Goal: Task Accomplishment & Management: Manage account settings

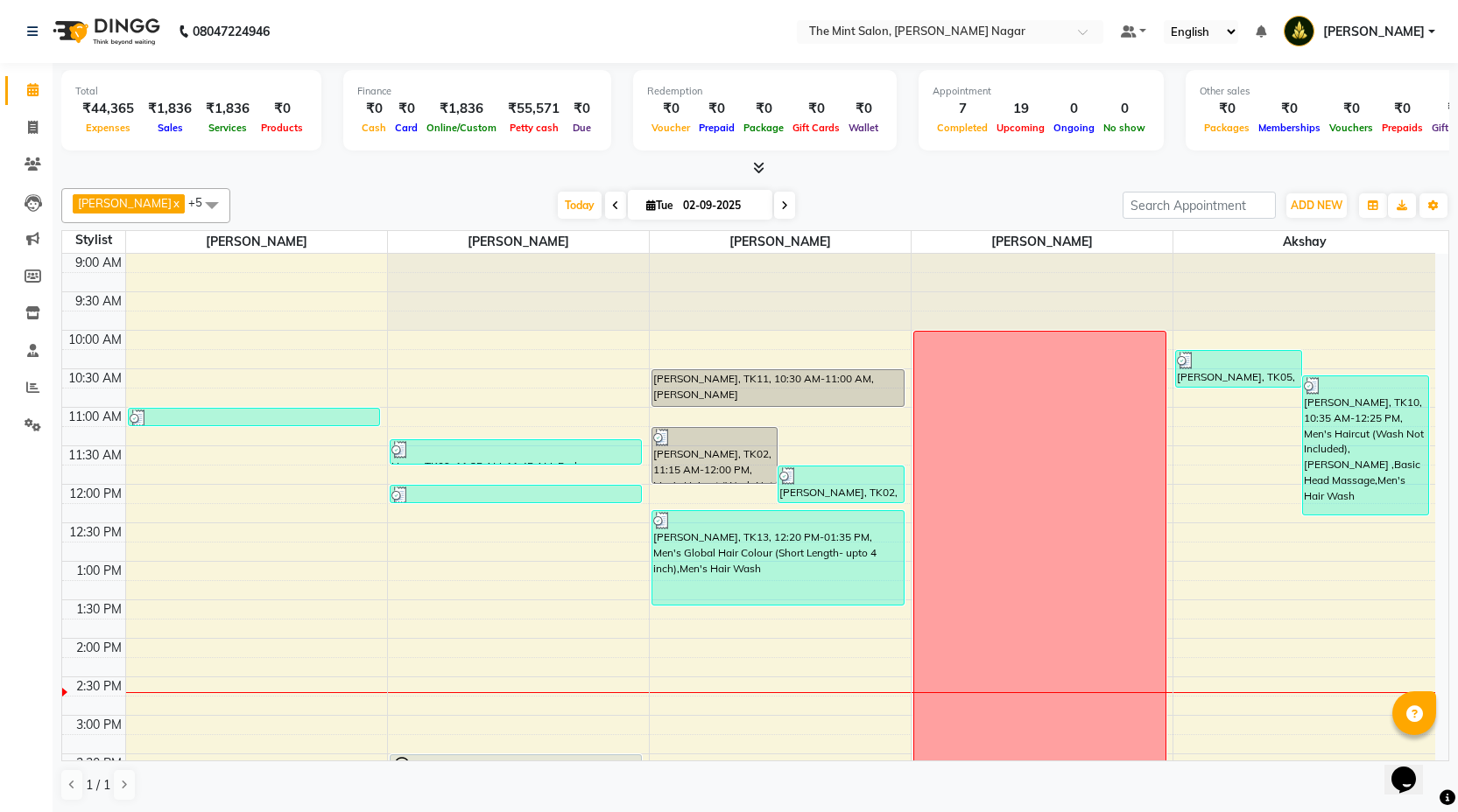
scroll to position [334, 0]
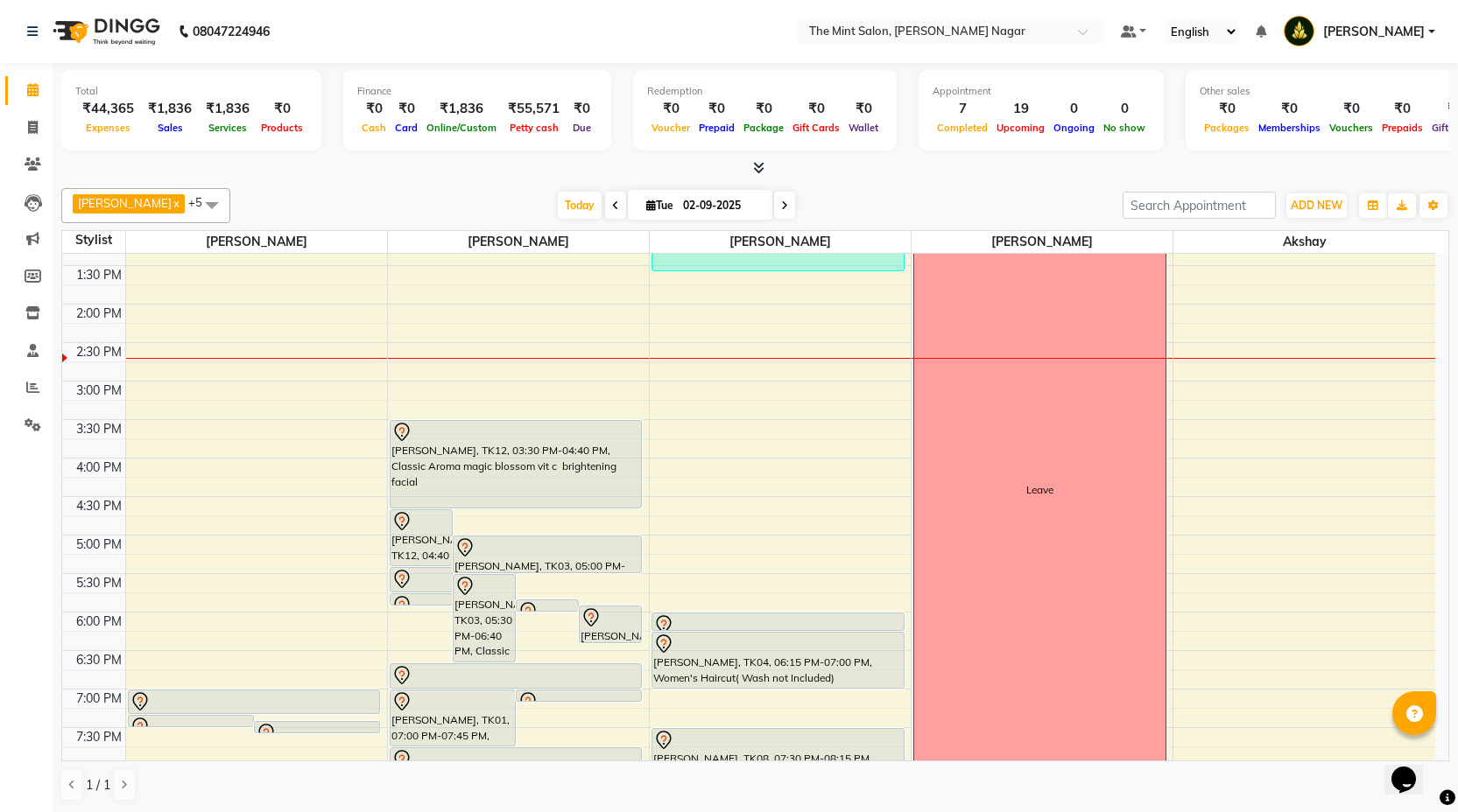
click at [781, 210] on icon at bounding box center [784, 205] width 7 height 10
type input "[DATE]"
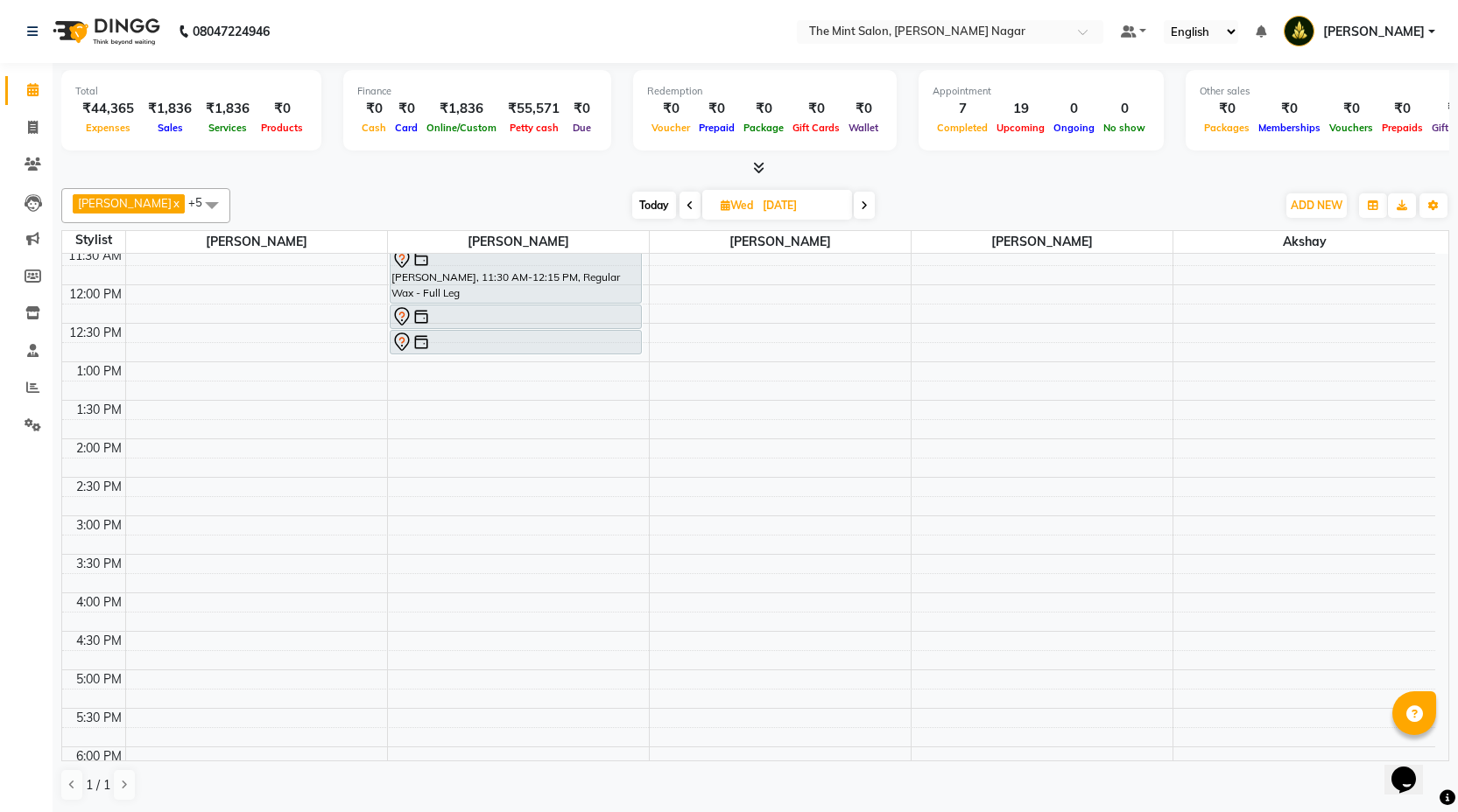
scroll to position [0, 0]
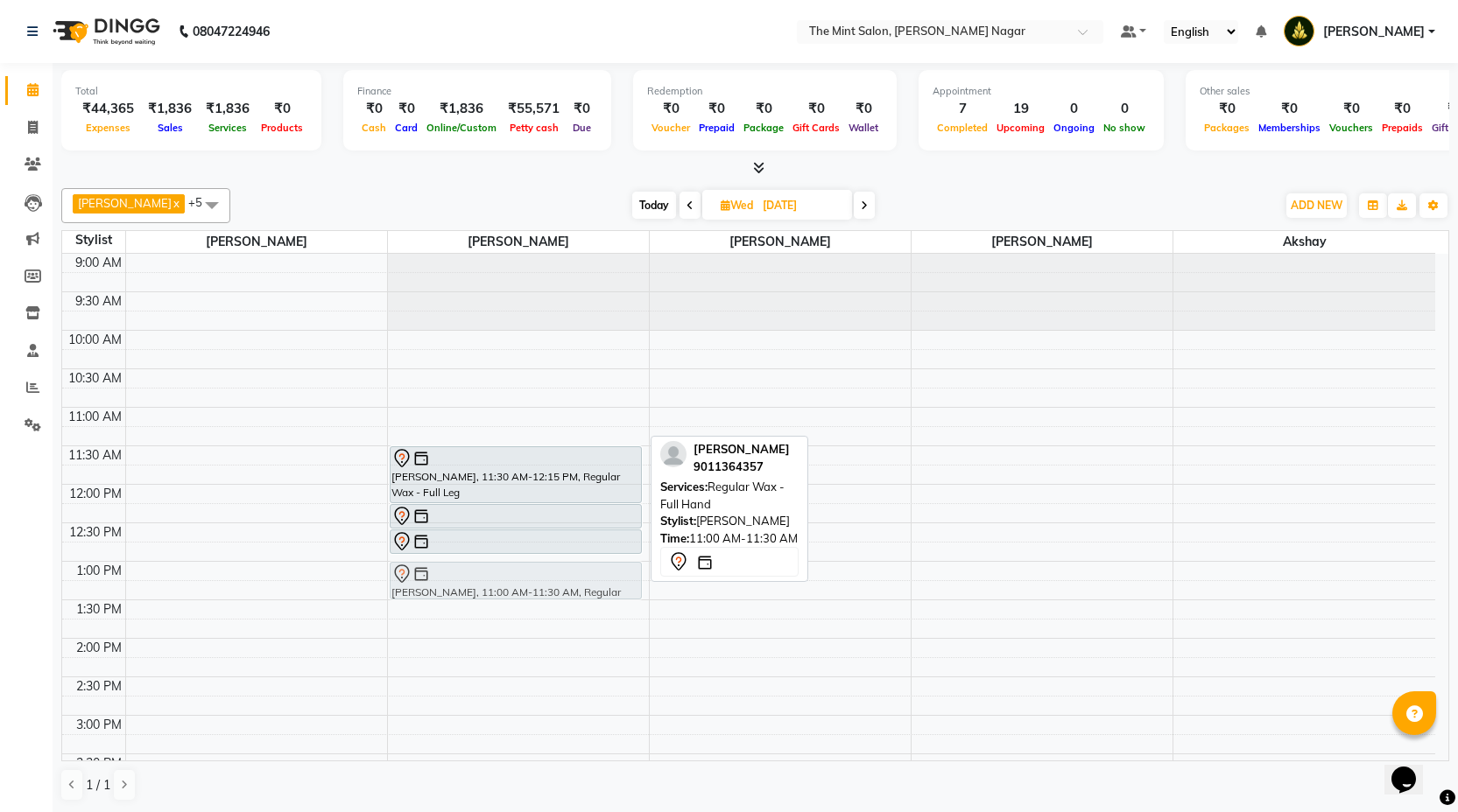
drag, startPoint x: 525, startPoint y: 436, endPoint x: 529, endPoint y: 581, distance: 145.1
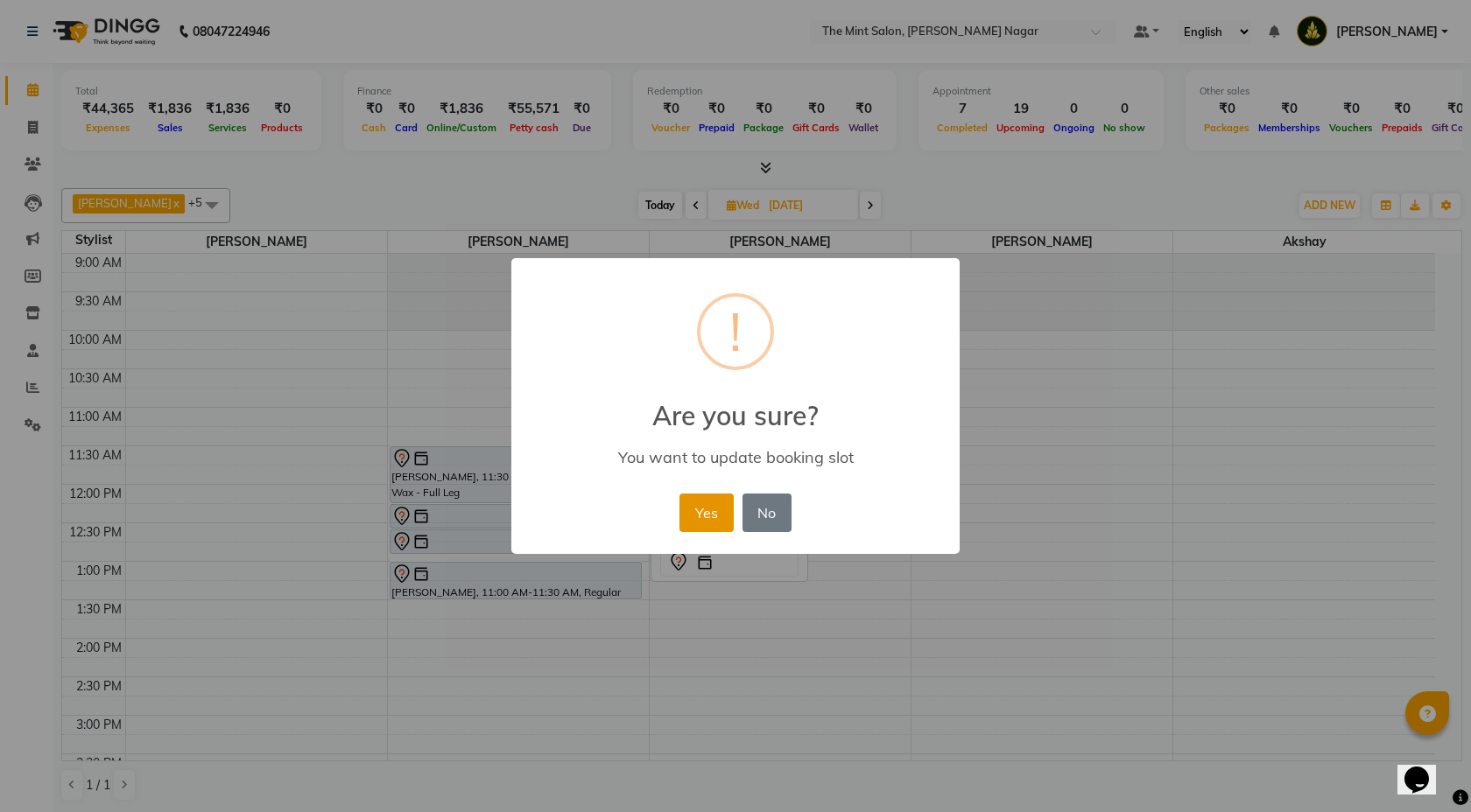
click at [706, 514] on button "Yes" at bounding box center [706, 513] width 53 height 39
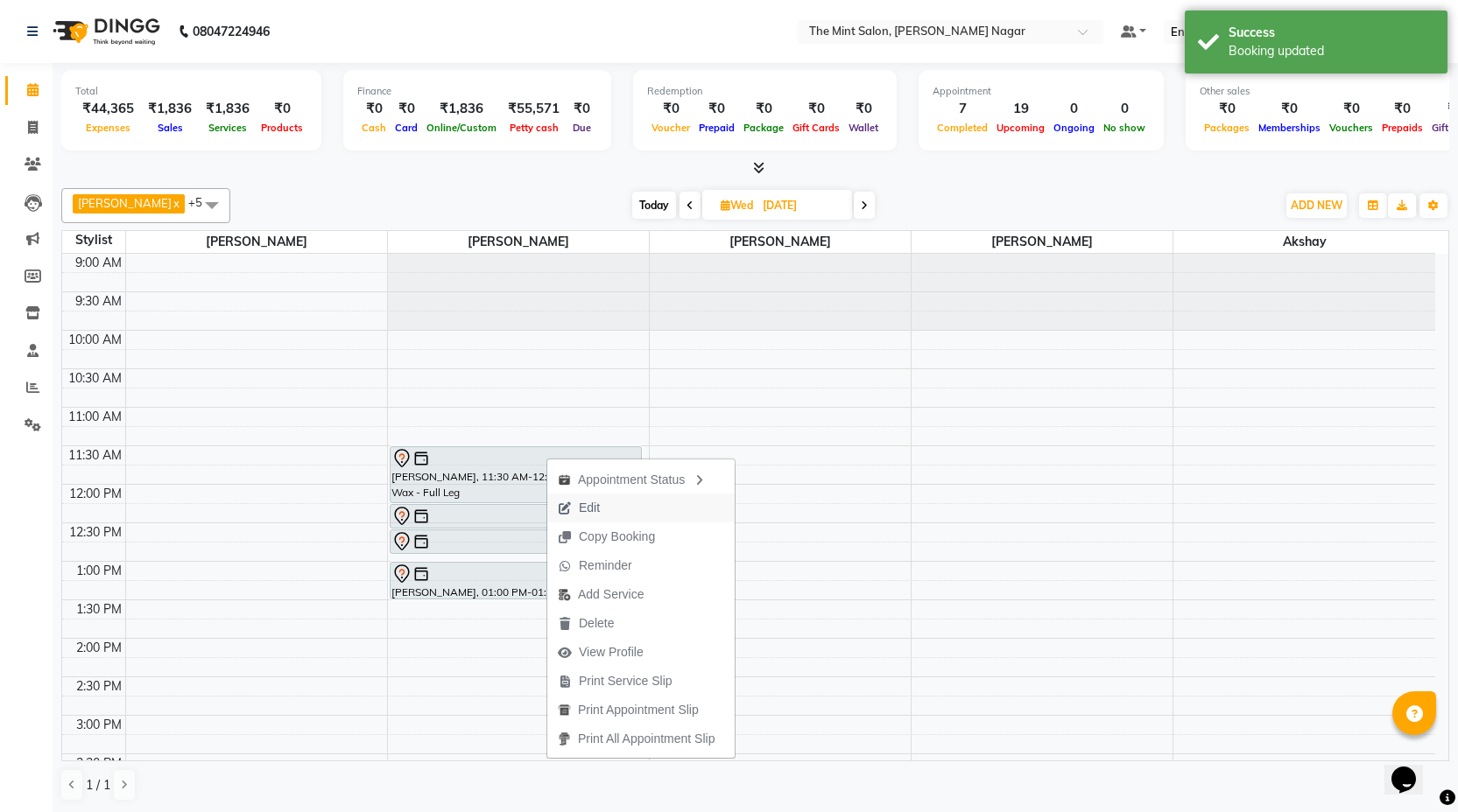
click at [582, 501] on span "Edit" at bounding box center [589, 507] width 21 height 18
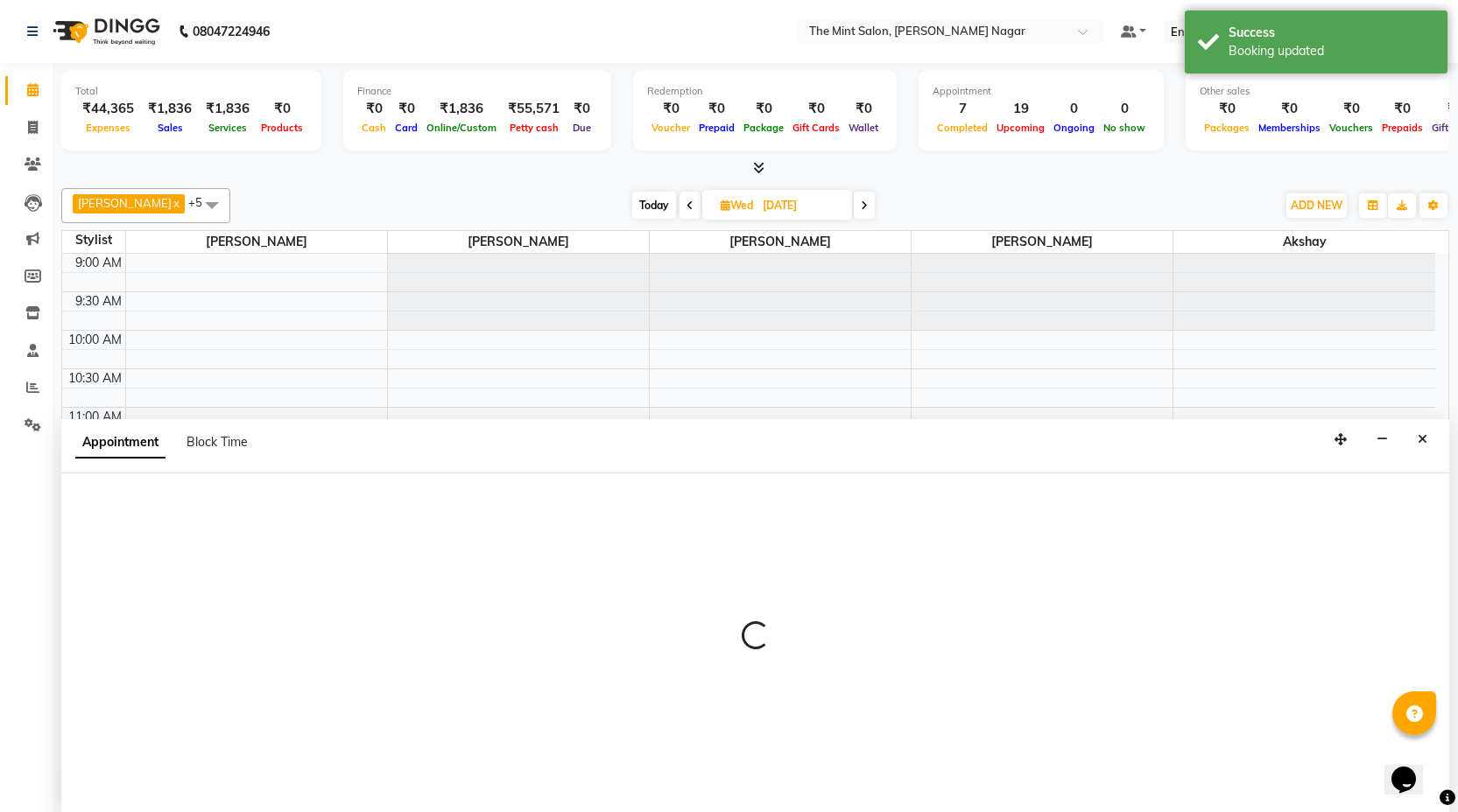
scroll to position [1, 0]
select select "61942"
select select "690"
select select "3576"
select select "tentative"
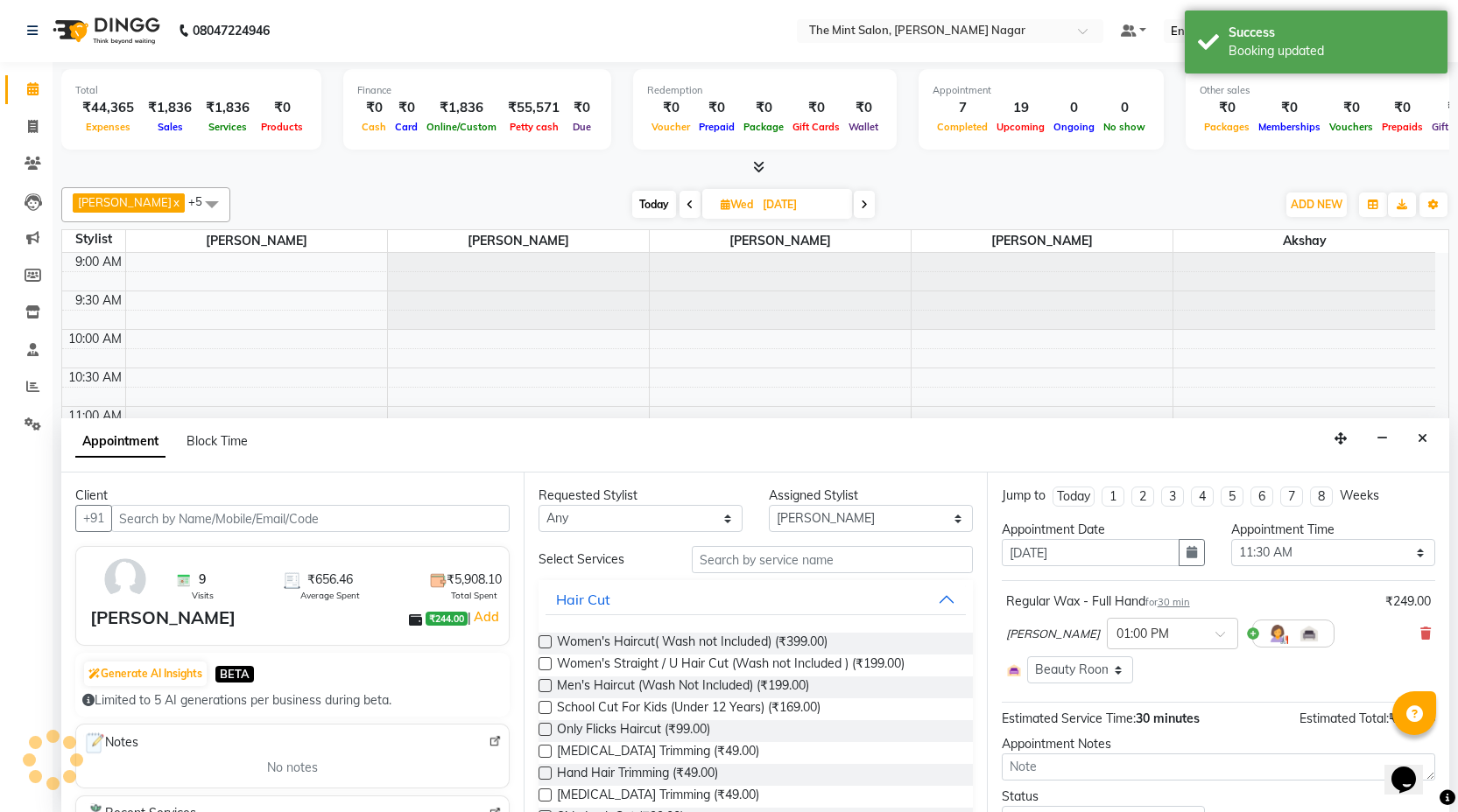
scroll to position [386, 0]
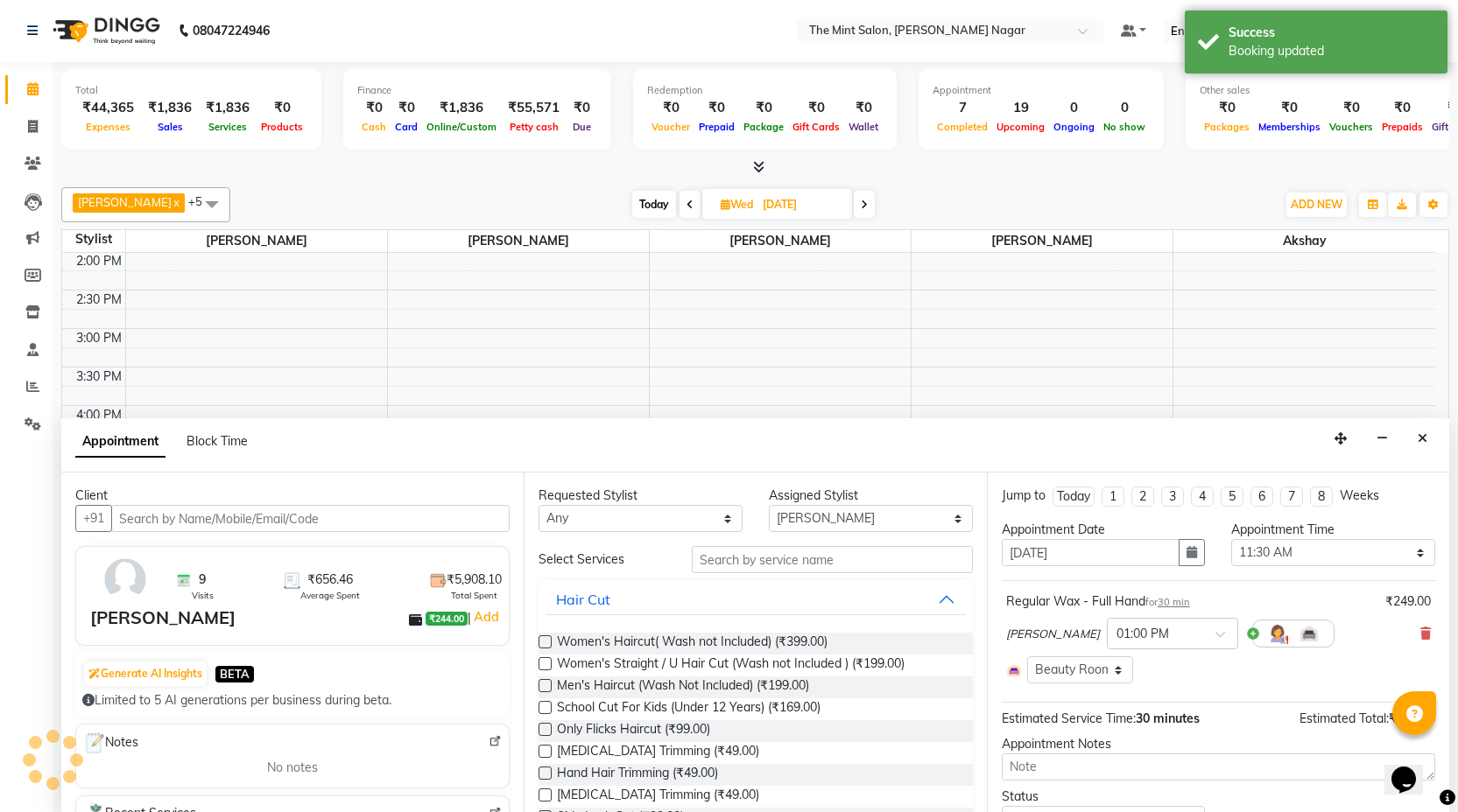
select select "3616"
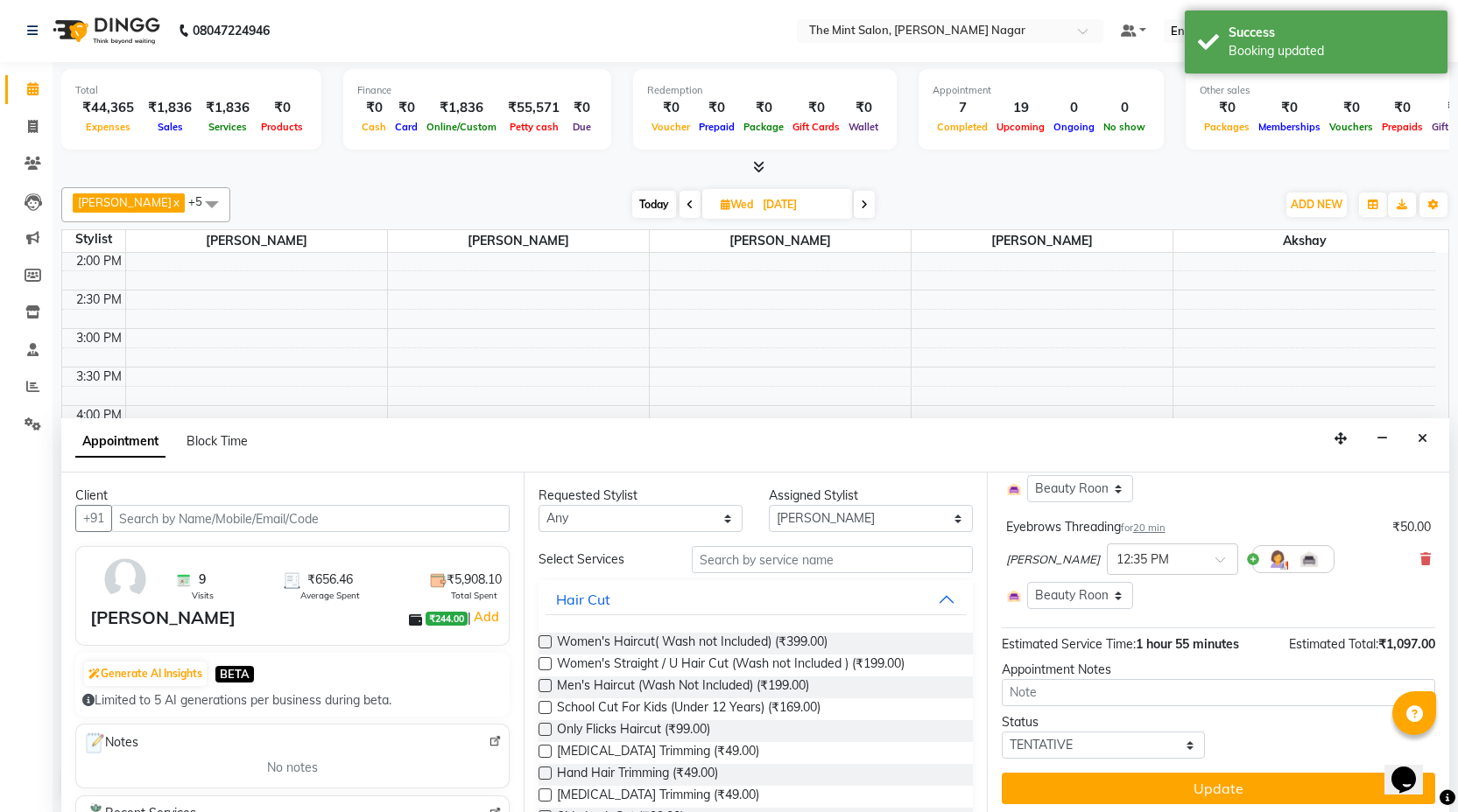
scroll to position [401, 0]
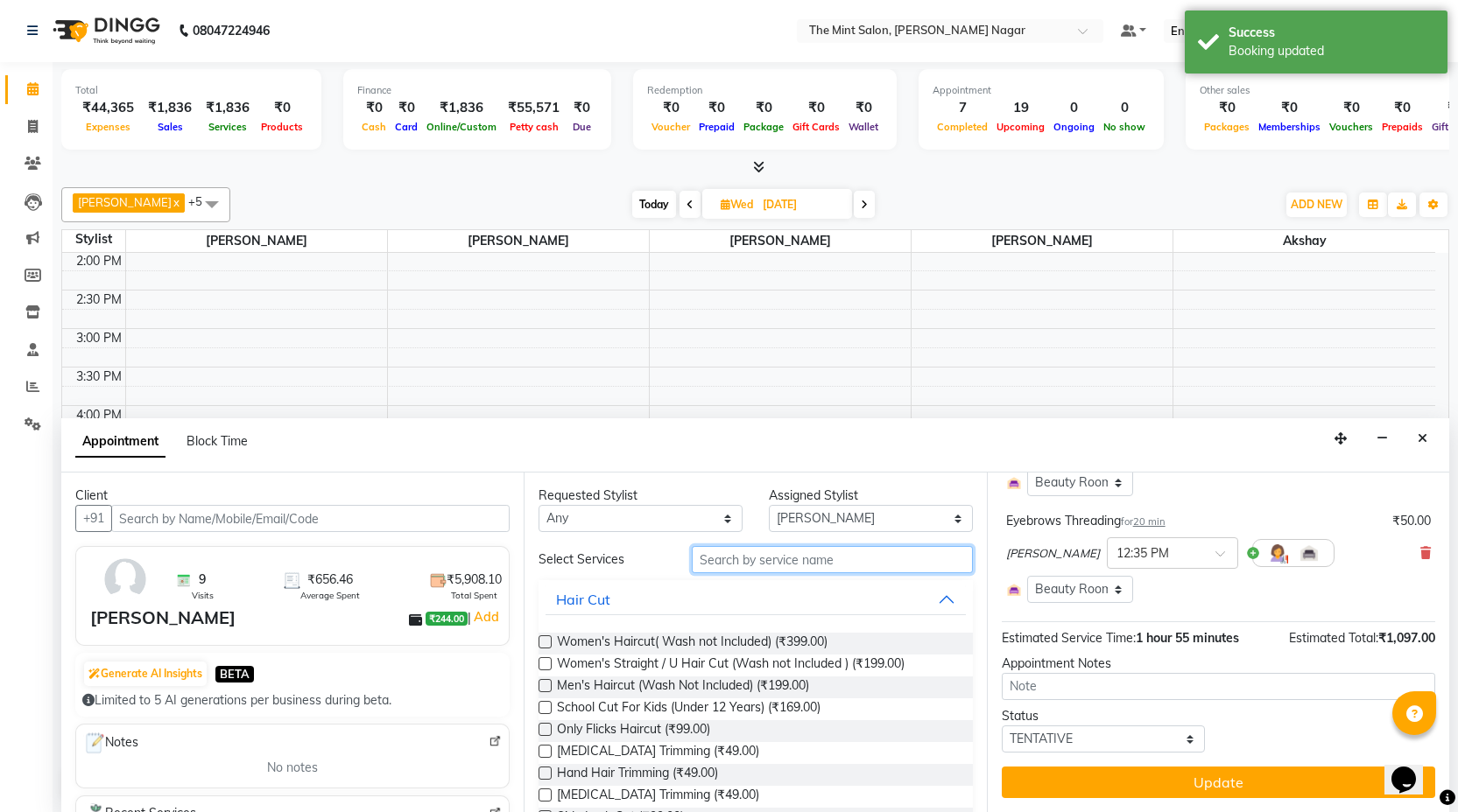
click at [853, 556] on input "text" at bounding box center [832, 559] width 280 height 27
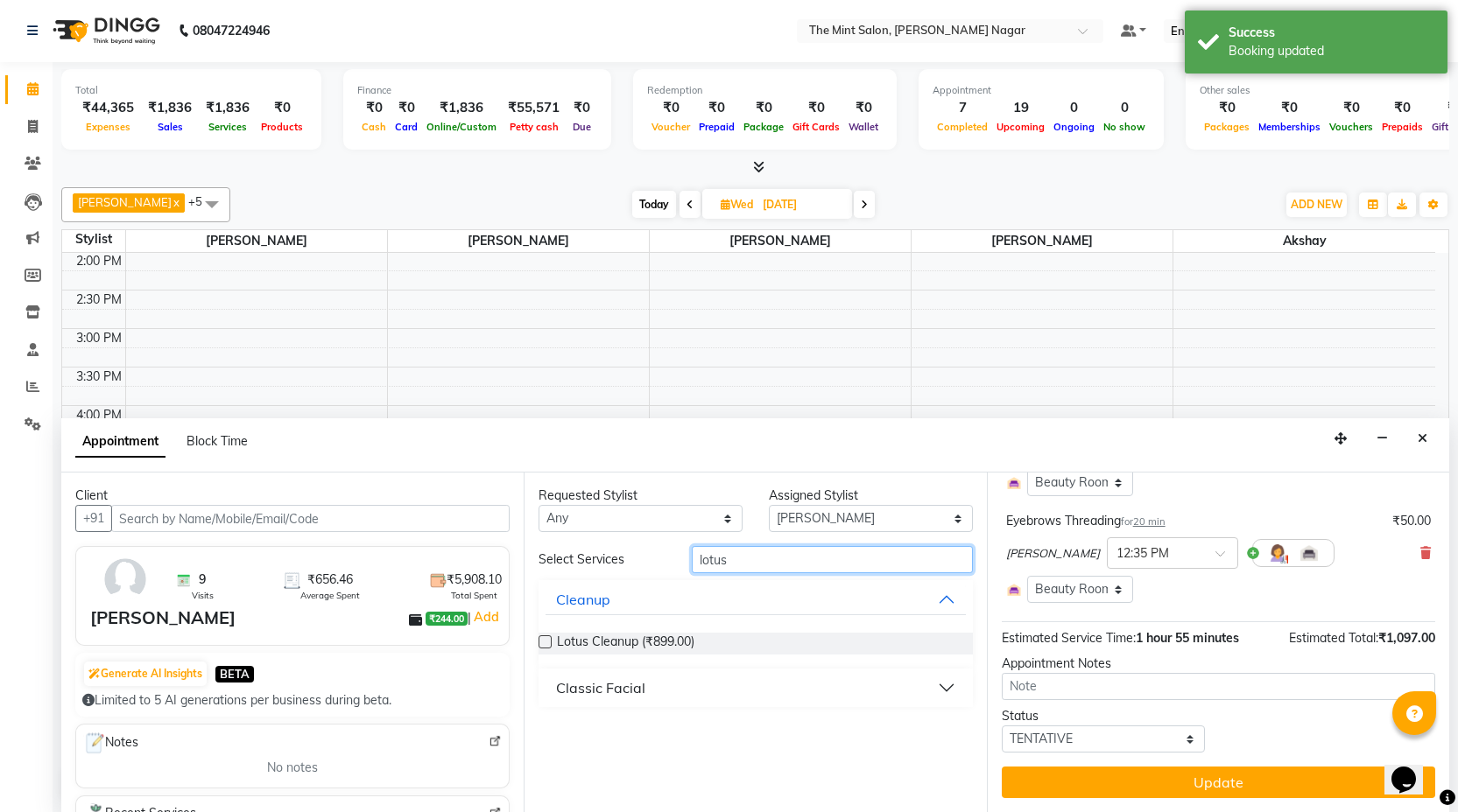
type input "lotus"
click at [944, 691] on button "Classic Facial" at bounding box center [755, 687] width 419 height 31
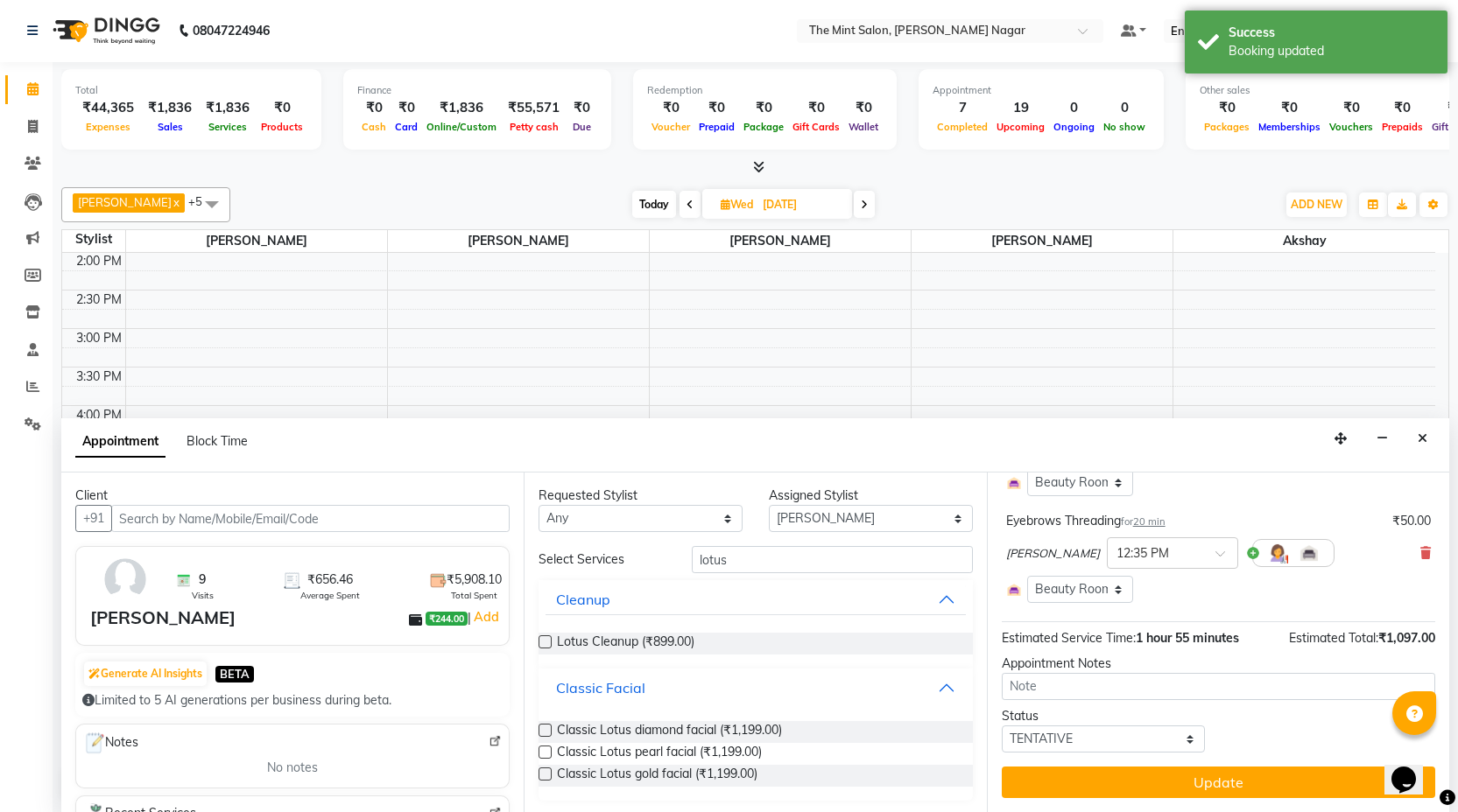
scroll to position [3, 0]
click at [546, 773] on label at bounding box center [545, 771] width 13 height 13
click at [546, 773] on input "checkbox" at bounding box center [544, 773] width 11 height 11
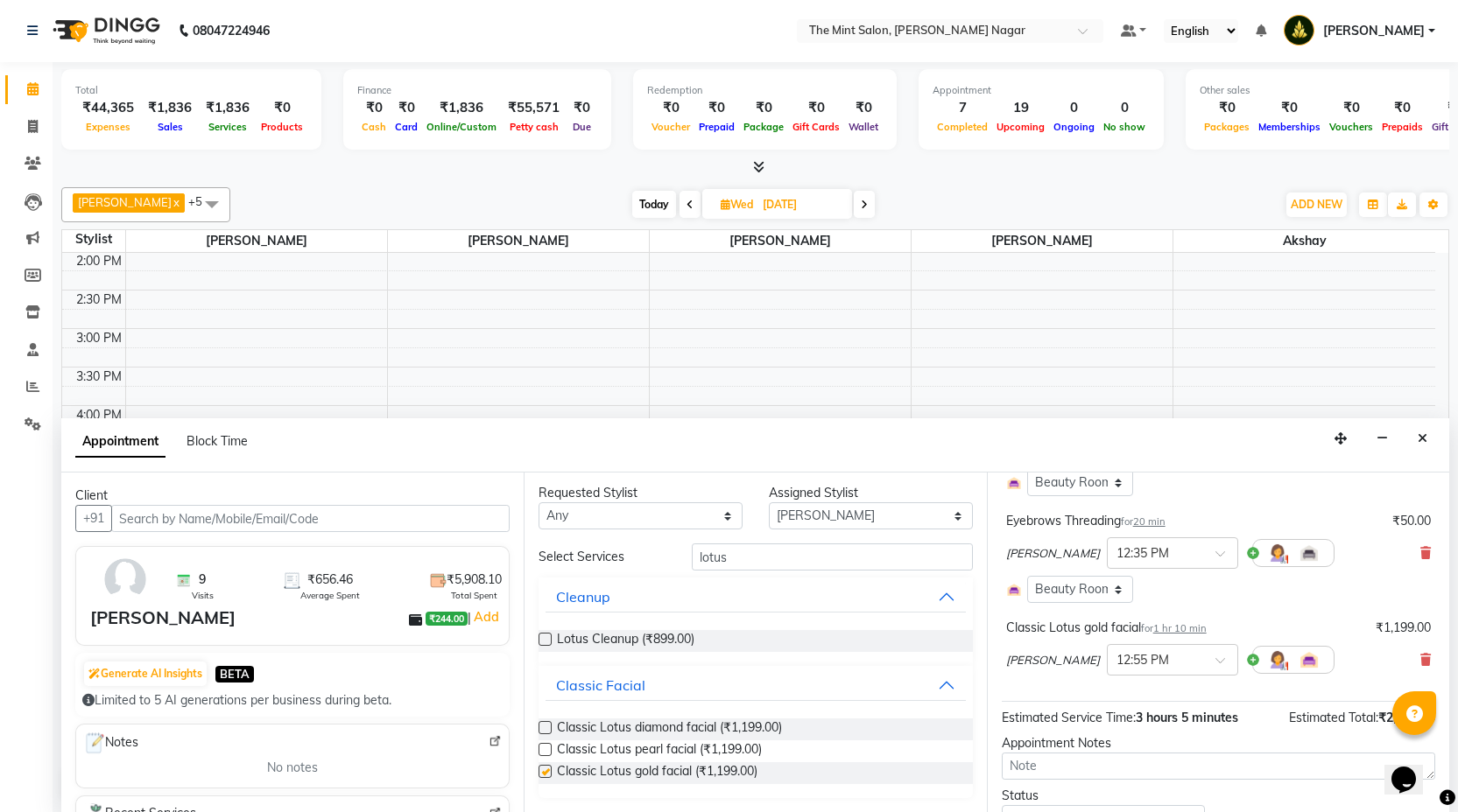
checkbox input "false"
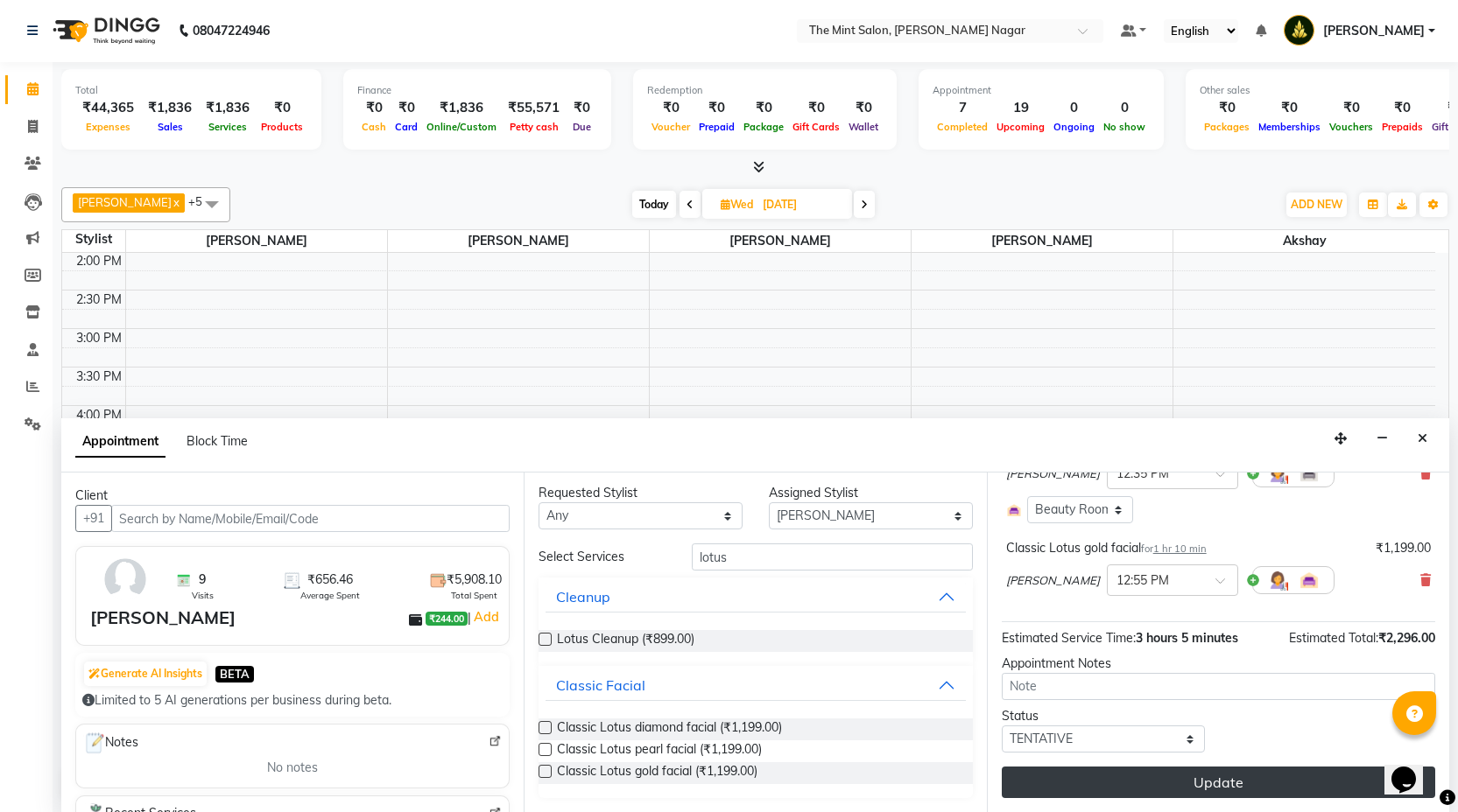
click at [1175, 787] on button "Update" at bounding box center [1218, 782] width 434 height 31
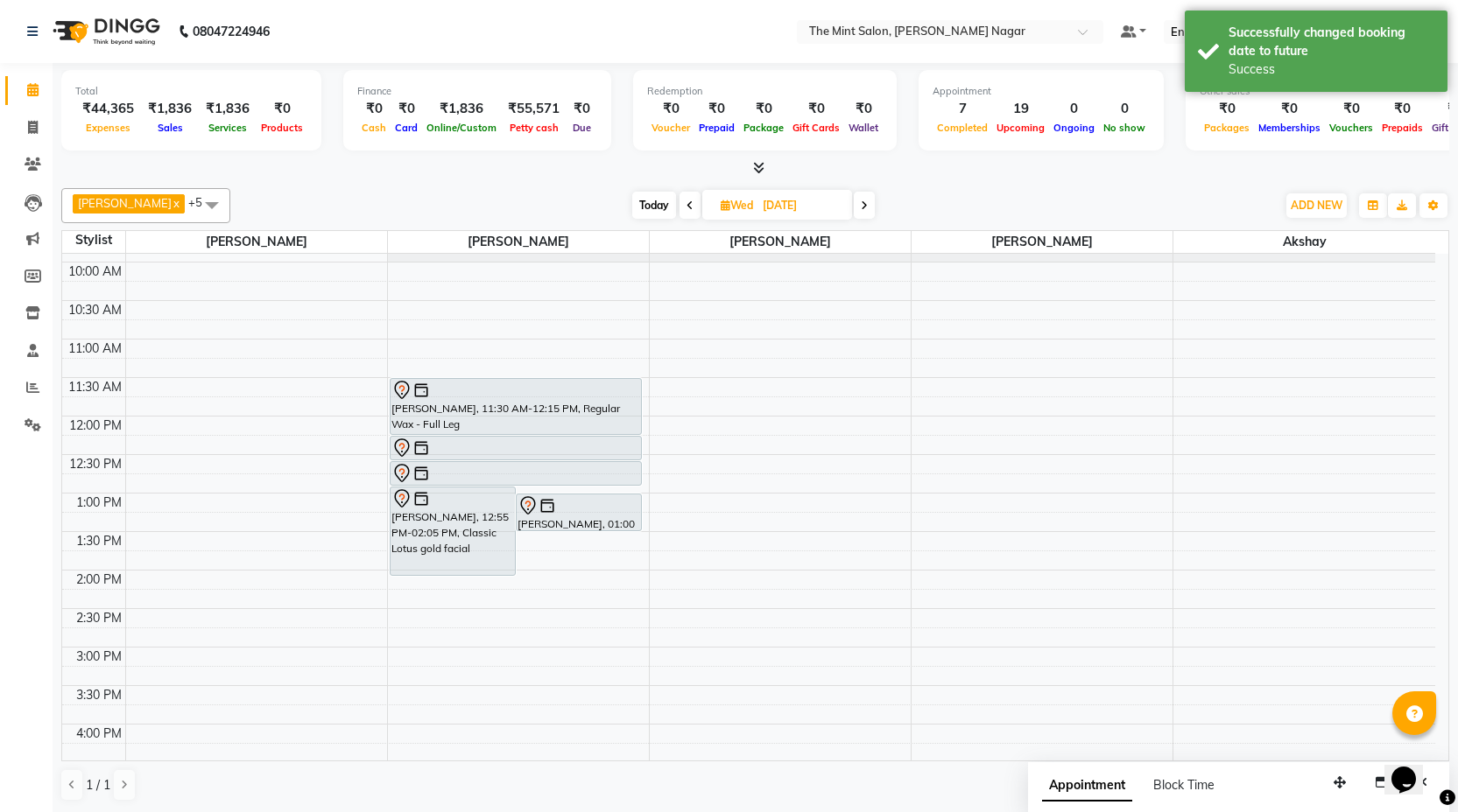
scroll to position [0, 0]
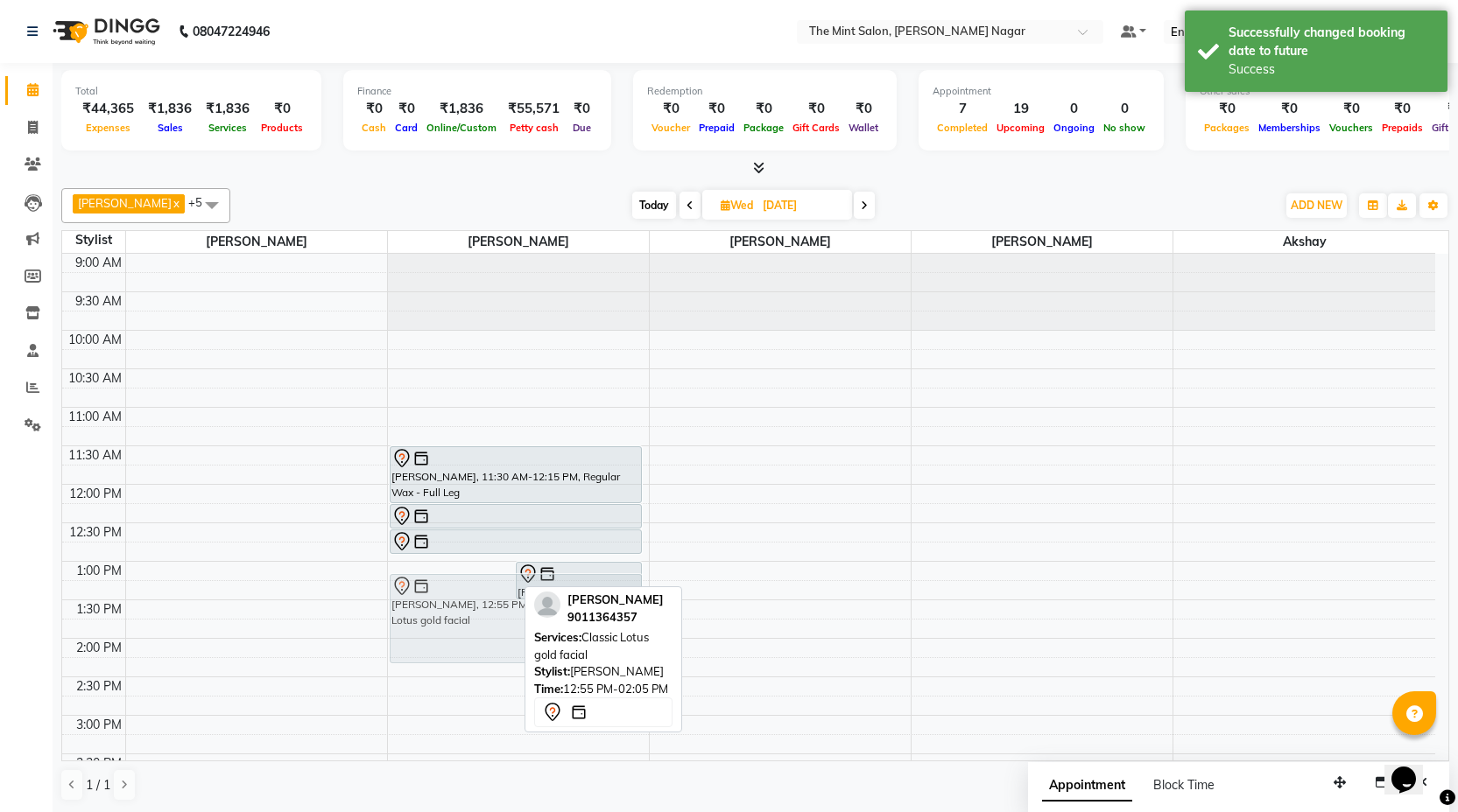
drag, startPoint x: 483, startPoint y: 623, endPoint x: 492, endPoint y: 647, distance: 25.6
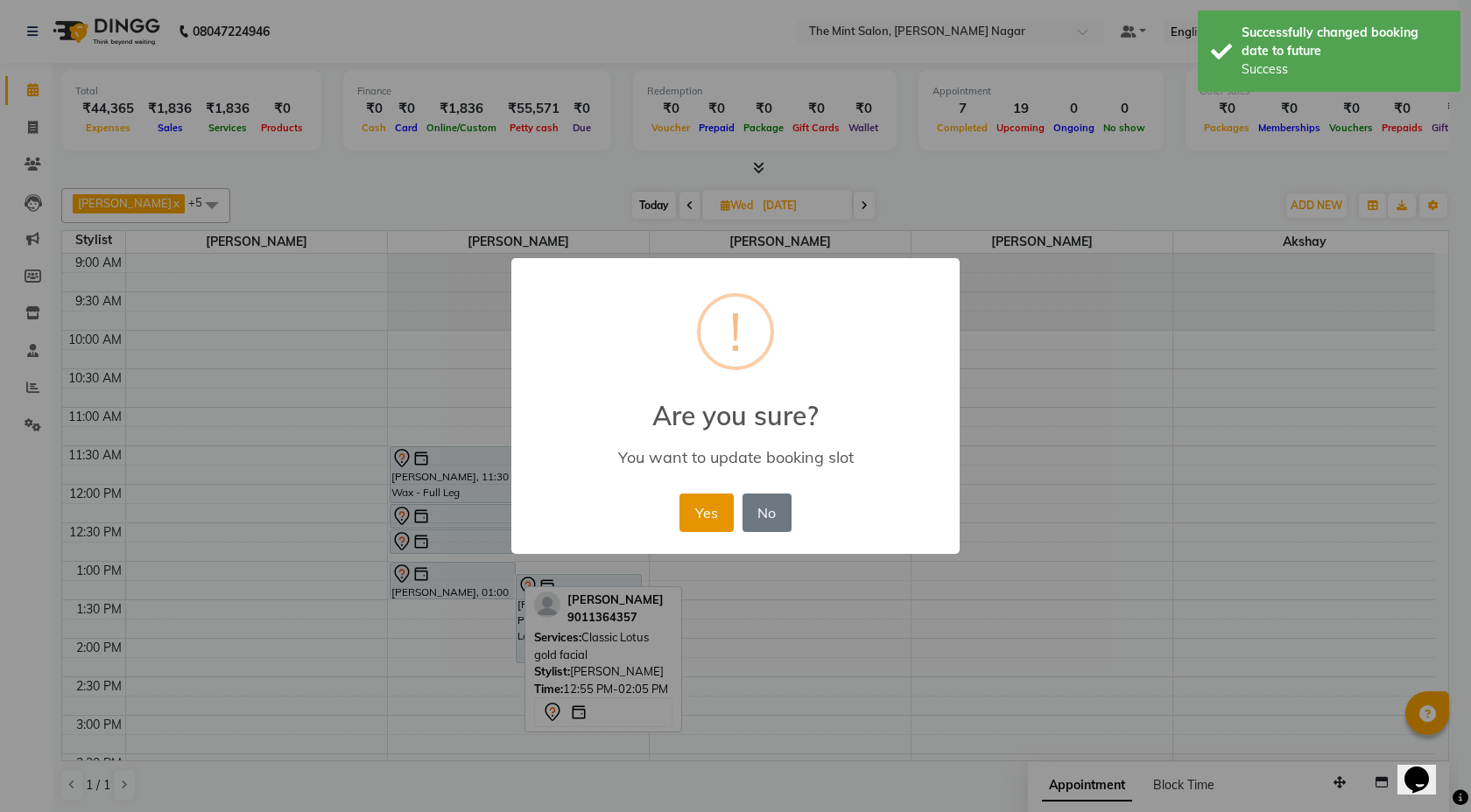
click at [715, 512] on button "Yes" at bounding box center [706, 513] width 53 height 39
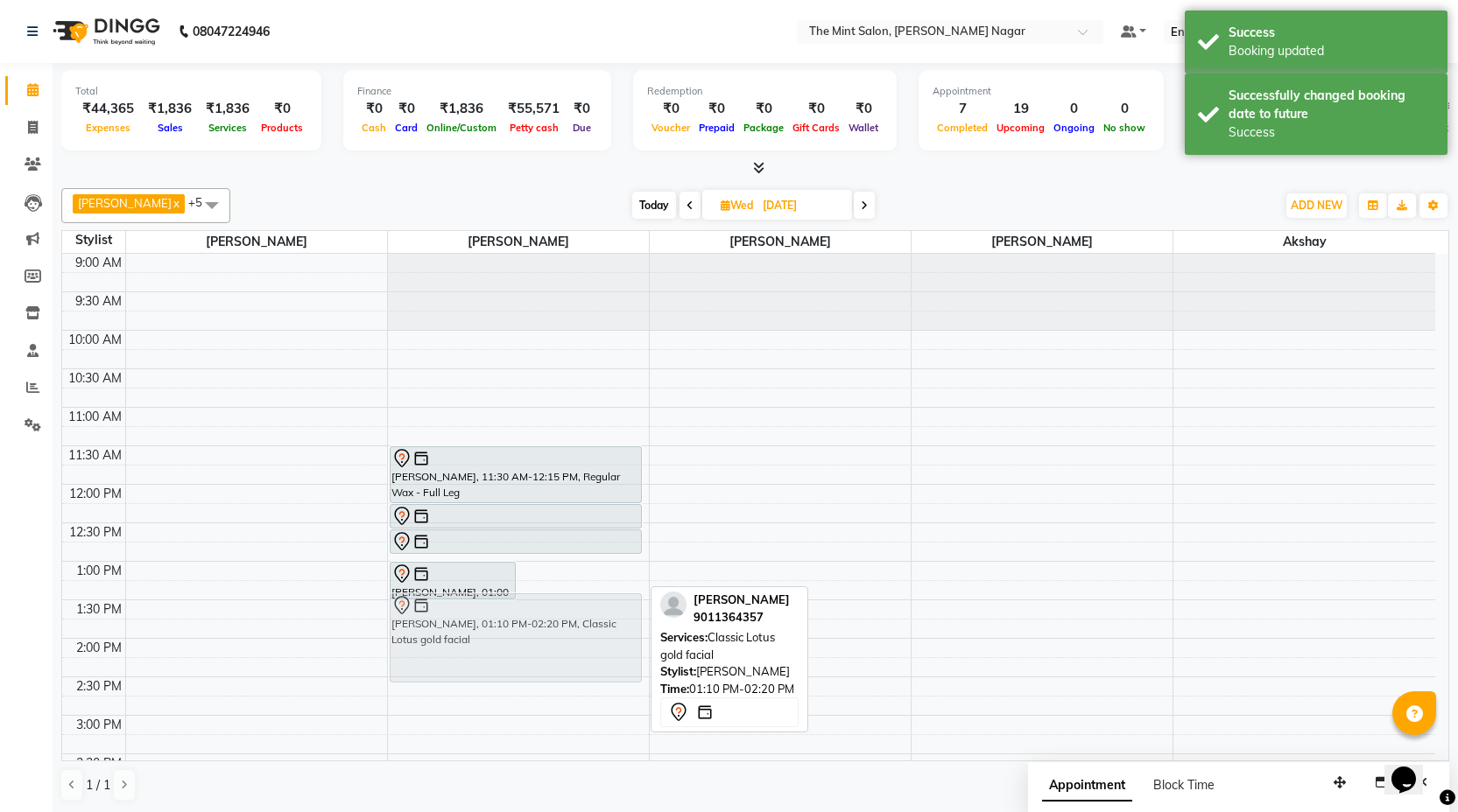
drag, startPoint x: 545, startPoint y: 613, endPoint x: 527, endPoint y: 628, distance: 23.4
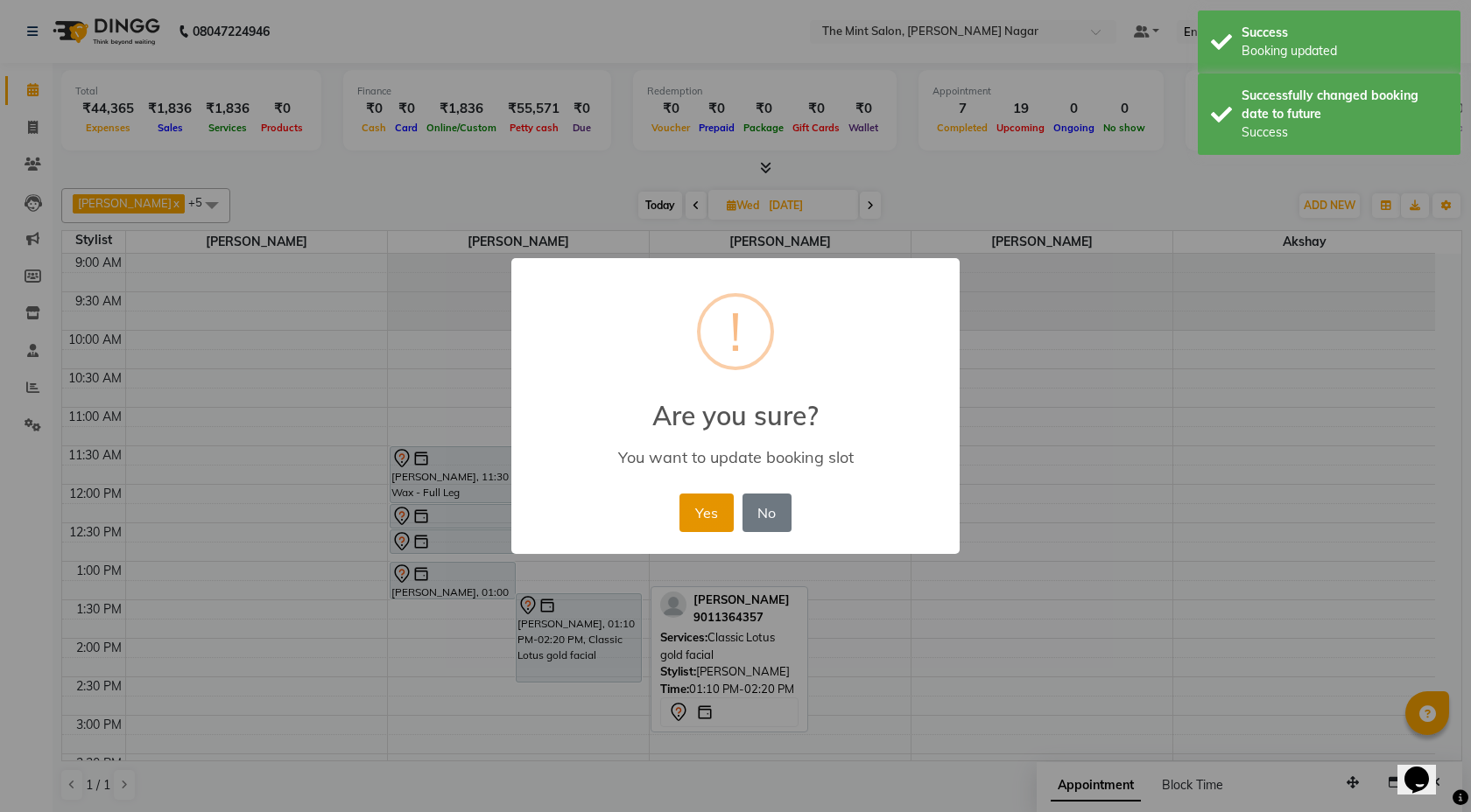
click at [713, 498] on button "Yes" at bounding box center [706, 513] width 53 height 39
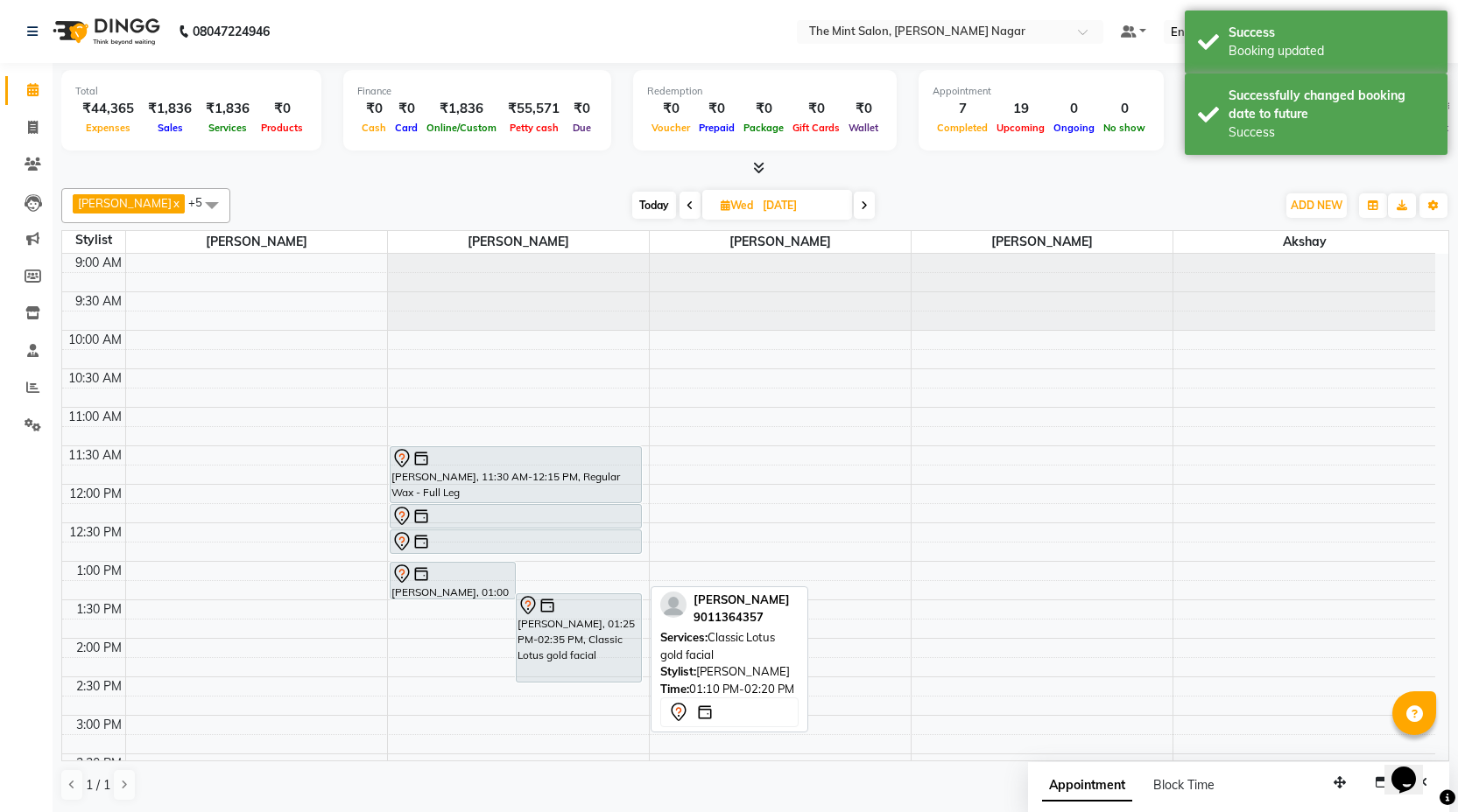
click at [639, 214] on span "Today" at bounding box center [654, 205] width 44 height 27
type input "02-09-2025"
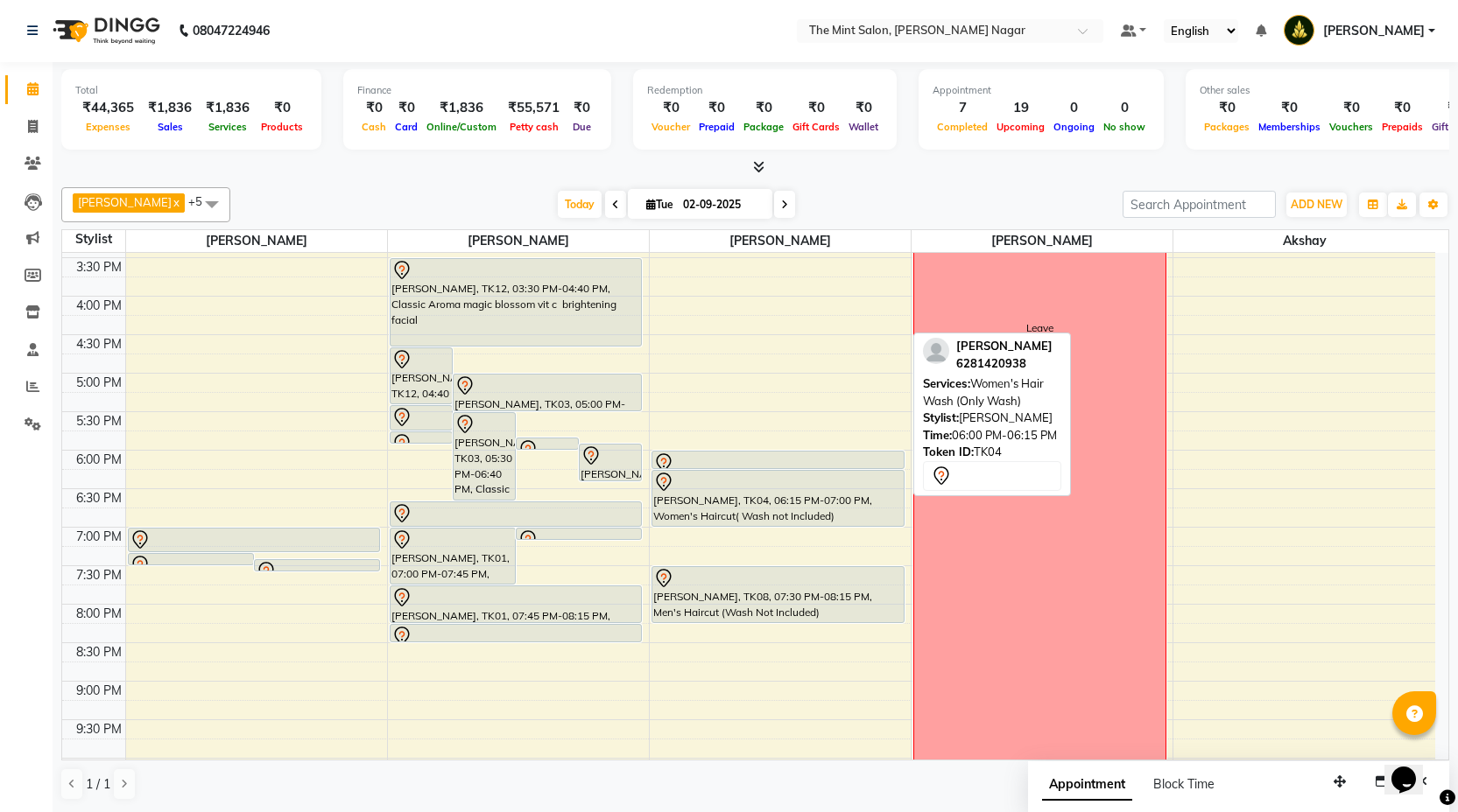
scroll to position [490, 0]
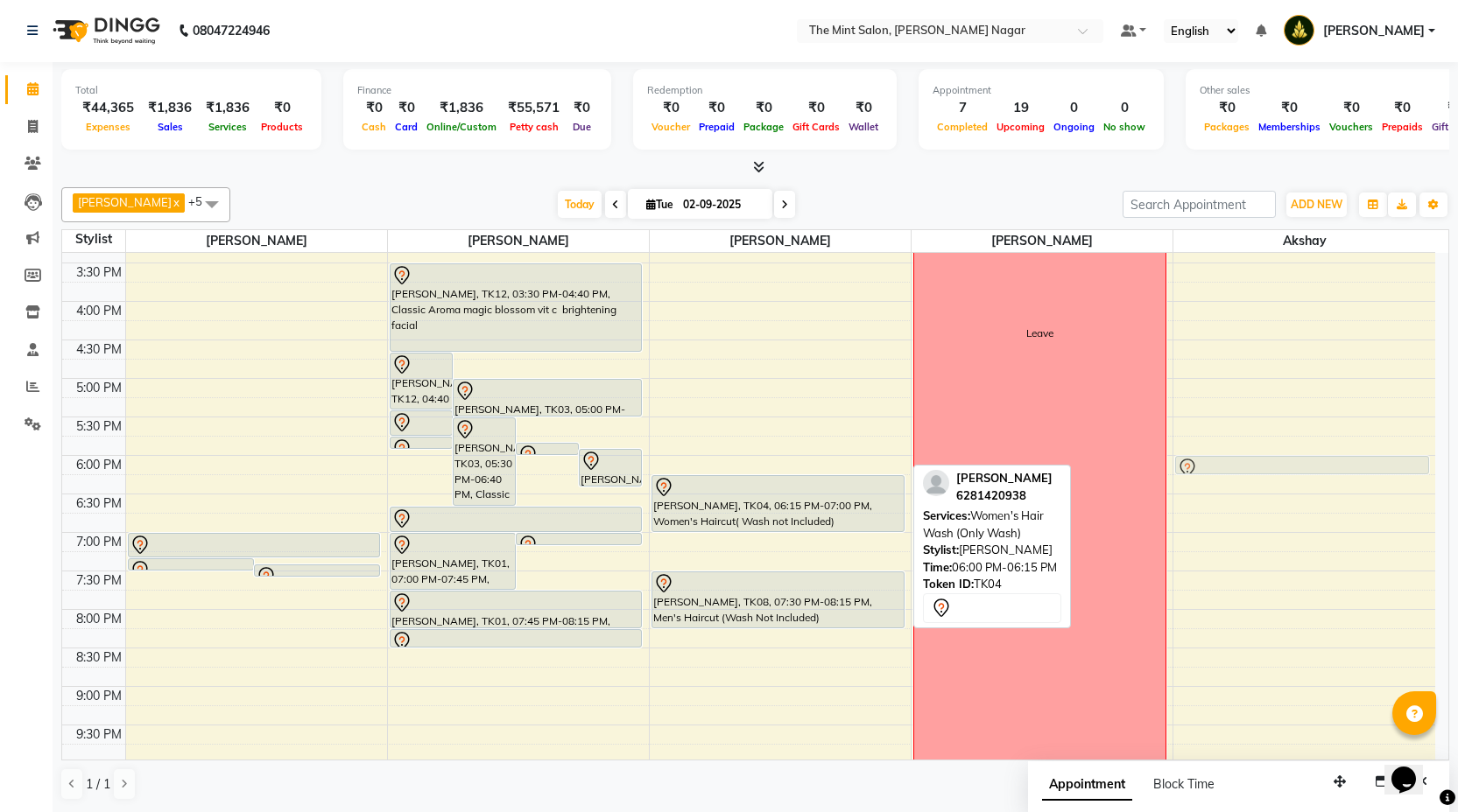
drag, startPoint x: 729, startPoint y: 460, endPoint x: 1215, endPoint y: 456, distance: 486.0
click at [1215, 456] on tr "[PERSON_NAME], TK04, 07:20 PM-07:25 PM, Forehead Threading [PERSON_NAME], TK04,…" at bounding box center [749, 340] width 1373 height 1155
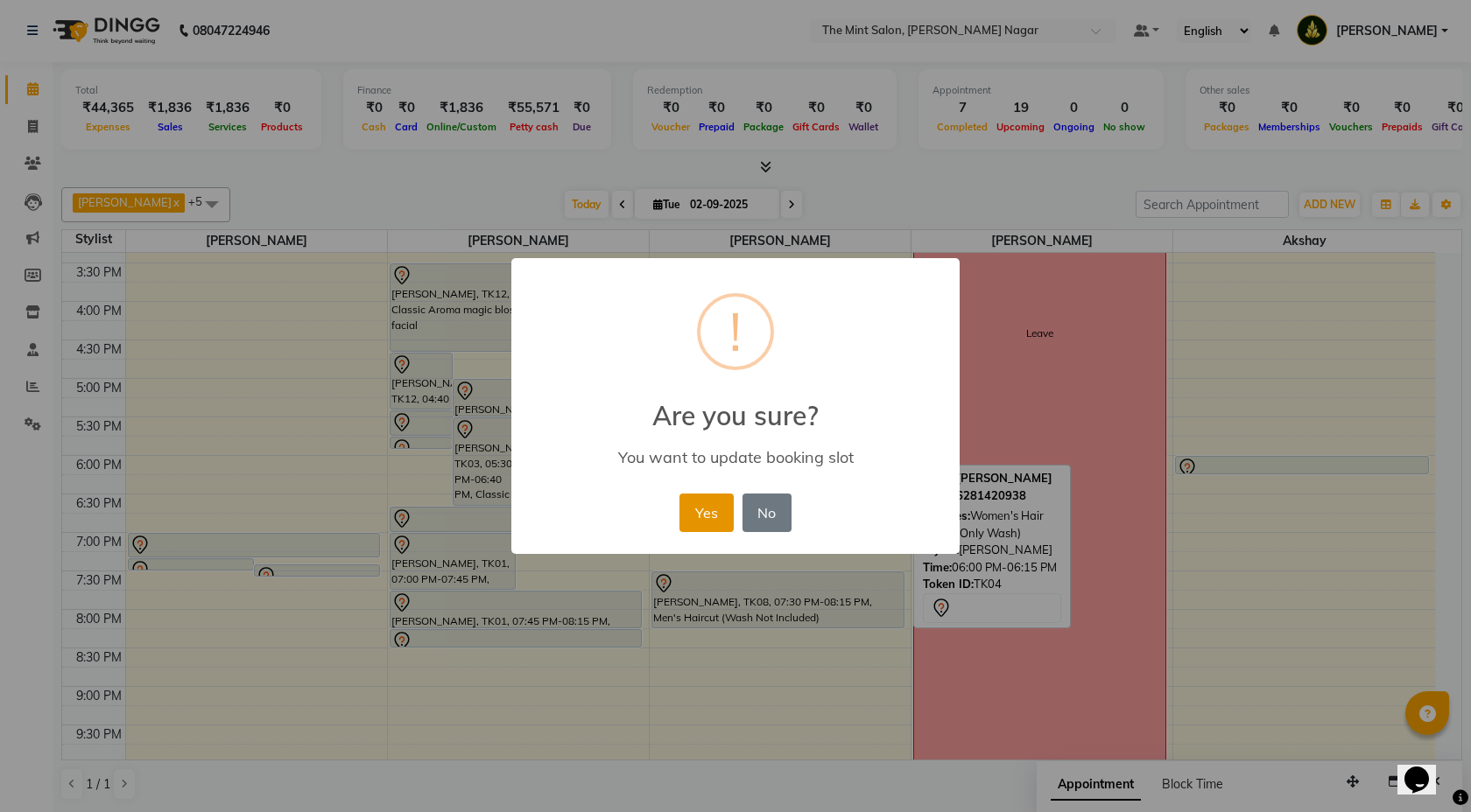
click at [693, 516] on button "Yes" at bounding box center [706, 513] width 53 height 39
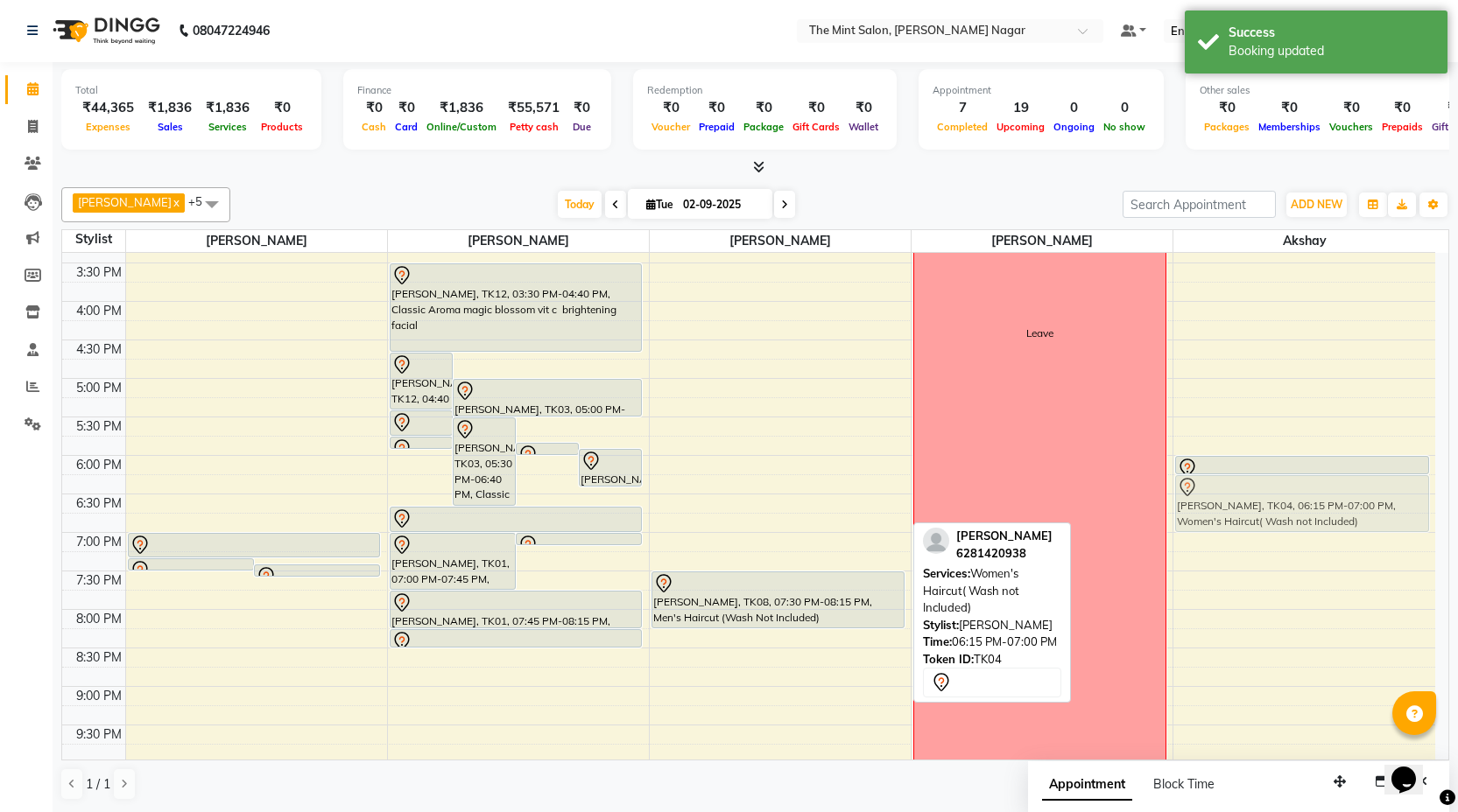
drag, startPoint x: 751, startPoint y: 502, endPoint x: 1324, endPoint y: 502, distance: 573.0
click at [1324, 502] on tr "[PERSON_NAME], TK04, 07:20 PM-07:25 PM, Forehead Threading [PERSON_NAME], TK04,…" at bounding box center [749, 340] width 1373 height 1155
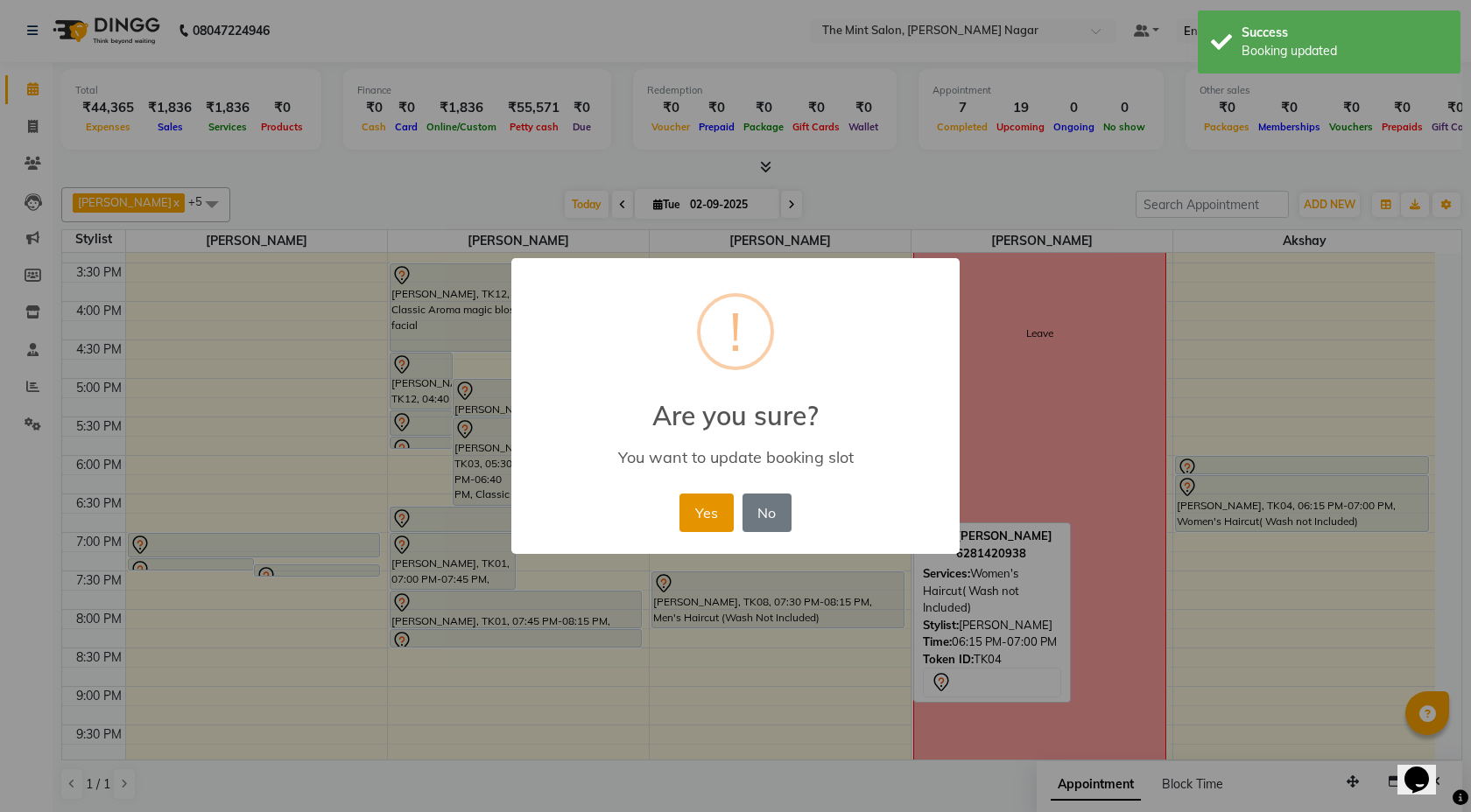
click at [718, 531] on button "Yes" at bounding box center [706, 513] width 53 height 39
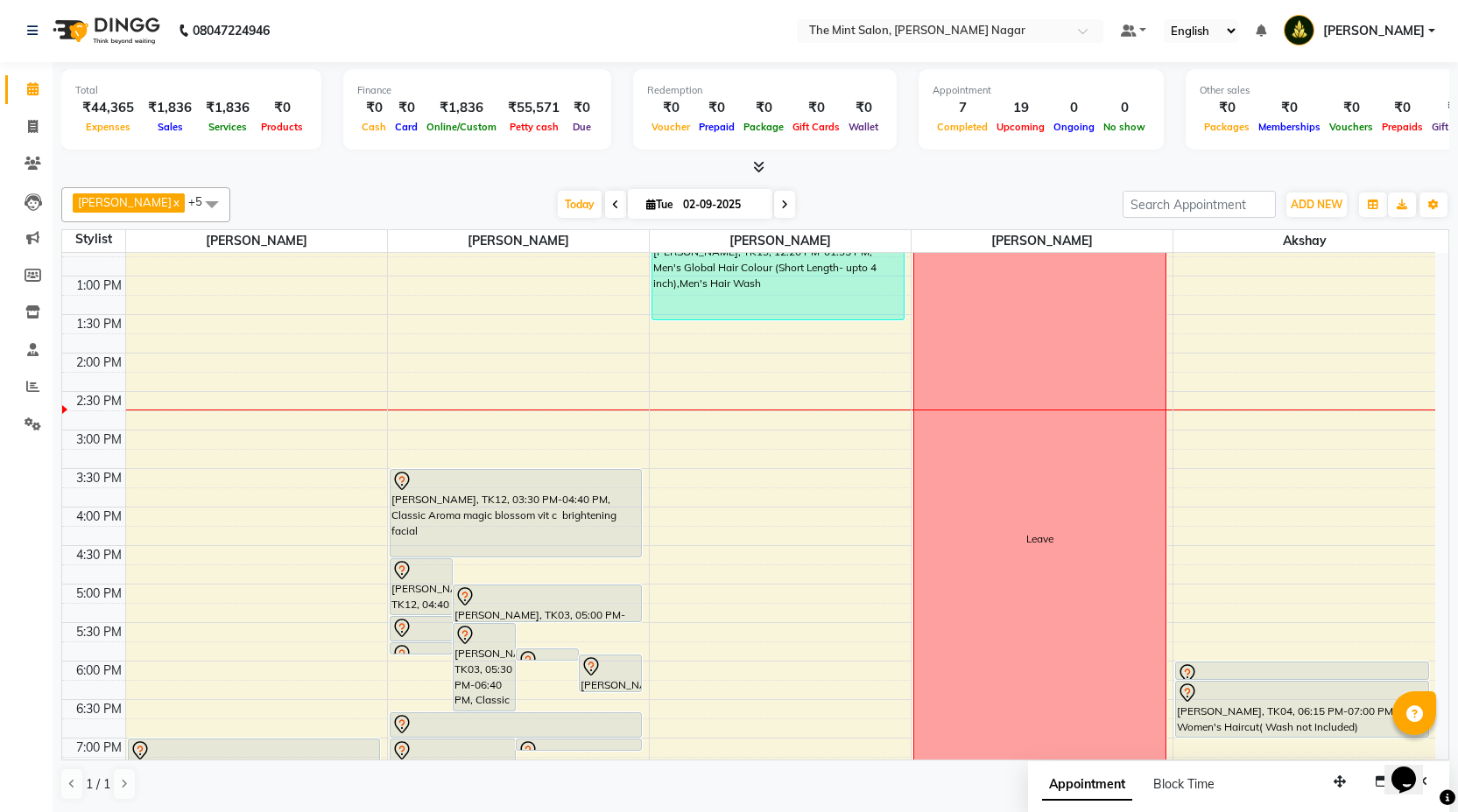
scroll to position [245, 0]
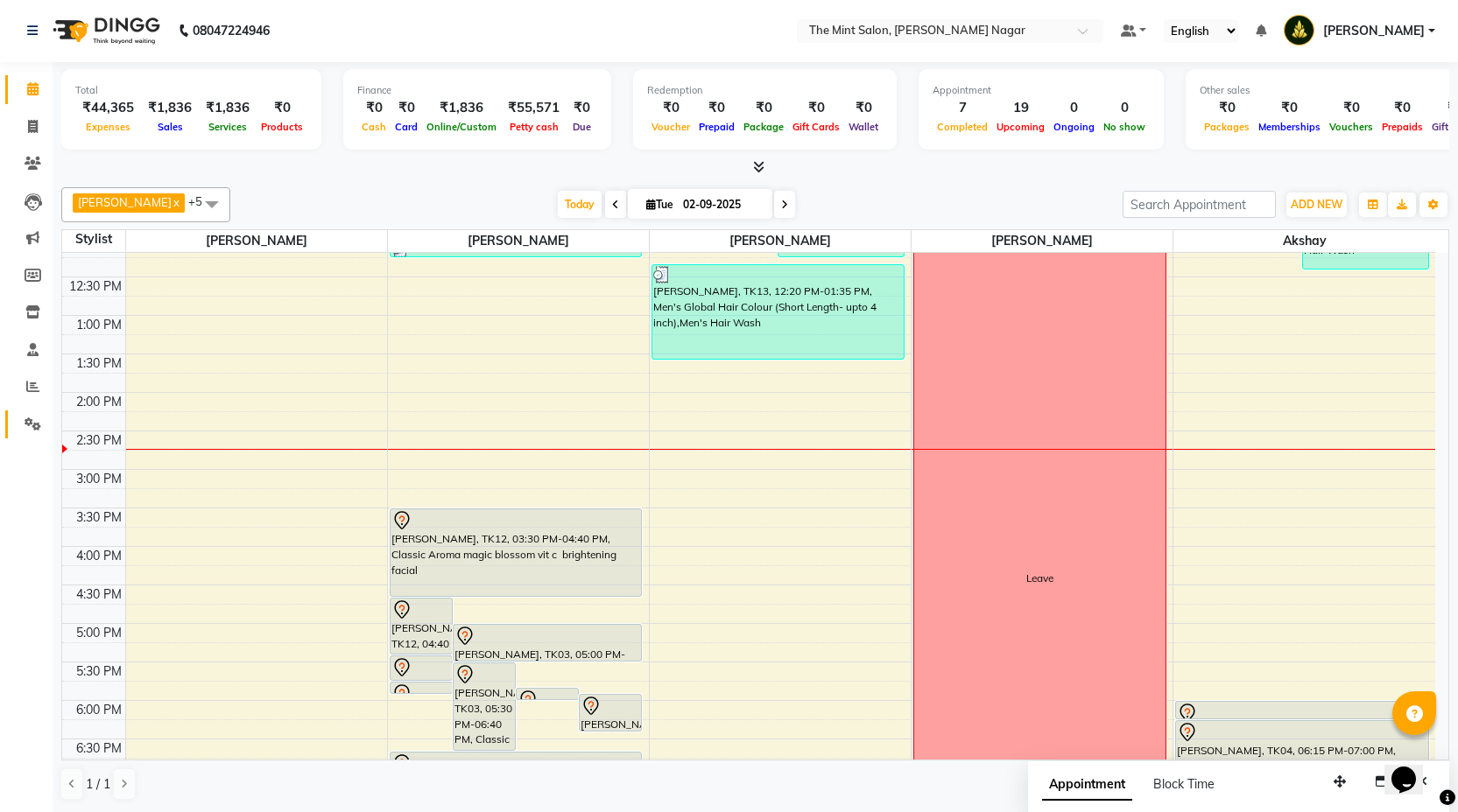
click at [29, 430] on icon at bounding box center [33, 424] width 17 height 13
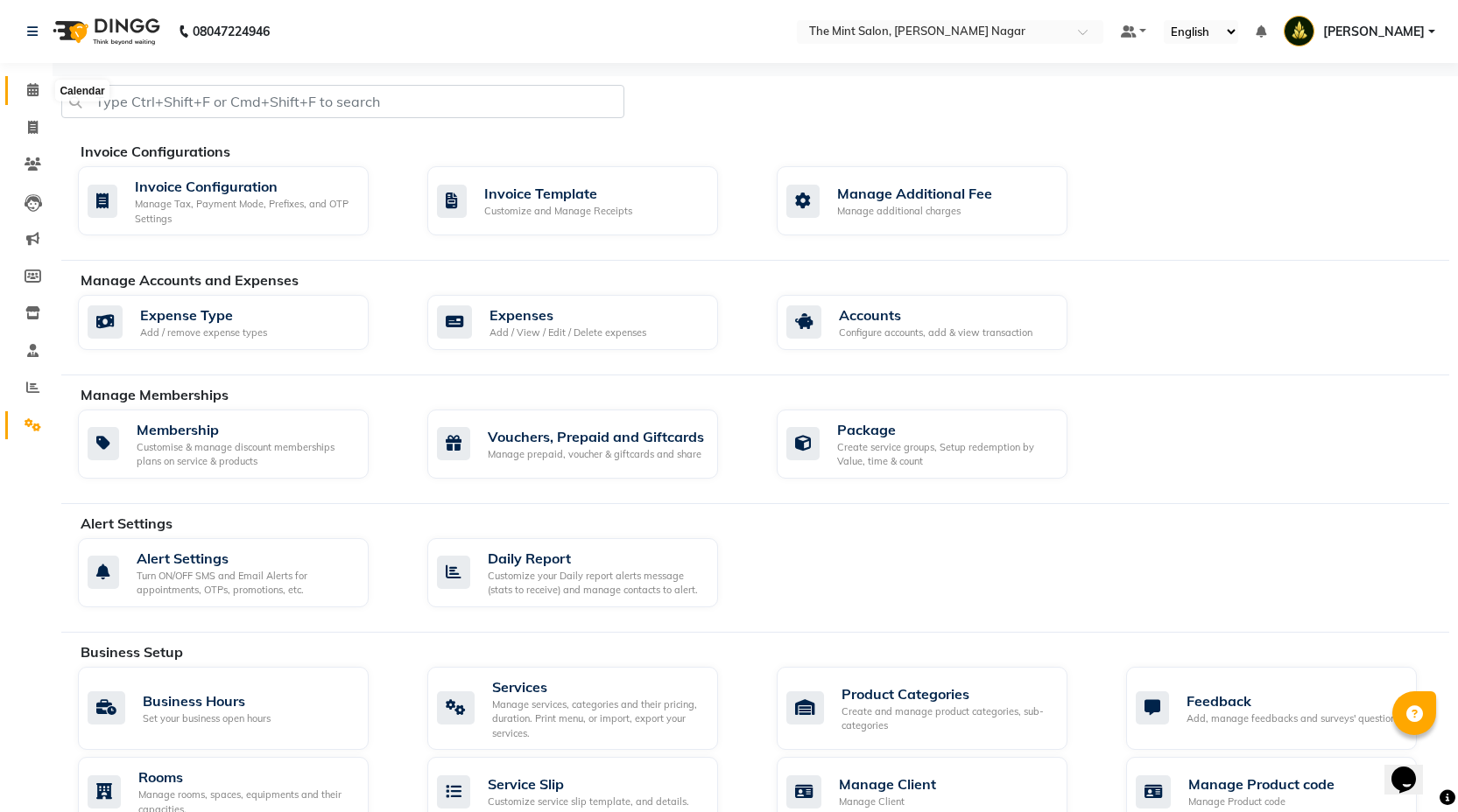
click at [28, 86] on icon at bounding box center [33, 90] width 11 height 13
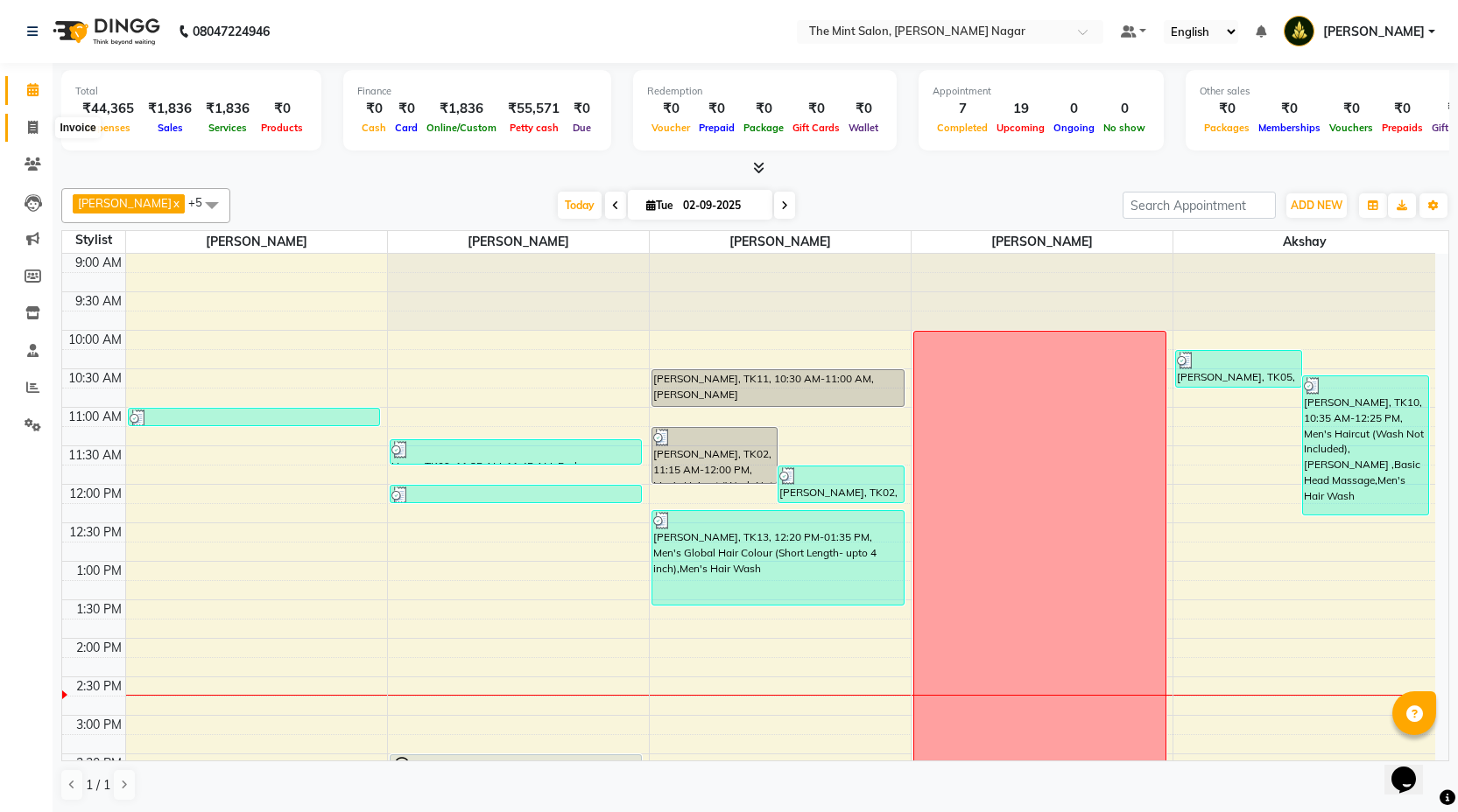
click at [31, 129] on icon at bounding box center [33, 128] width 9 height 13
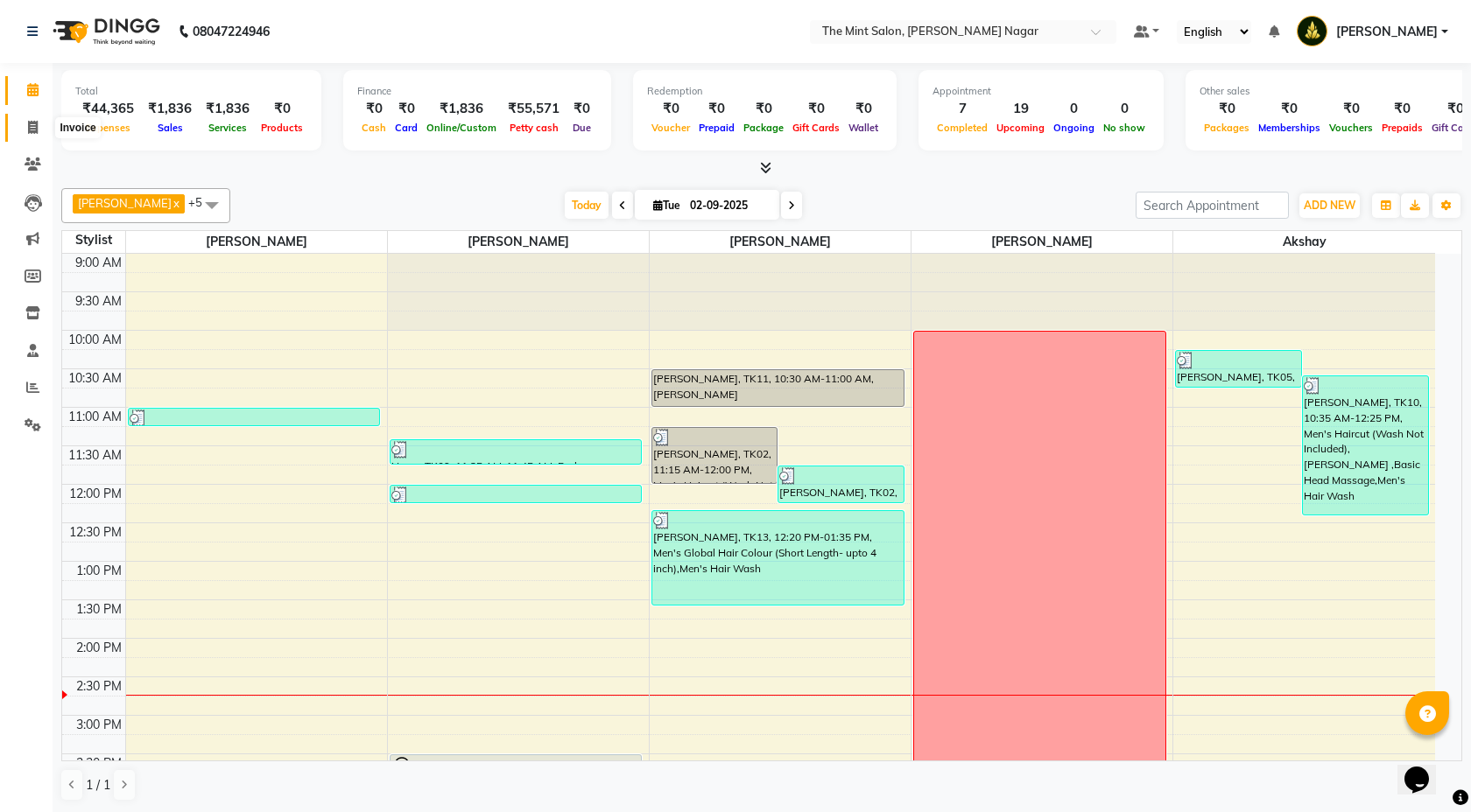
select select "service"
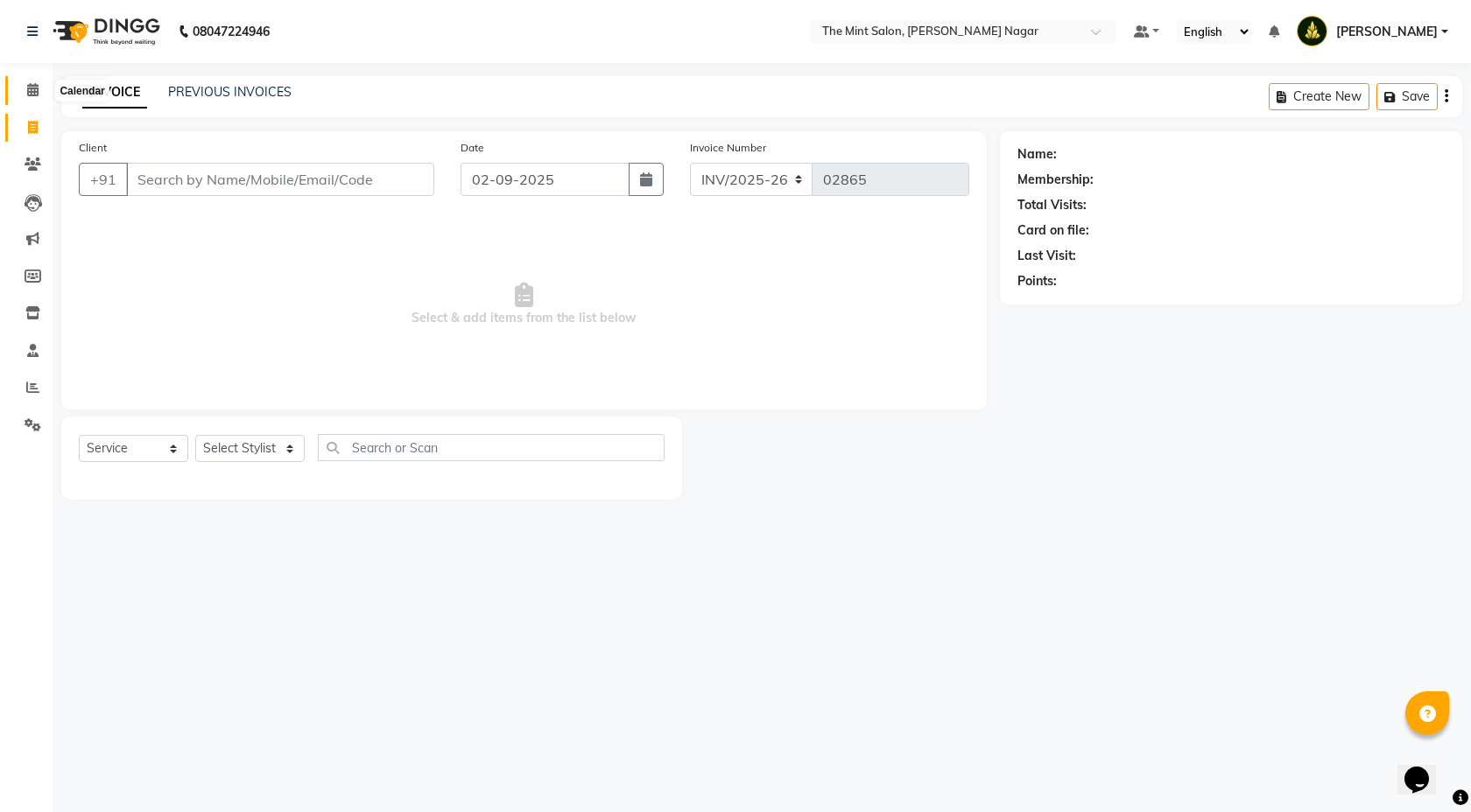
click at [29, 91] on icon at bounding box center [33, 90] width 11 height 13
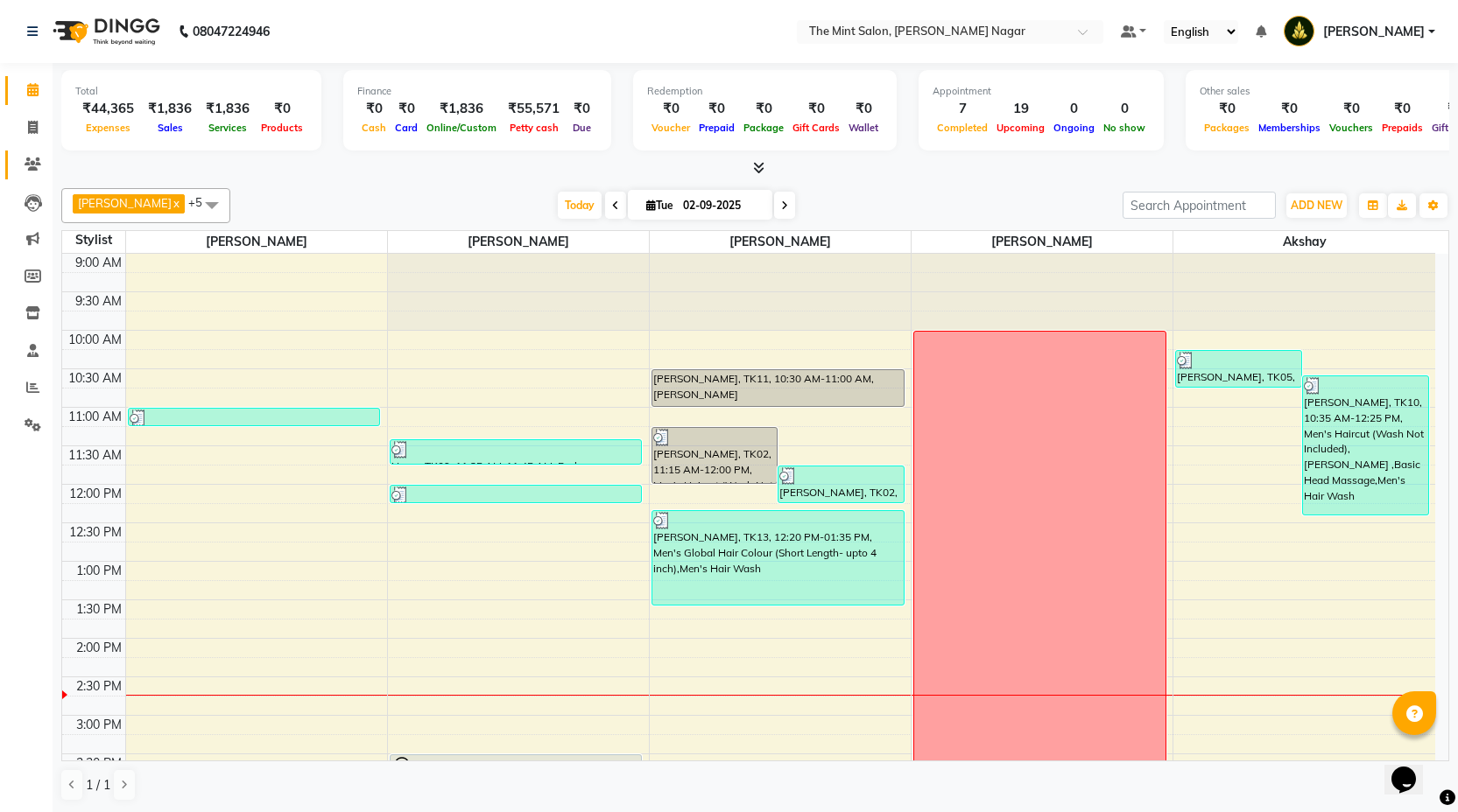
click at [29, 167] on icon at bounding box center [33, 164] width 17 height 13
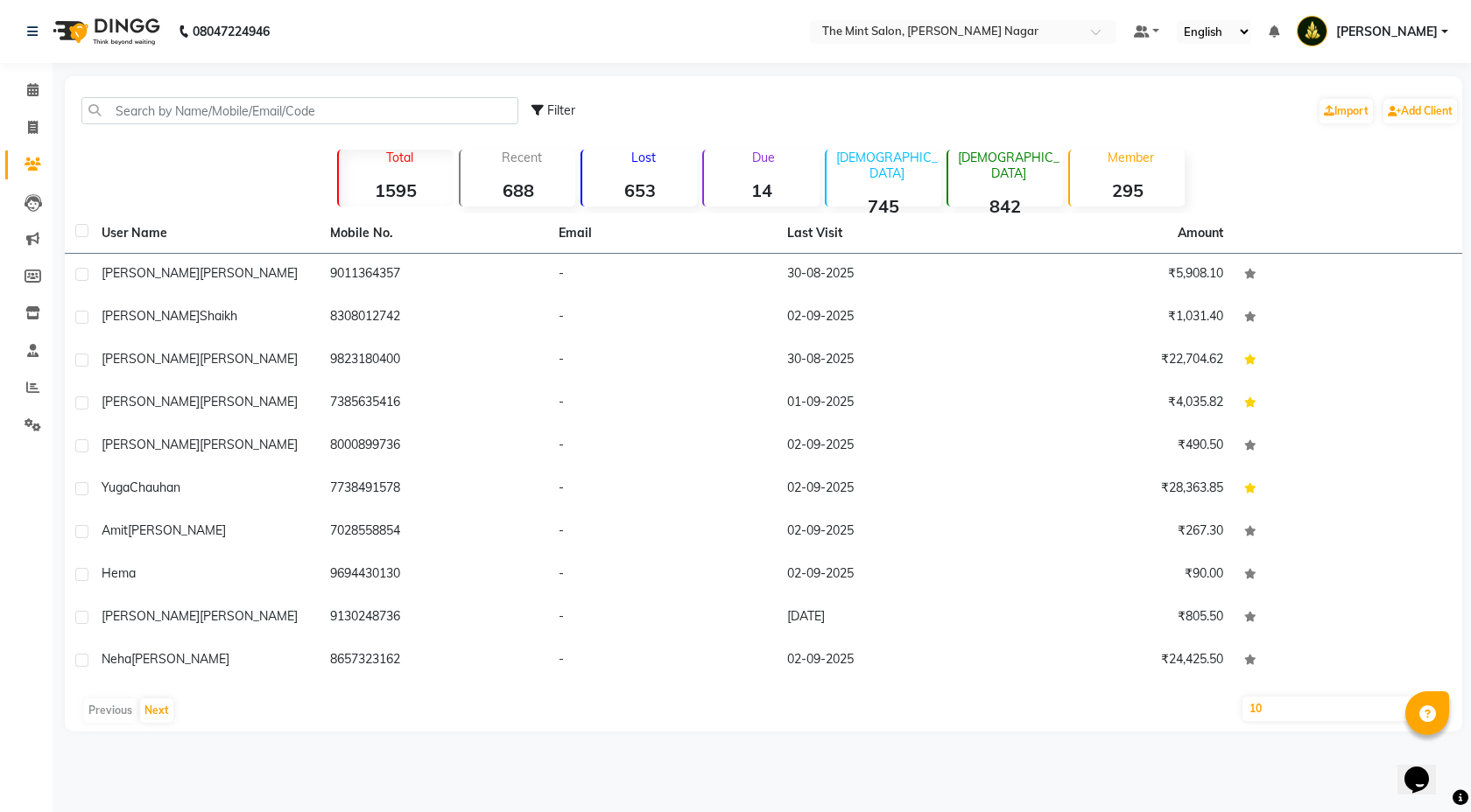
click at [748, 183] on strong "14" at bounding box center [761, 190] width 115 height 22
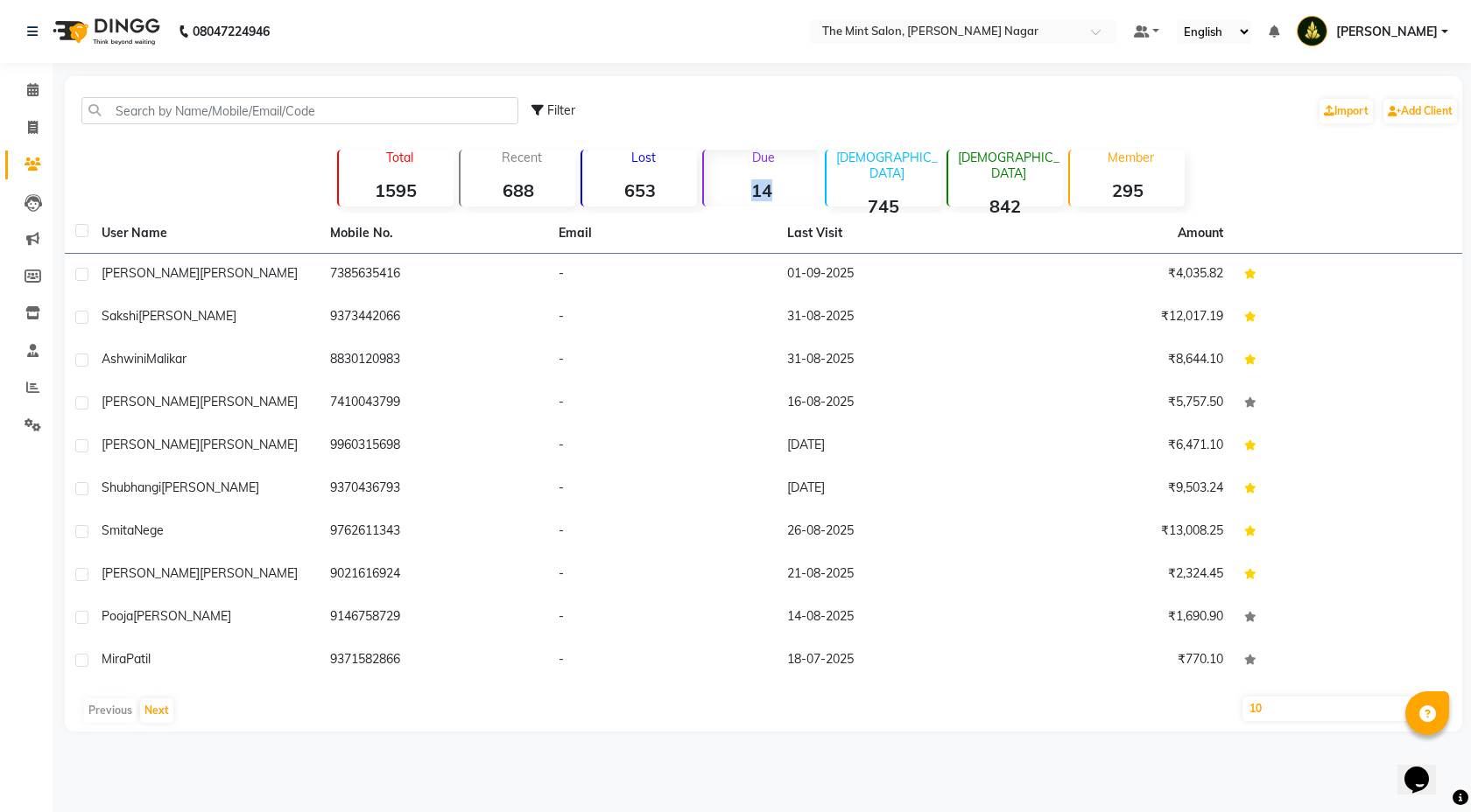
click at [748, 183] on strong "14" at bounding box center [761, 190] width 115 height 22
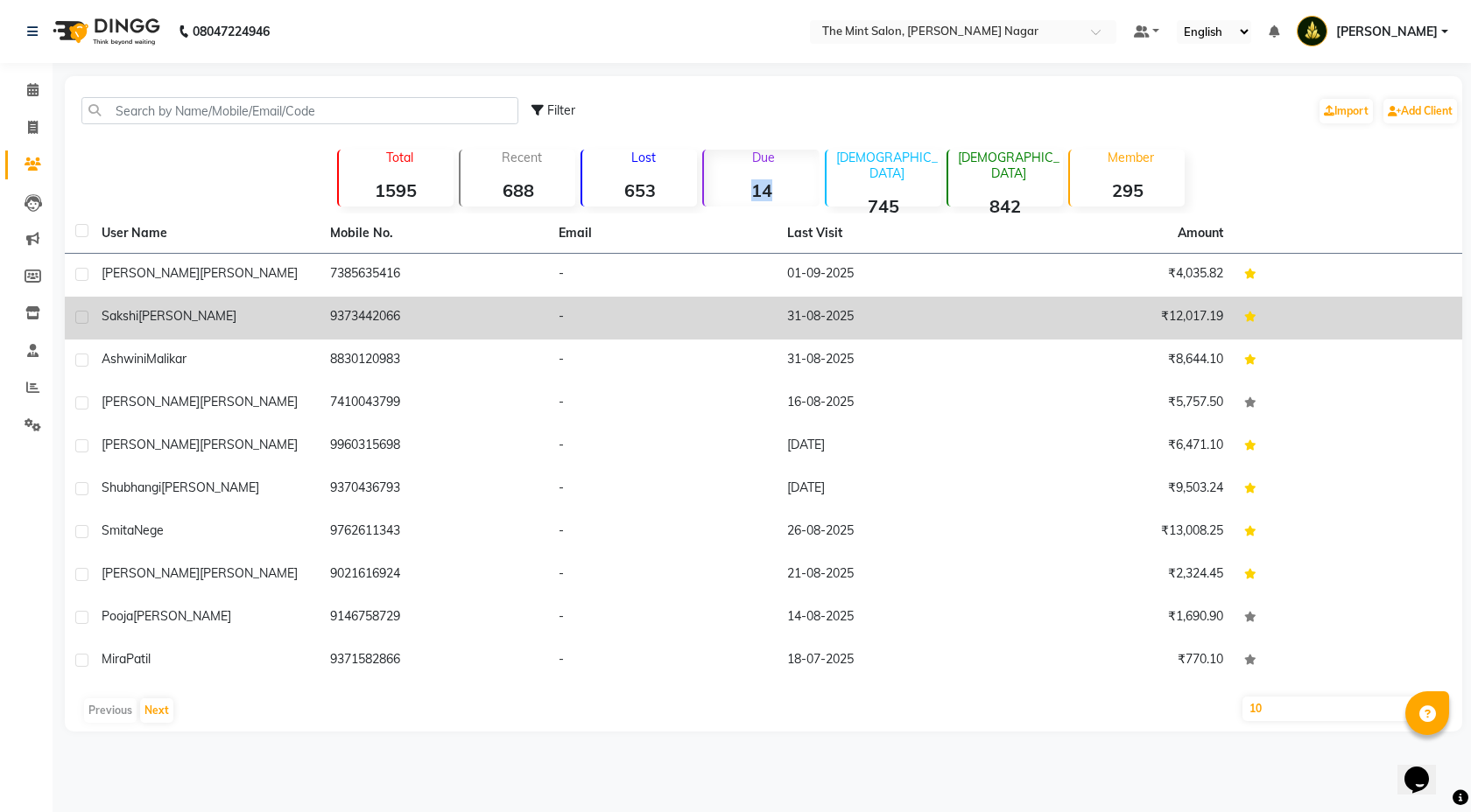
click at [490, 316] on td "9373442066" at bounding box center [434, 318] width 228 height 43
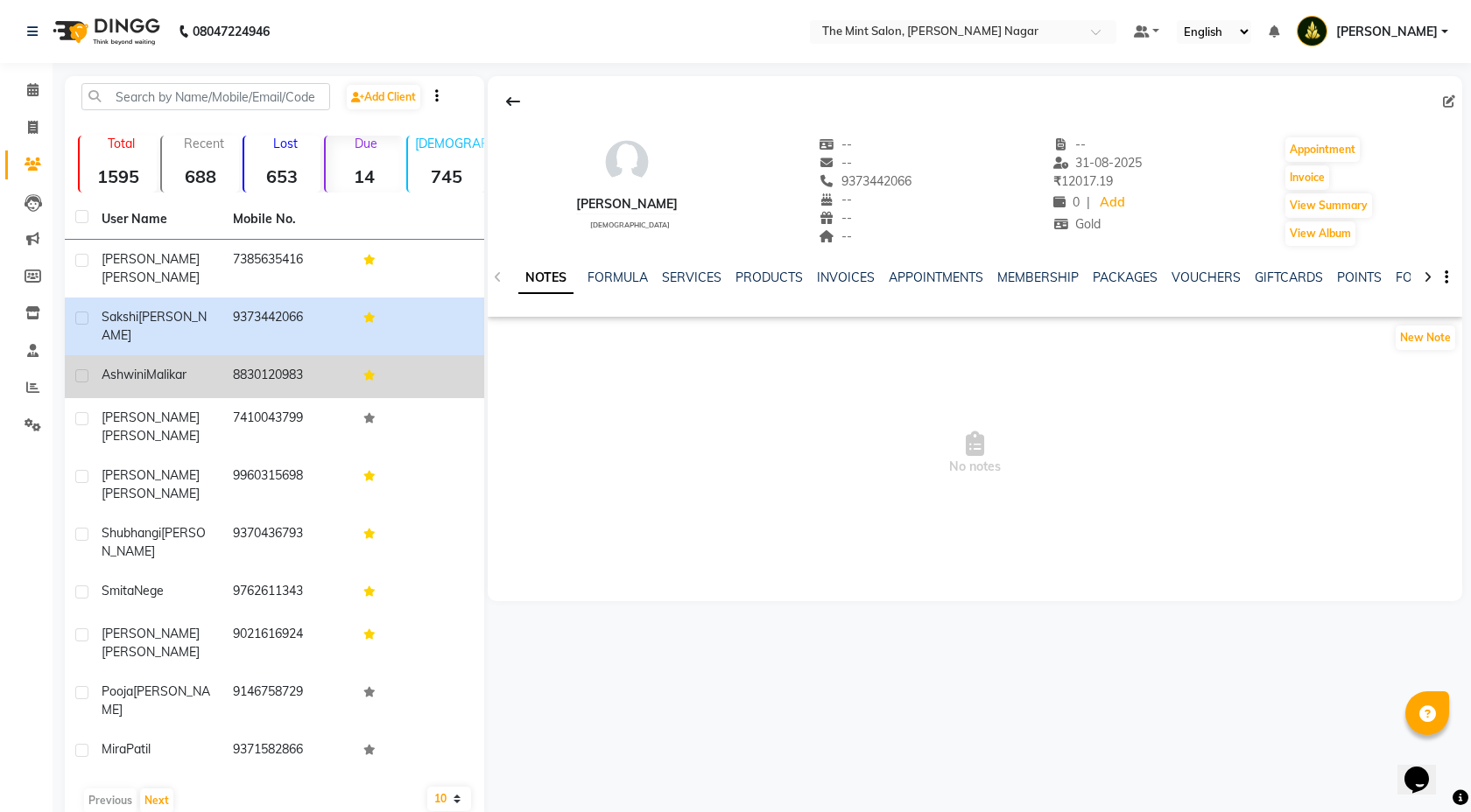
click at [367, 370] on icon at bounding box center [369, 375] width 12 height 10
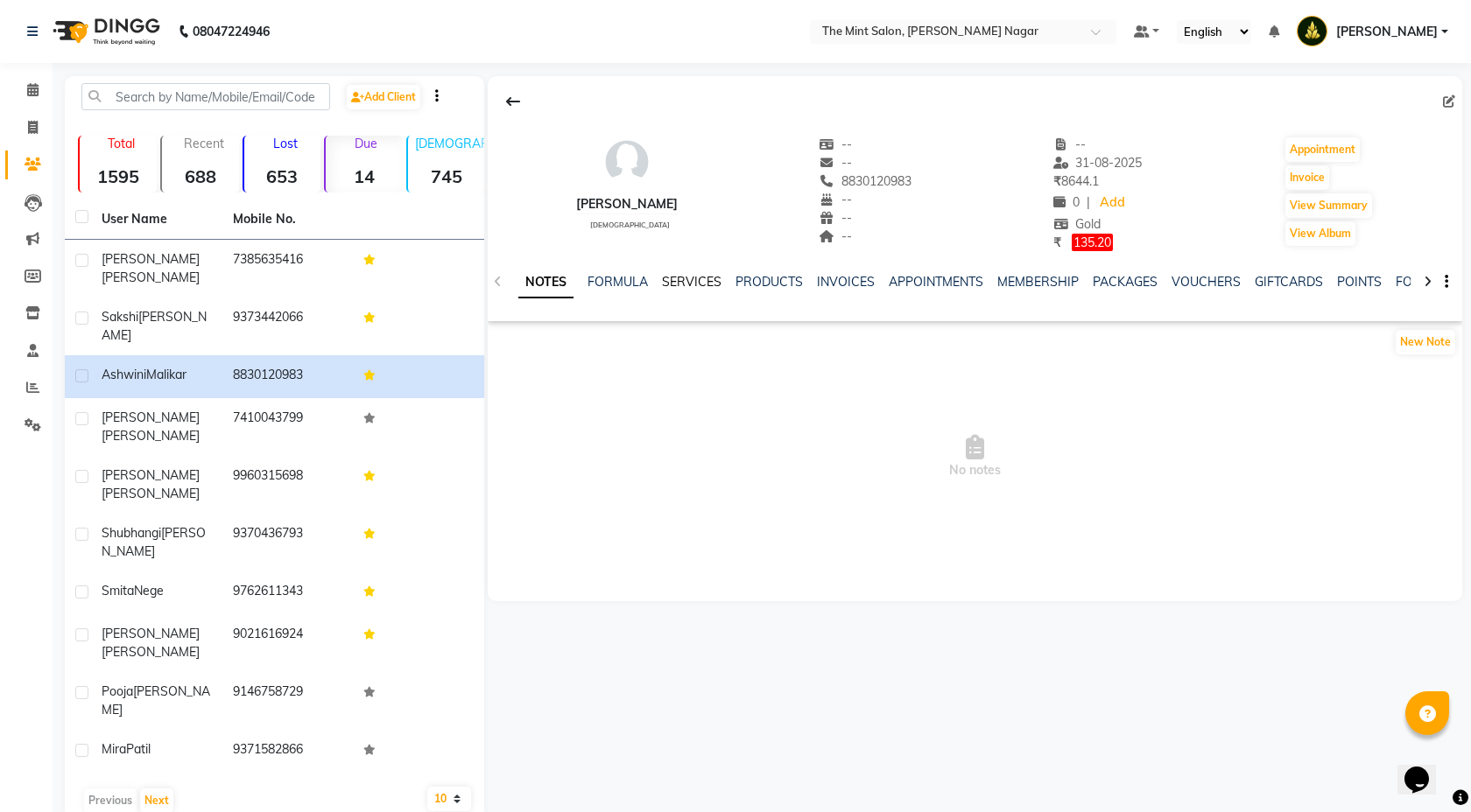
click at [690, 280] on link "SERVICES" at bounding box center [691, 282] width 60 height 16
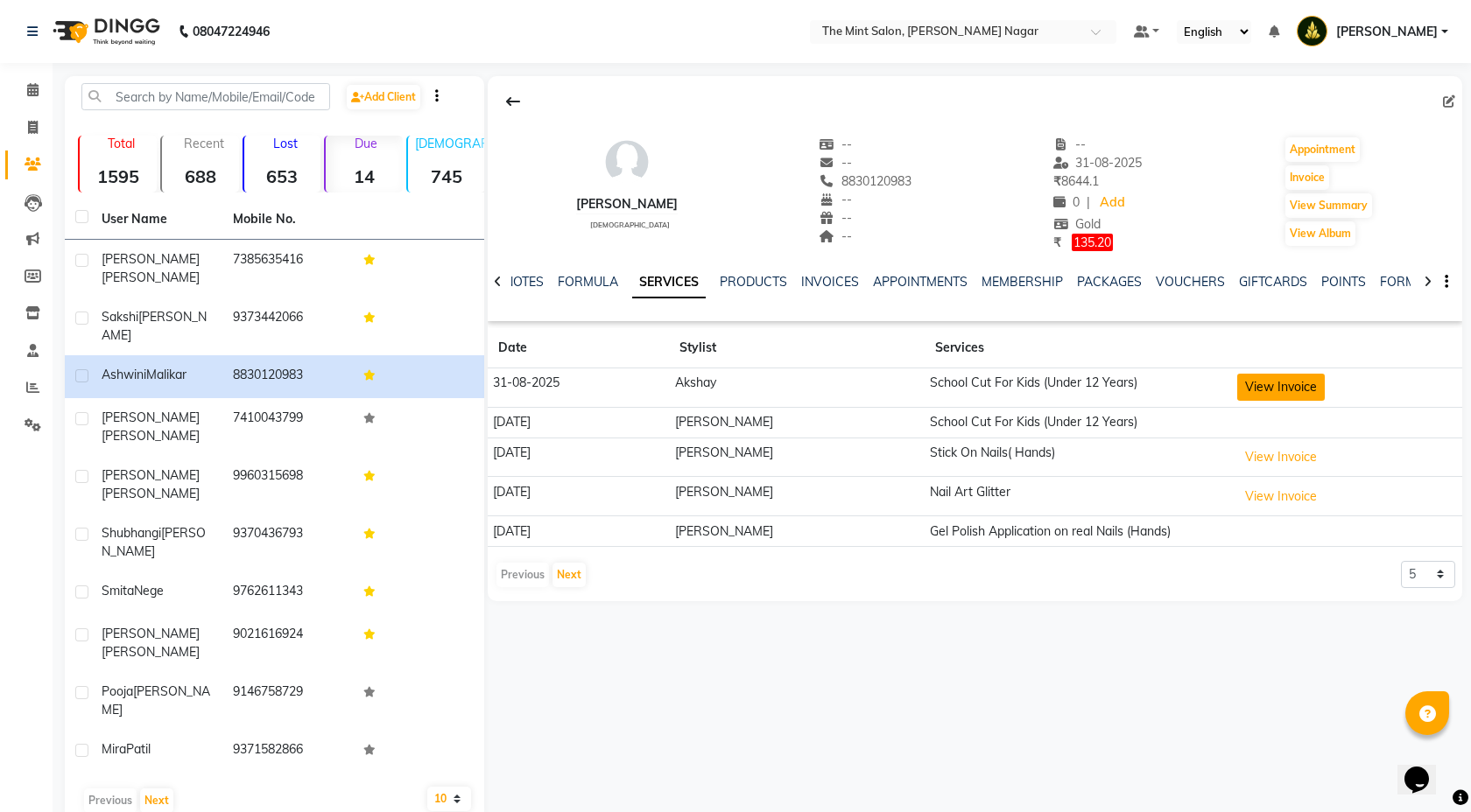
click at [1304, 388] on button "View Invoice" at bounding box center [1281, 387] width 87 height 27
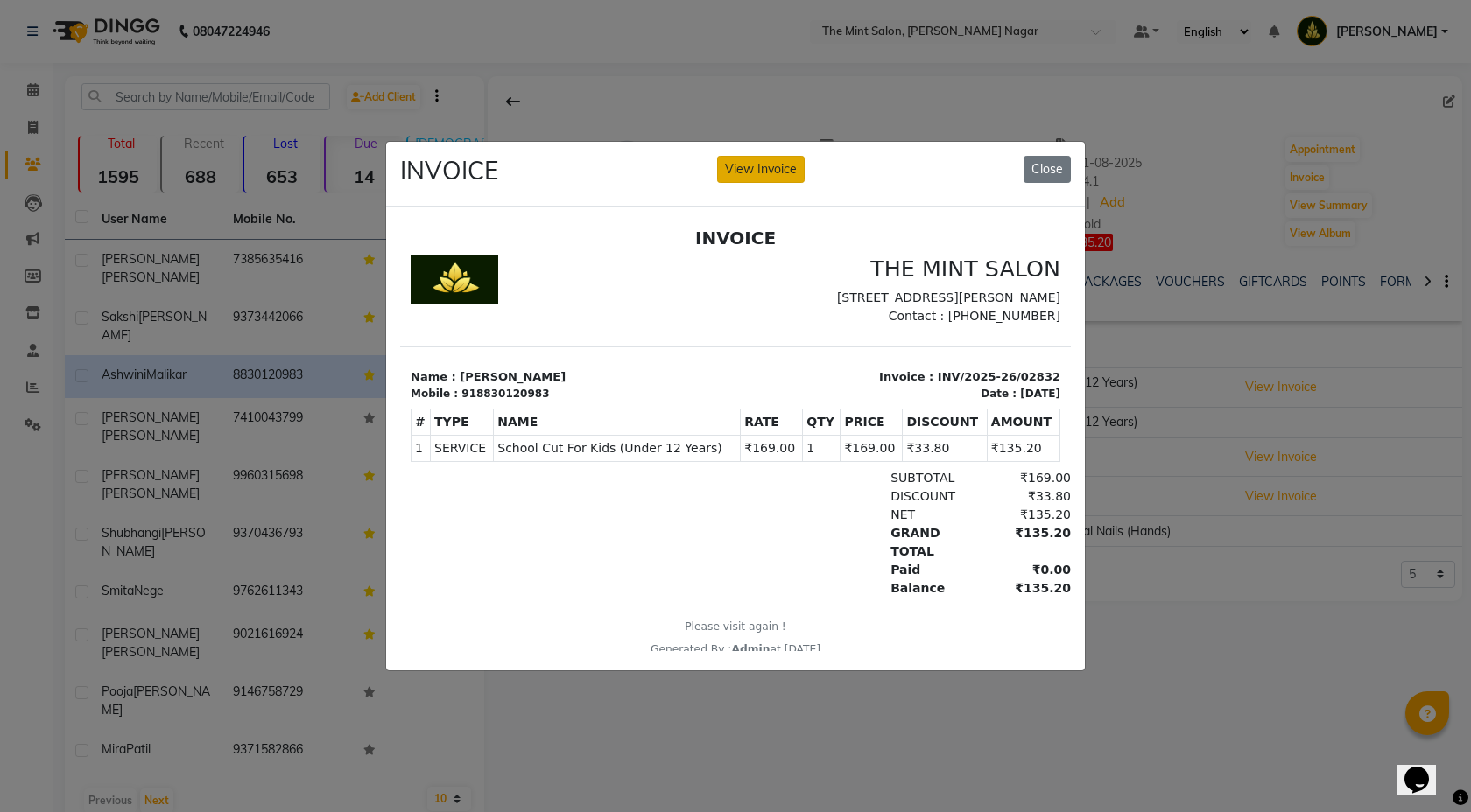
click at [770, 158] on button "View Invoice" at bounding box center [761, 169] width 87 height 27
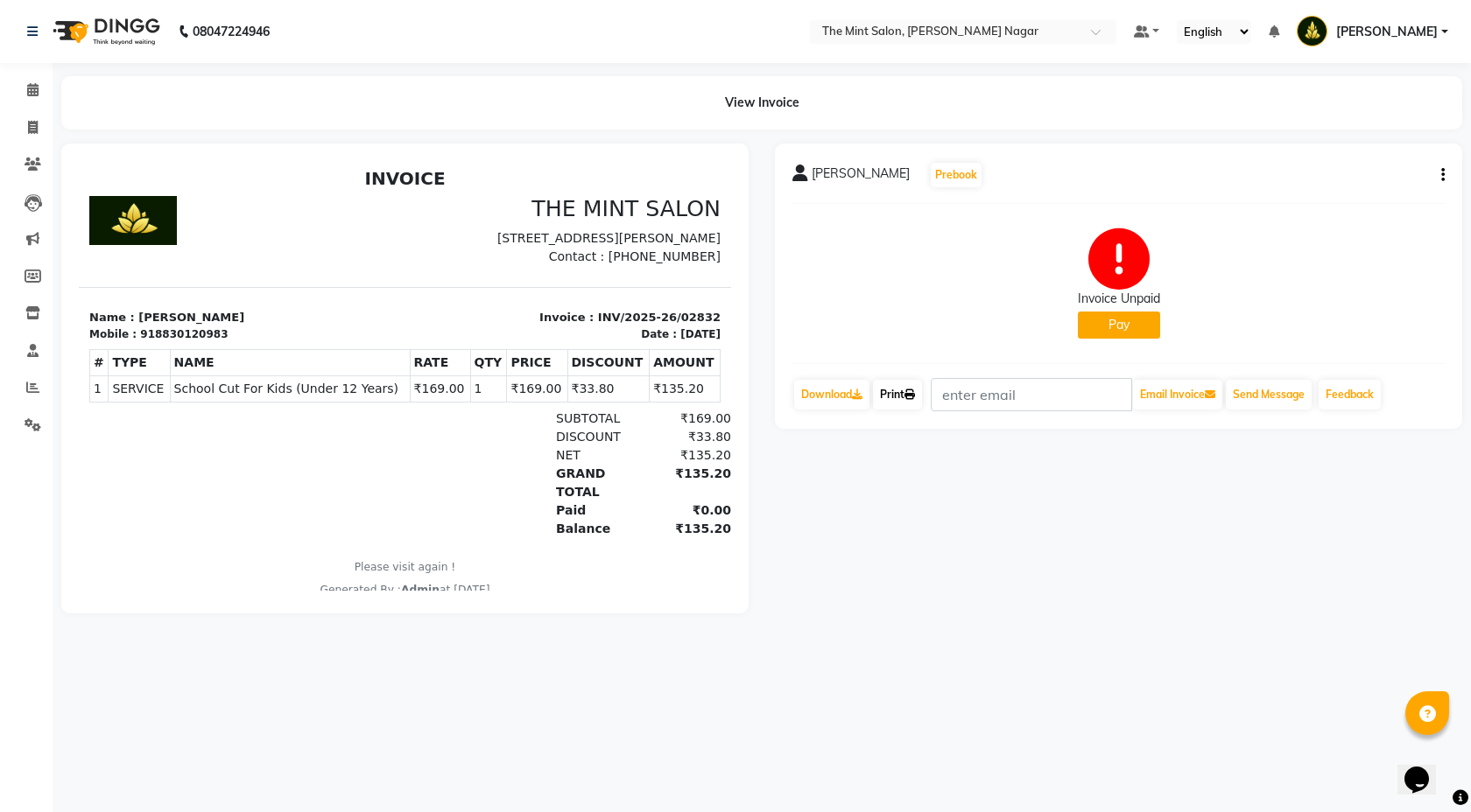
click at [922, 391] on link "Print" at bounding box center [897, 394] width 49 height 29
click at [32, 93] on icon at bounding box center [33, 90] width 11 height 13
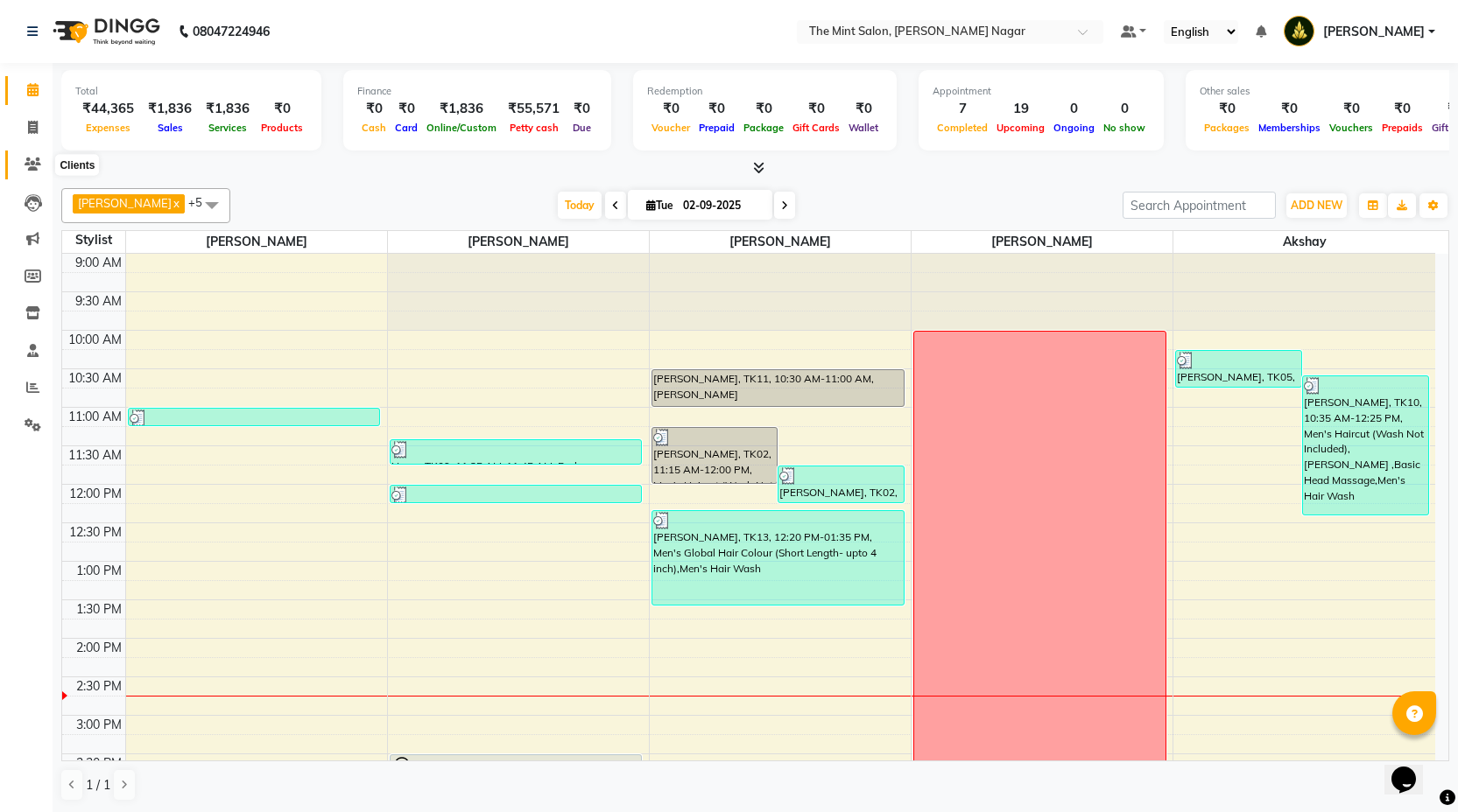
click at [29, 164] on icon at bounding box center [33, 164] width 17 height 13
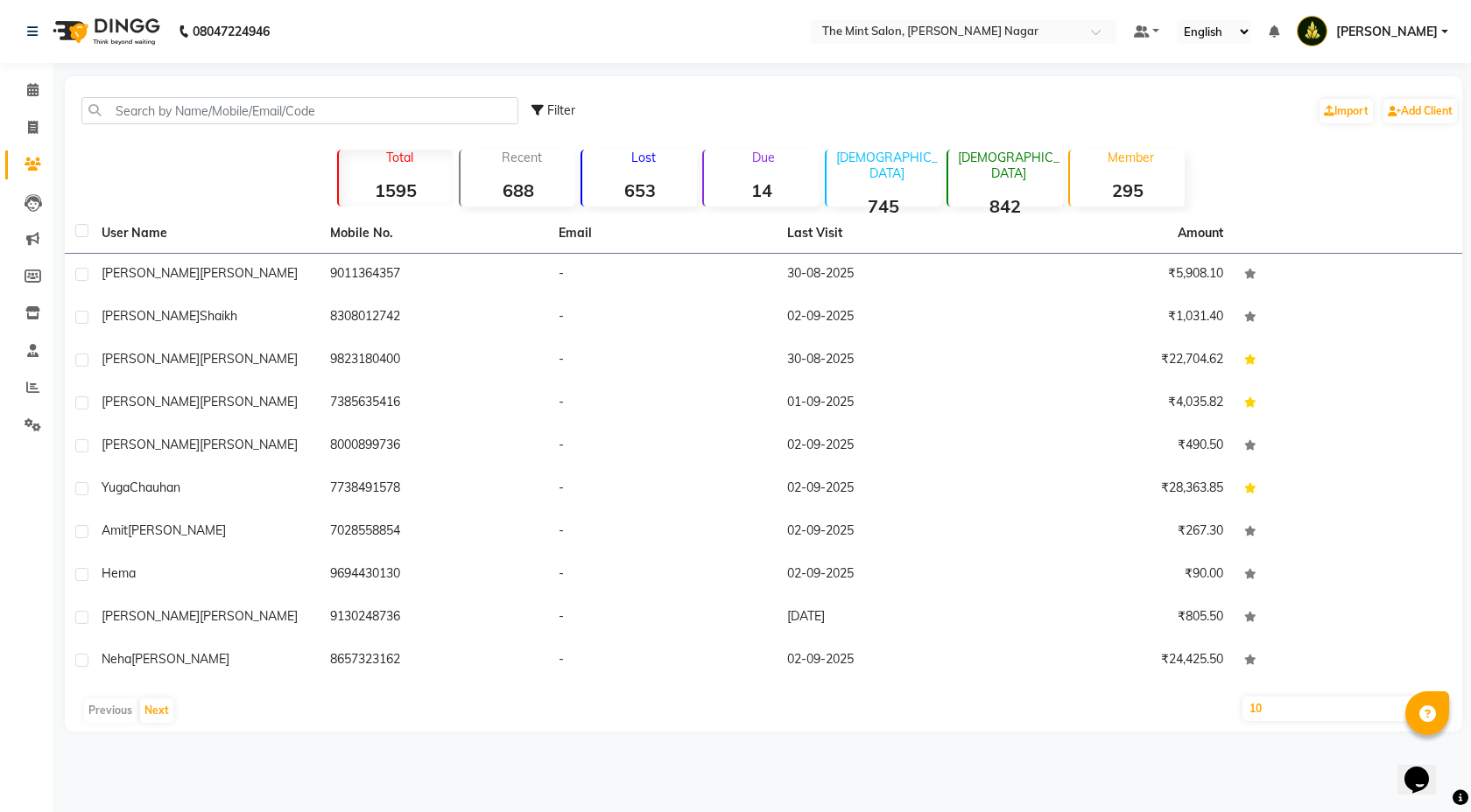
click at [740, 180] on strong "14" at bounding box center [761, 190] width 115 height 22
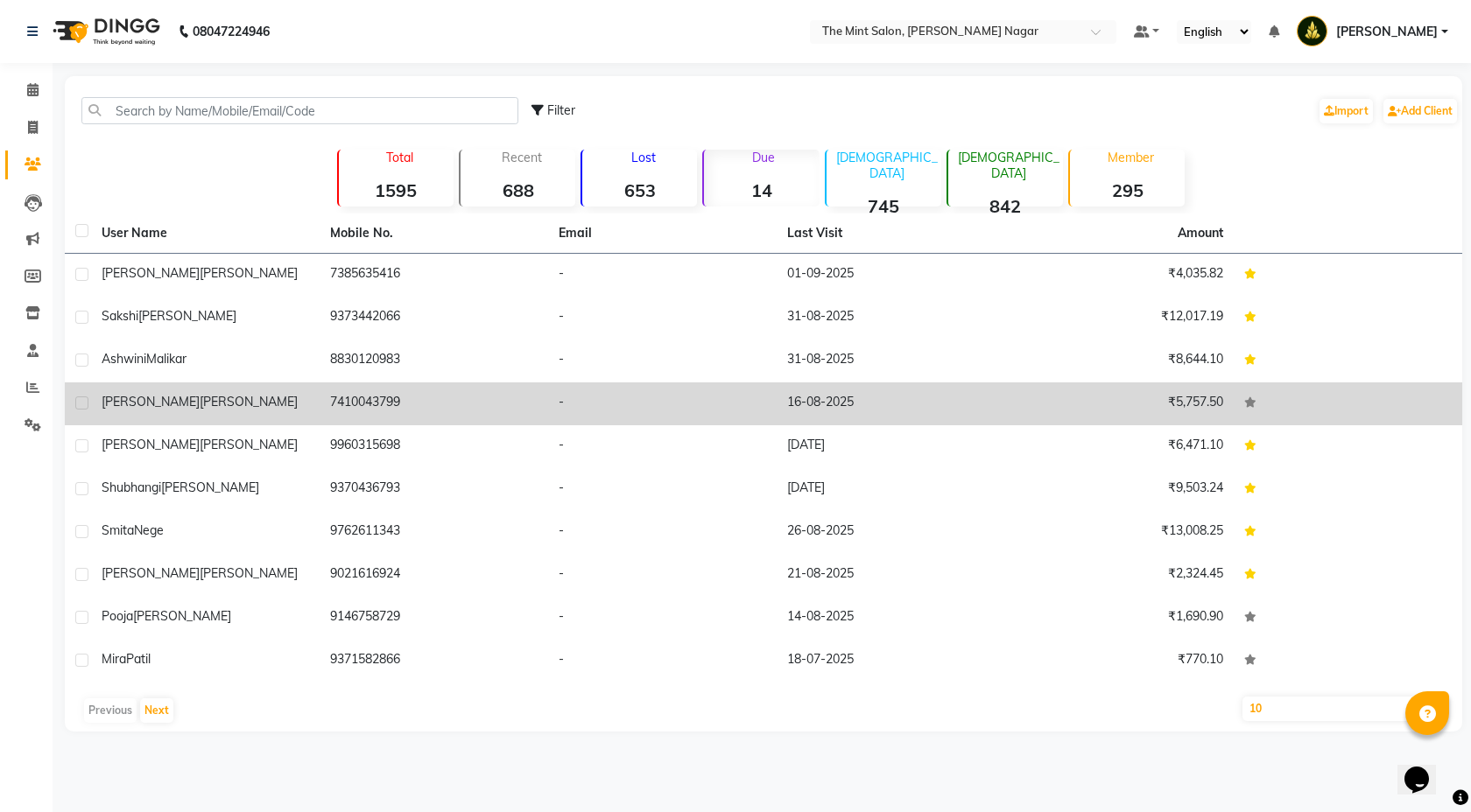
click at [363, 402] on td "7410043799" at bounding box center [434, 403] width 228 height 43
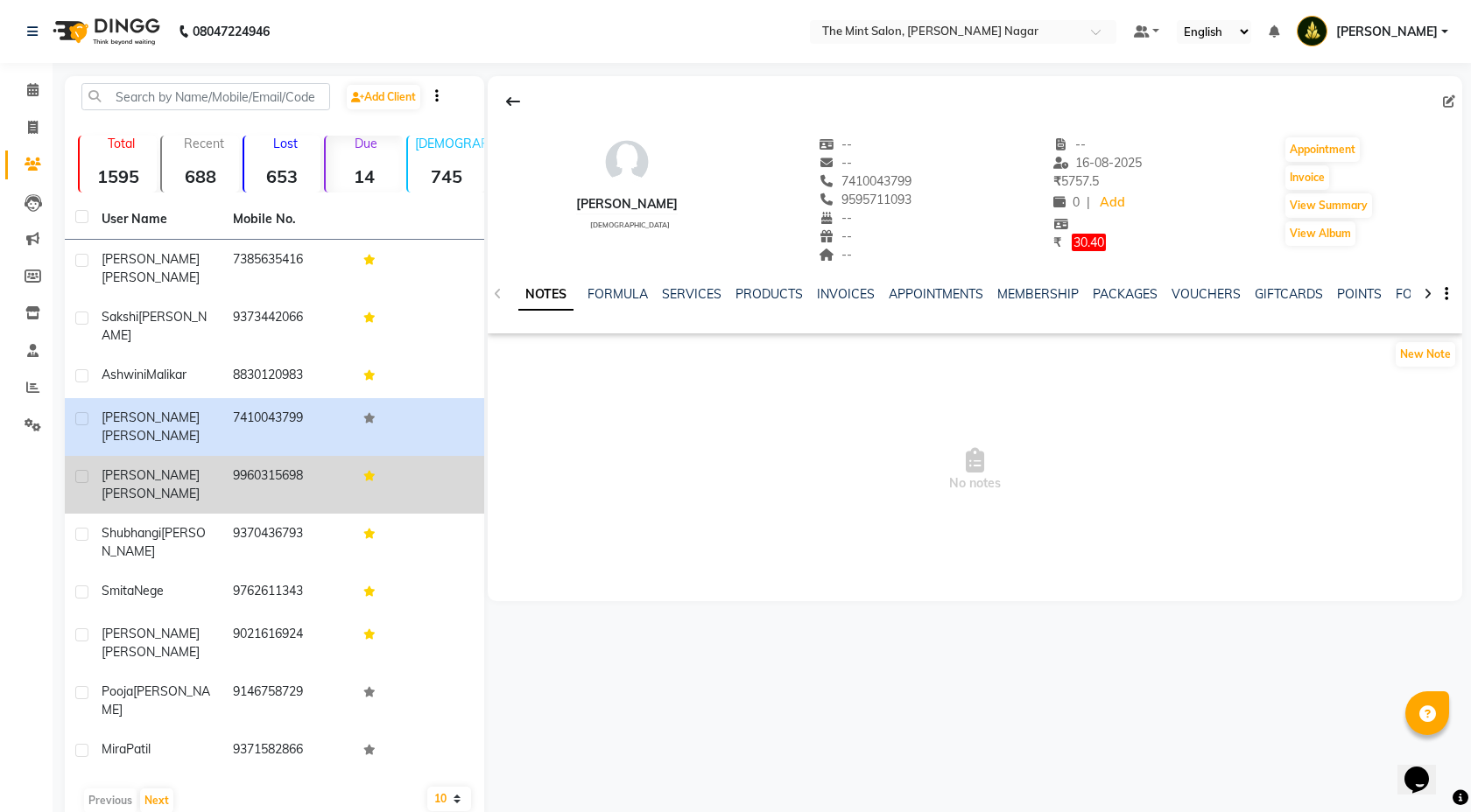
click at [310, 456] on td "9960315698" at bounding box center [288, 485] width 132 height 58
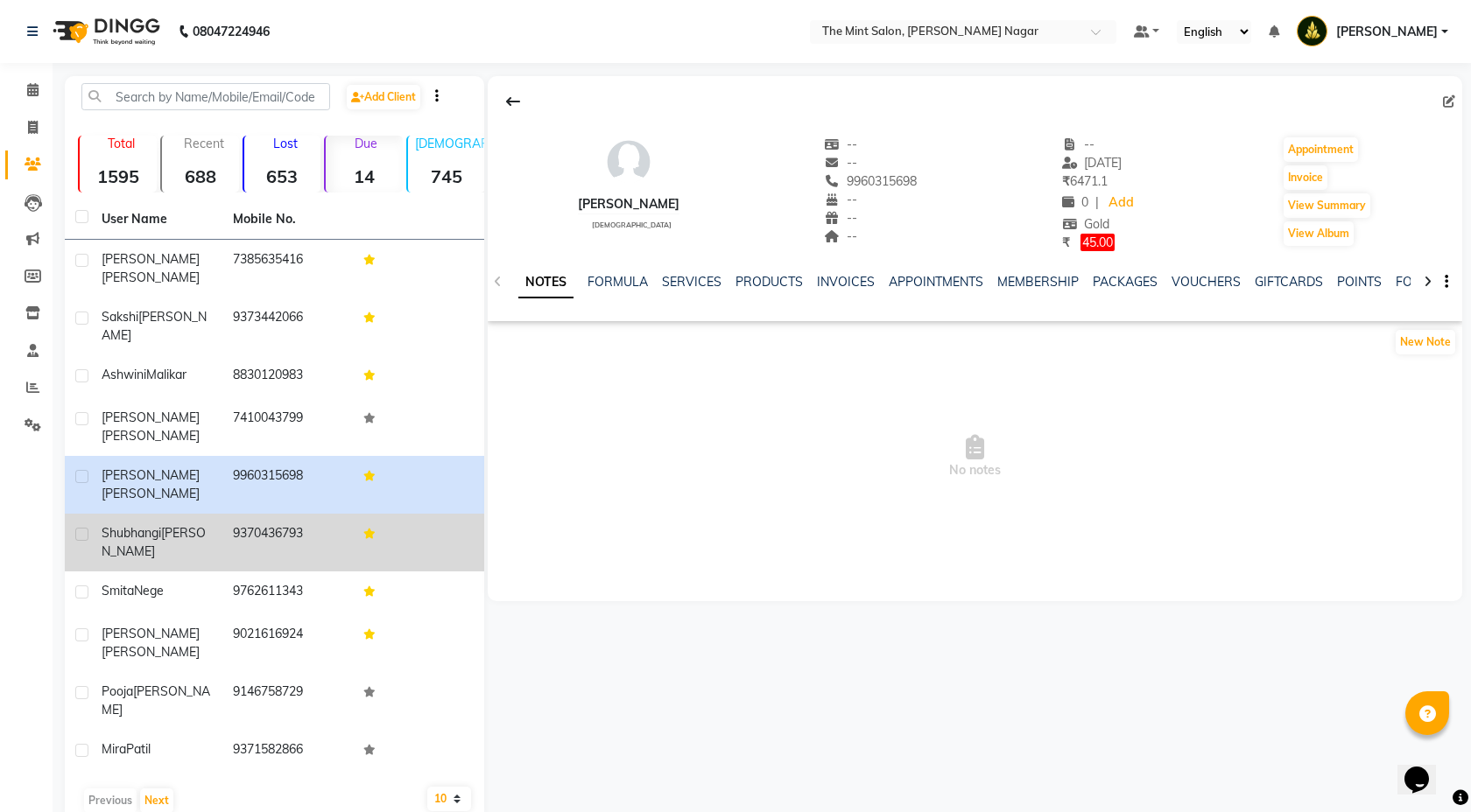
click at [186, 531] on div "[PERSON_NAME]" at bounding box center [156, 542] width 111 height 37
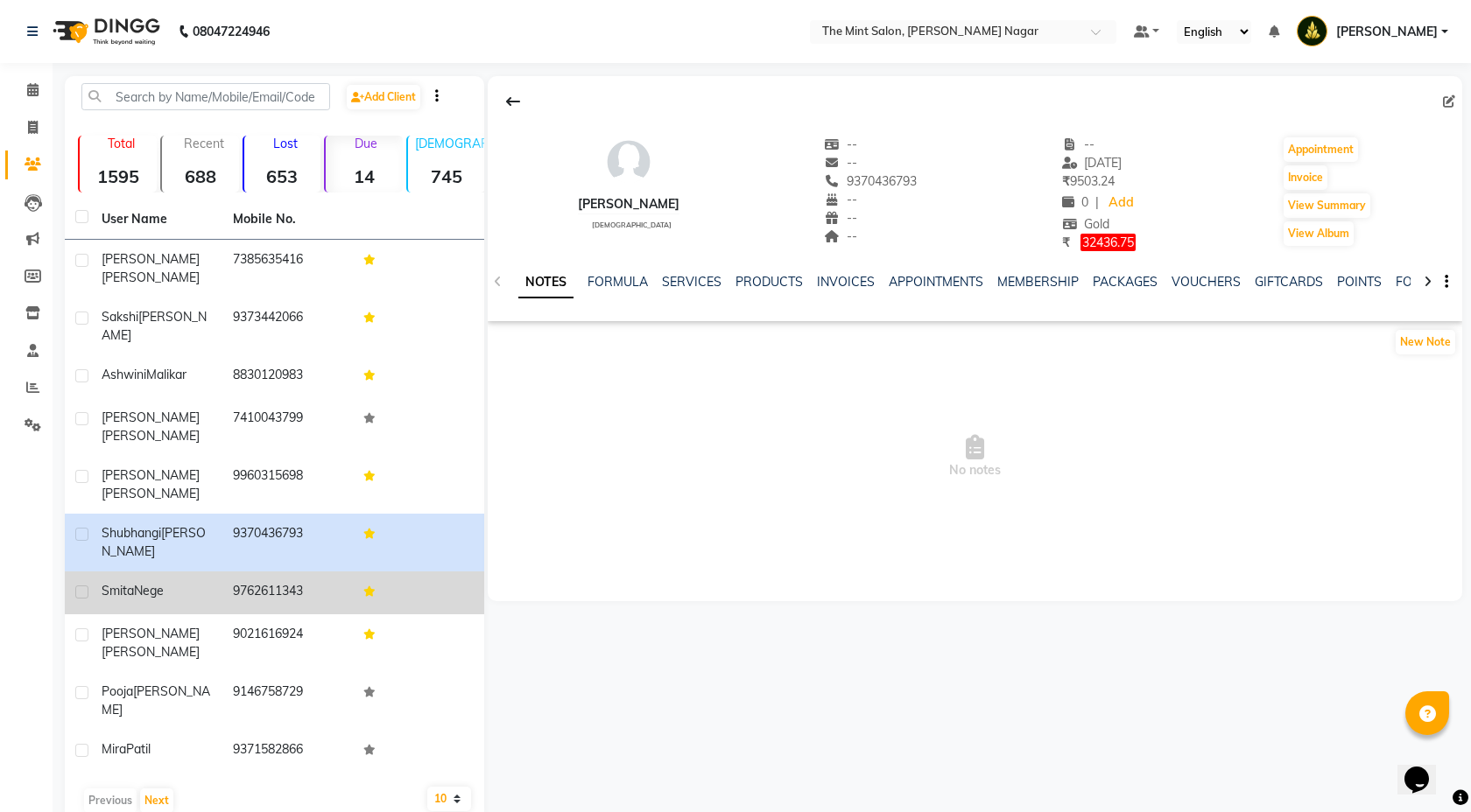
click at [192, 575] on td "[PERSON_NAME]" at bounding box center [156, 592] width 132 height 43
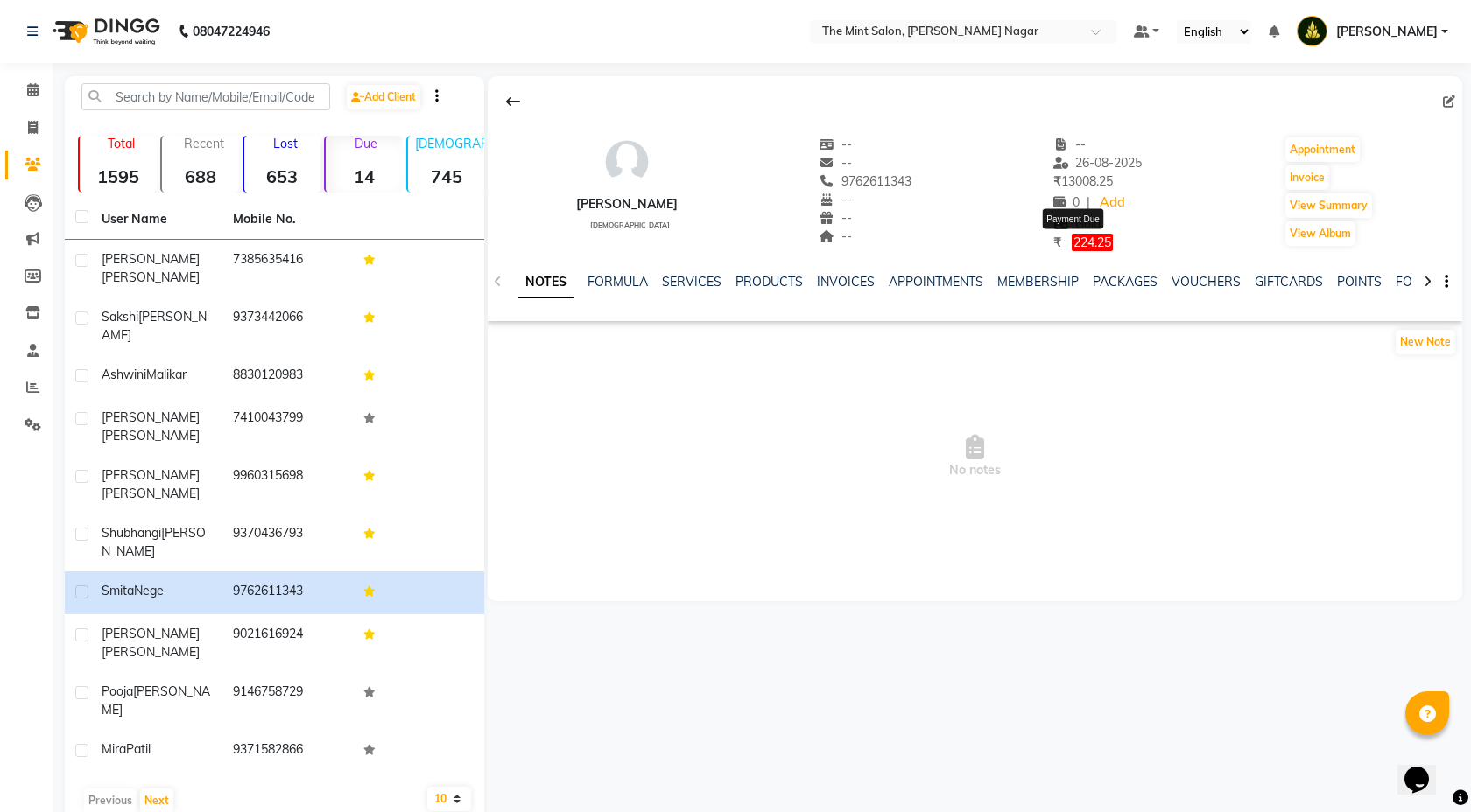
click at [1090, 242] on span "224.25" at bounding box center [1091, 242] width 41 height 17
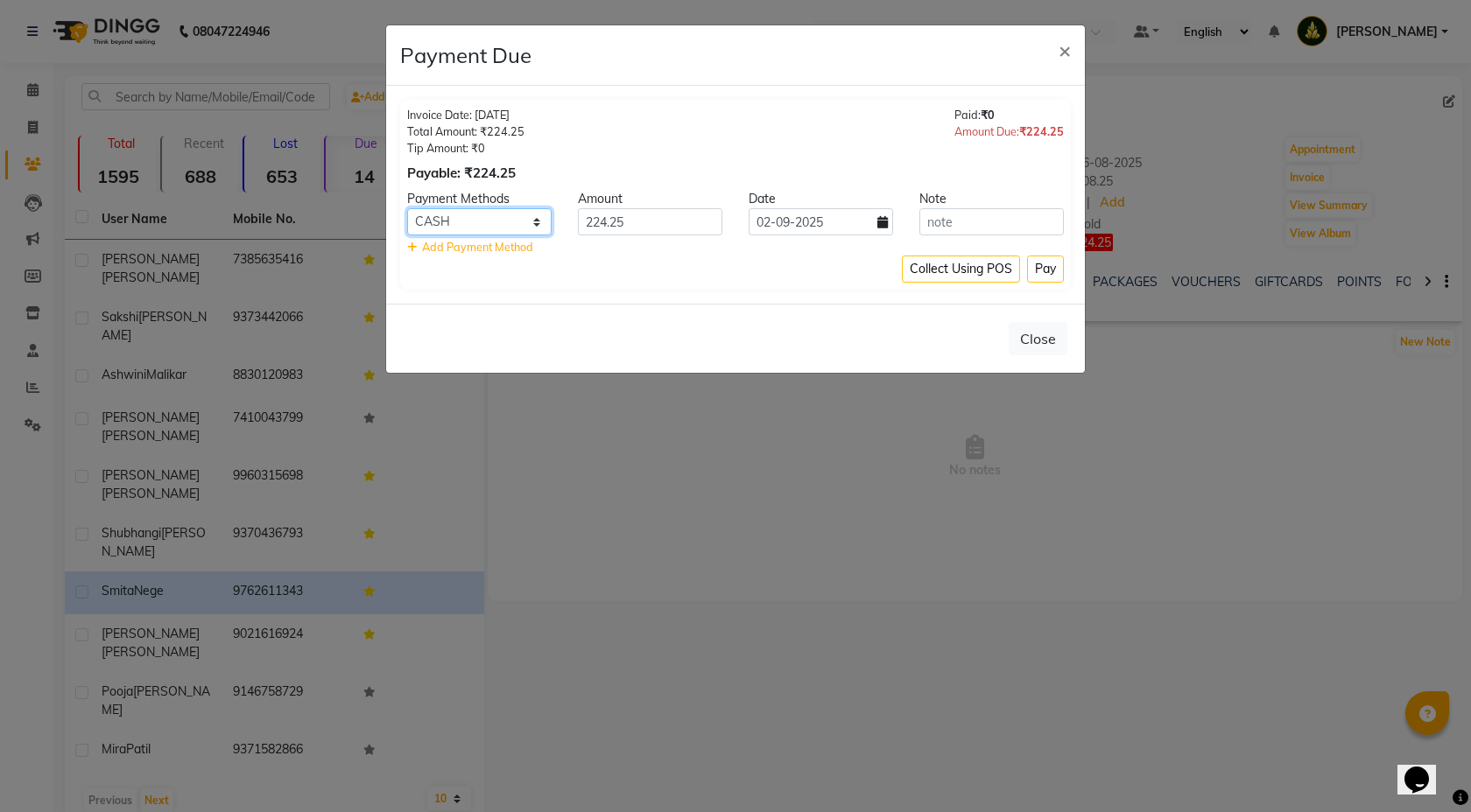
click at [531, 221] on select "Coupon GPay PhonePe PayTM UPI CASH" at bounding box center [479, 221] width 145 height 27
select select "7"
click at [1033, 340] on button "Close" at bounding box center [1038, 338] width 59 height 33
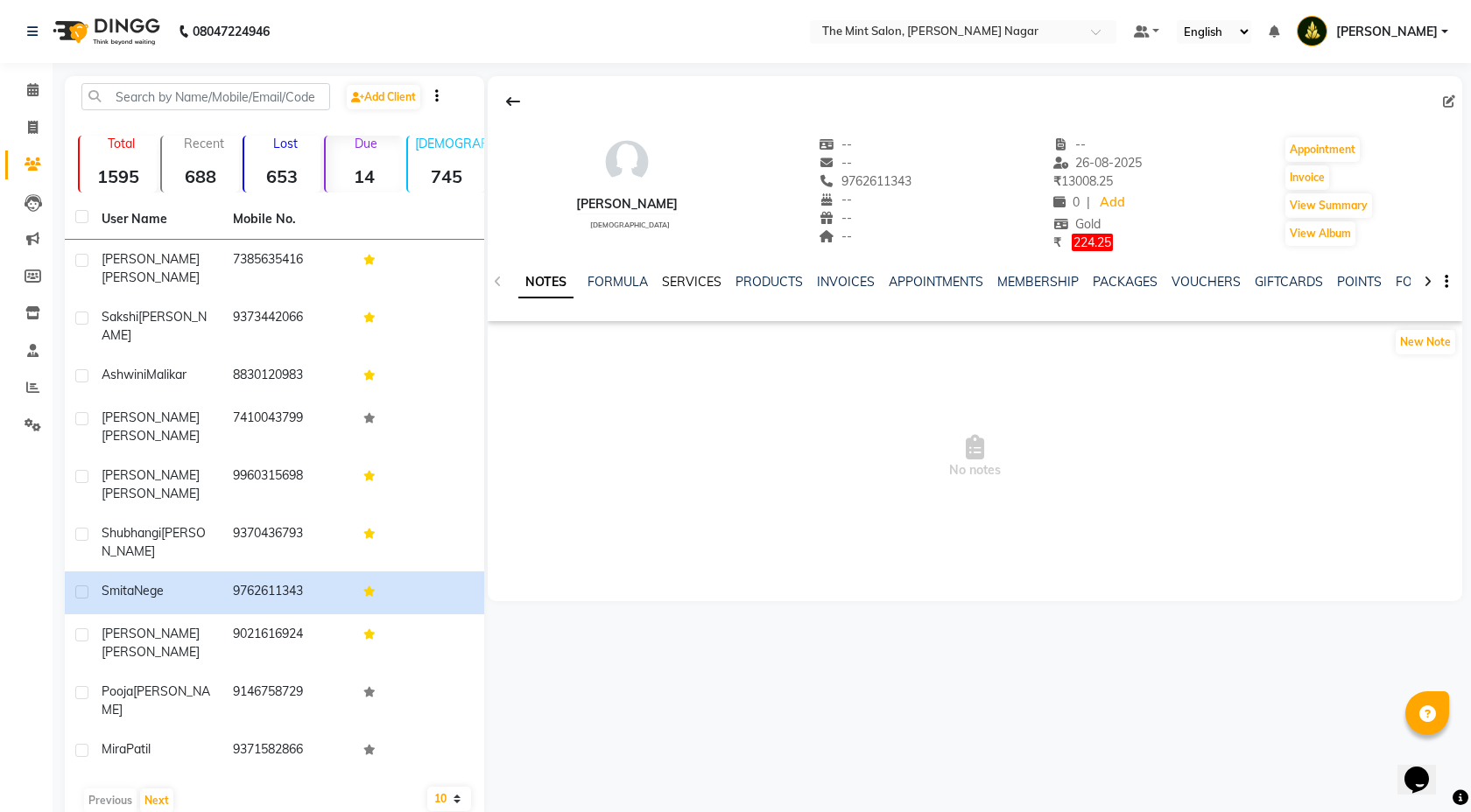
click at [695, 275] on link "SERVICES" at bounding box center [691, 282] width 60 height 16
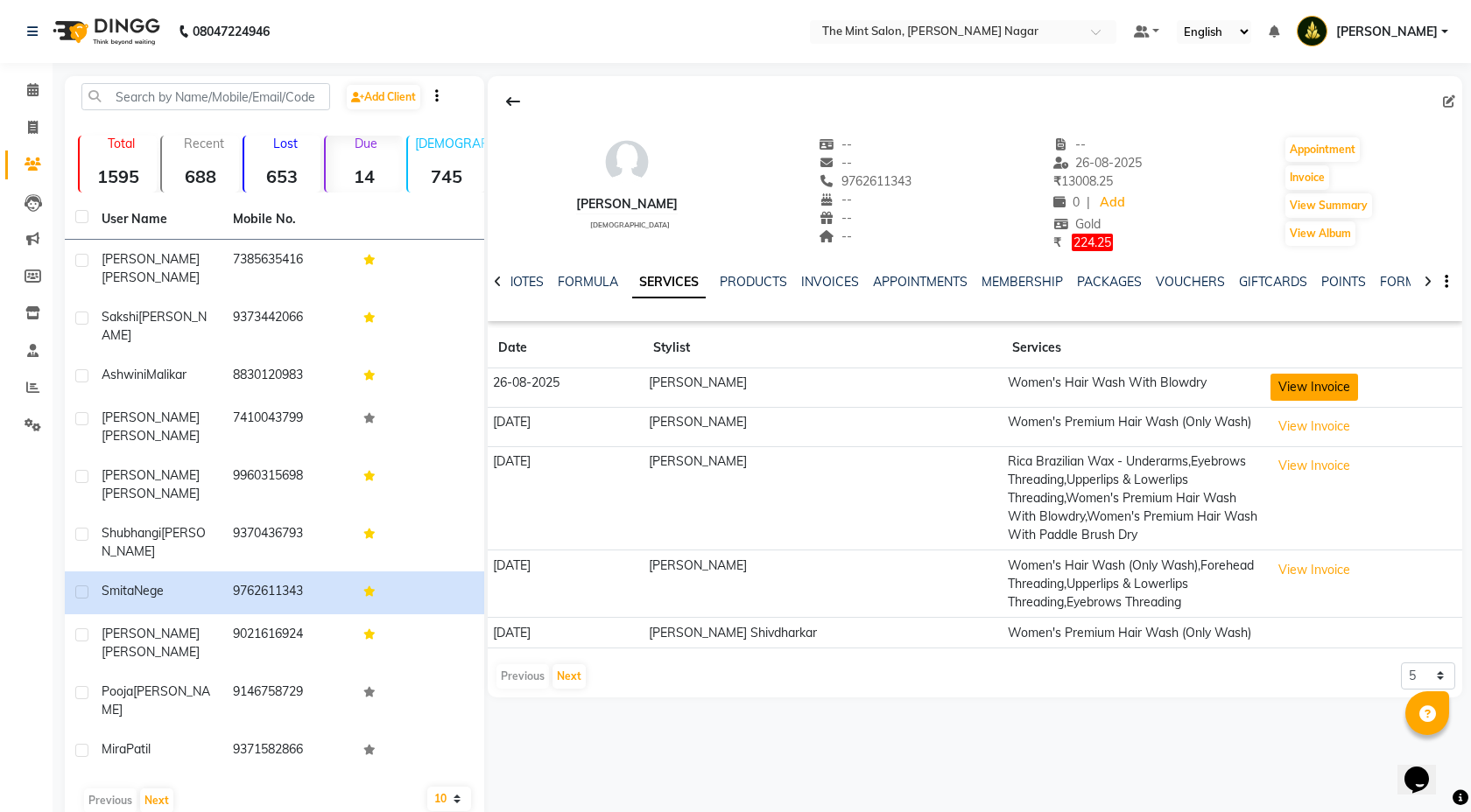
click at [1277, 378] on button "View Invoice" at bounding box center [1314, 387] width 87 height 27
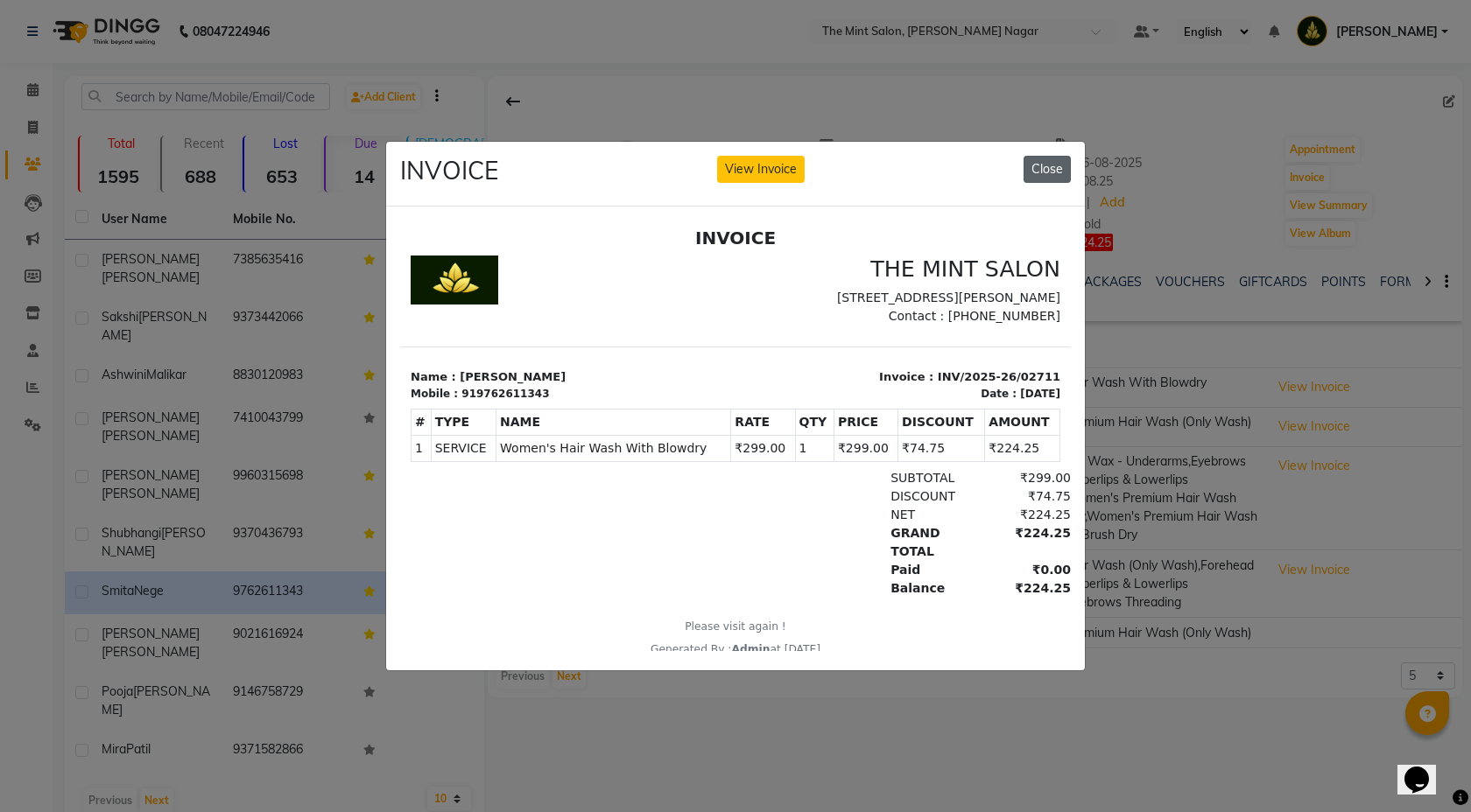
click at [1045, 163] on button "Close" at bounding box center [1047, 169] width 47 height 27
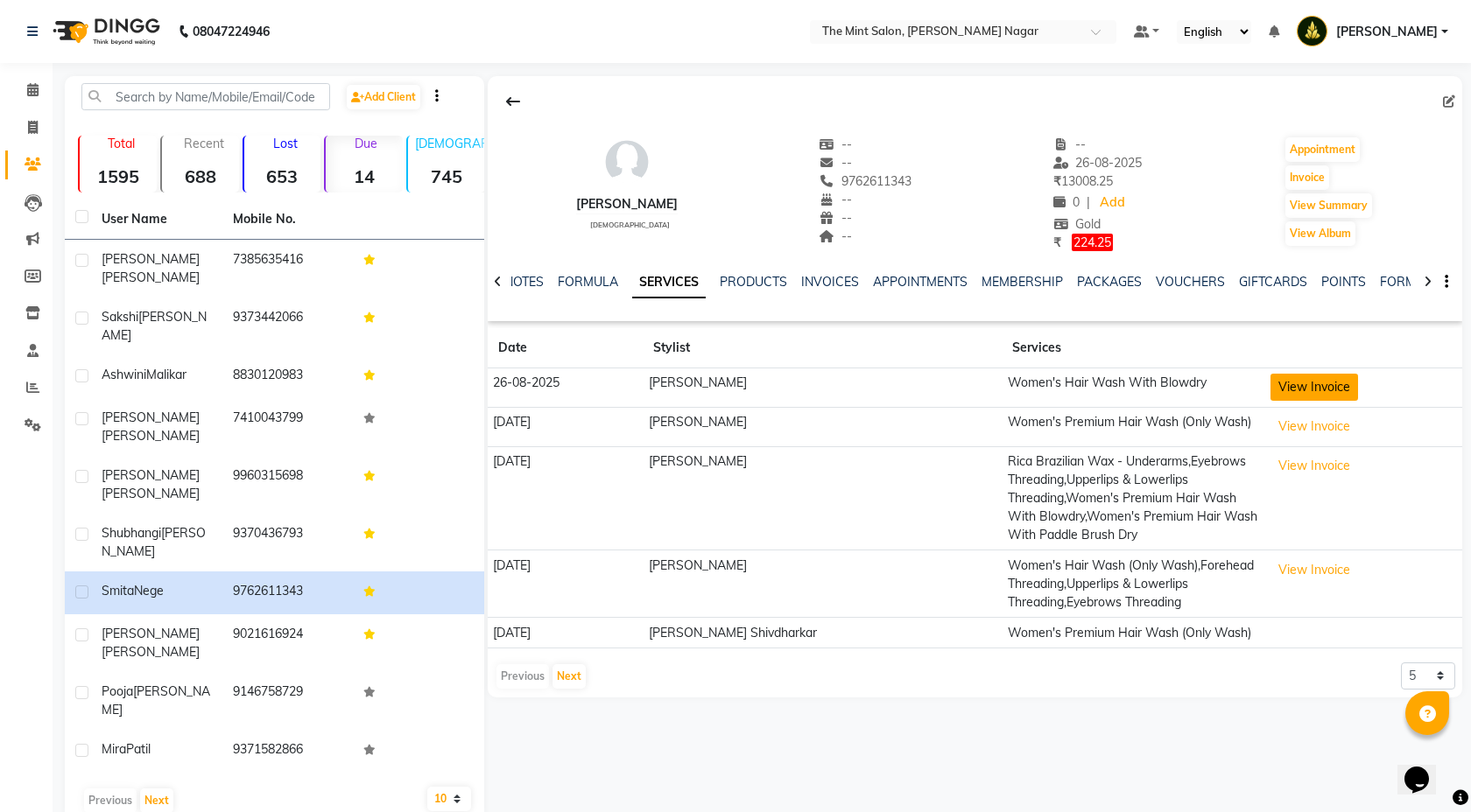
click at [1272, 390] on button "View Invoice" at bounding box center [1314, 387] width 87 height 27
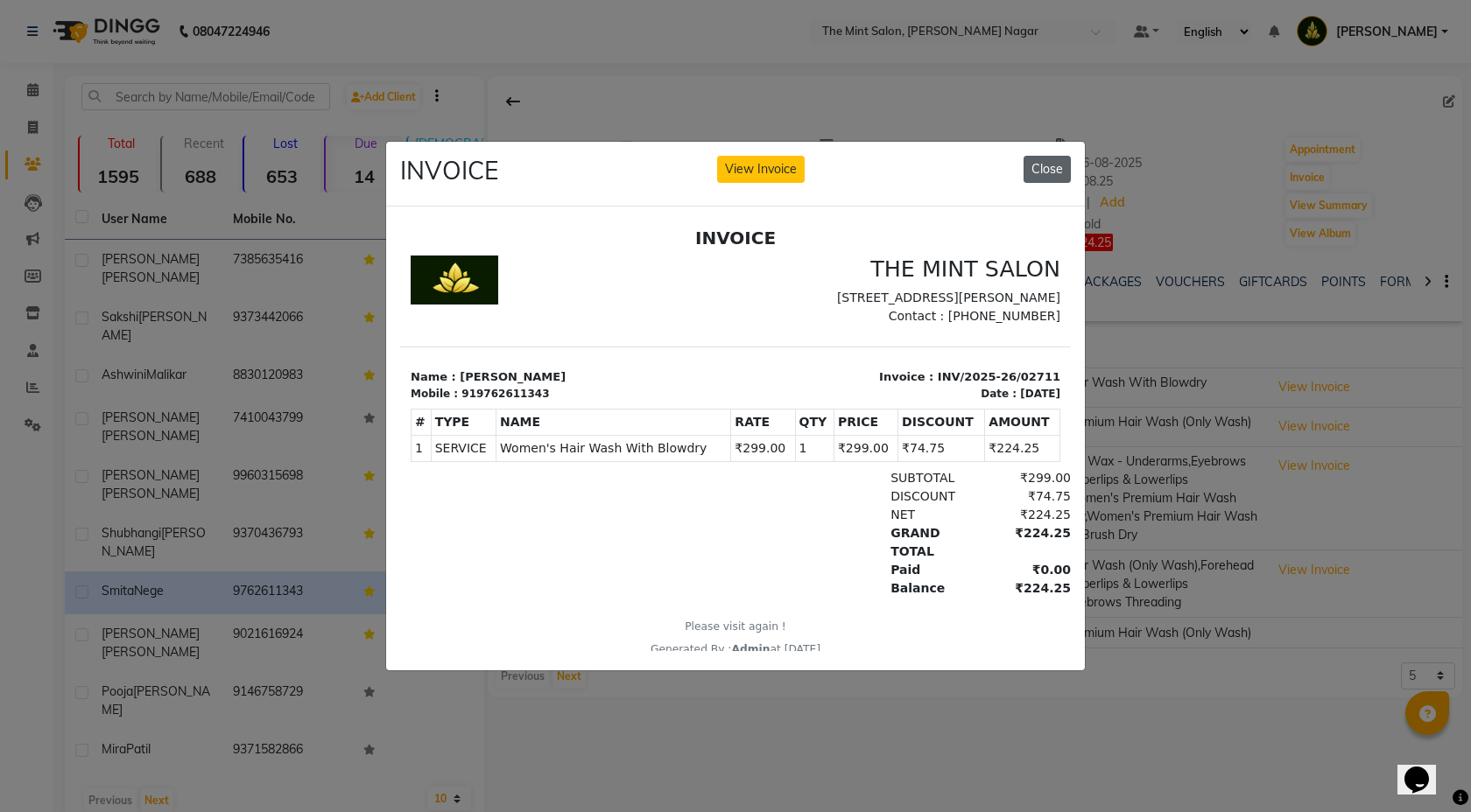
click at [1055, 168] on button "Close" at bounding box center [1047, 169] width 47 height 27
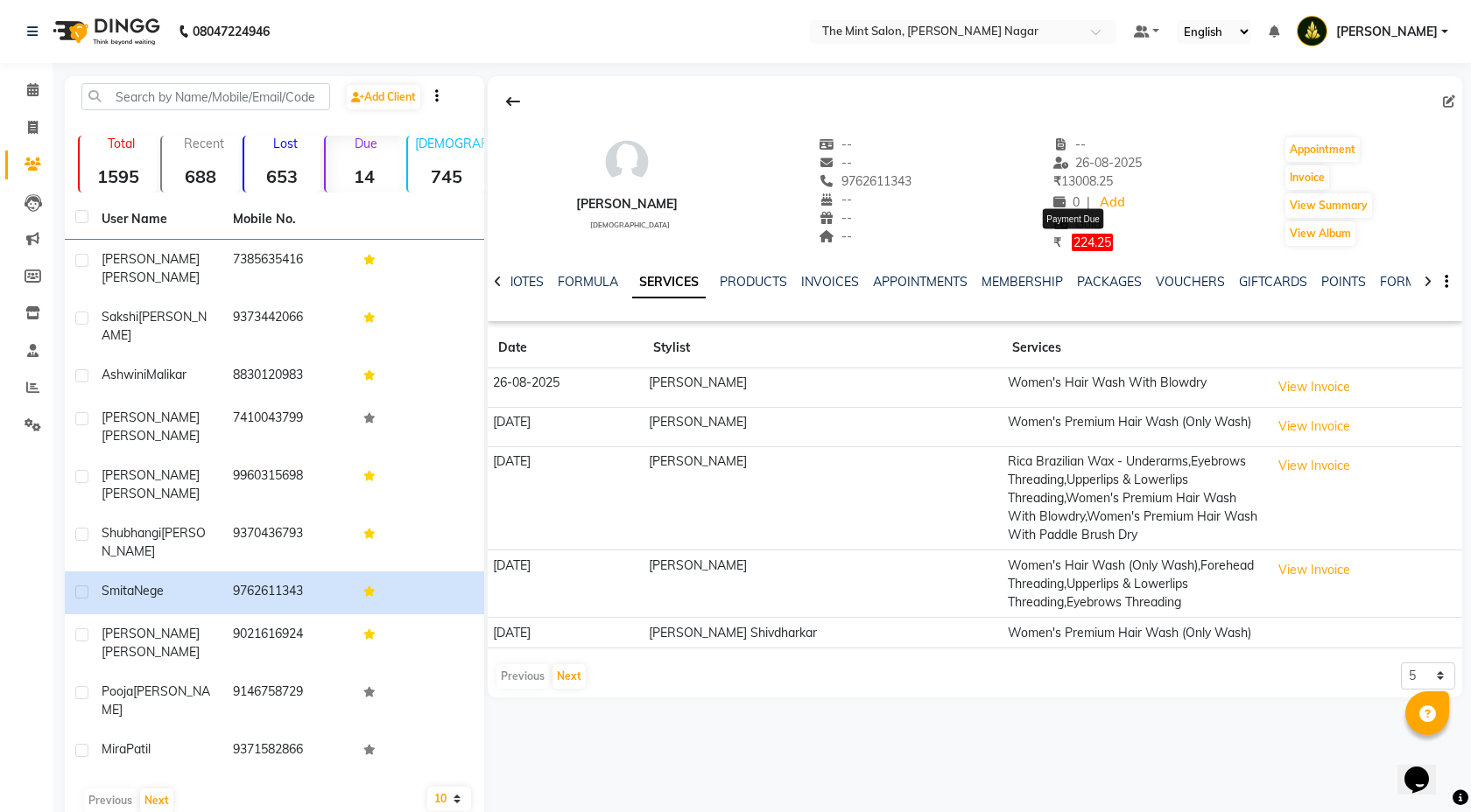
click at [1086, 241] on span "224.25" at bounding box center [1091, 242] width 41 height 17
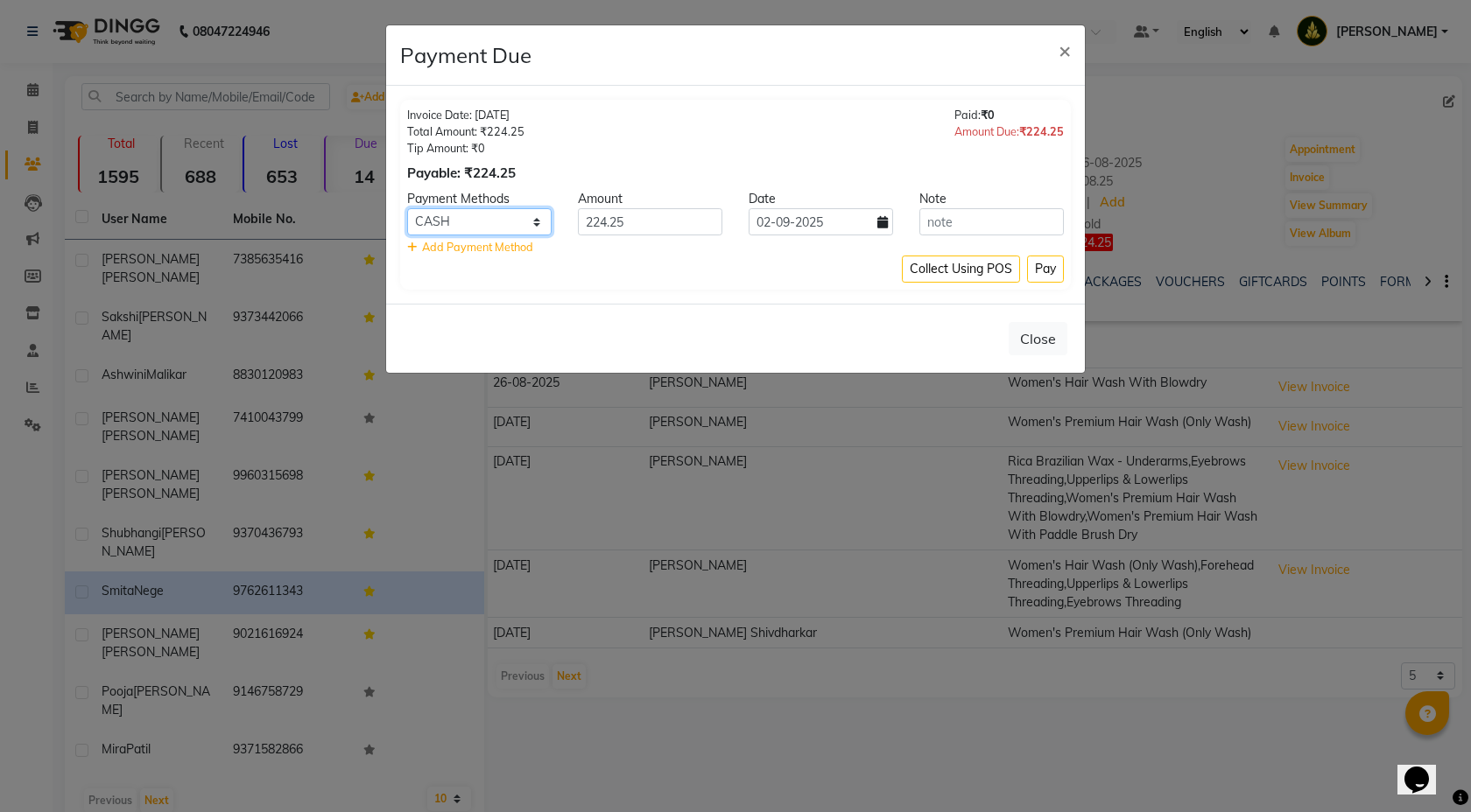
click at [527, 221] on select "Coupon GPay PhonePe PayTM UPI CASH" at bounding box center [479, 221] width 145 height 27
select select "7"
click at [879, 221] on icon at bounding box center [882, 221] width 10 height 12
select select "9"
select select "2025"
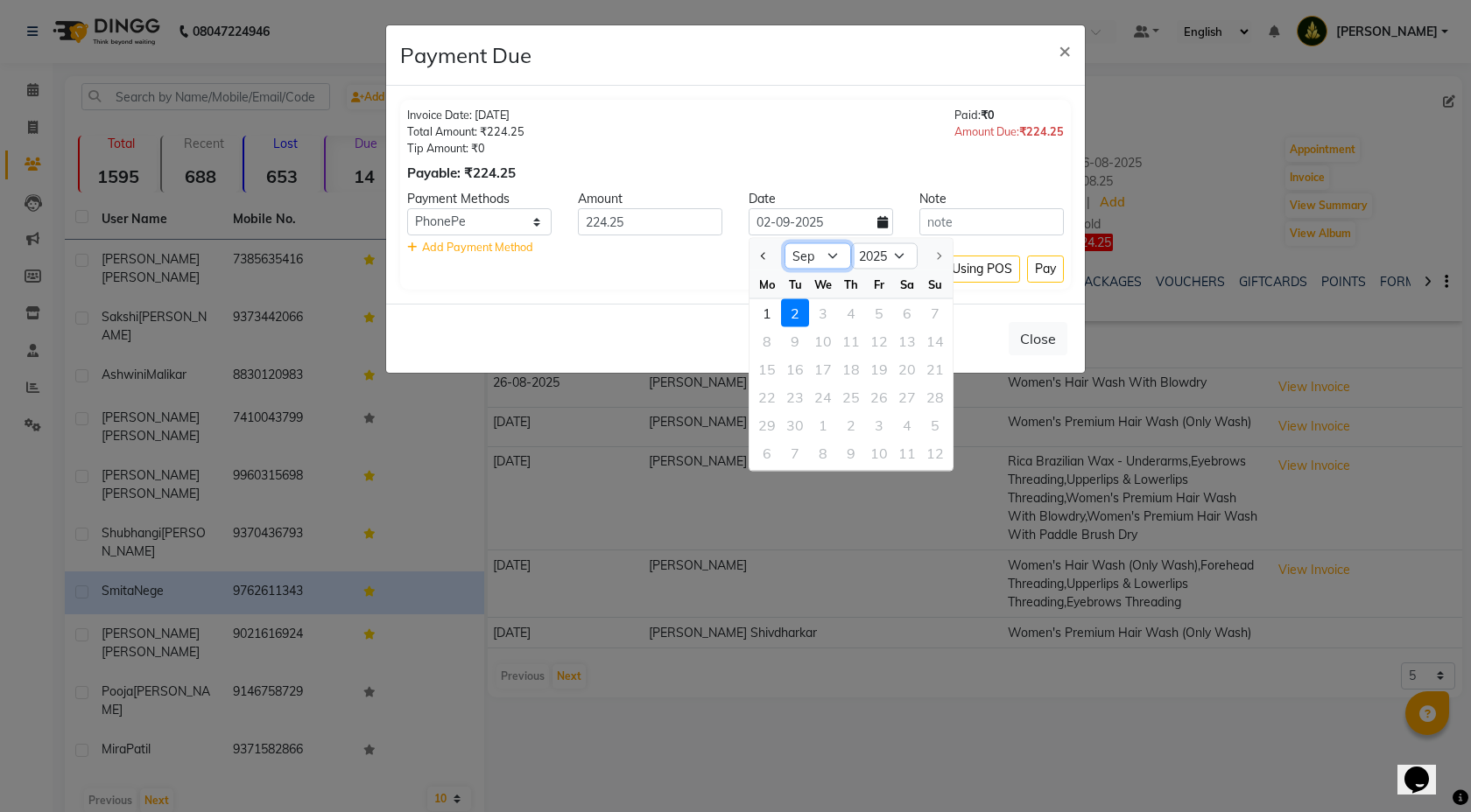
click at [835, 256] on select "Jan Feb Mar Apr May Jun [DATE] Aug Sep" at bounding box center [818, 256] width 66 height 26
select select "8"
click at [802, 417] on div "26" at bounding box center [795, 426] width 28 height 28
type input "26-08-2025"
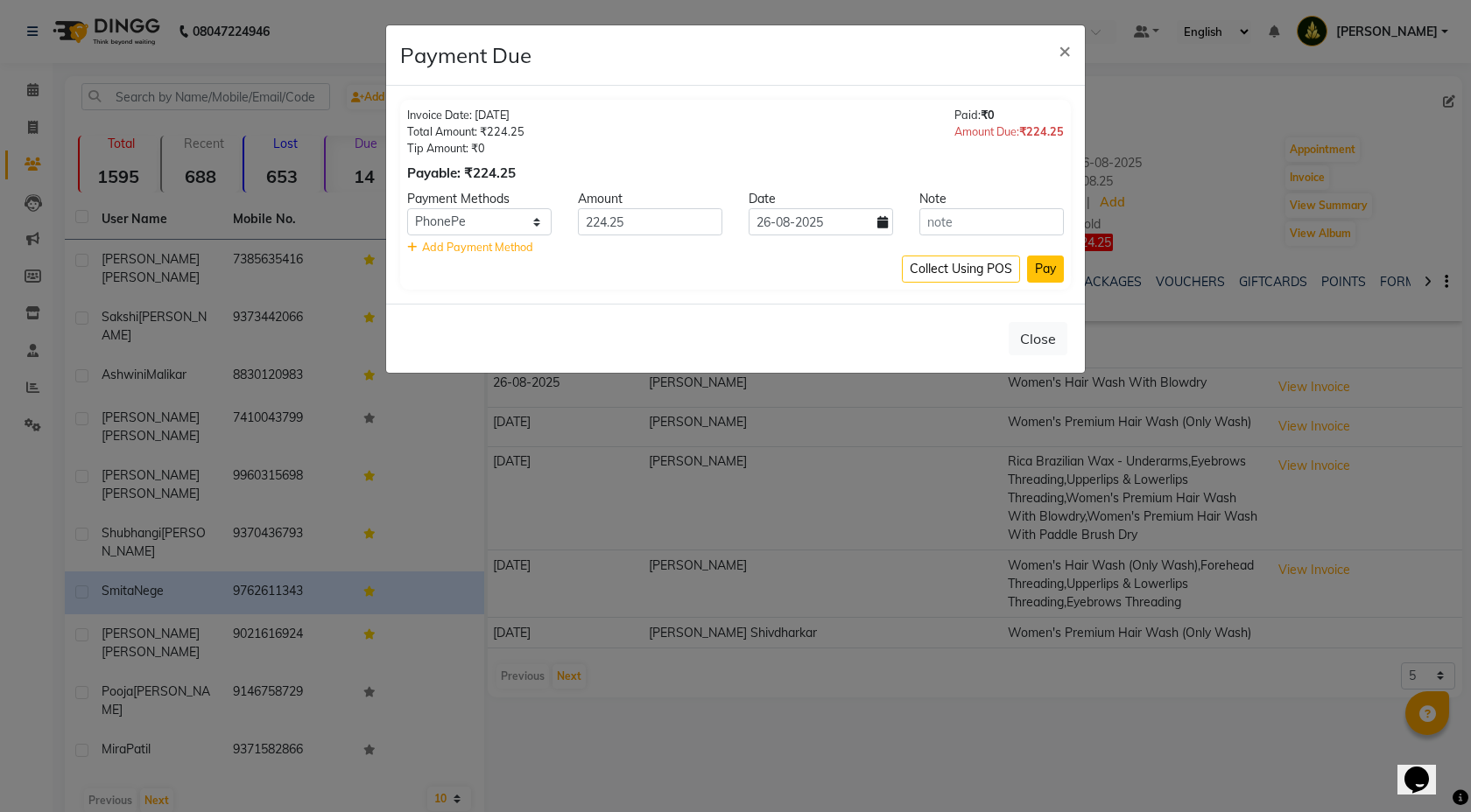
click at [1043, 269] on button "Pay" at bounding box center [1045, 269] width 37 height 27
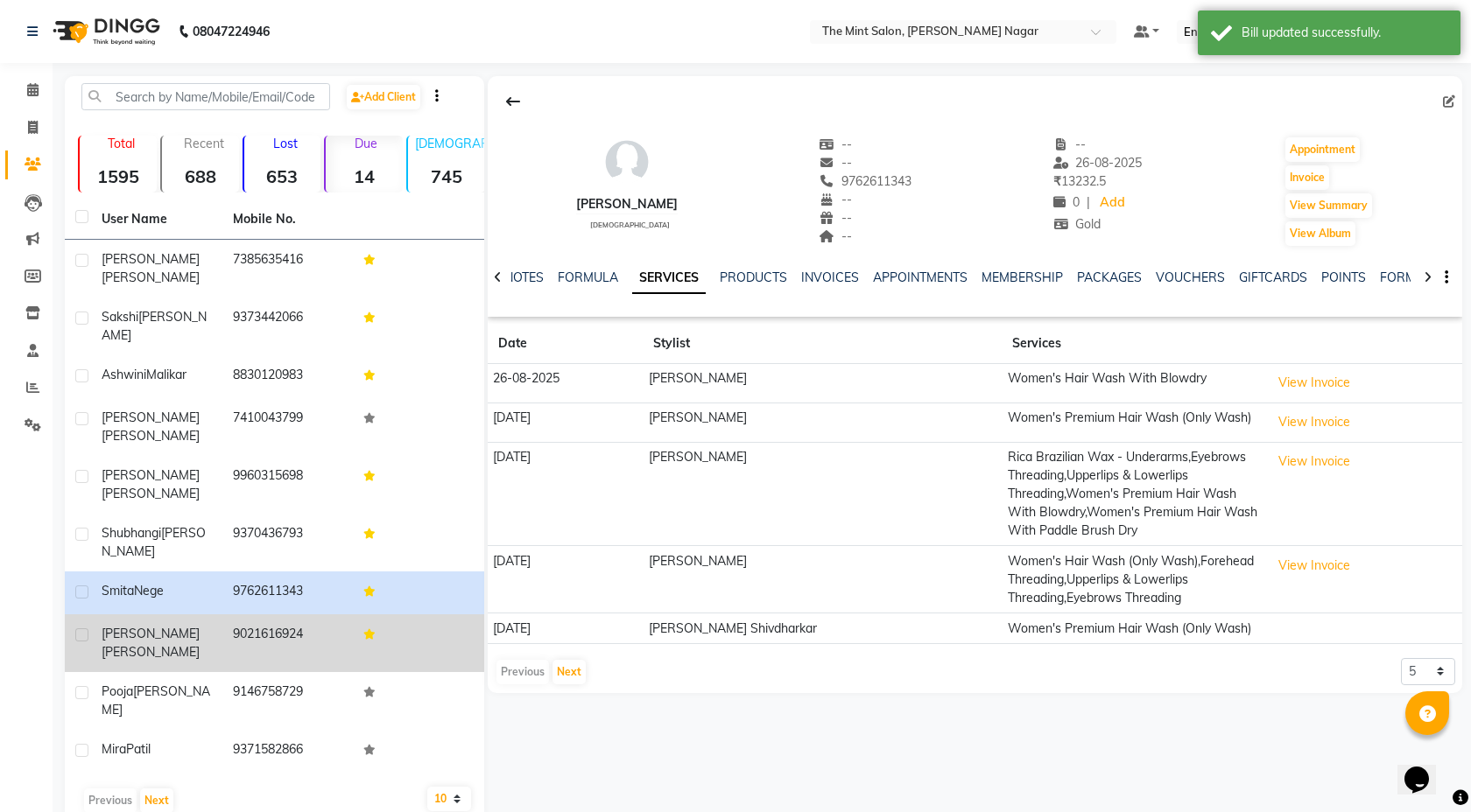
click at [192, 644] on span "[PERSON_NAME]" at bounding box center [151, 652] width 98 height 16
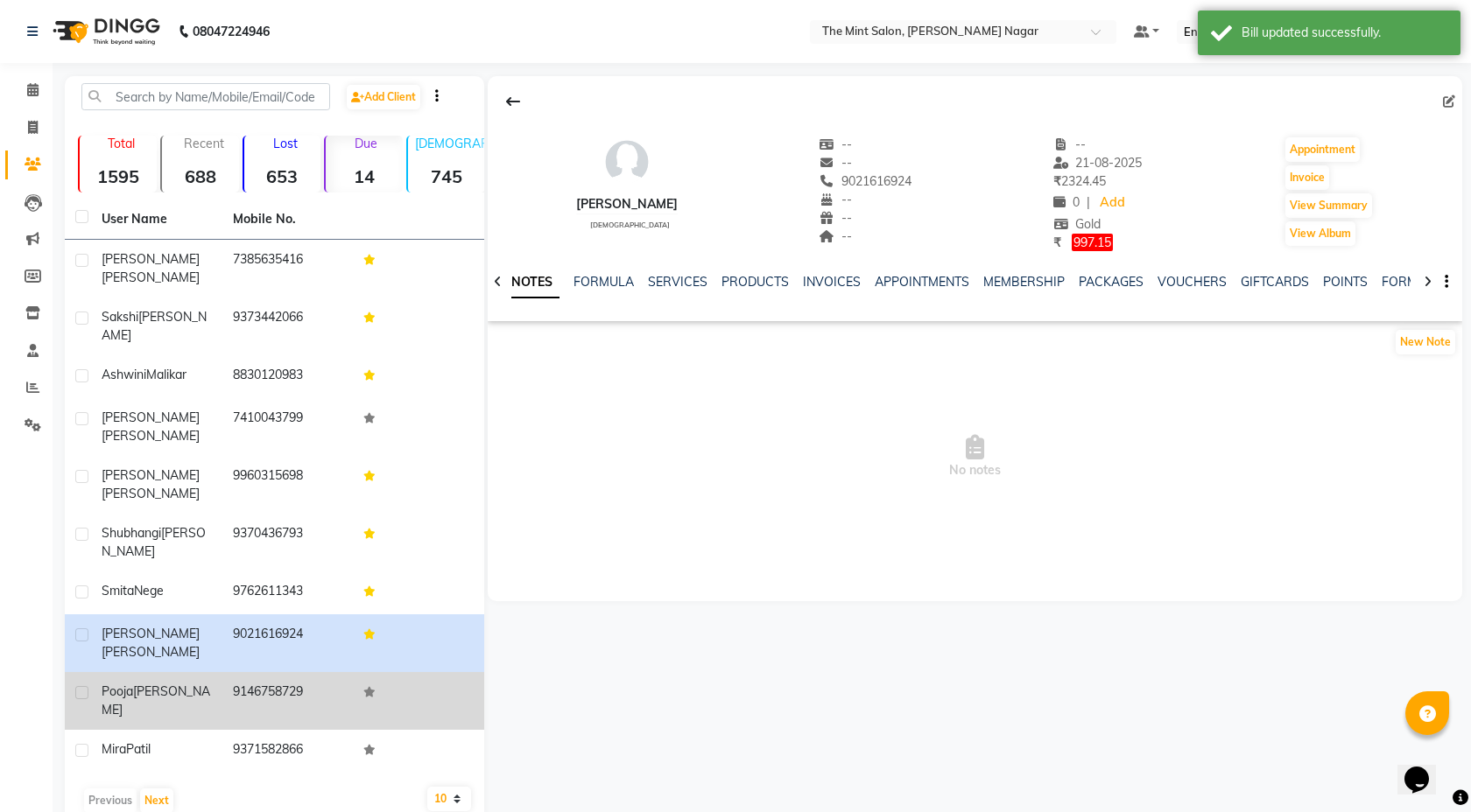
click at [253, 672] on td "9146758729" at bounding box center [288, 700] width 132 height 58
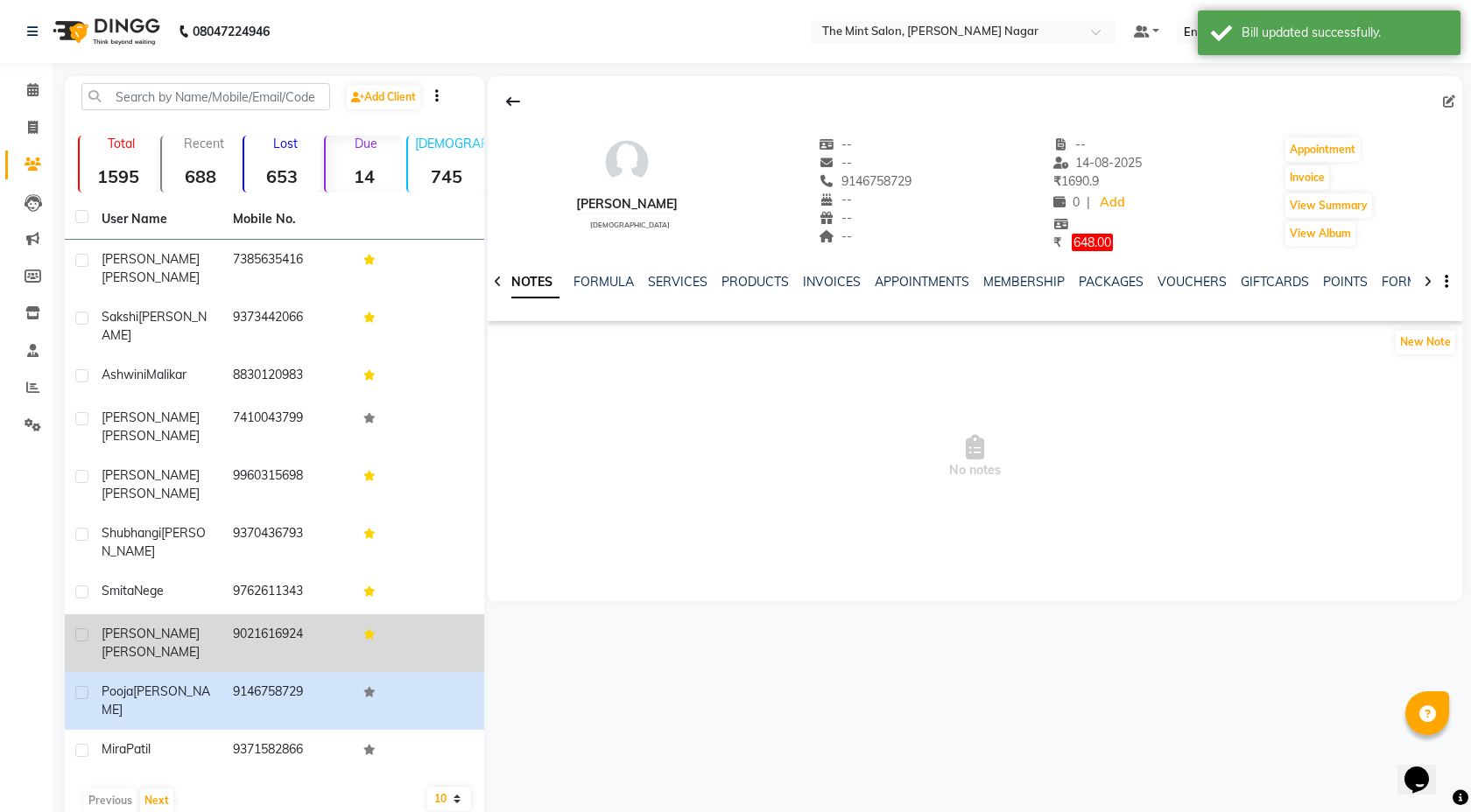
click at [242, 614] on td "9021616924" at bounding box center [288, 643] width 132 height 58
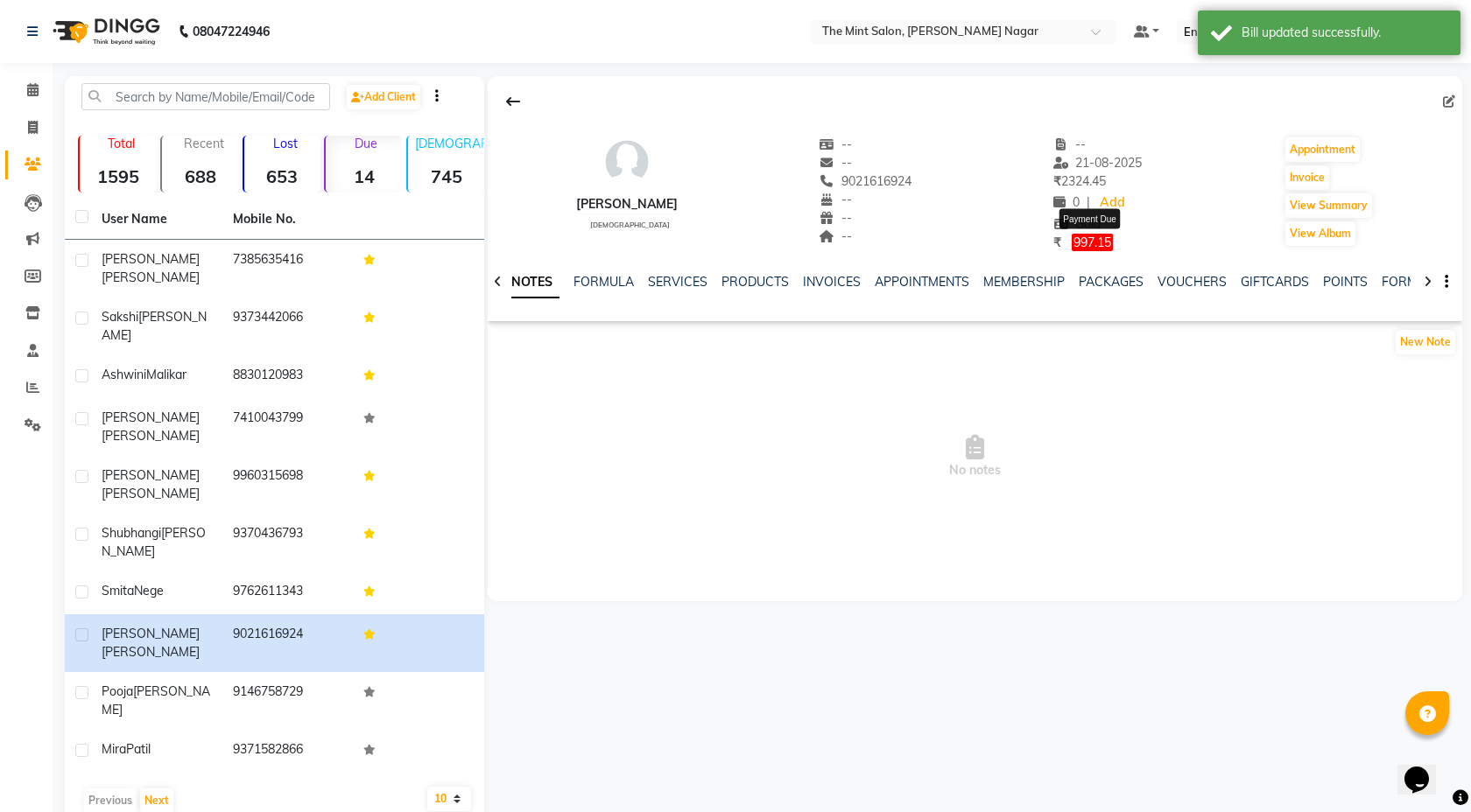
click at [1099, 240] on span "997.15" at bounding box center [1091, 242] width 41 height 17
select select "1"
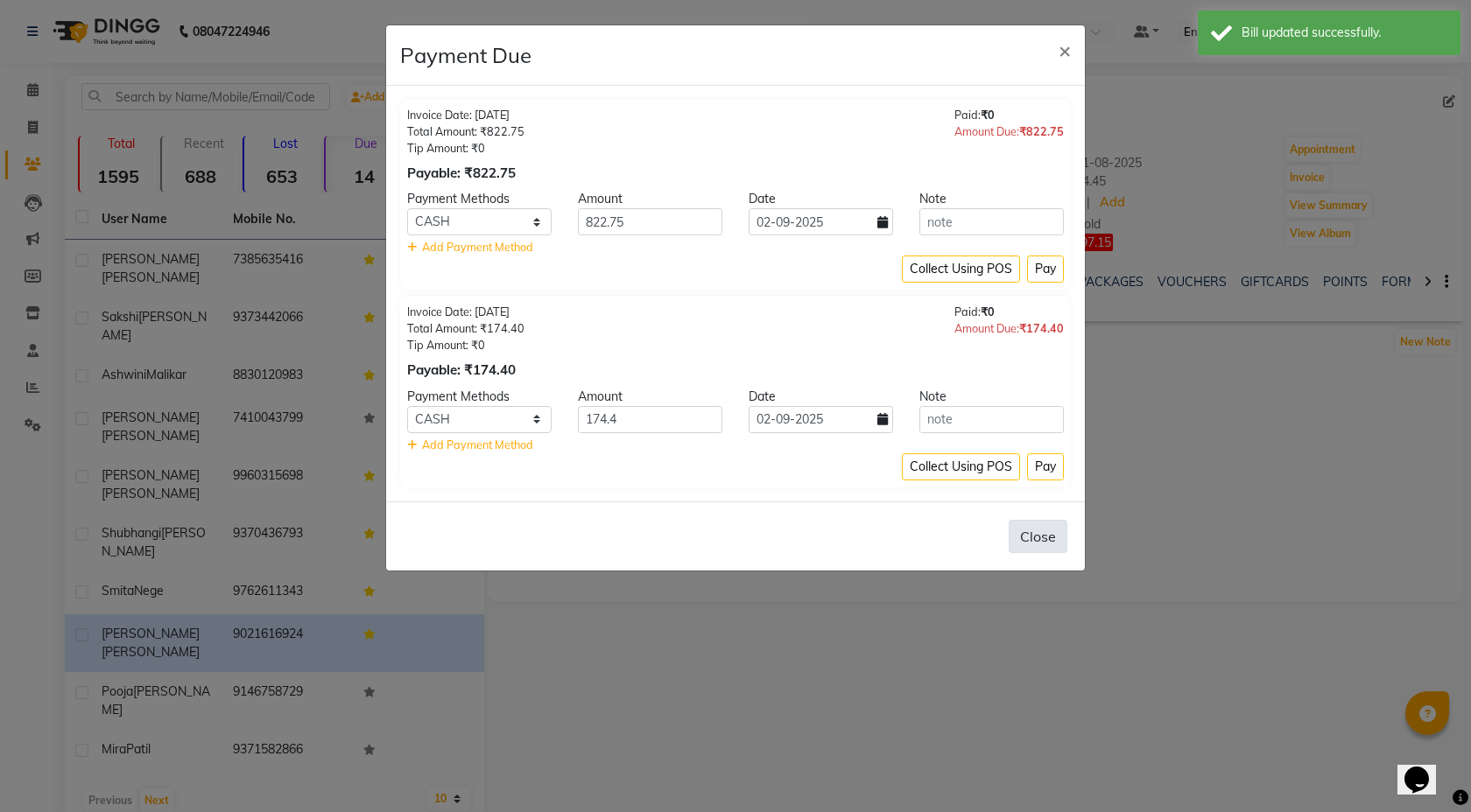
click at [1044, 533] on button "Close" at bounding box center [1038, 536] width 59 height 33
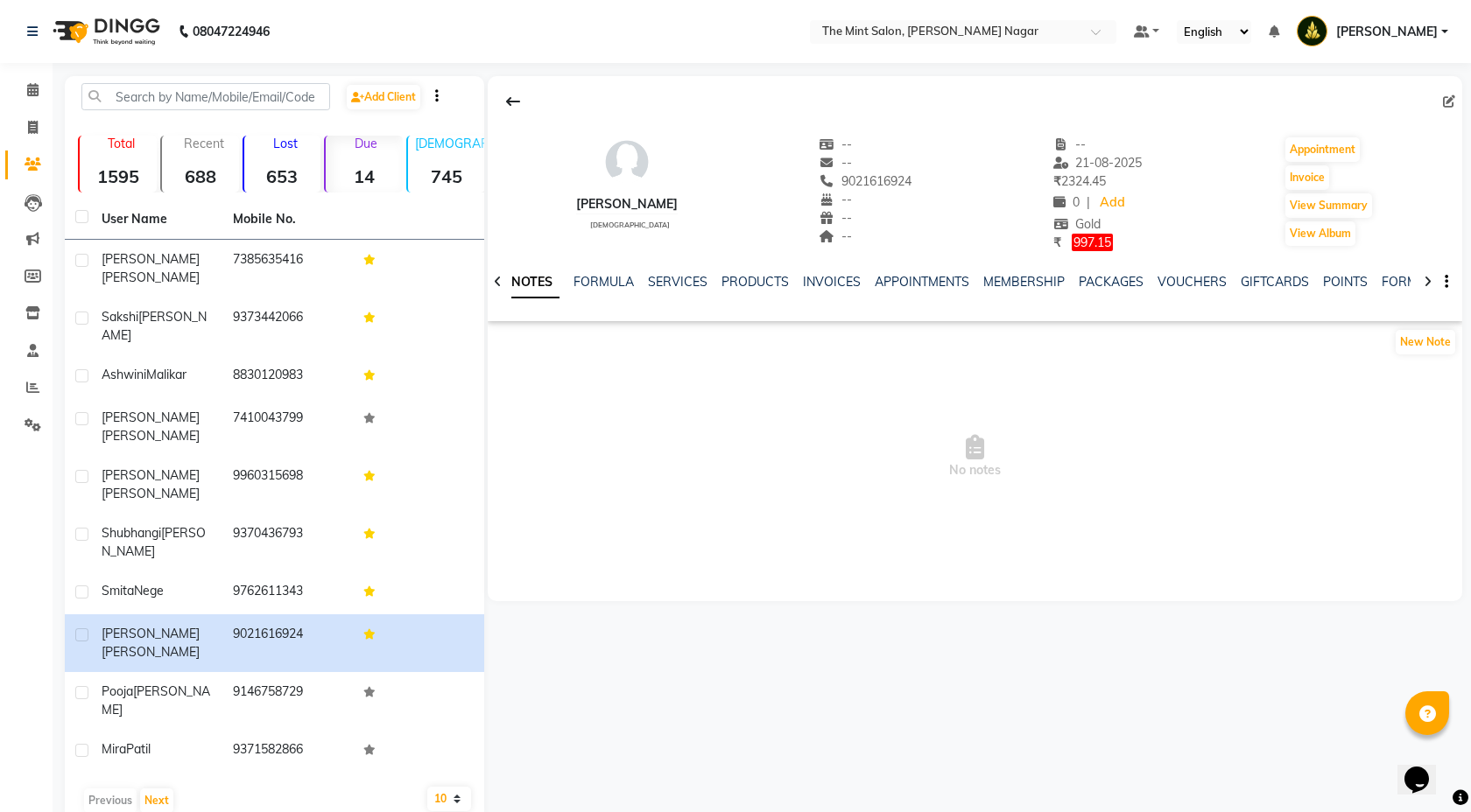
click at [1098, 235] on span "997.15" at bounding box center [1091, 242] width 41 height 17
select select "1"
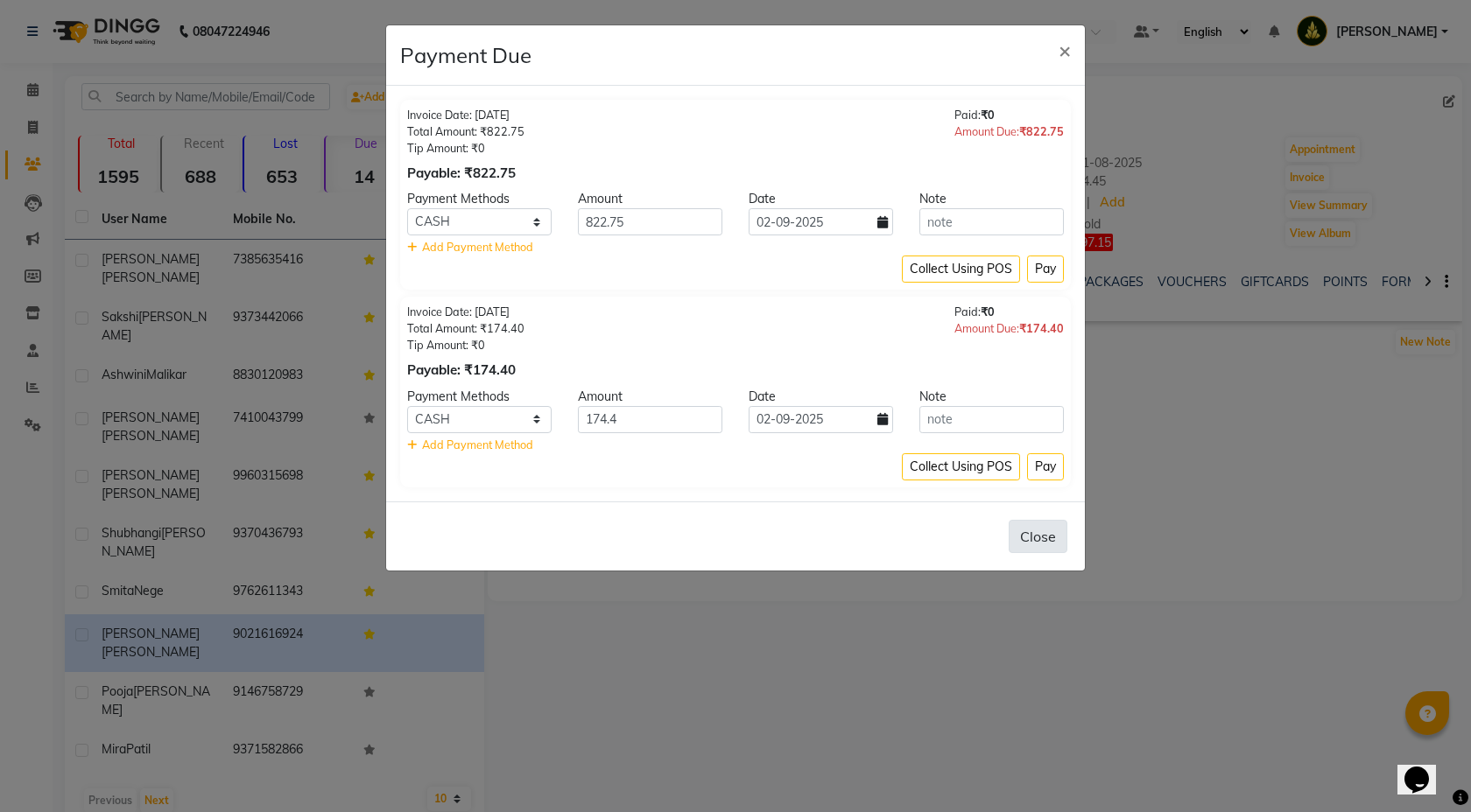
click at [1037, 541] on button "Close" at bounding box center [1038, 536] width 59 height 33
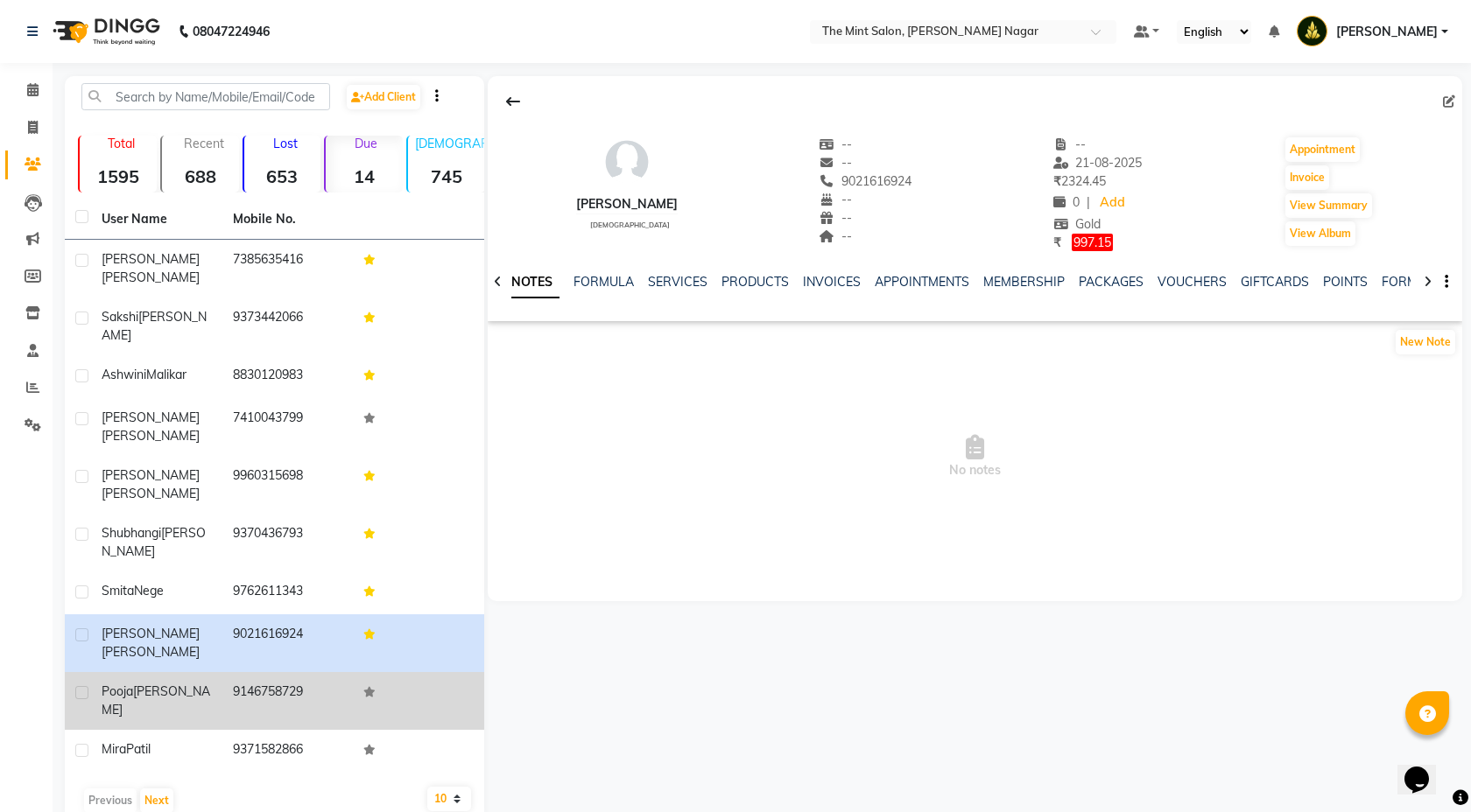
click at [334, 672] on td "9146758729" at bounding box center [288, 700] width 132 height 58
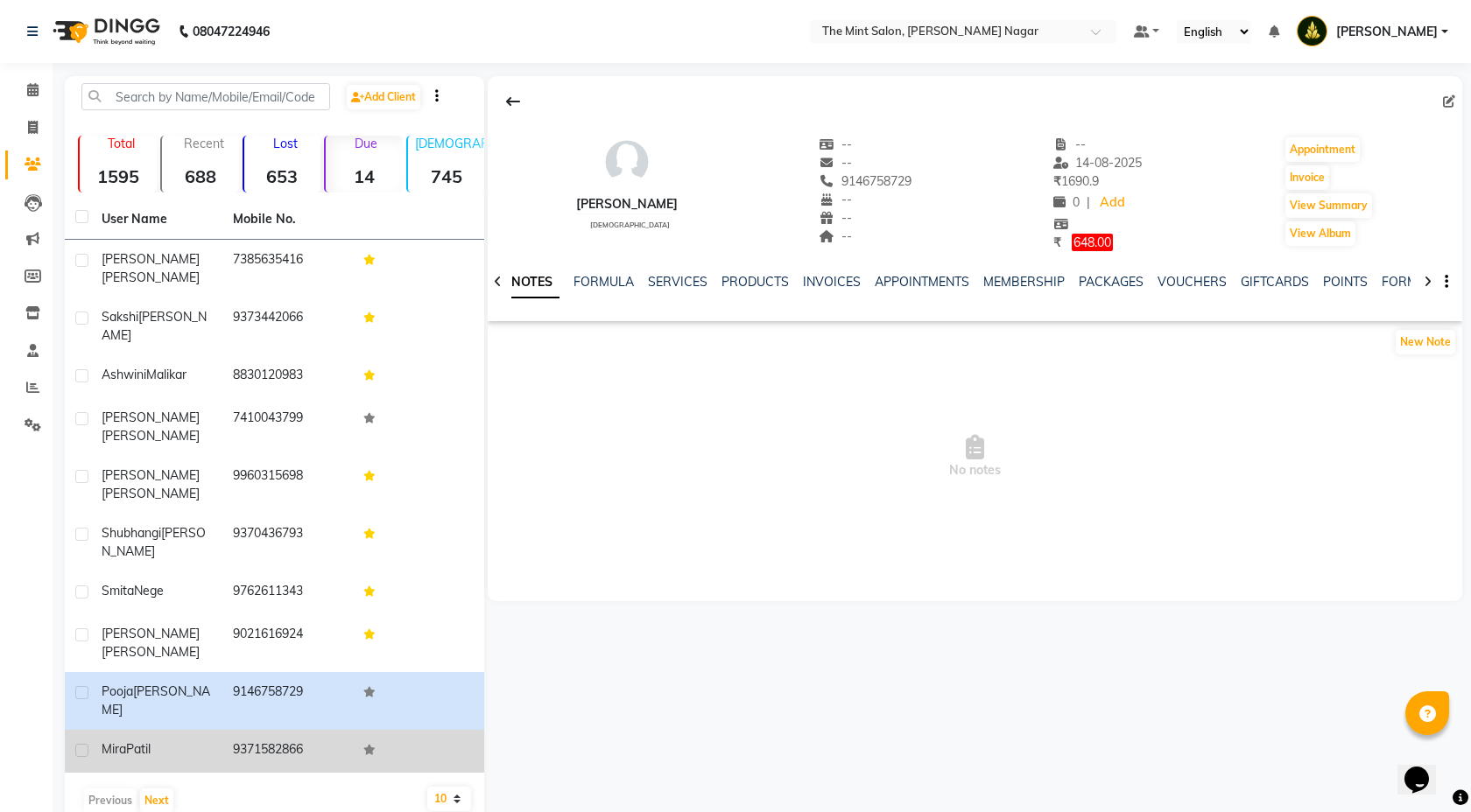
click at [311, 730] on td "9371582866" at bounding box center [288, 750] width 132 height 43
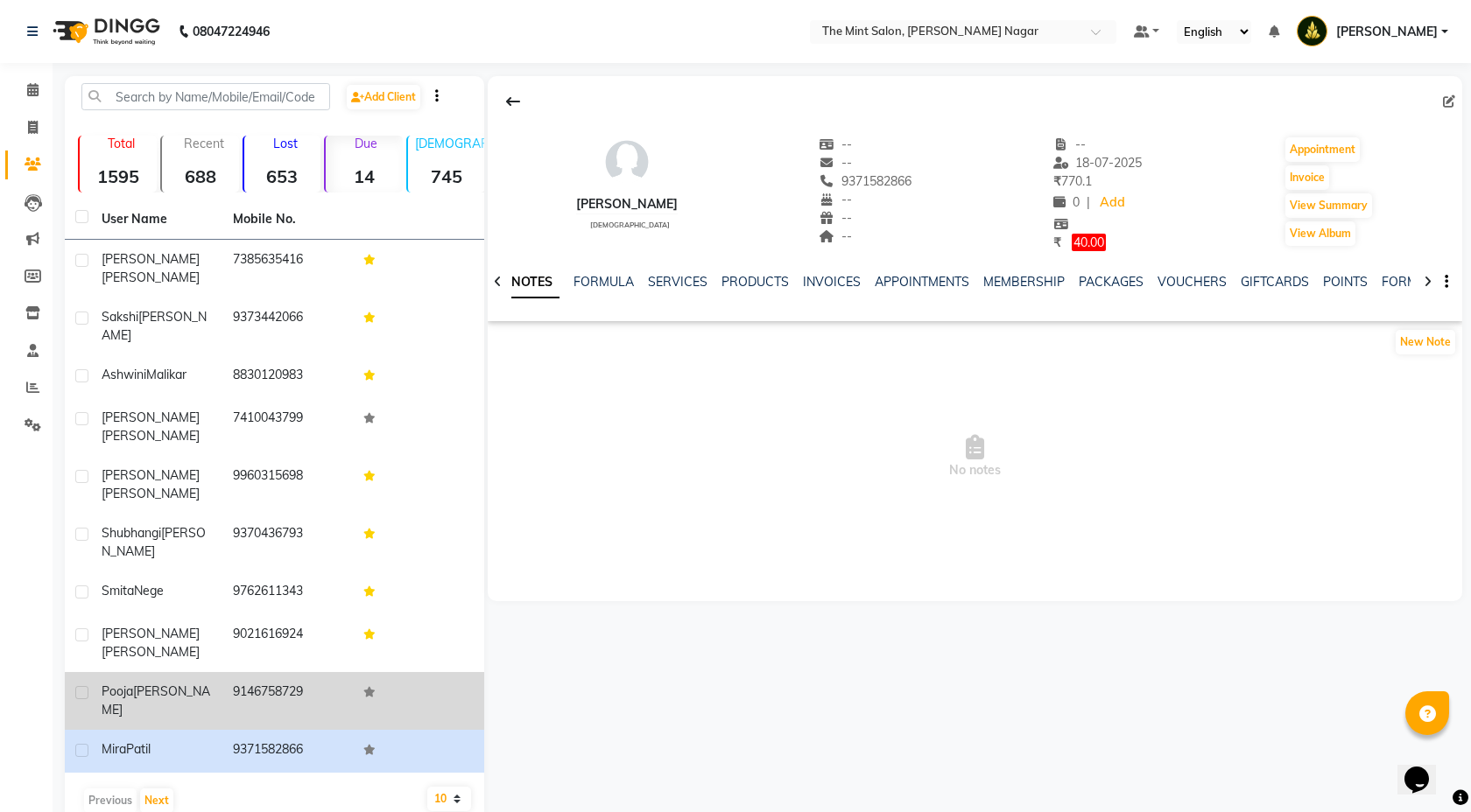
click at [297, 672] on td "9146758729" at bounding box center [288, 700] width 132 height 58
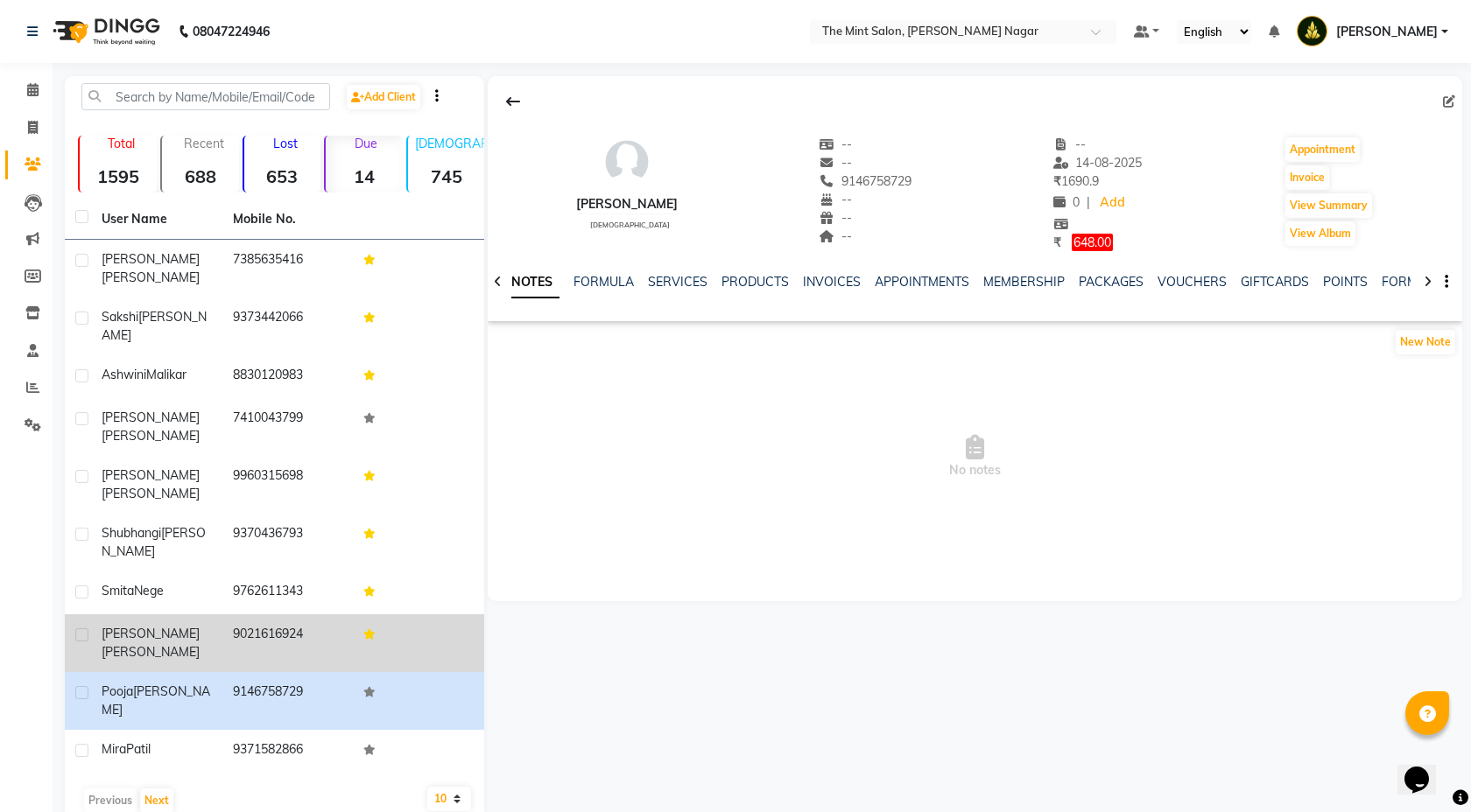
click at [287, 614] on td "9021616924" at bounding box center [288, 643] width 132 height 58
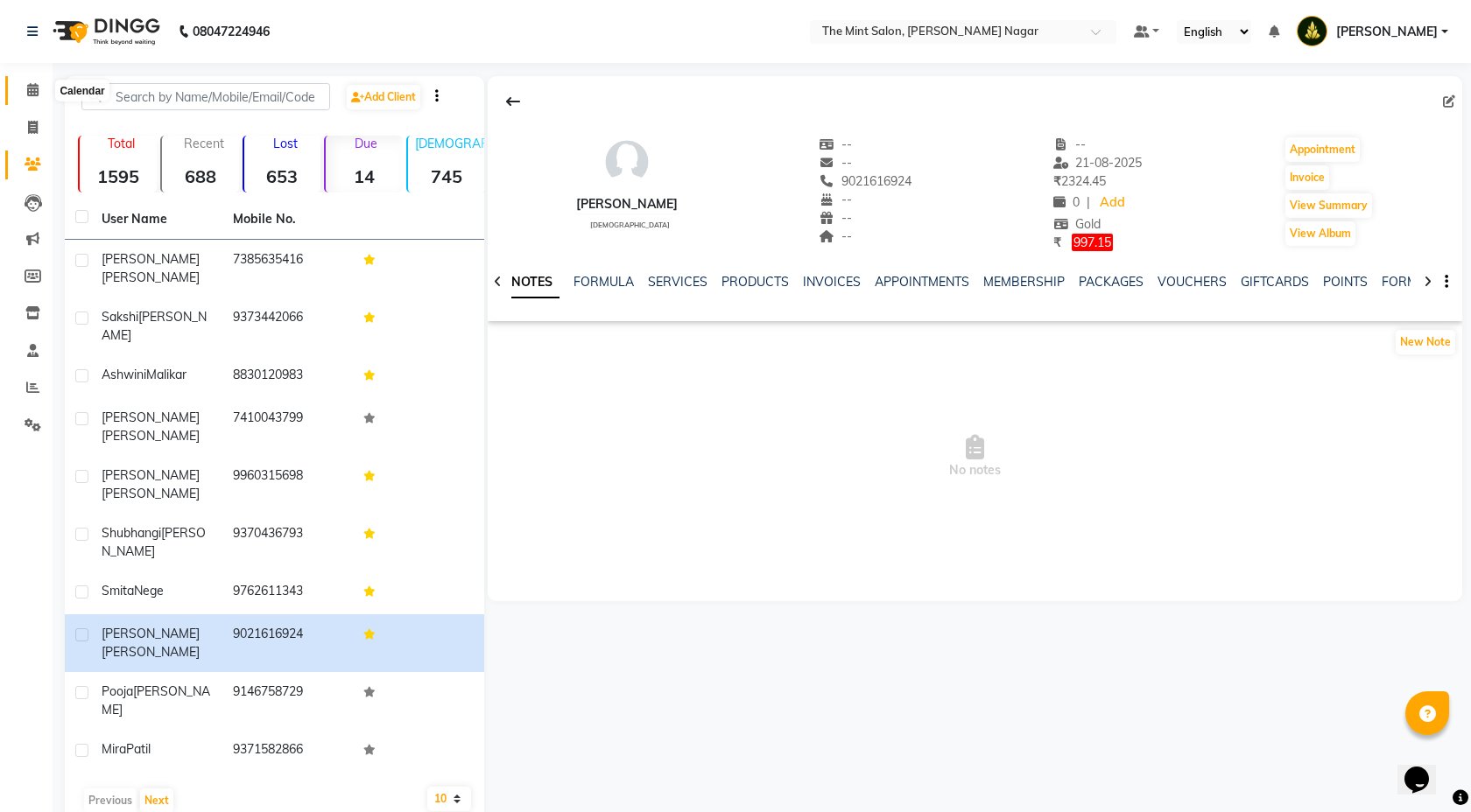
click at [22, 91] on span at bounding box center [32, 90] width 30 height 20
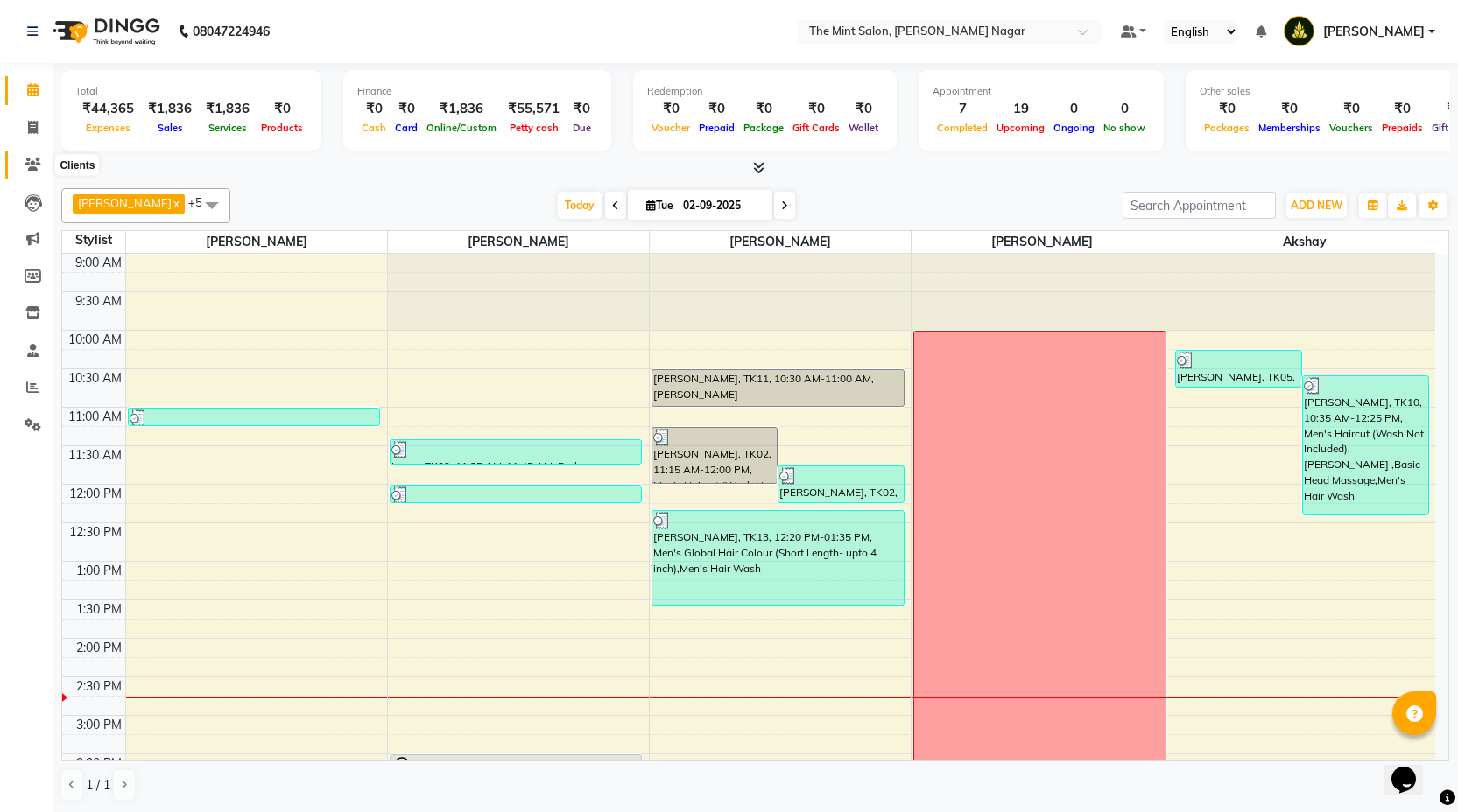
click at [29, 165] on icon at bounding box center [33, 164] width 17 height 13
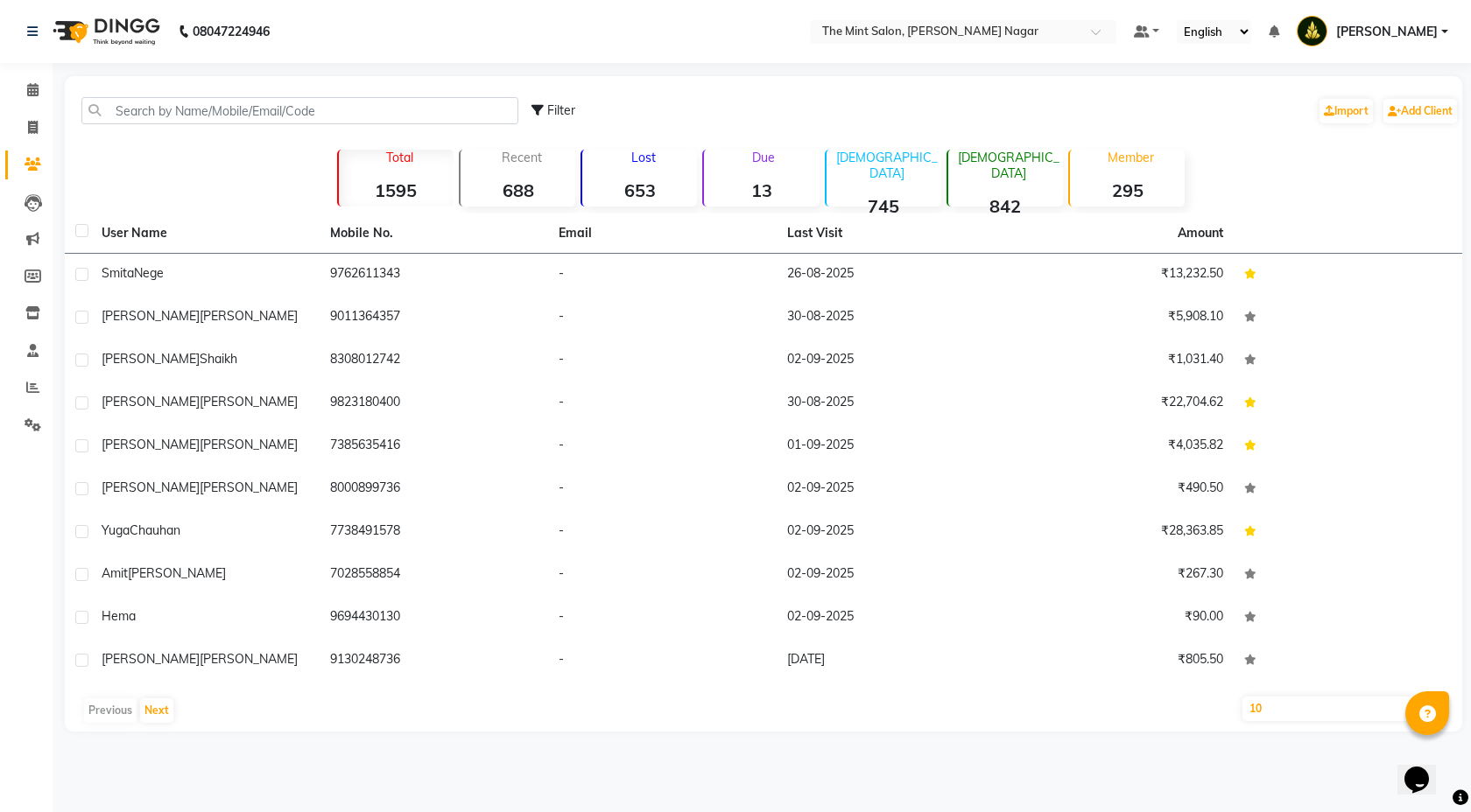
click at [771, 193] on strong "13" at bounding box center [761, 190] width 115 height 22
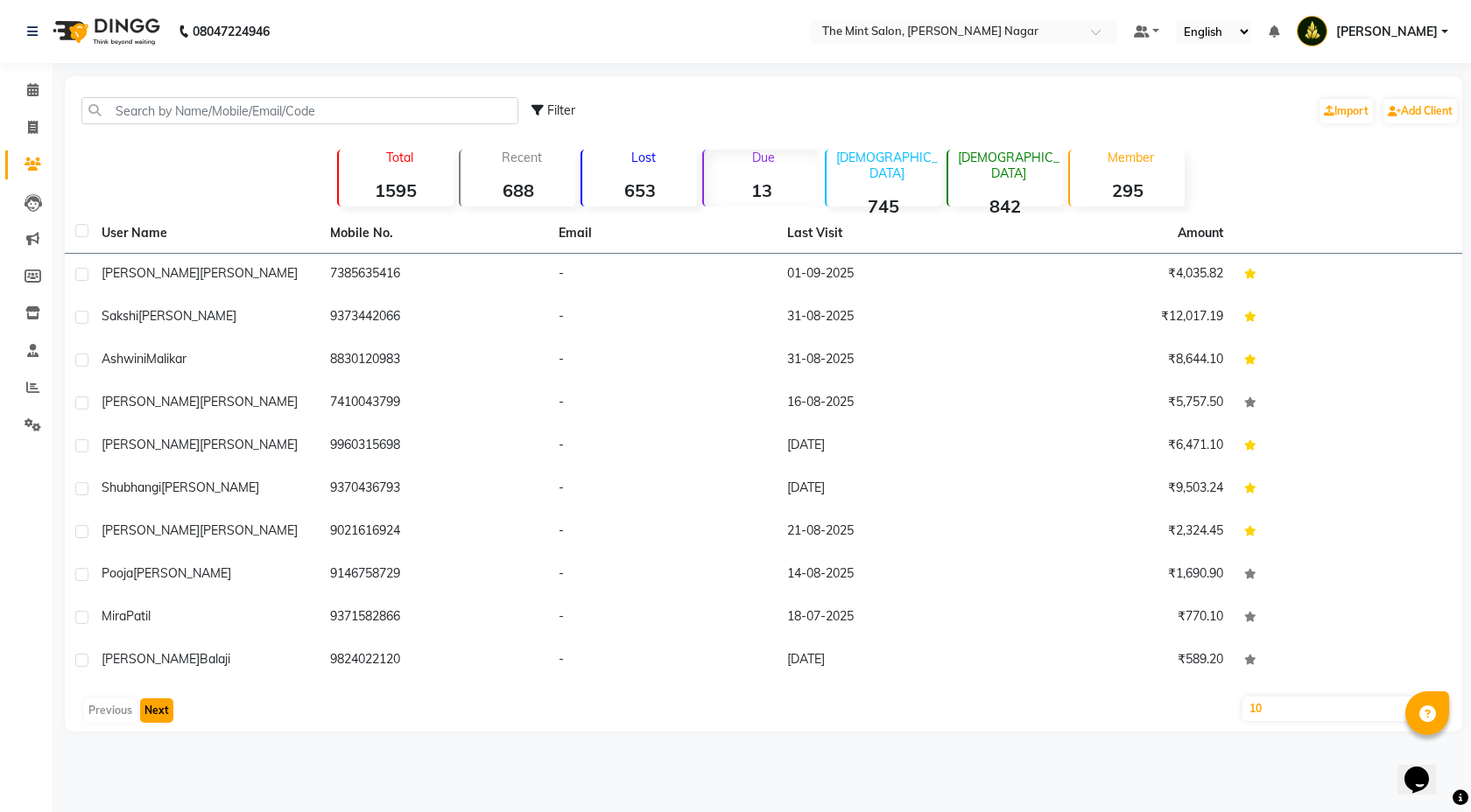
click at [151, 709] on button "Next" at bounding box center [156, 711] width 33 height 25
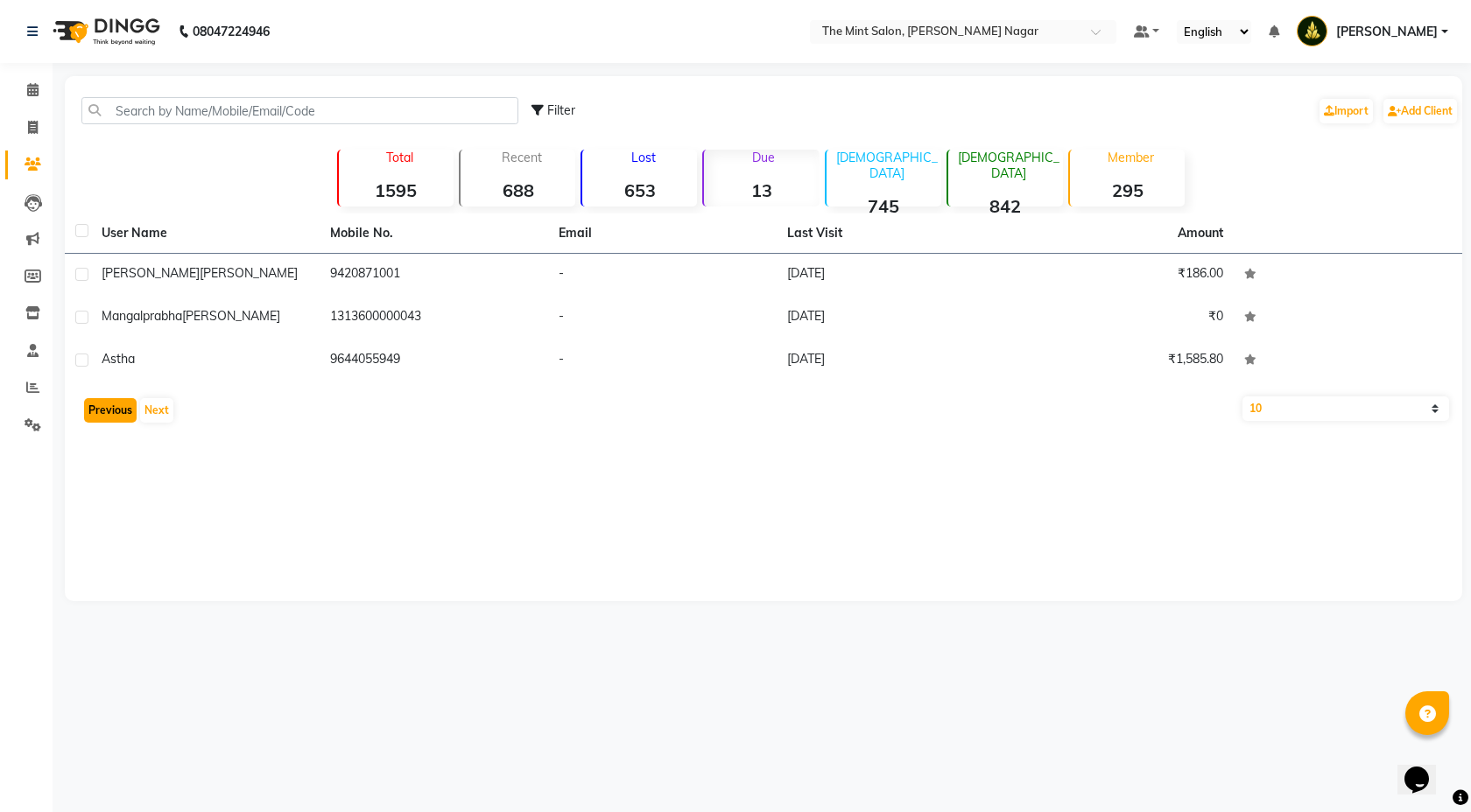
click at [113, 409] on button "Previous" at bounding box center [110, 411] width 52 height 25
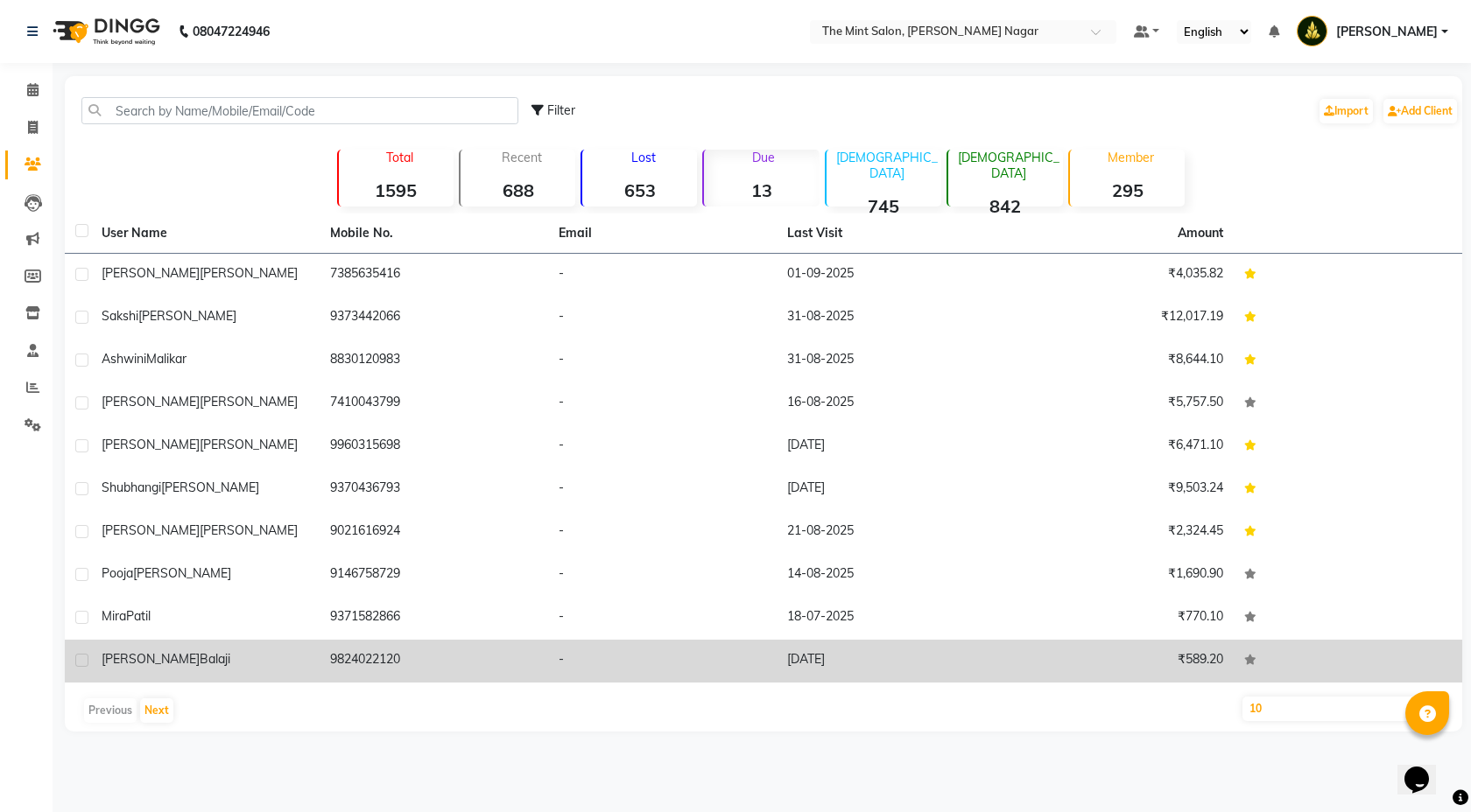
click at [164, 640] on td "[PERSON_NAME]" at bounding box center [204, 661] width 228 height 43
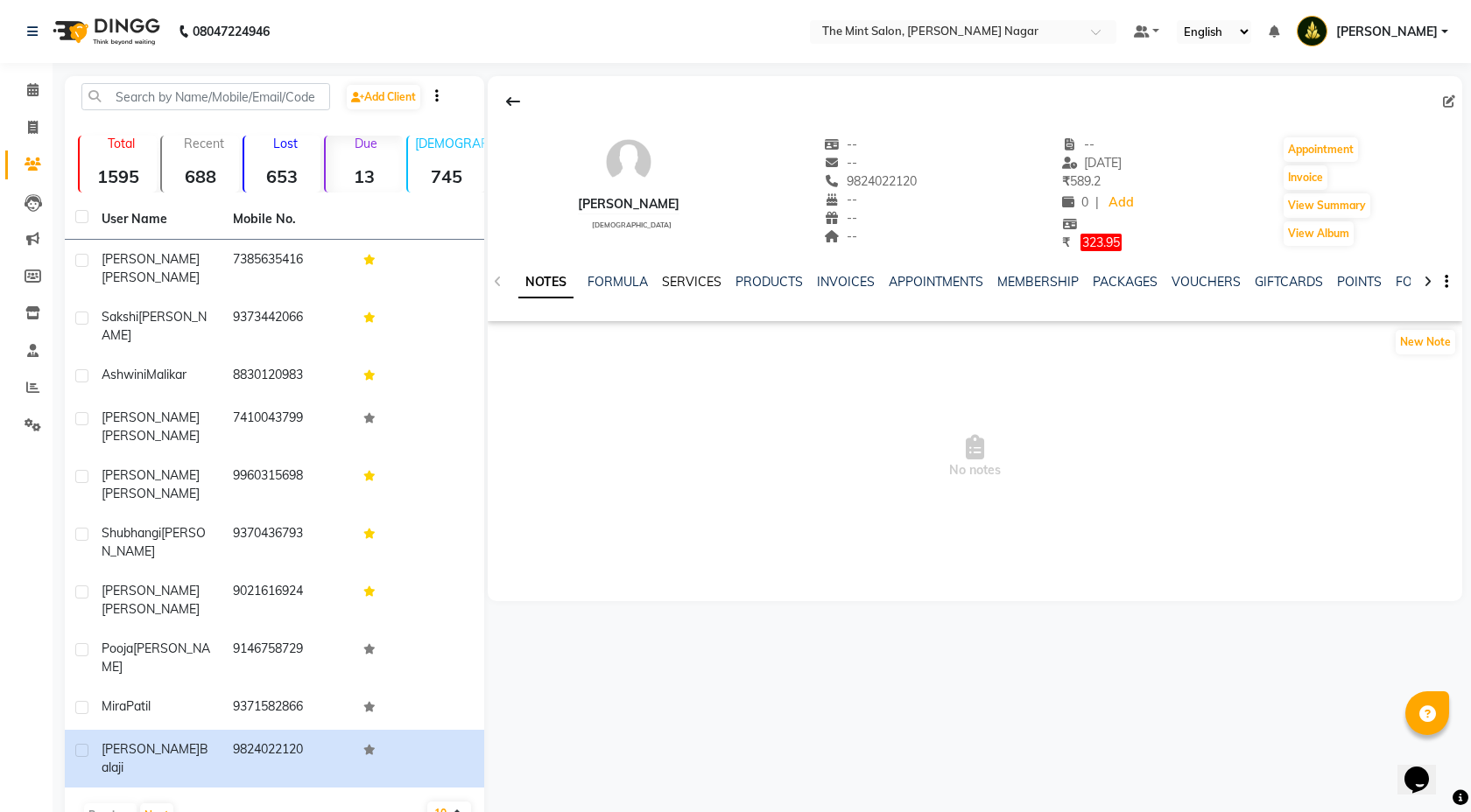
click at [679, 287] on link "SERVICES" at bounding box center [691, 282] width 60 height 16
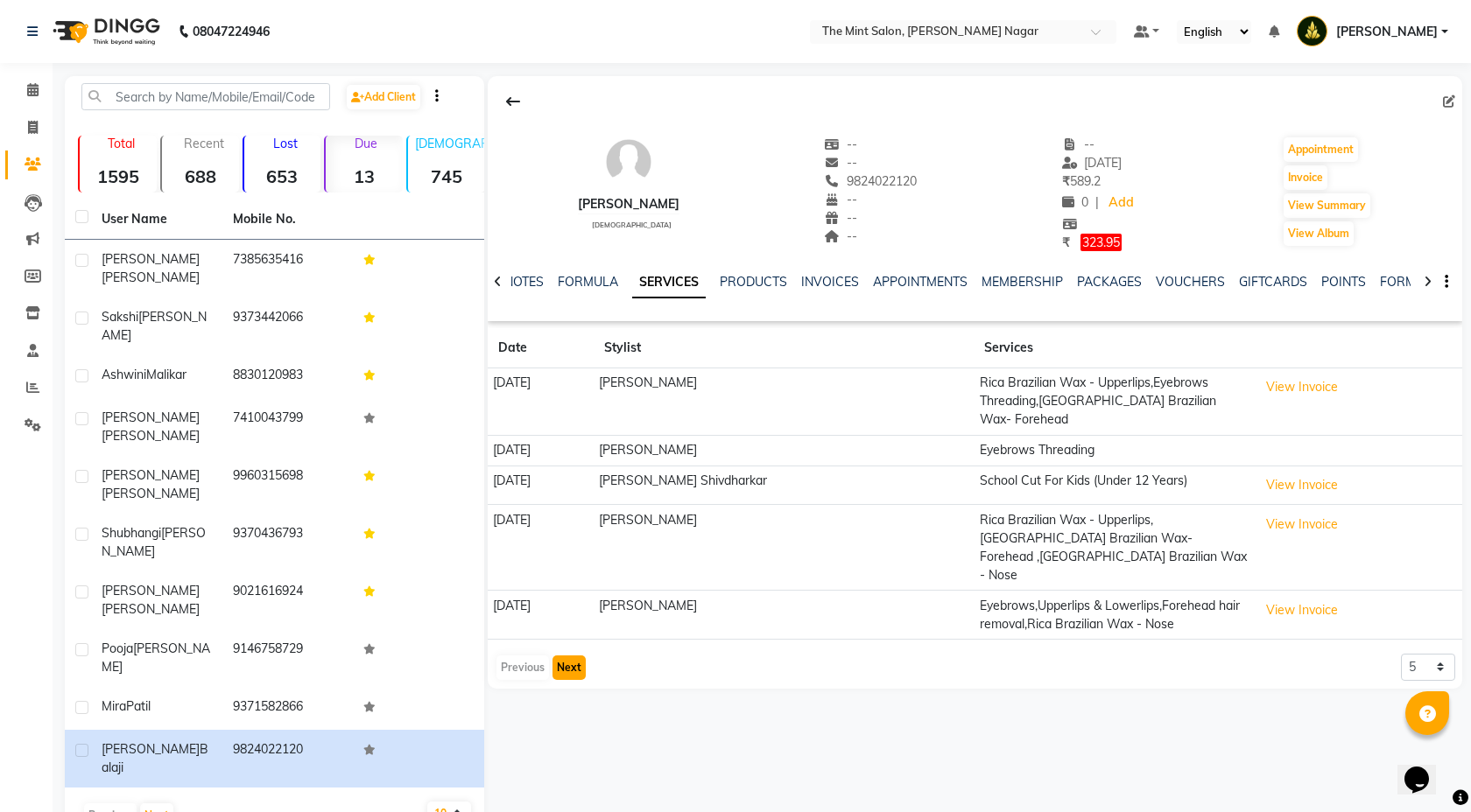
click at [581, 656] on button "Next" at bounding box center [569, 668] width 33 height 25
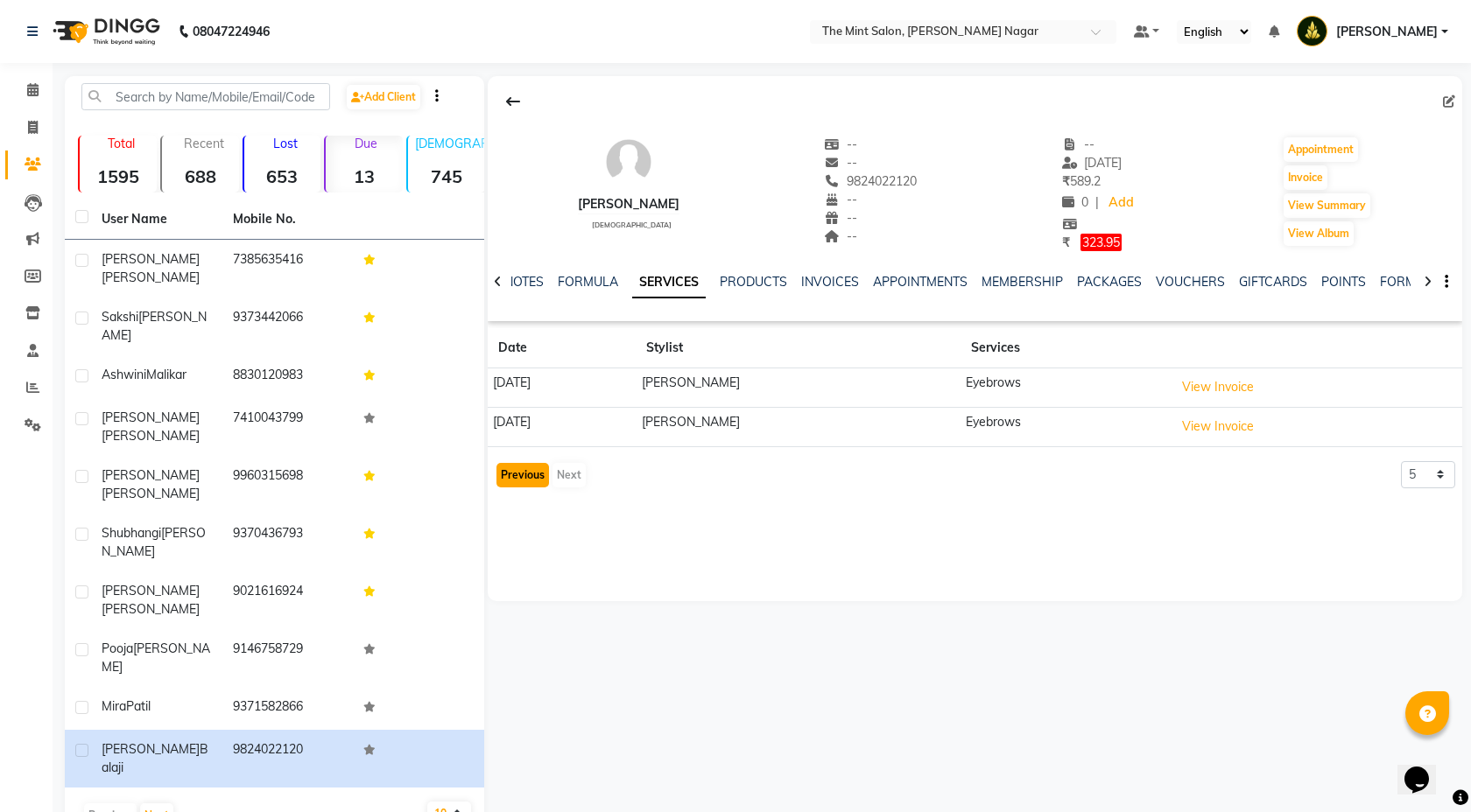
click at [522, 477] on button "Previous" at bounding box center [522, 475] width 52 height 25
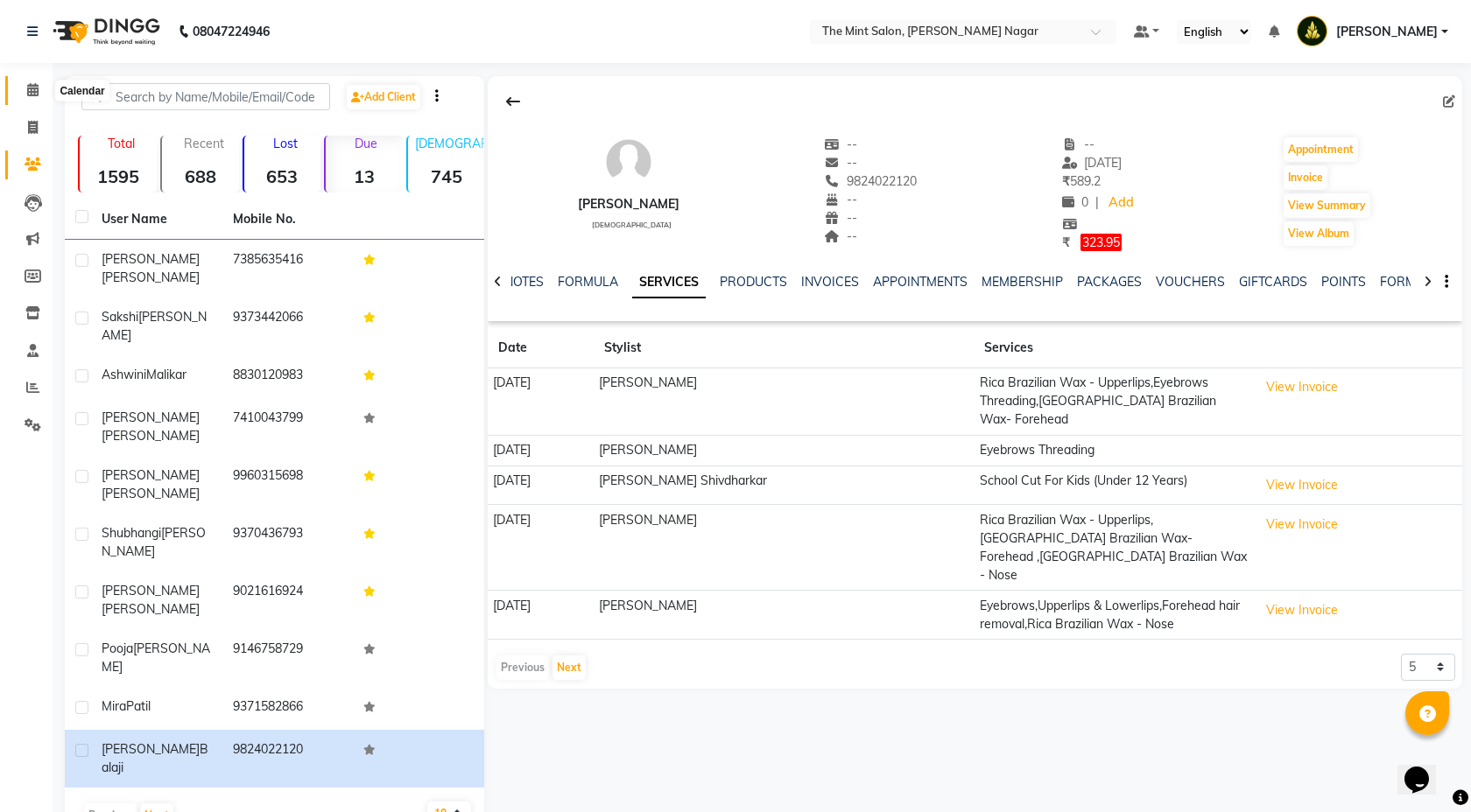
click at [30, 90] on icon at bounding box center [33, 90] width 11 height 13
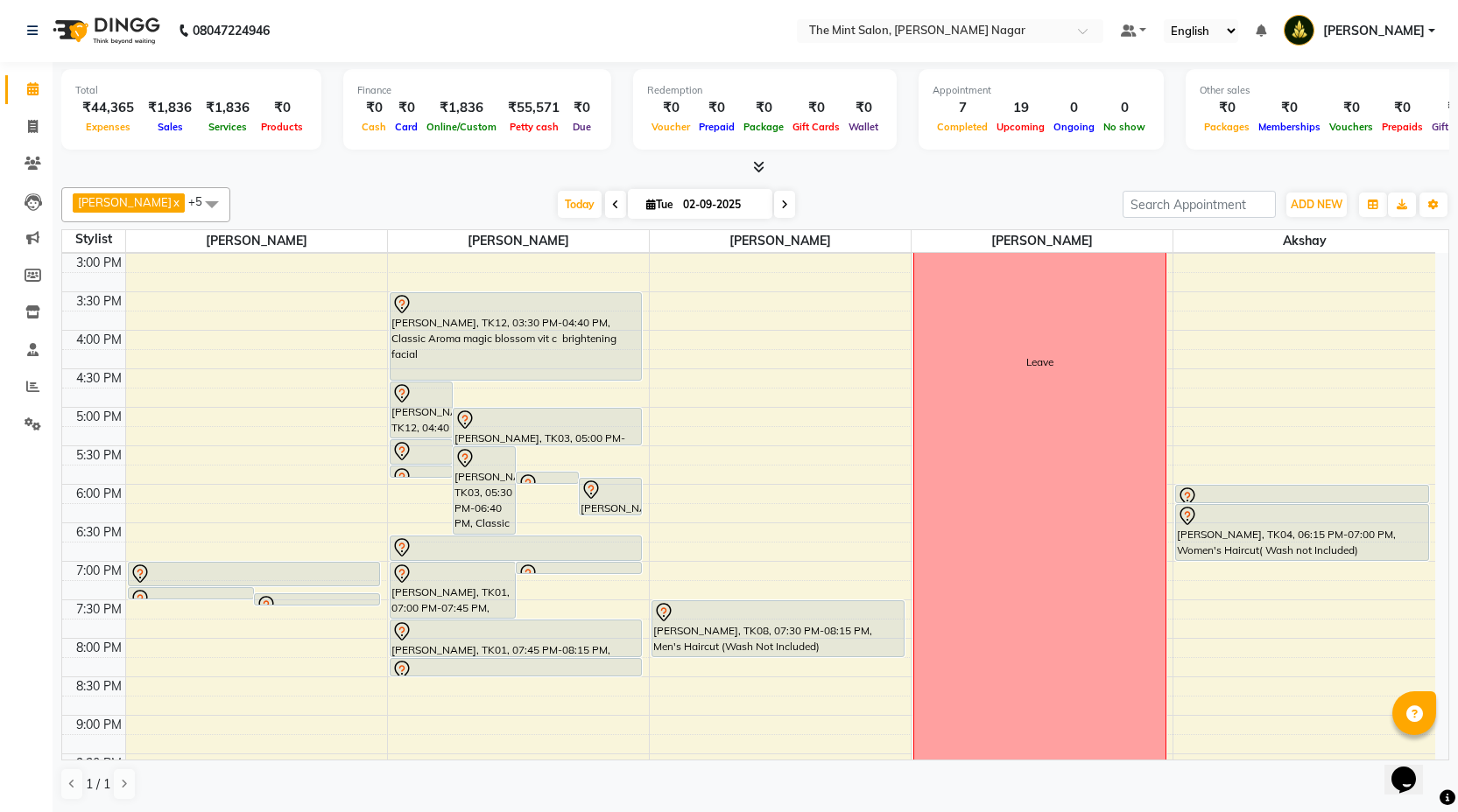
scroll to position [463, 0]
click at [42, 134] on span at bounding box center [32, 127] width 30 height 20
select select "service"
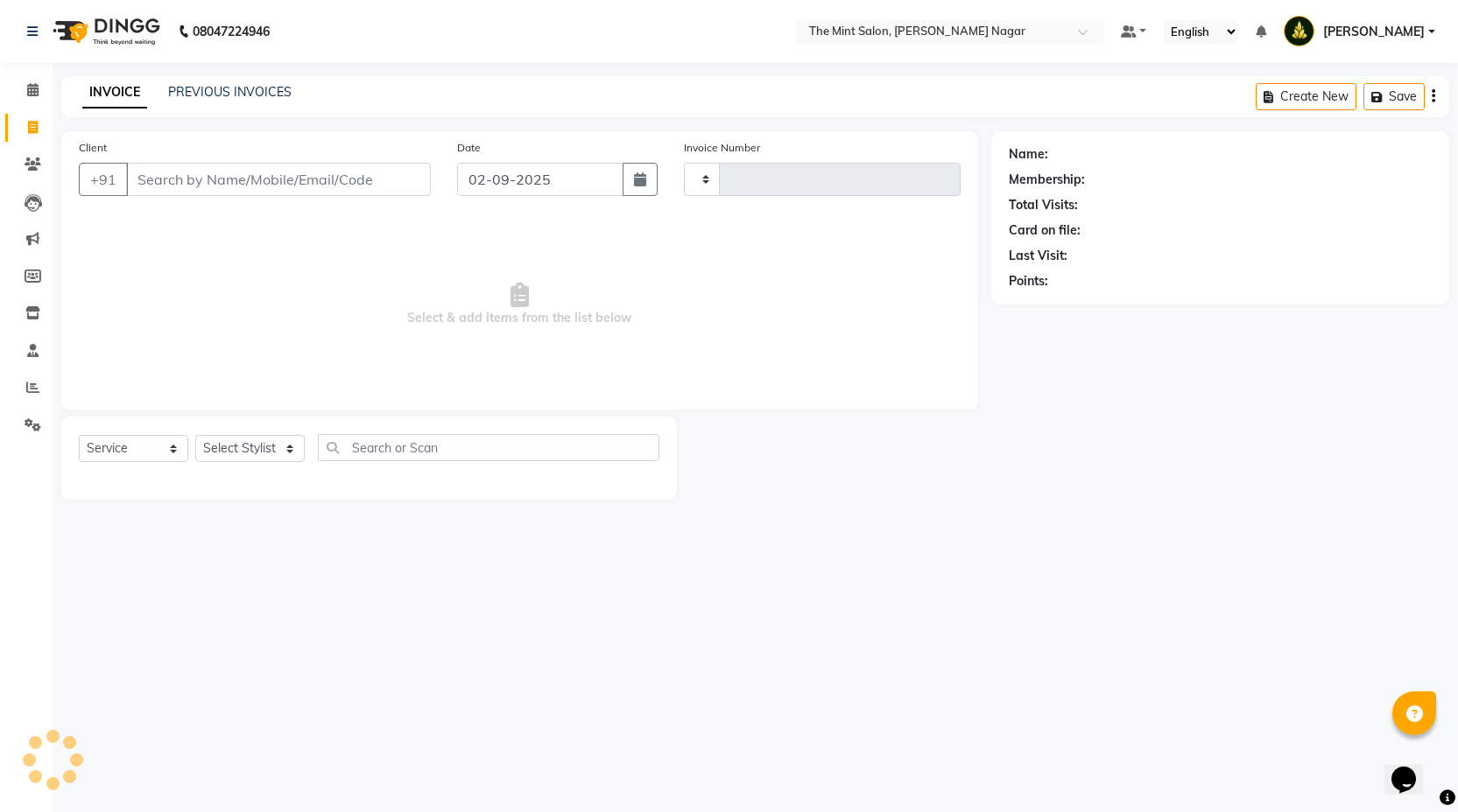
type input "02865"
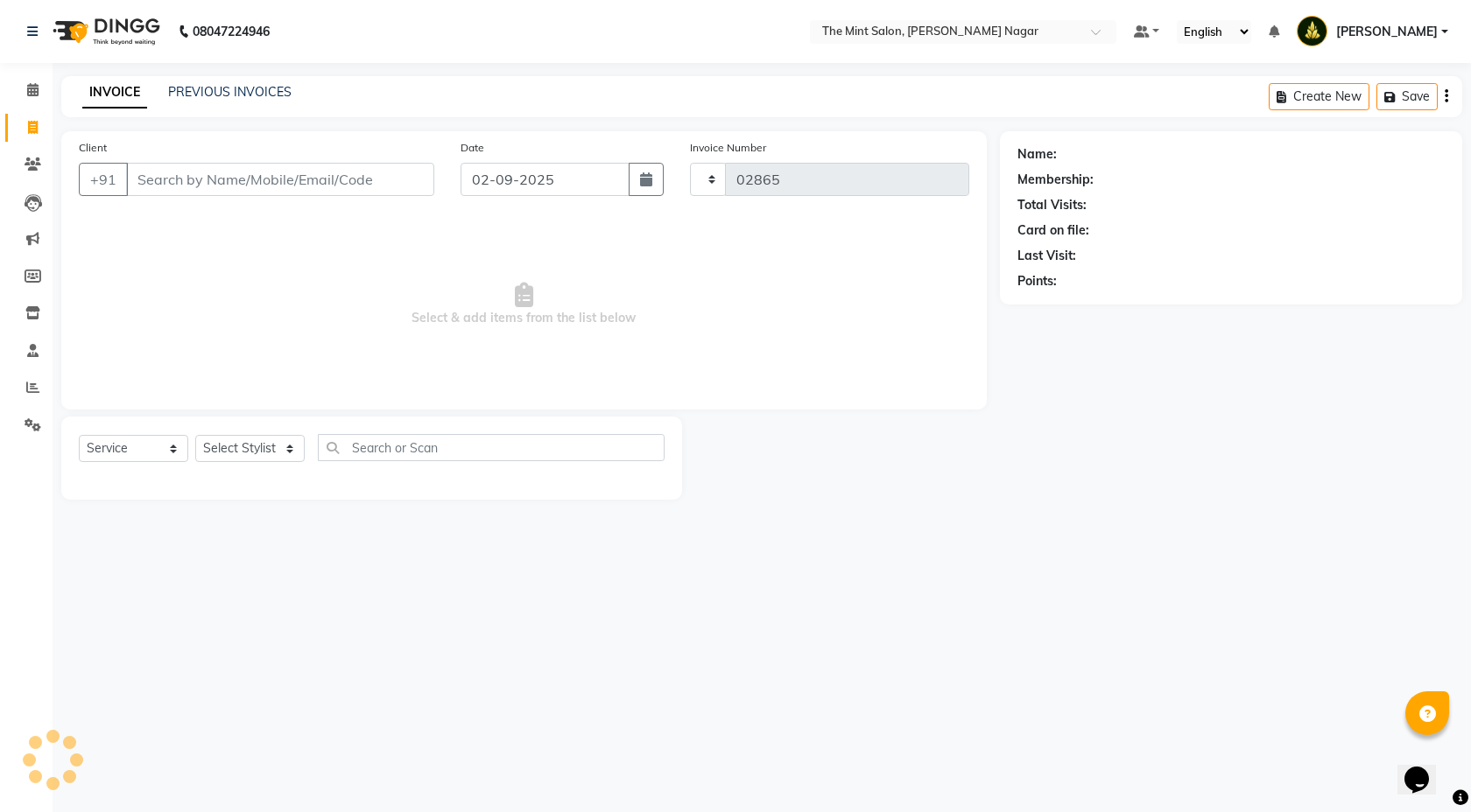
click at [42, 134] on span at bounding box center [32, 128] width 30 height 20
select select "service"
click at [407, 172] on input "Client" at bounding box center [280, 179] width 309 height 33
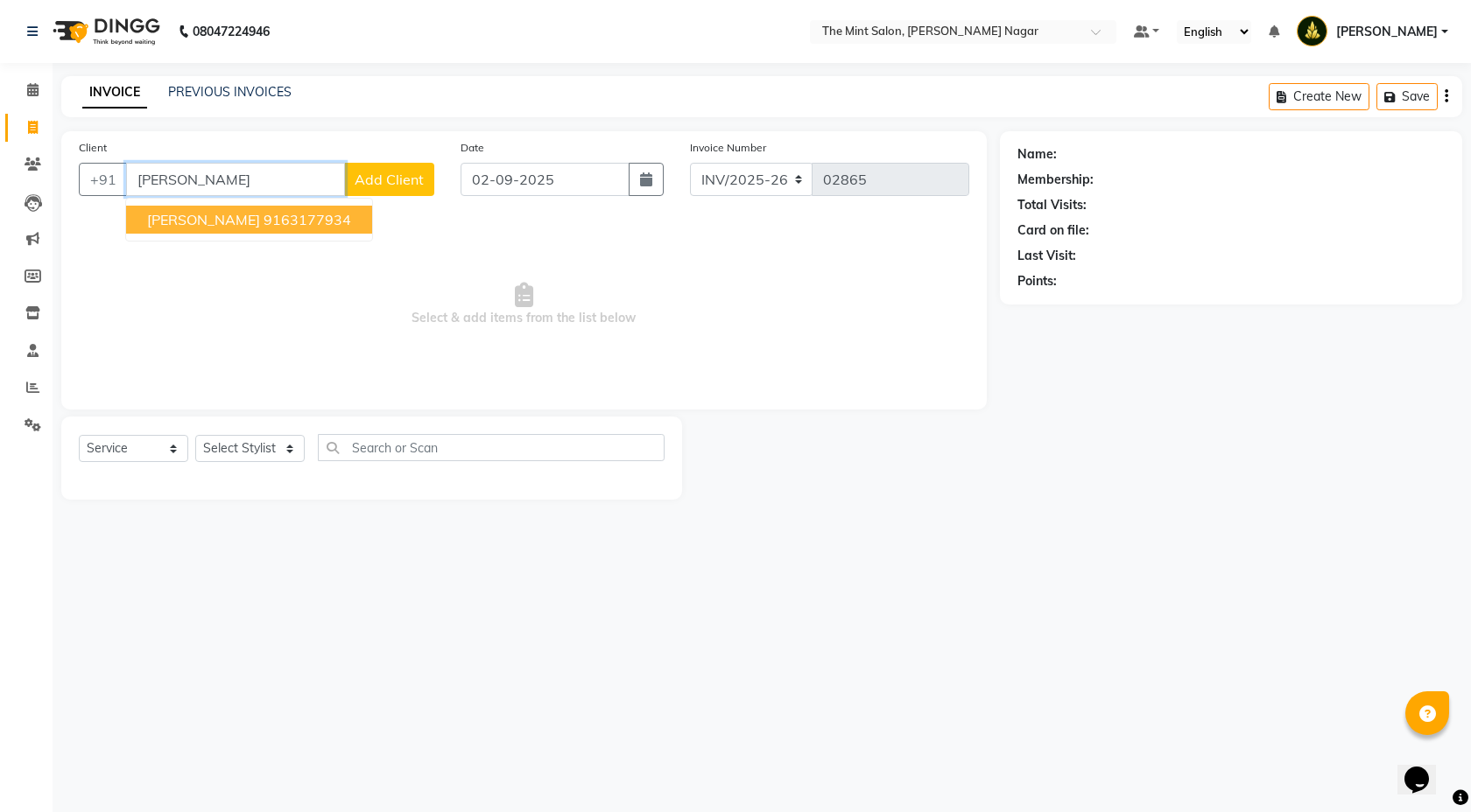
click at [355, 206] on button "[PERSON_NAME] 9163177934" at bounding box center [249, 220] width 246 height 28
type input "9163177934"
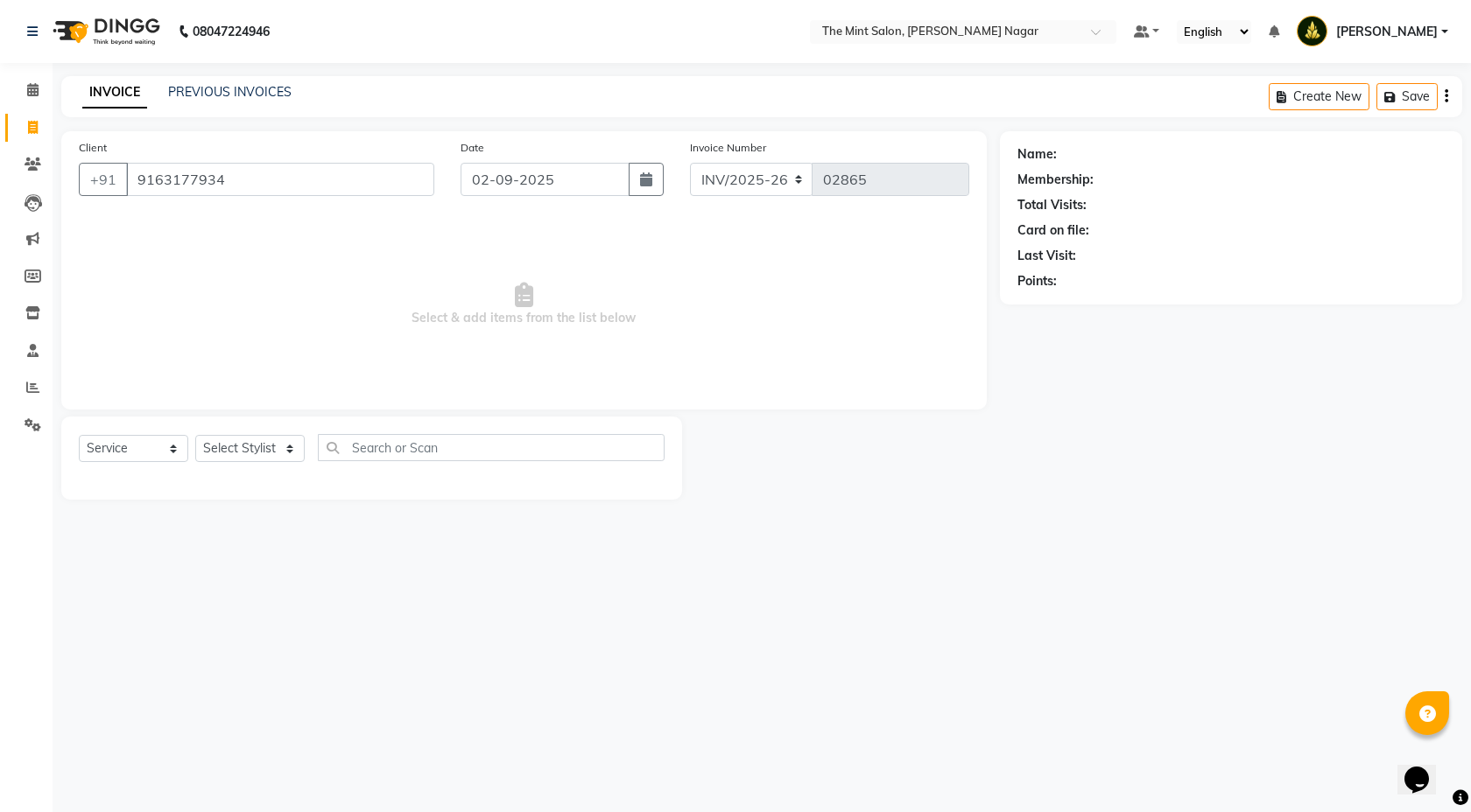
select select "1: Object"
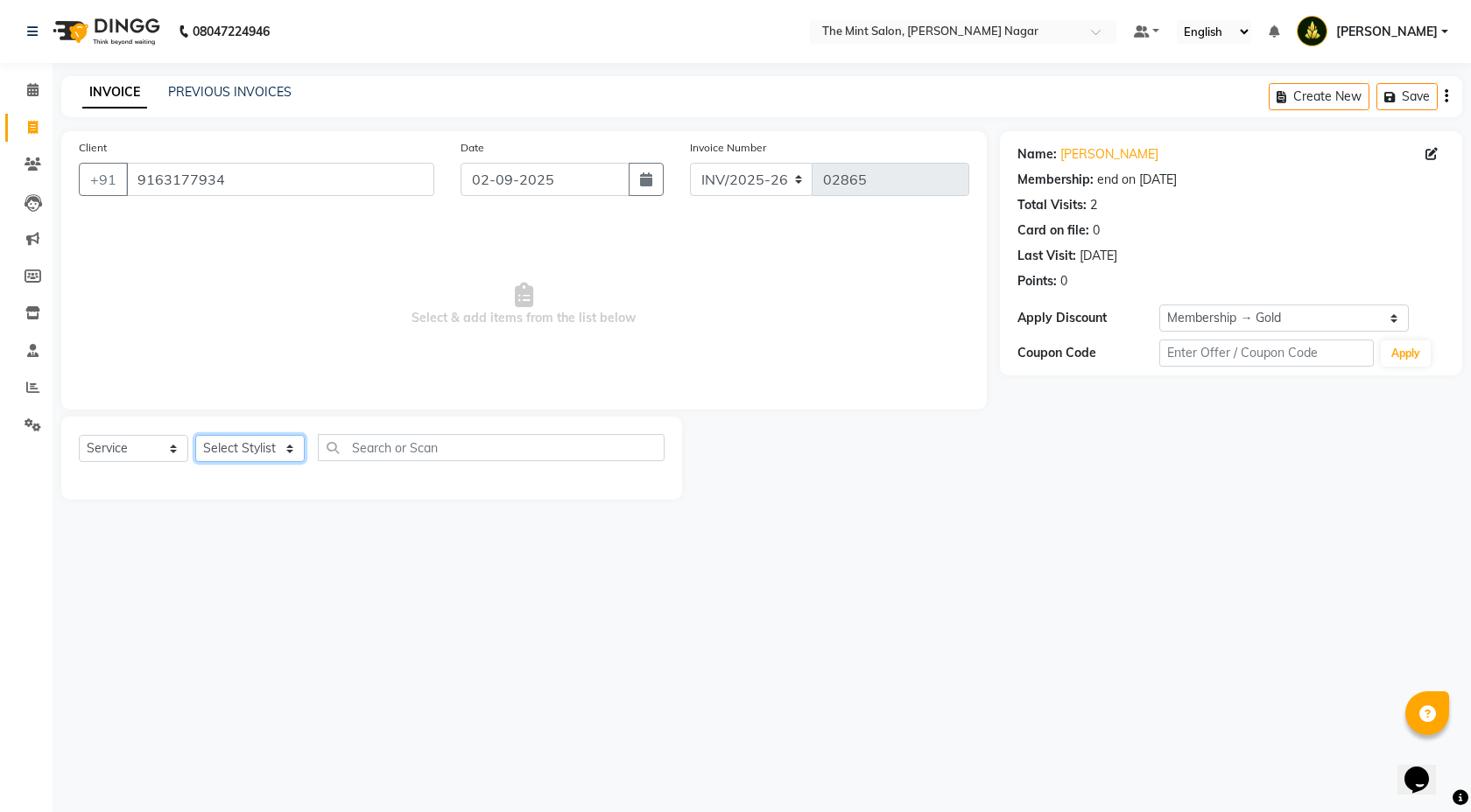
click at [283, 447] on select "Select Stylist [PERSON_NAME] [PERSON_NAME] [PERSON_NAME] Pooja [PERSON_NAME] [P…" at bounding box center [250, 449] width 110 height 27
select select "61942"
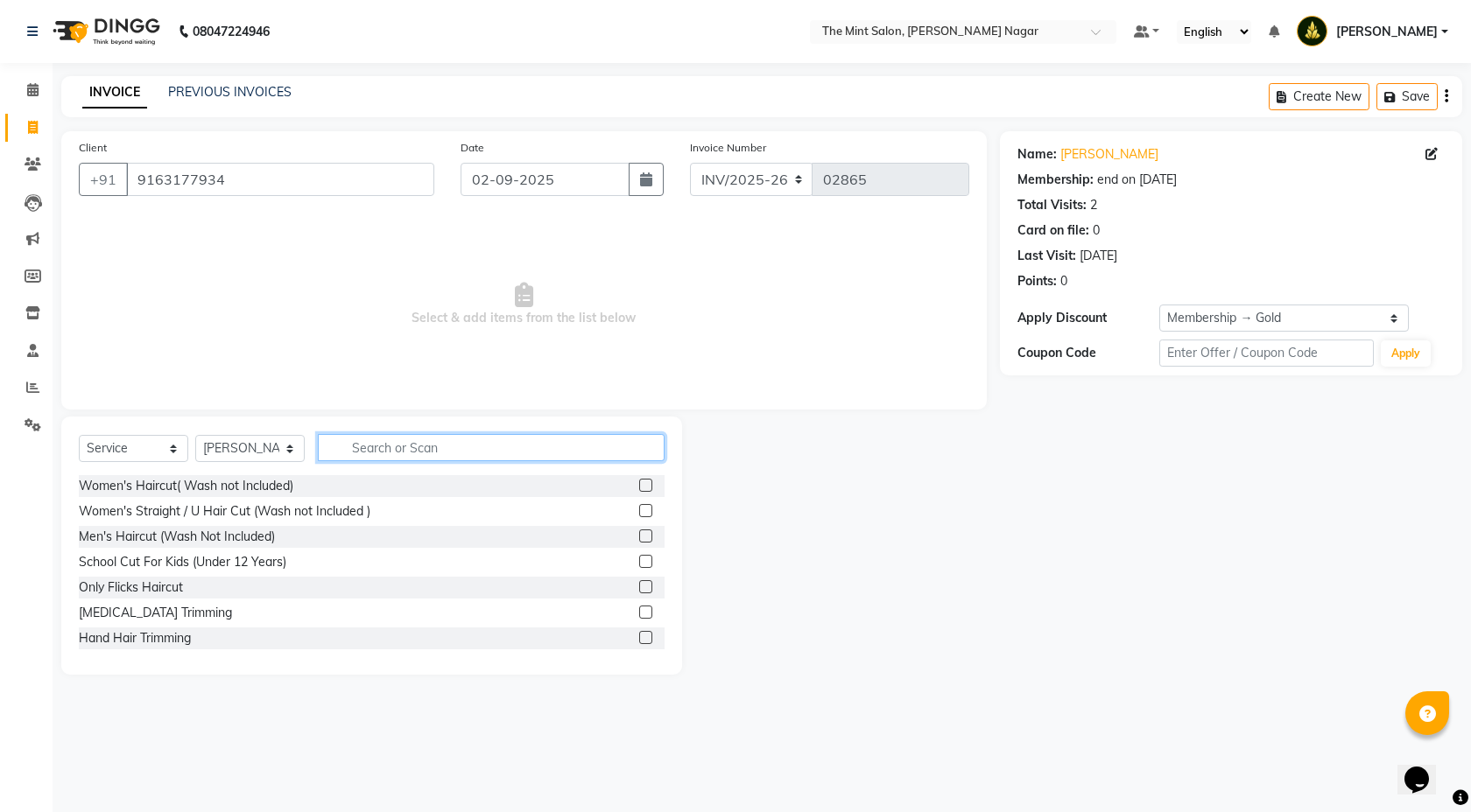
click at [399, 448] on input "text" at bounding box center [491, 448] width 346 height 27
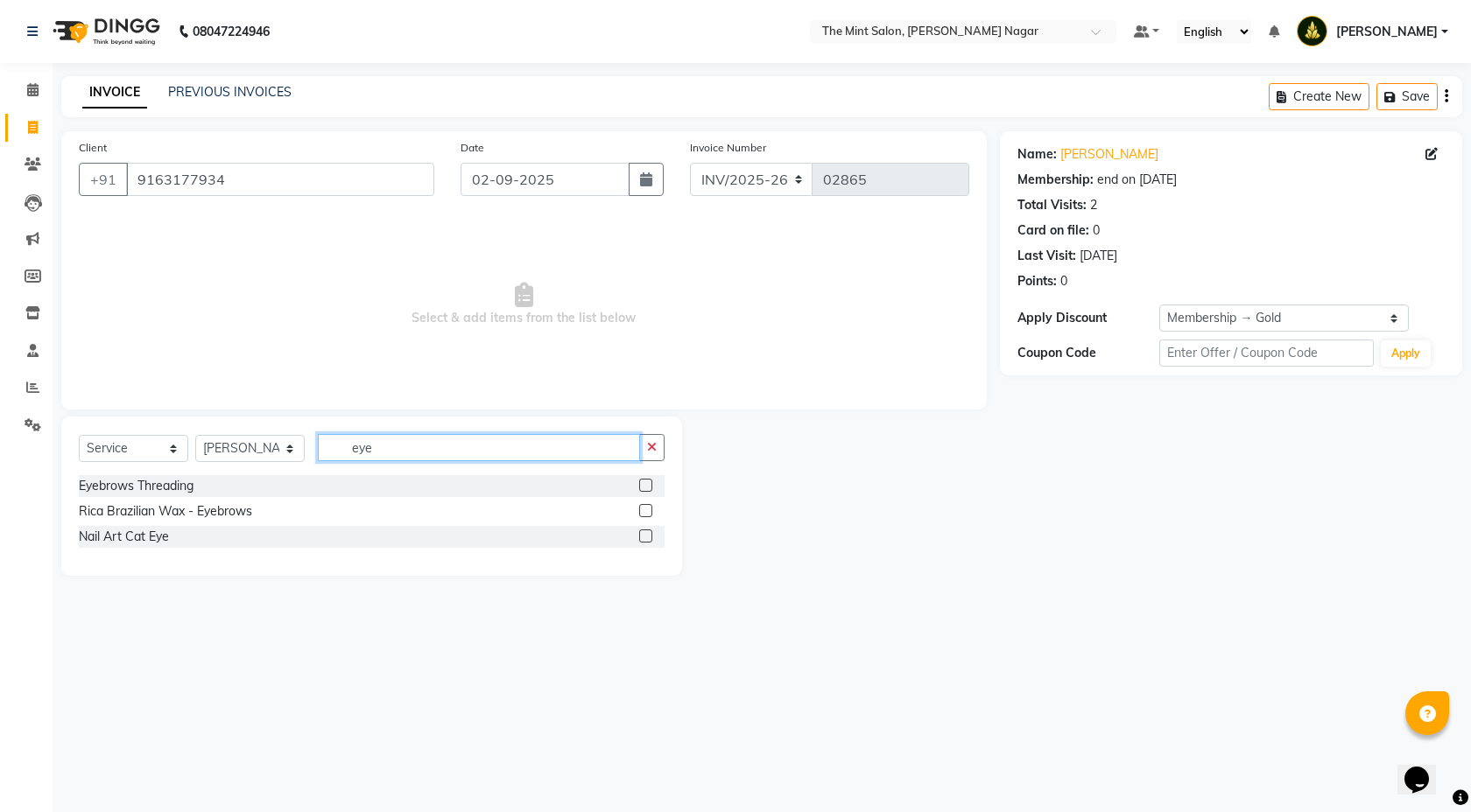
type input "eye"
click at [645, 483] on label at bounding box center [646, 485] width 13 height 13
click at [645, 483] on input "checkbox" at bounding box center [645, 486] width 11 height 11
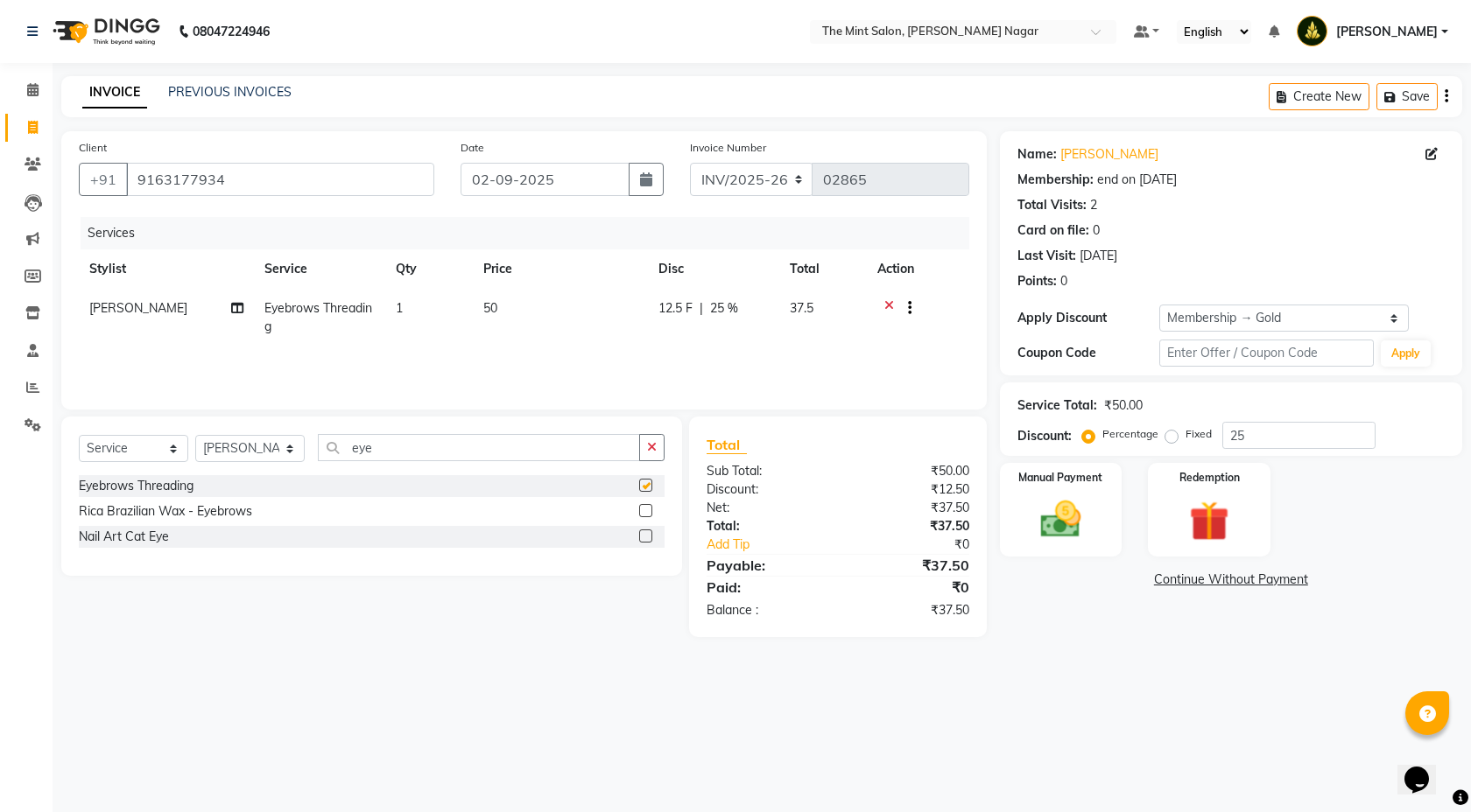
checkbox input "false"
click at [380, 445] on input "eye" at bounding box center [479, 448] width 322 height 27
type input "e"
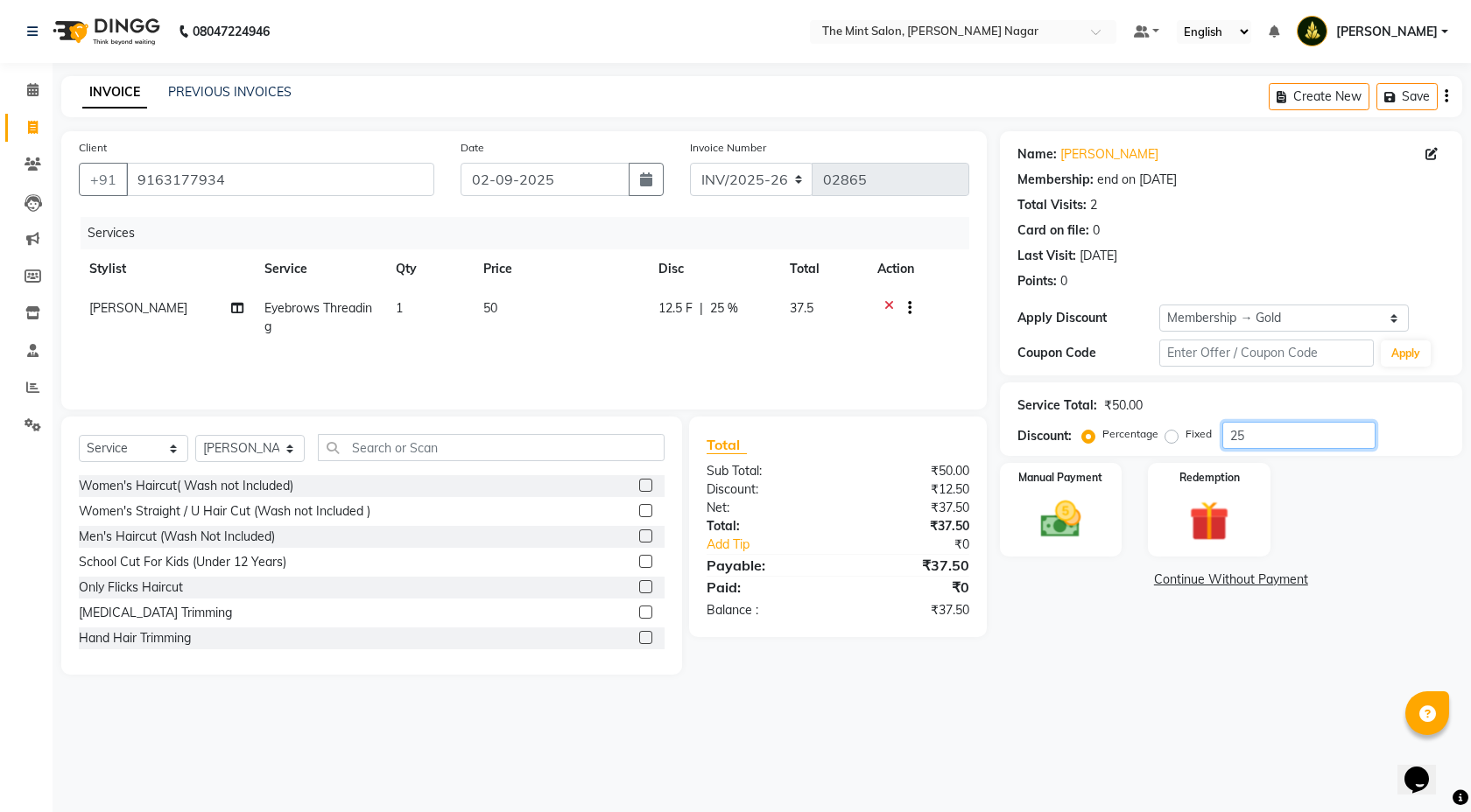
click at [1254, 432] on input "25" at bounding box center [1299, 435] width 153 height 27
type input "2"
type input "40"
click at [1056, 507] on img at bounding box center [1061, 520] width 68 height 48
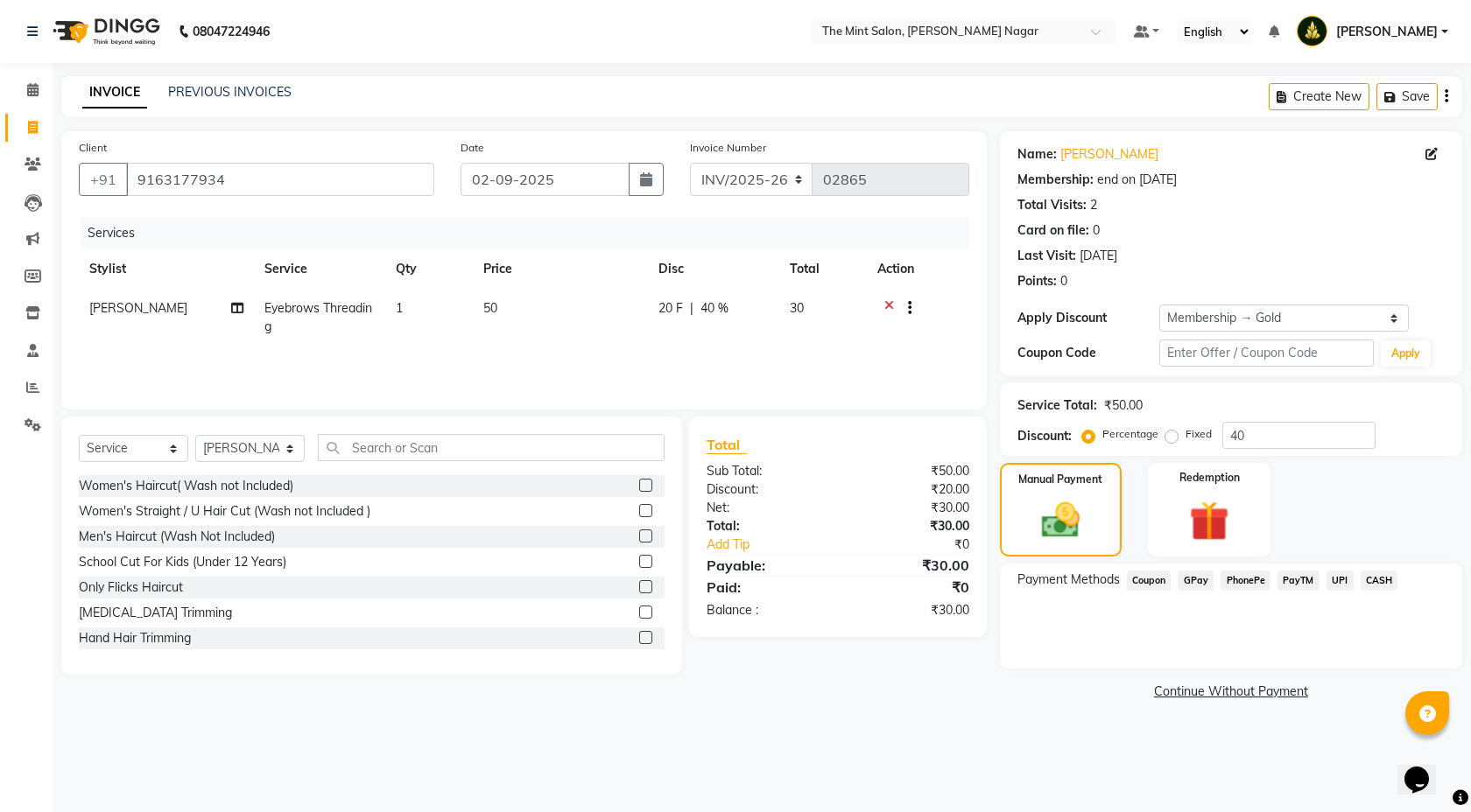
click at [1261, 584] on span "PhonePe" at bounding box center [1245, 580] width 50 height 20
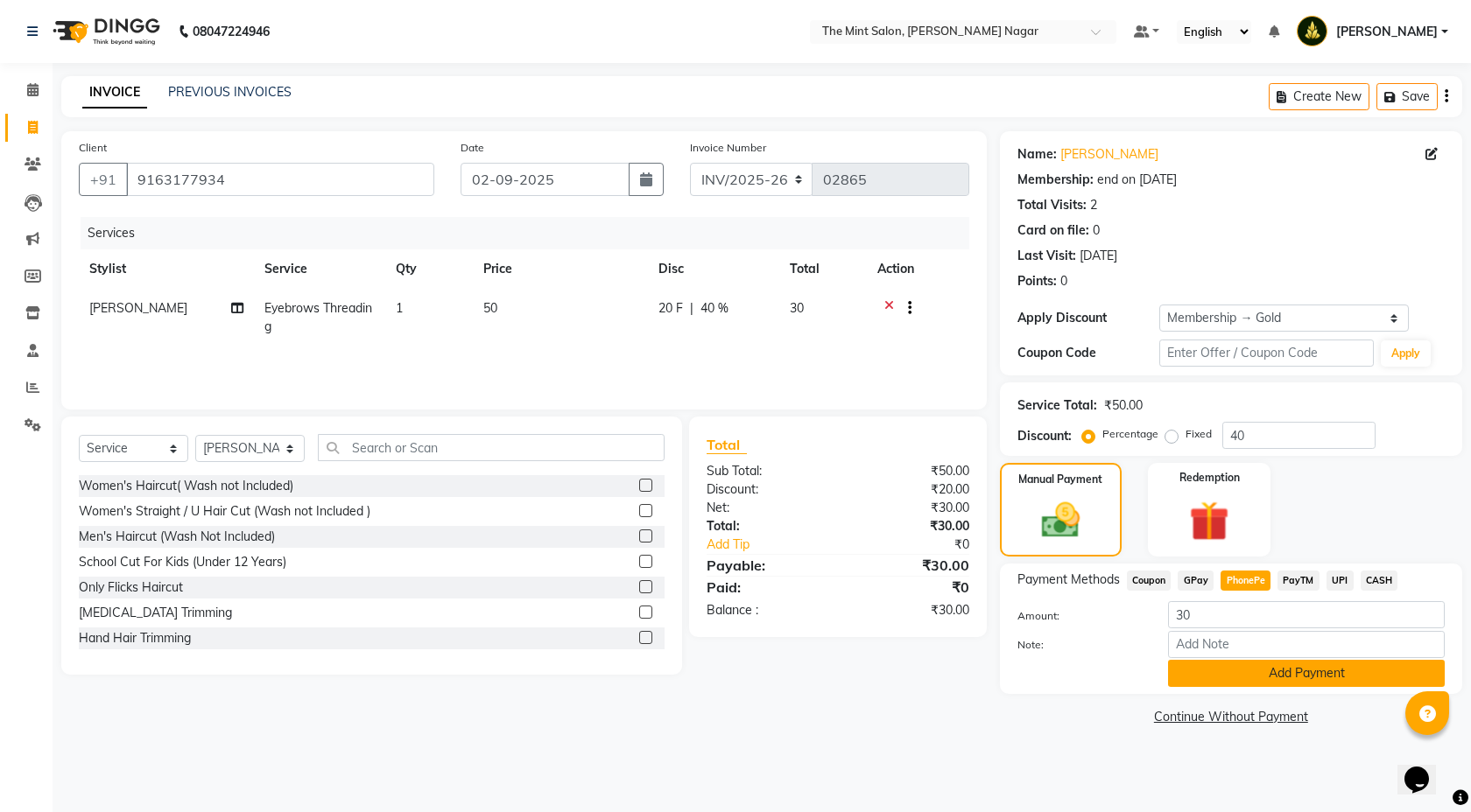
click at [1251, 676] on button "Add Payment" at bounding box center [1306, 673] width 276 height 27
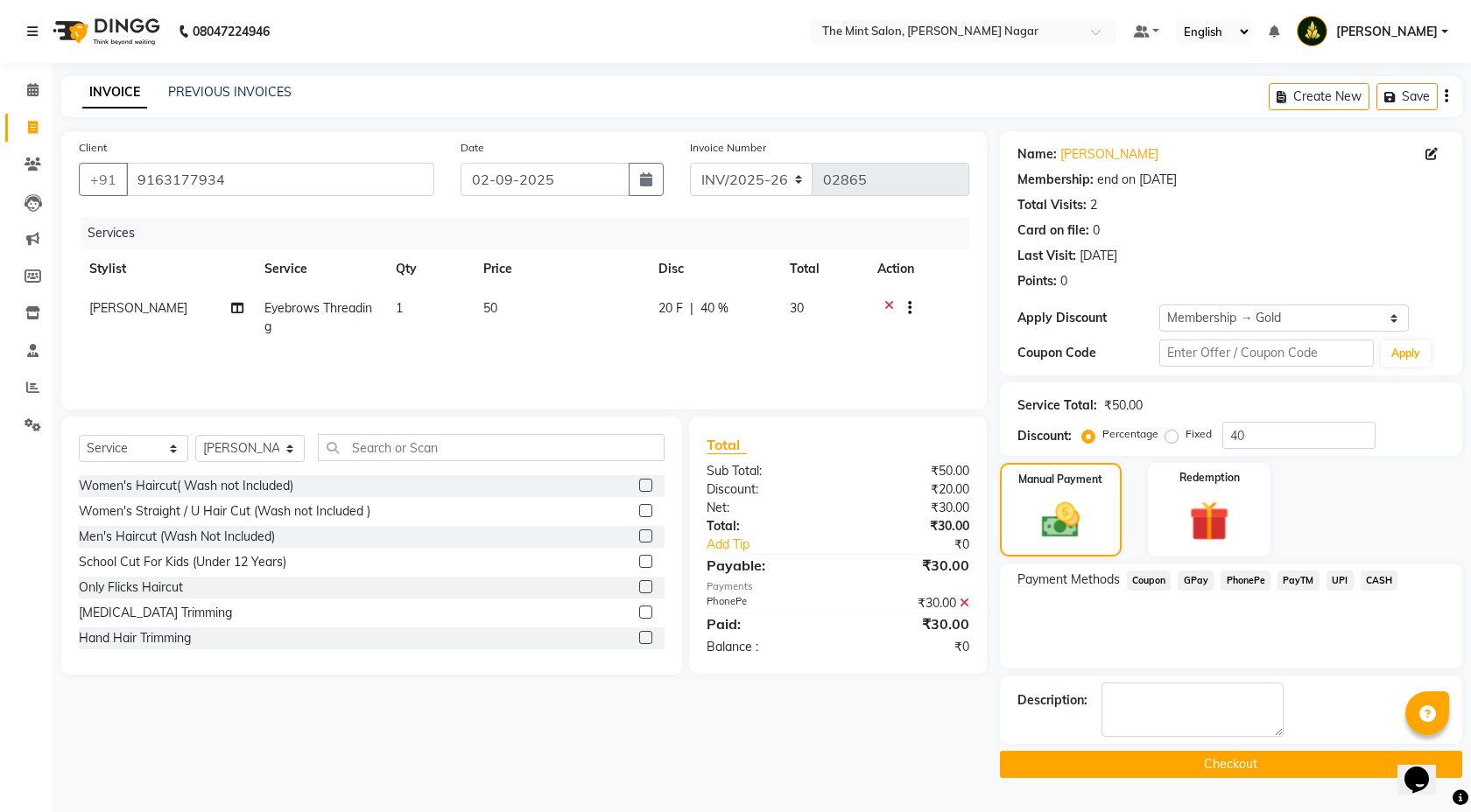
click at [1219, 767] on button "Checkout" at bounding box center [1231, 765] width 462 height 27
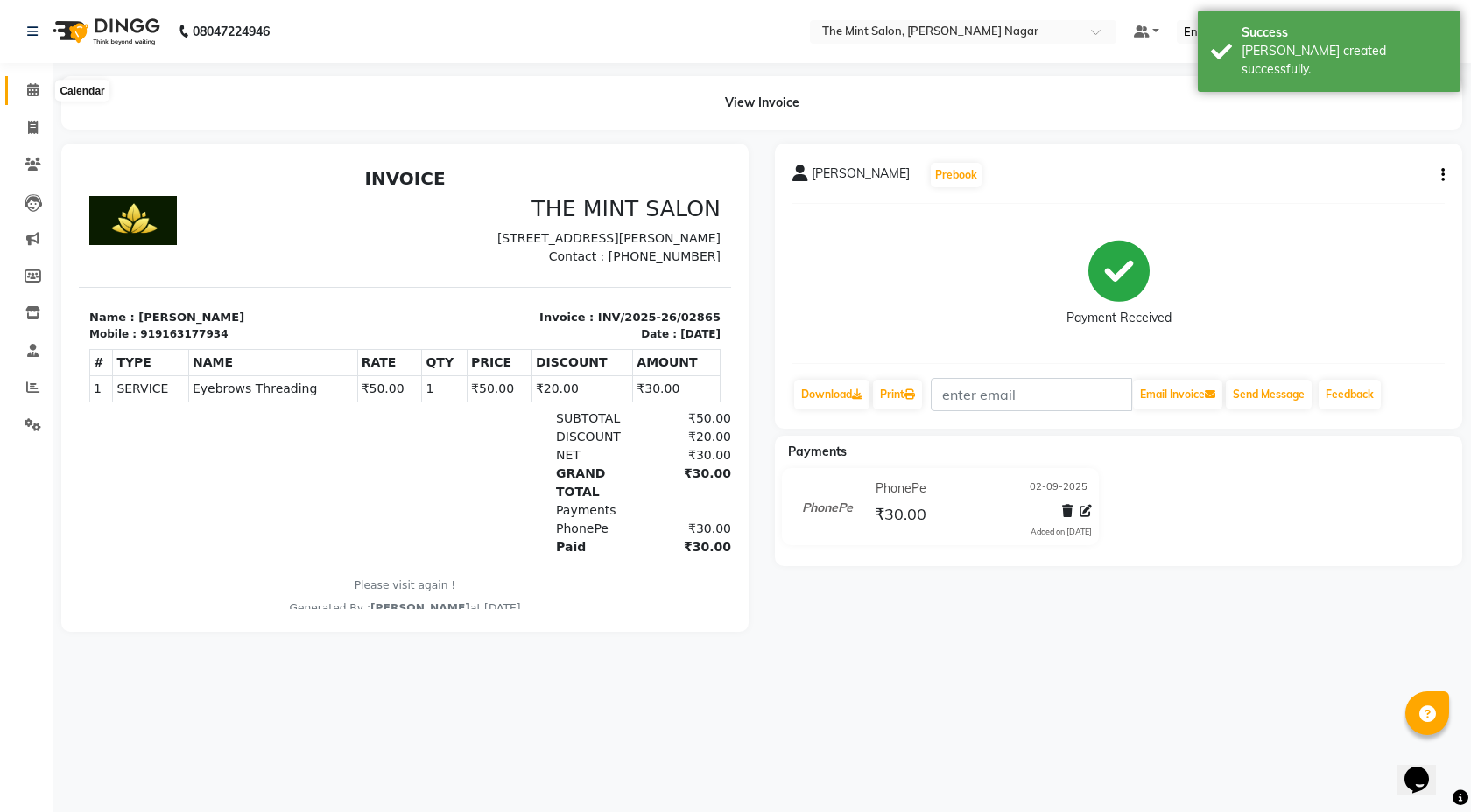
click at [29, 97] on icon at bounding box center [33, 90] width 11 height 13
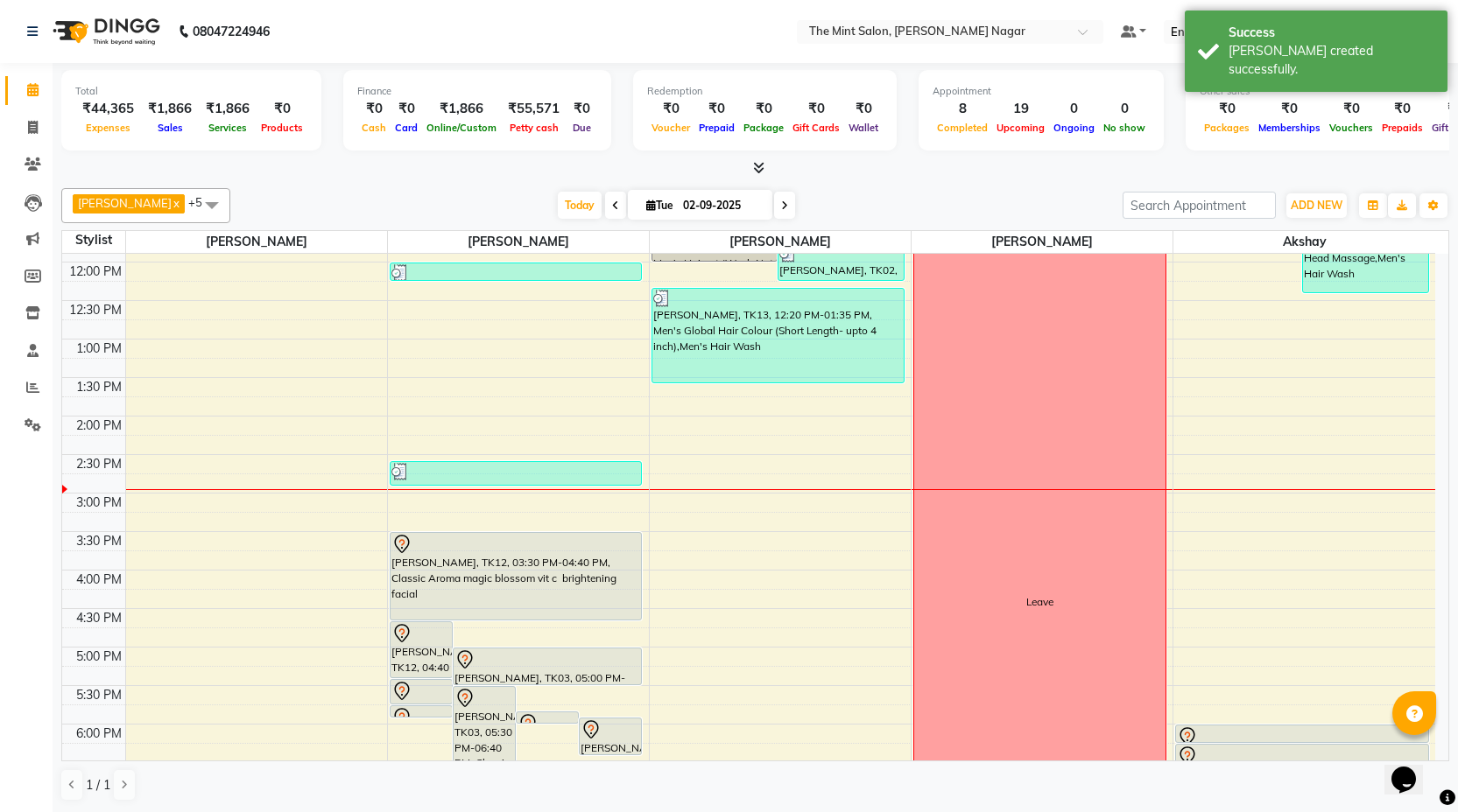
scroll to position [21, 0]
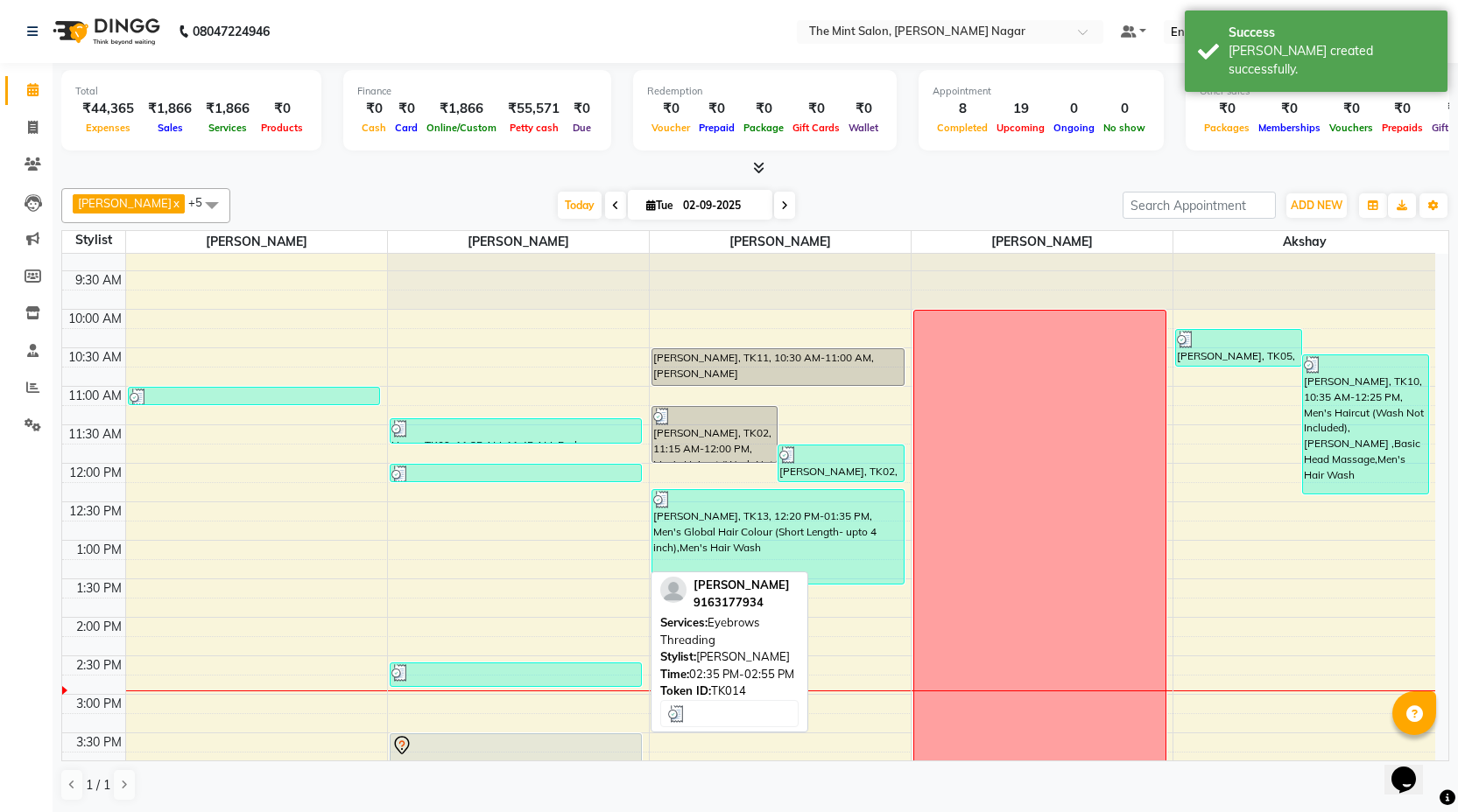
click at [475, 671] on div at bounding box center [516, 673] width 250 height 17
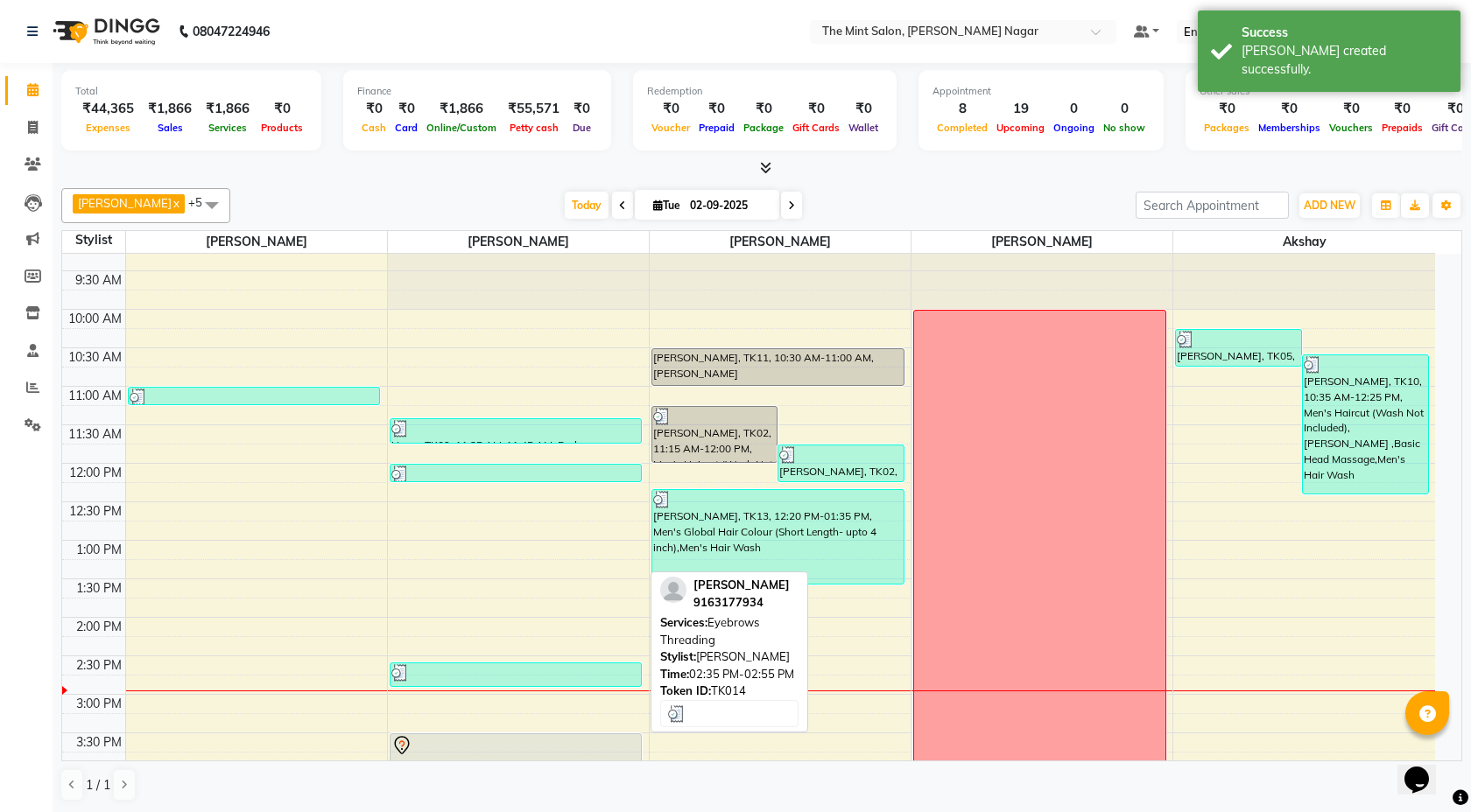
select select "3"
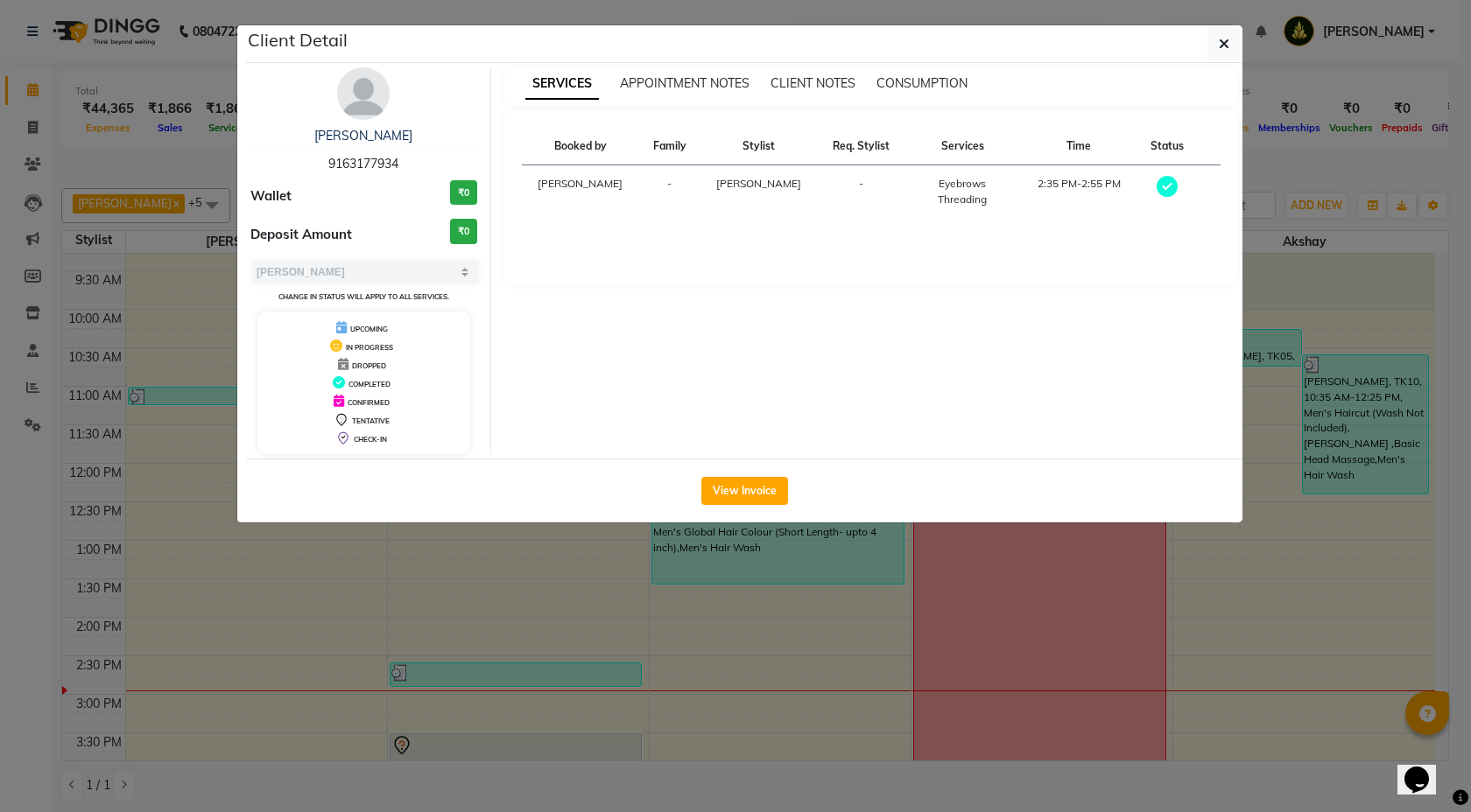
click at [32, 163] on ngb-modal-window "Client Detail [PERSON_NAME] 9163177934 Wallet ₹0 Deposit Amount ₹0 Select MARK …" at bounding box center [736, 406] width 1471 height 812
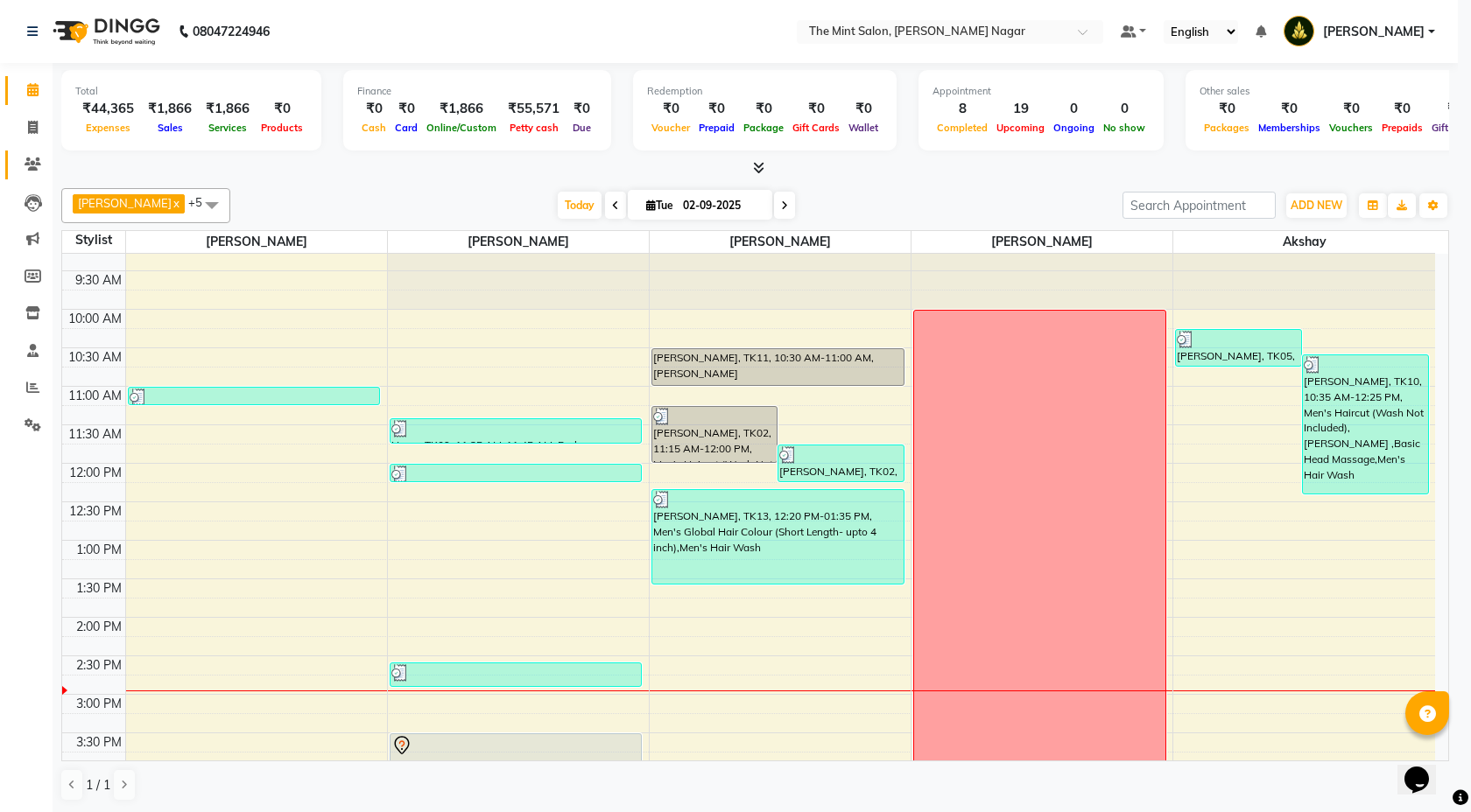
click at [32, 163] on icon at bounding box center [33, 164] width 17 height 13
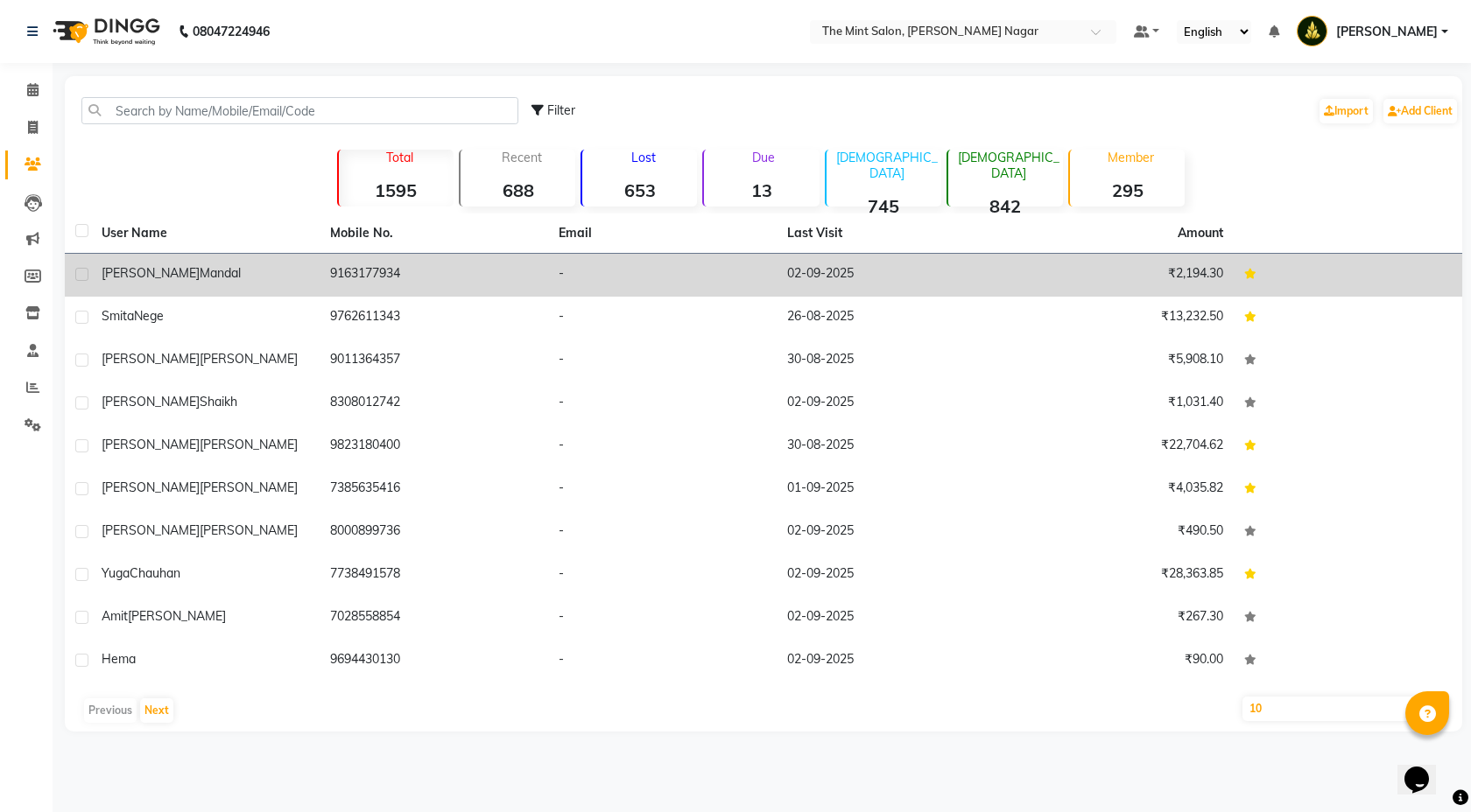
click at [188, 291] on td "[PERSON_NAME]" at bounding box center [204, 274] width 228 height 43
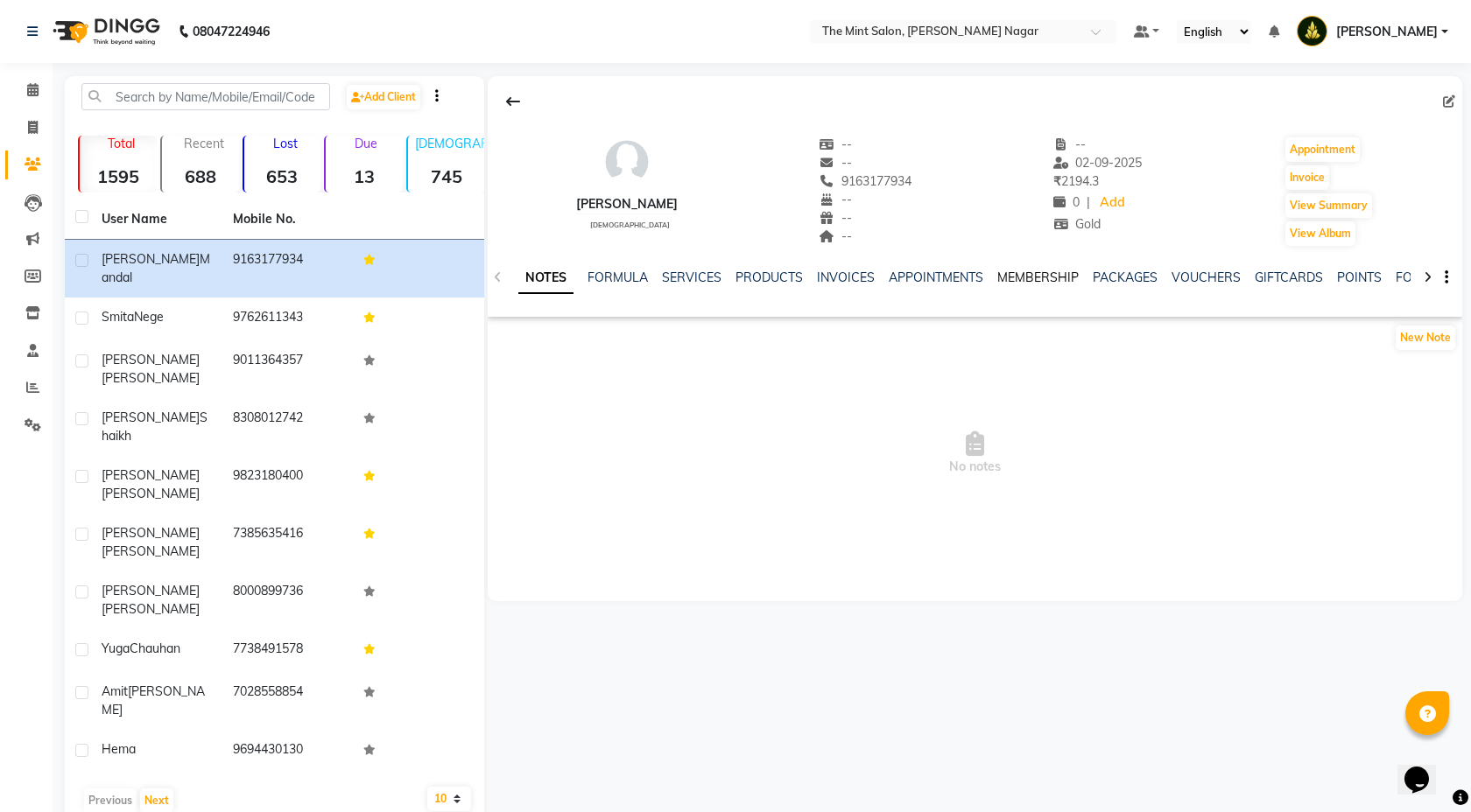
click at [1055, 276] on link "MEMBERSHIP" at bounding box center [1038, 277] width 81 height 16
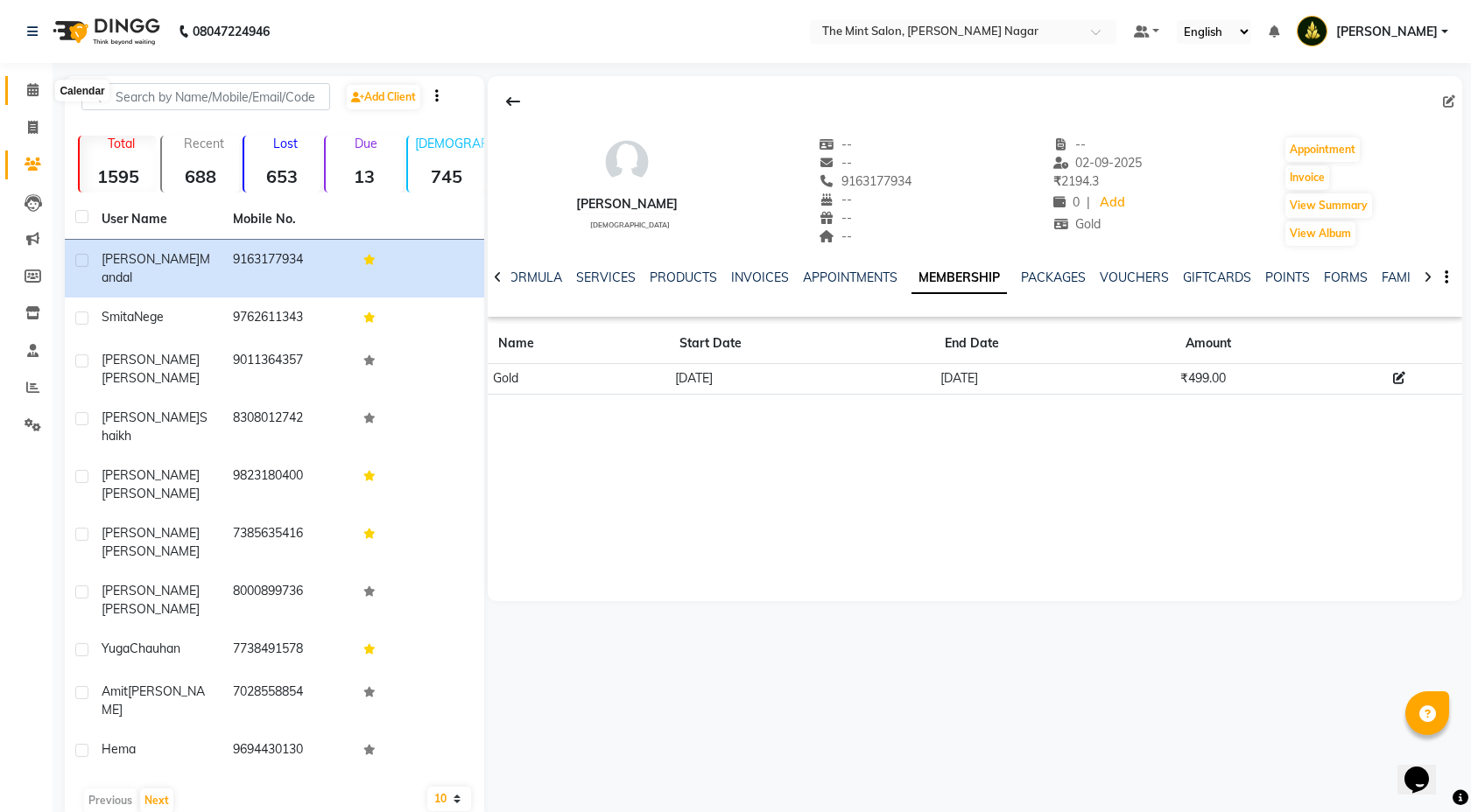
click at [35, 97] on span at bounding box center [32, 90] width 30 height 20
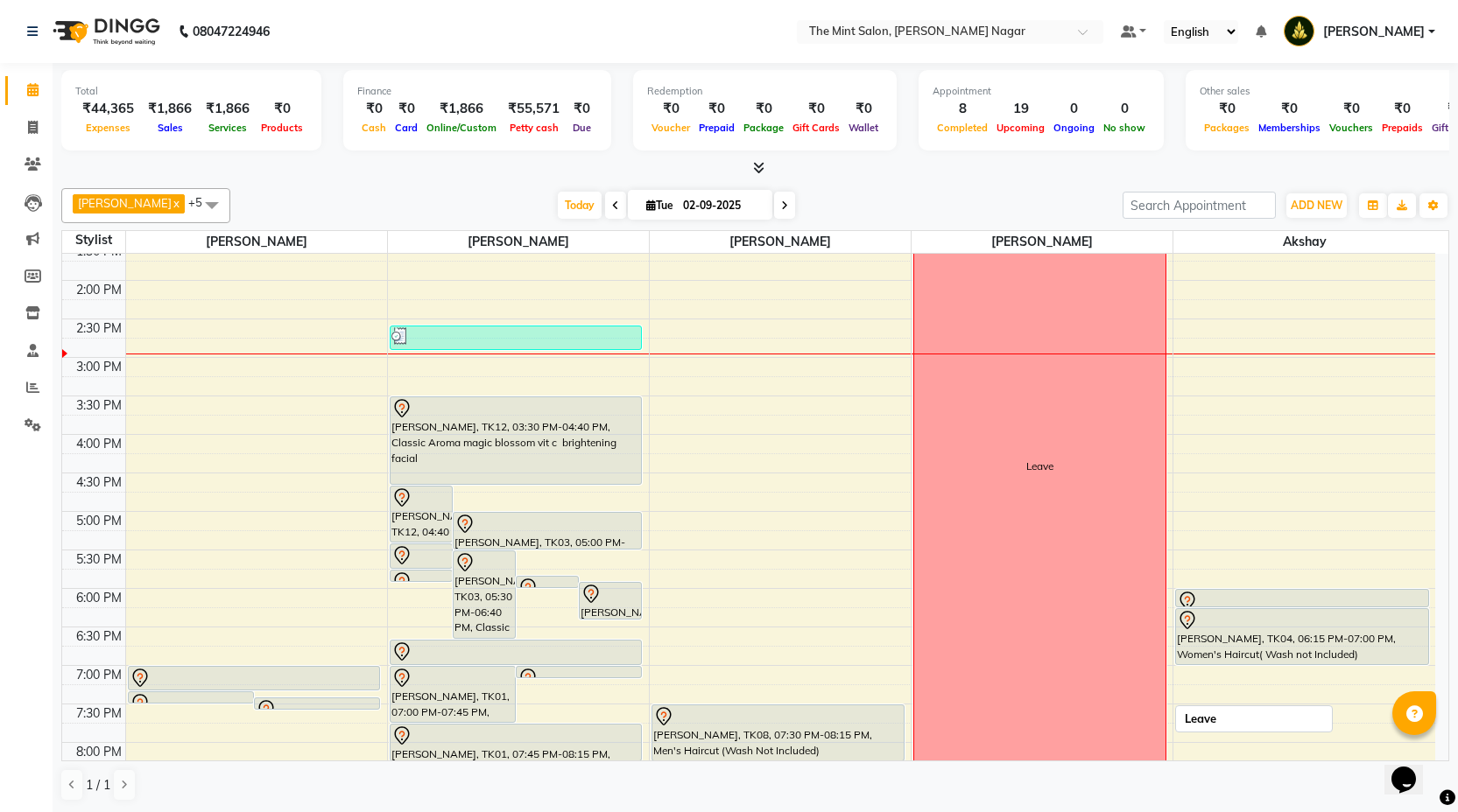
scroll to position [357, 0]
click at [29, 169] on icon at bounding box center [33, 164] width 17 height 13
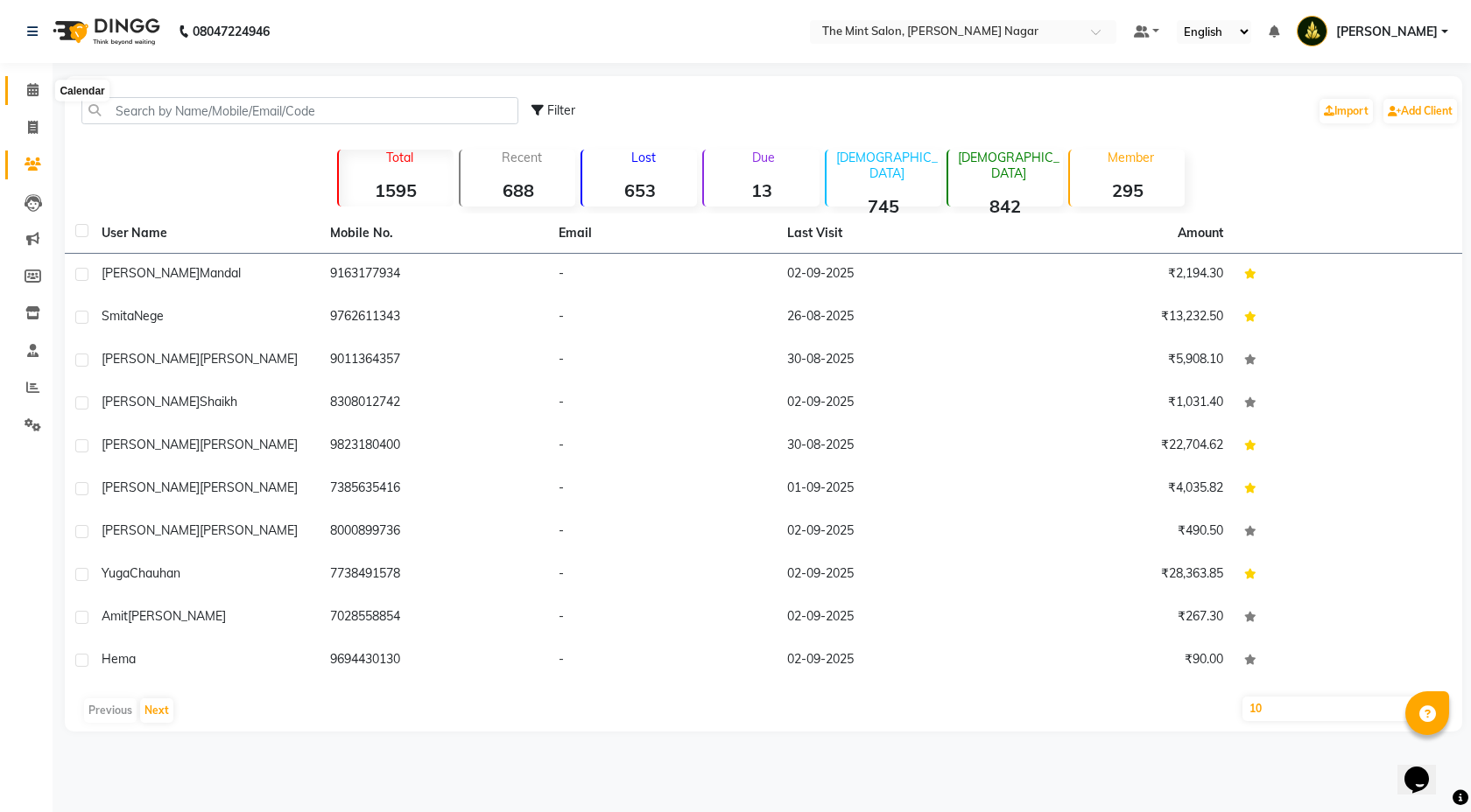
click at [29, 87] on icon at bounding box center [33, 90] width 11 height 13
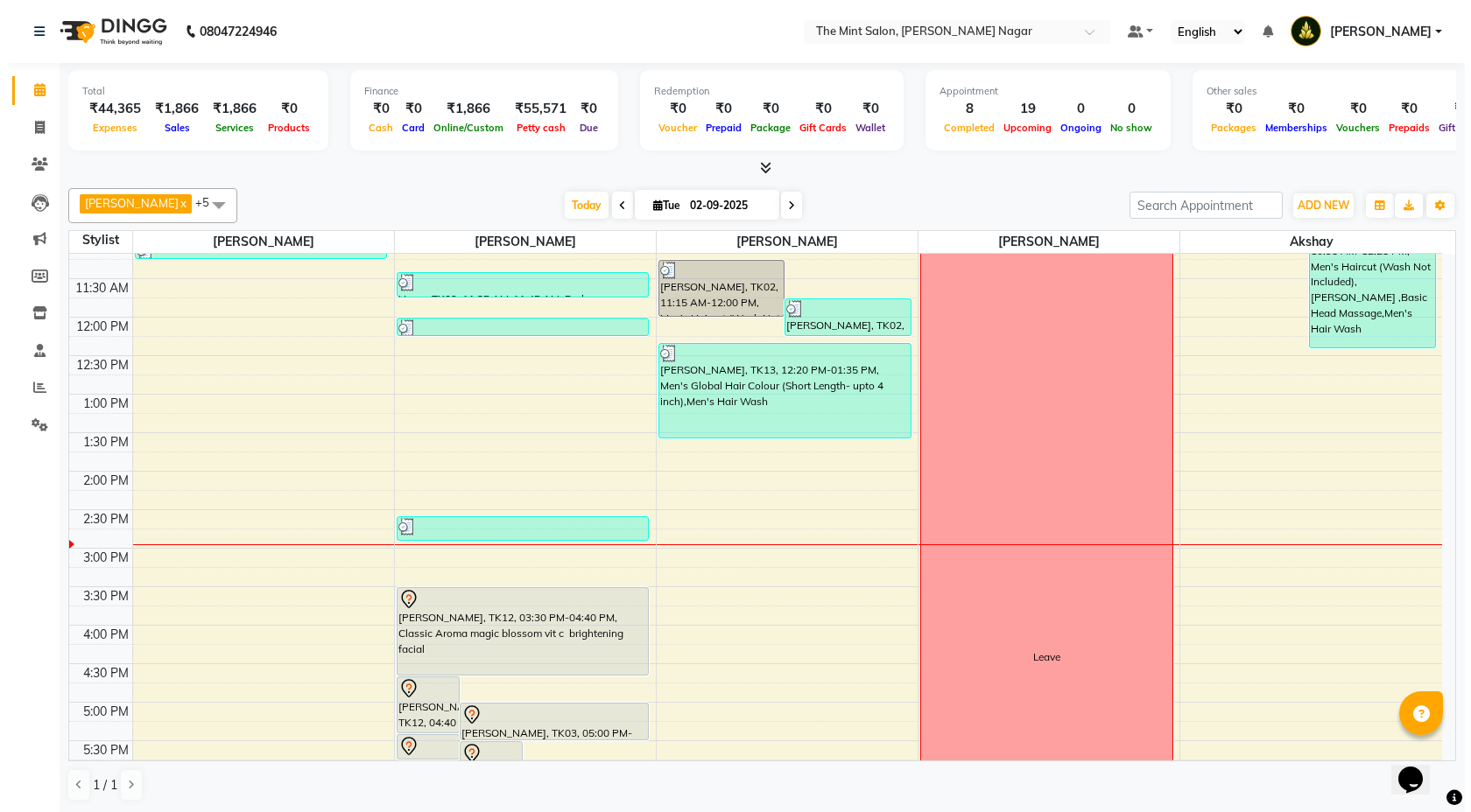
scroll to position [215, 0]
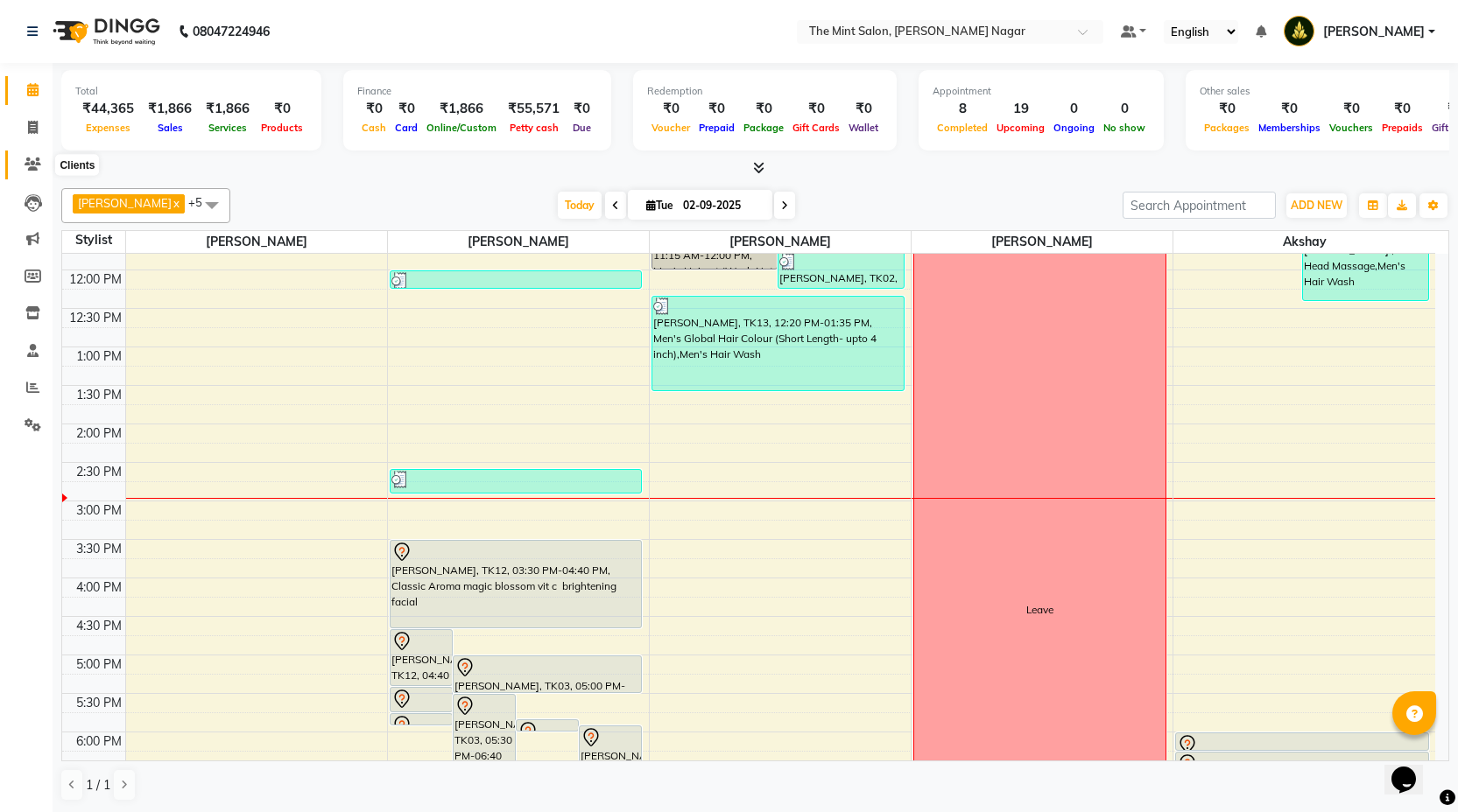
click at [32, 161] on icon at bounding box center [33, 164] width 17 height 13
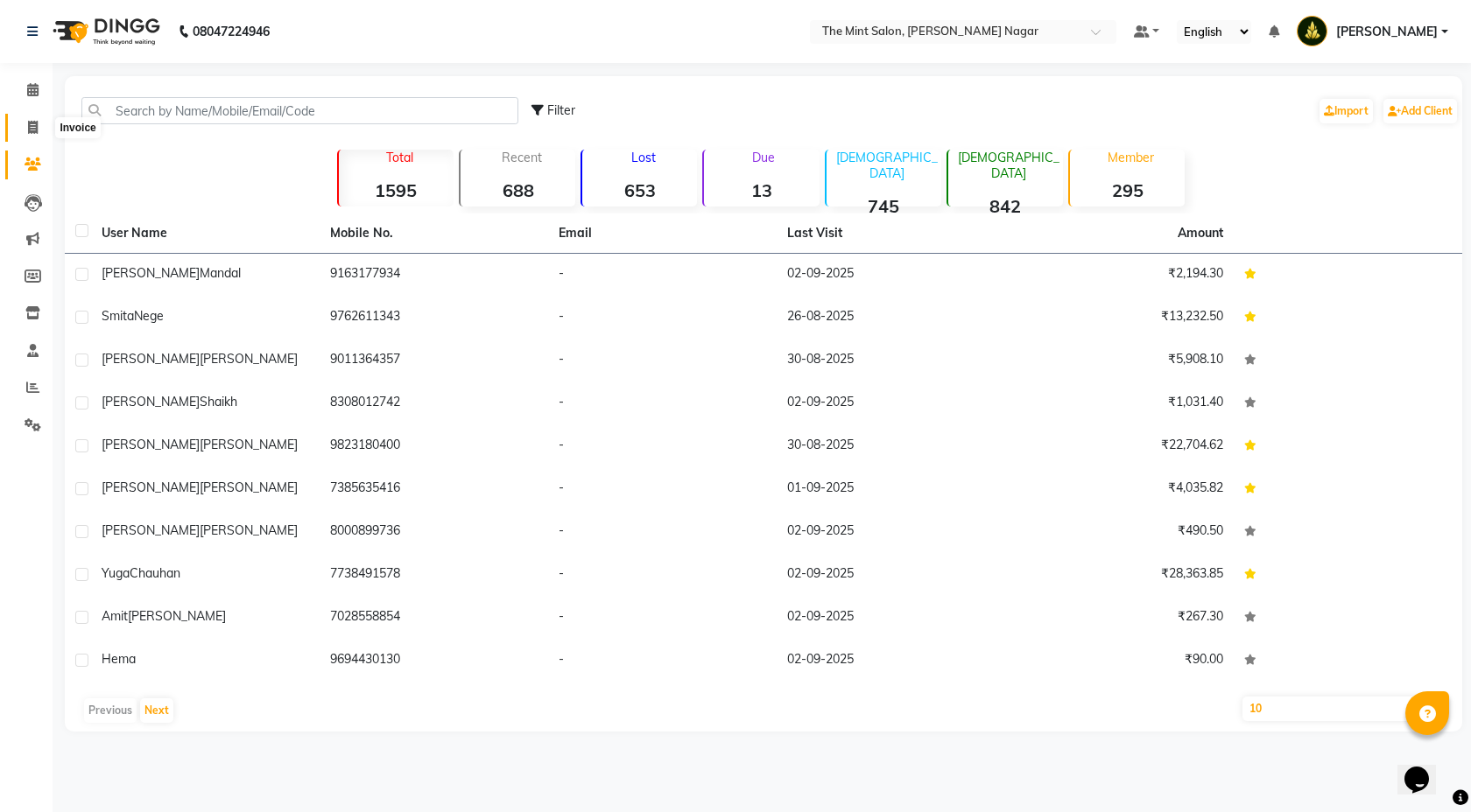
click at [31, 126] on icon at bounding box center [33, 128] width 9 height 13
select select "service"
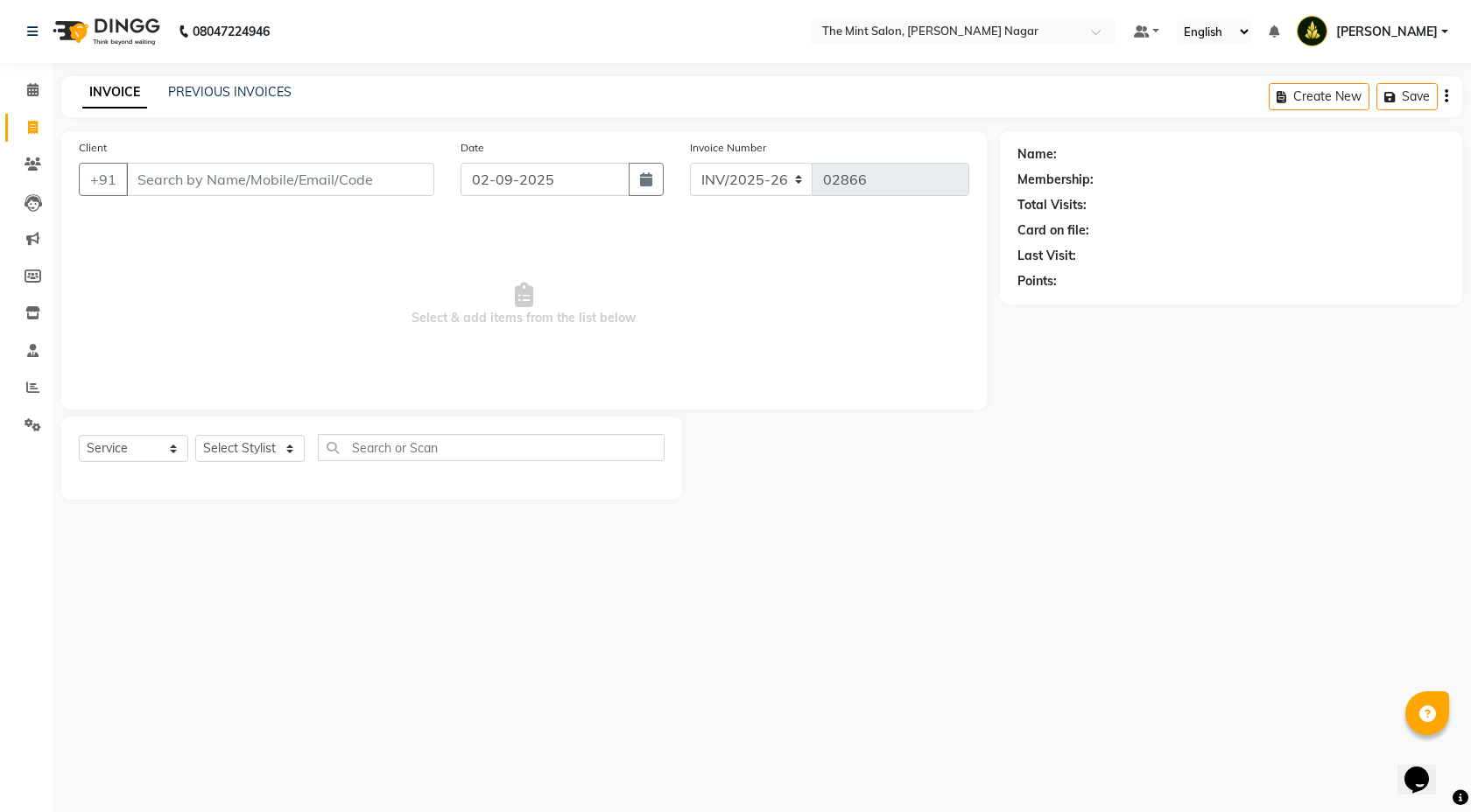
click at [204, 169] on input "Client" at bounding box center [280, 179] width 309 height 33
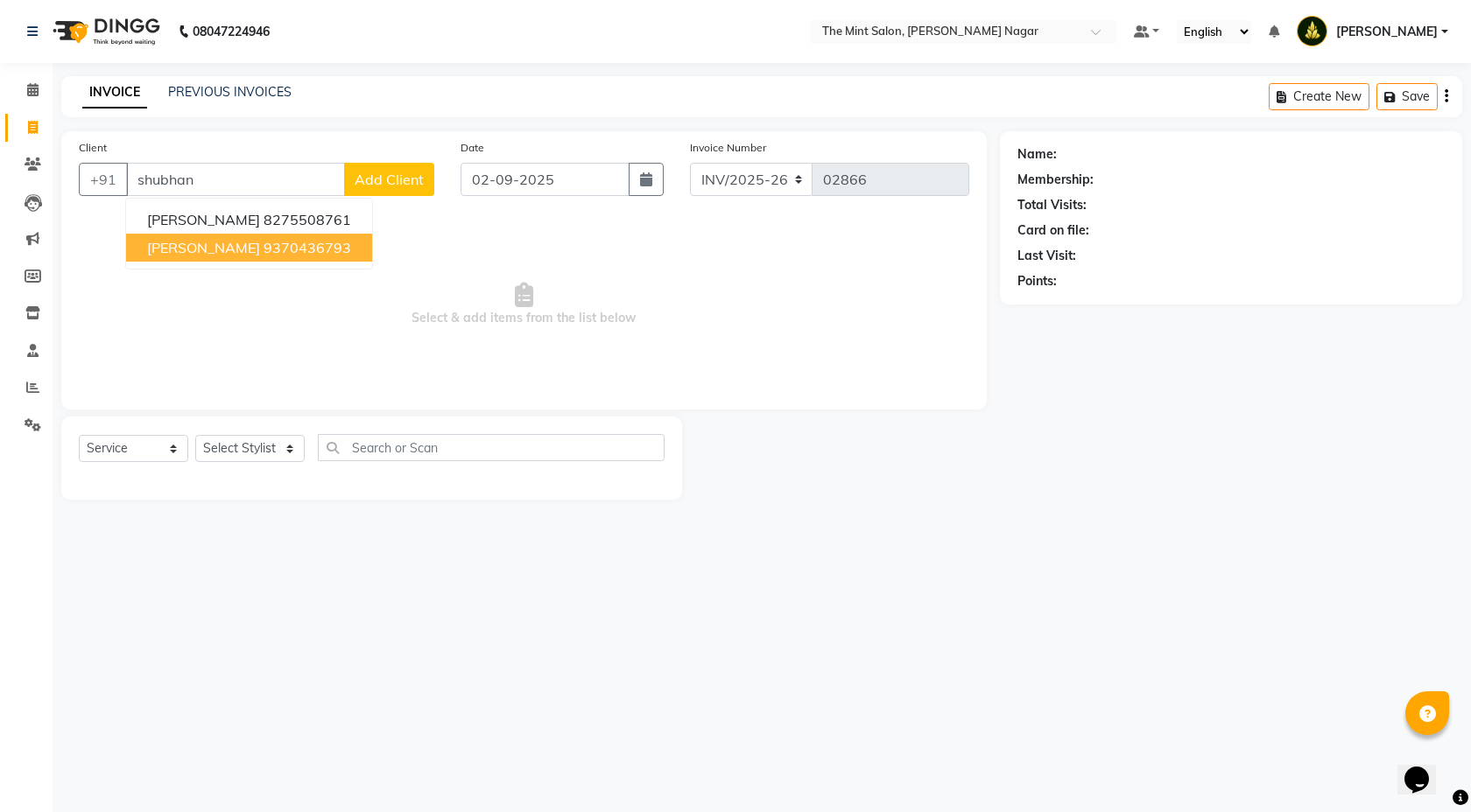
click at [191, 253] on span "[PERSON_NAME]" at bounding box center [203, 248] width 113 height 17
type input "9370436793"
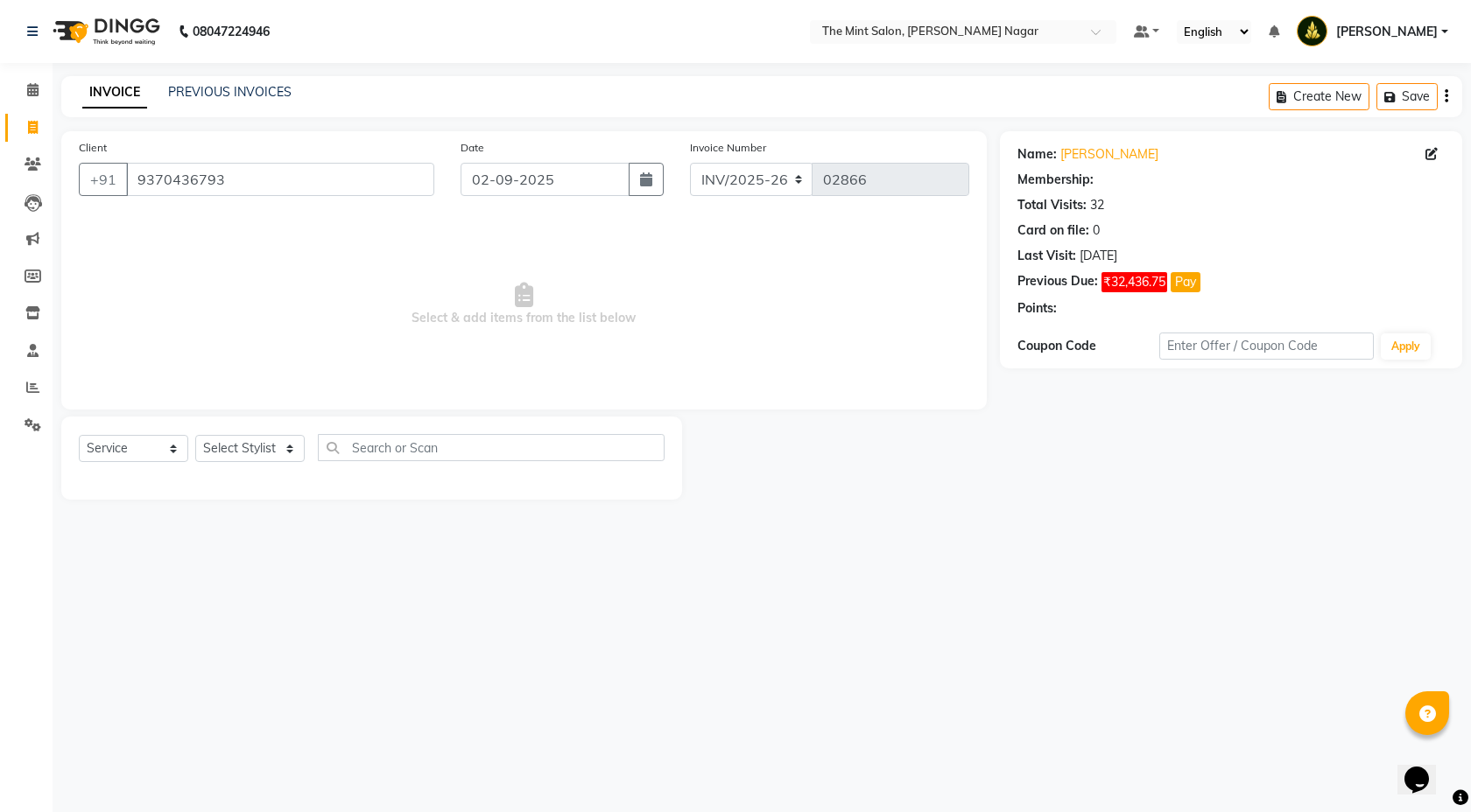
select select "1: Object"
click at [280, 447] on select "Select Stylist [PERSON_NAME] [PERSON_NAME] [PERSON_NAME] Pooja [PERSON_NAME] [P…" at bounding box center [250, 449] width 110 height 27
select select "90065"
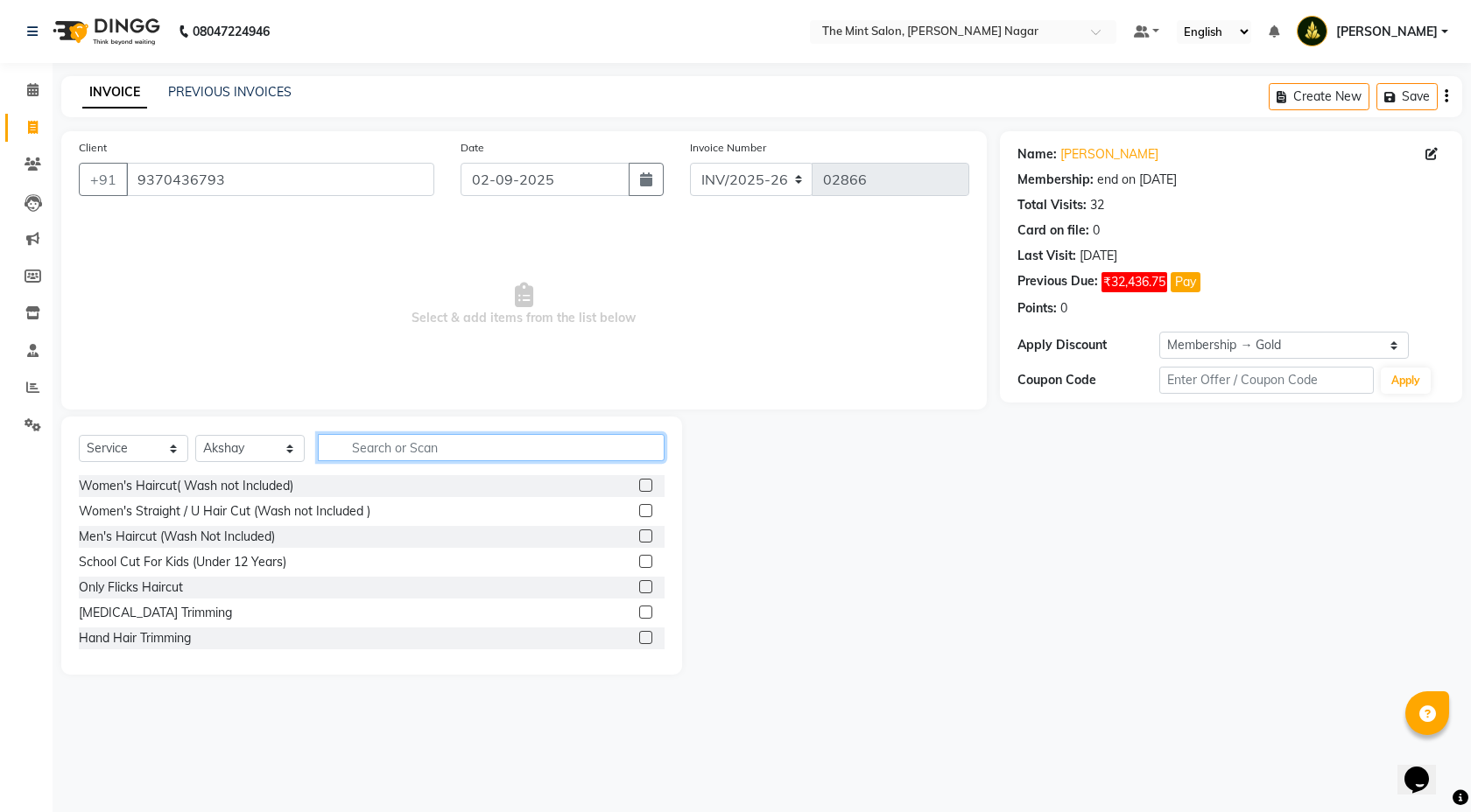
click at [344, 448] on input "text" at bounding box center [491, 448] width 346 height 27
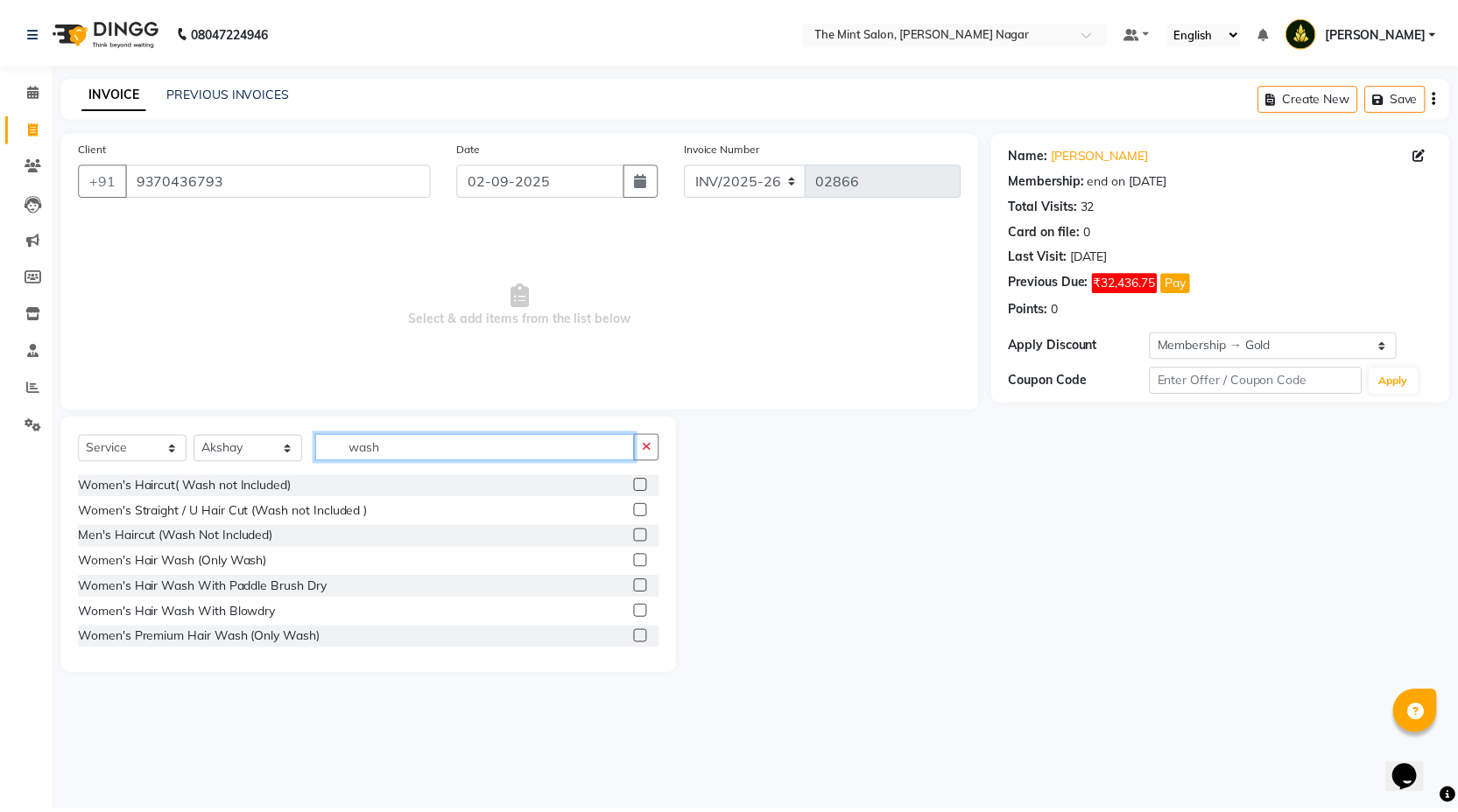
scroll to position [100, 0]
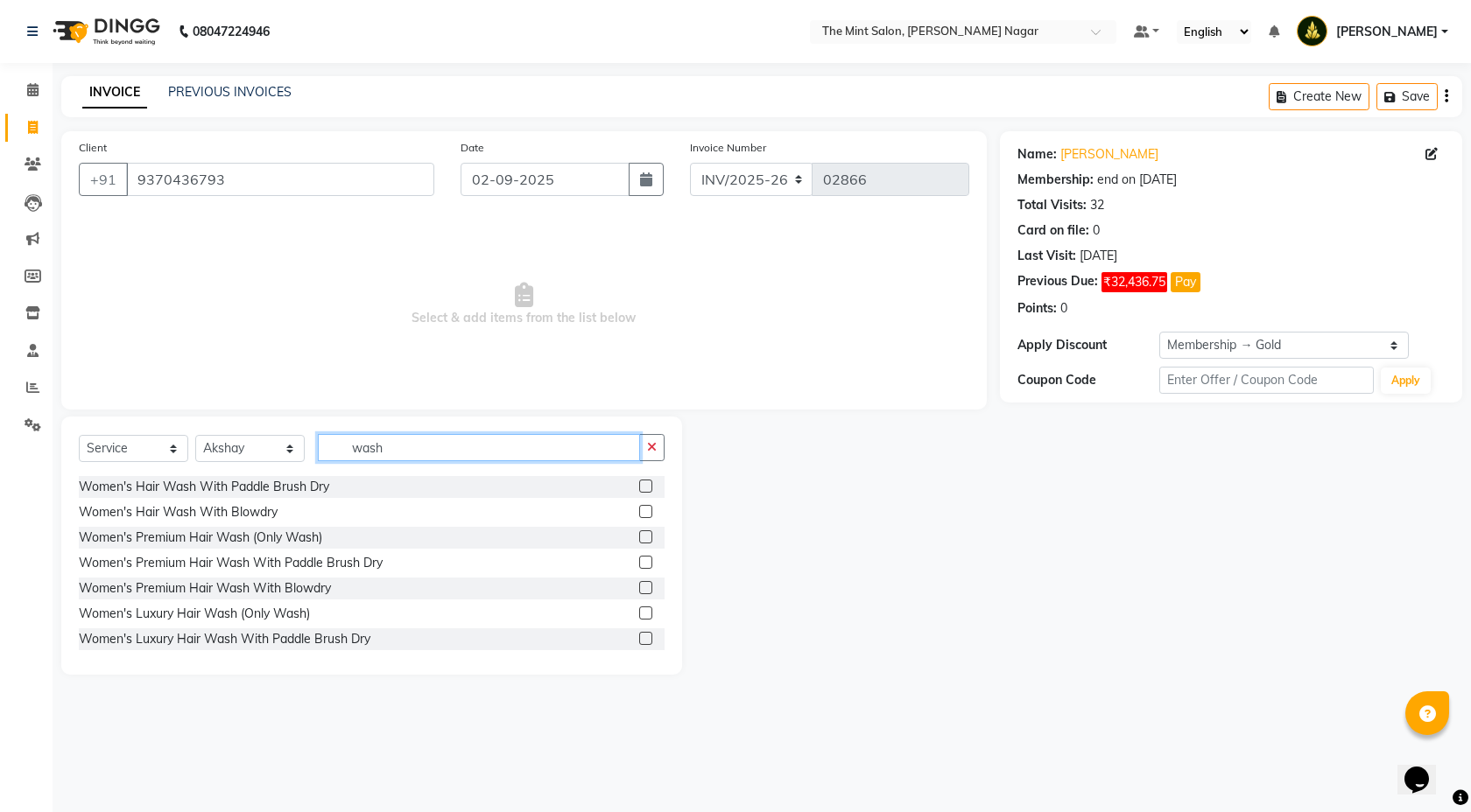
type input "wash"
click at [639, 533] on label at bounding box center [646, 538] width 13 height 13
click at [639, 533] on input "checkbox" at bounding box center [645, 538] width 11 height 11
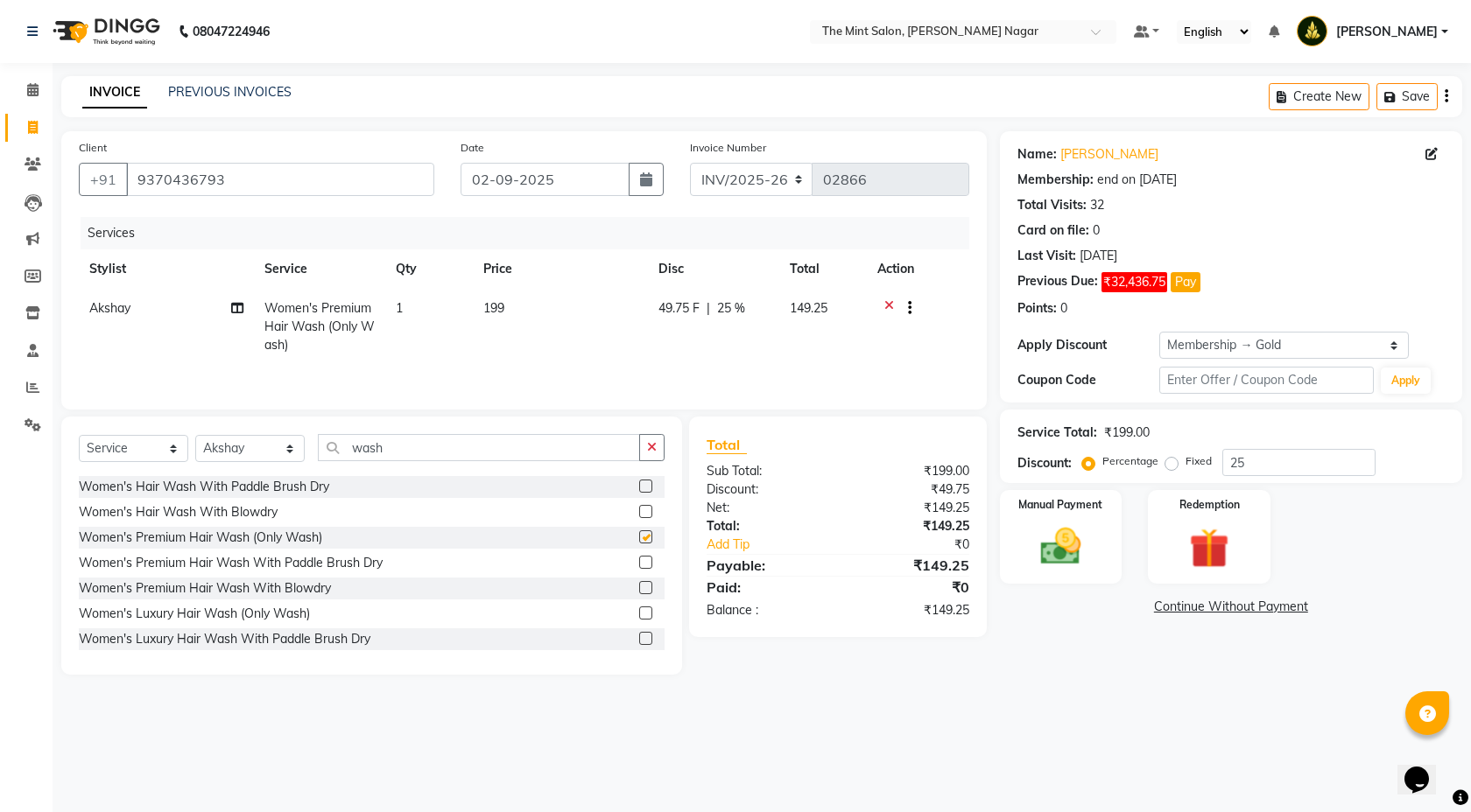
checkbox input "false"
click at [1152, 551] on div "Redemption" at bounding box center [1209, 537] width 127 height 97
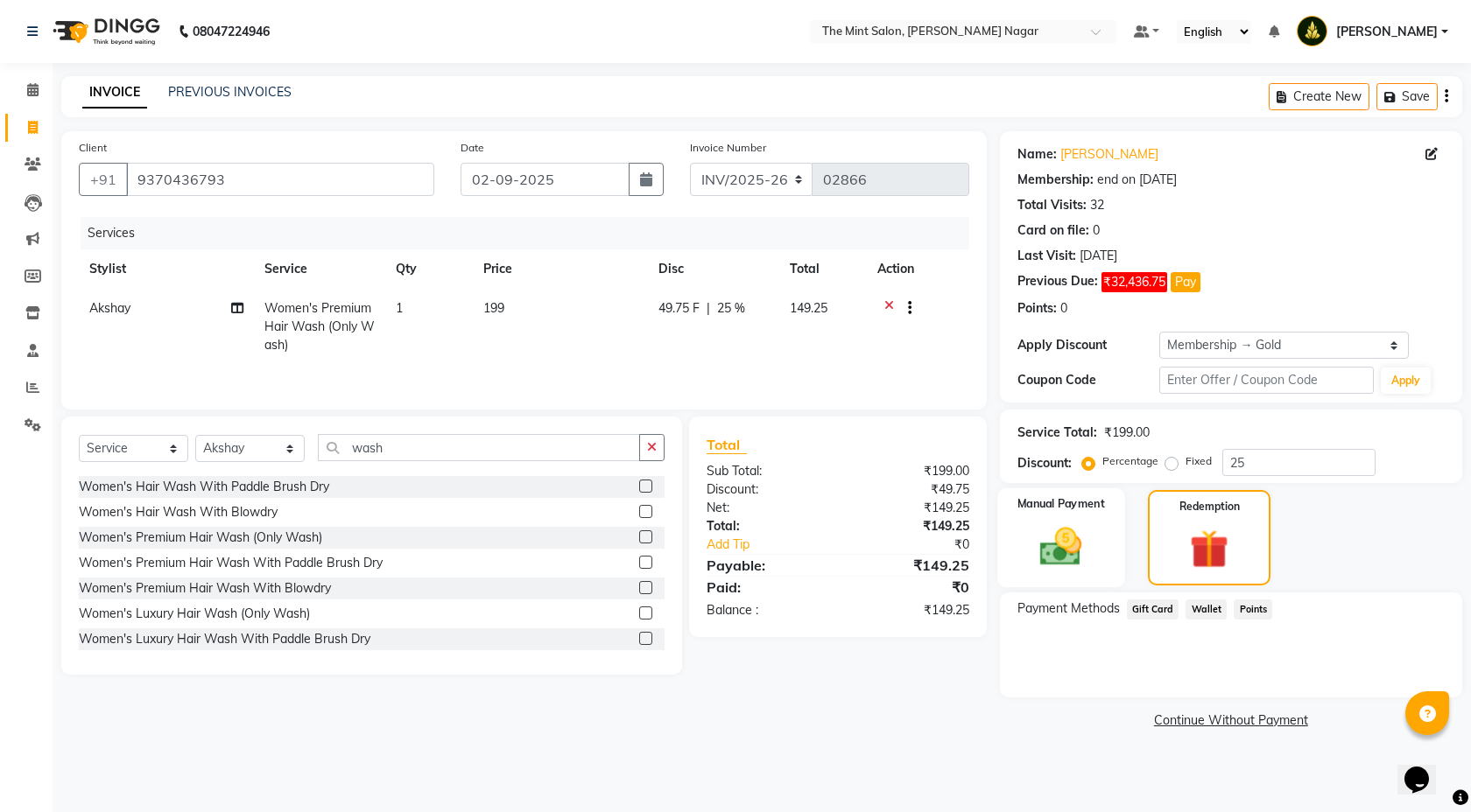
click at [1037, 538] on img at bounding box center [1061, 546] width 68 height 48
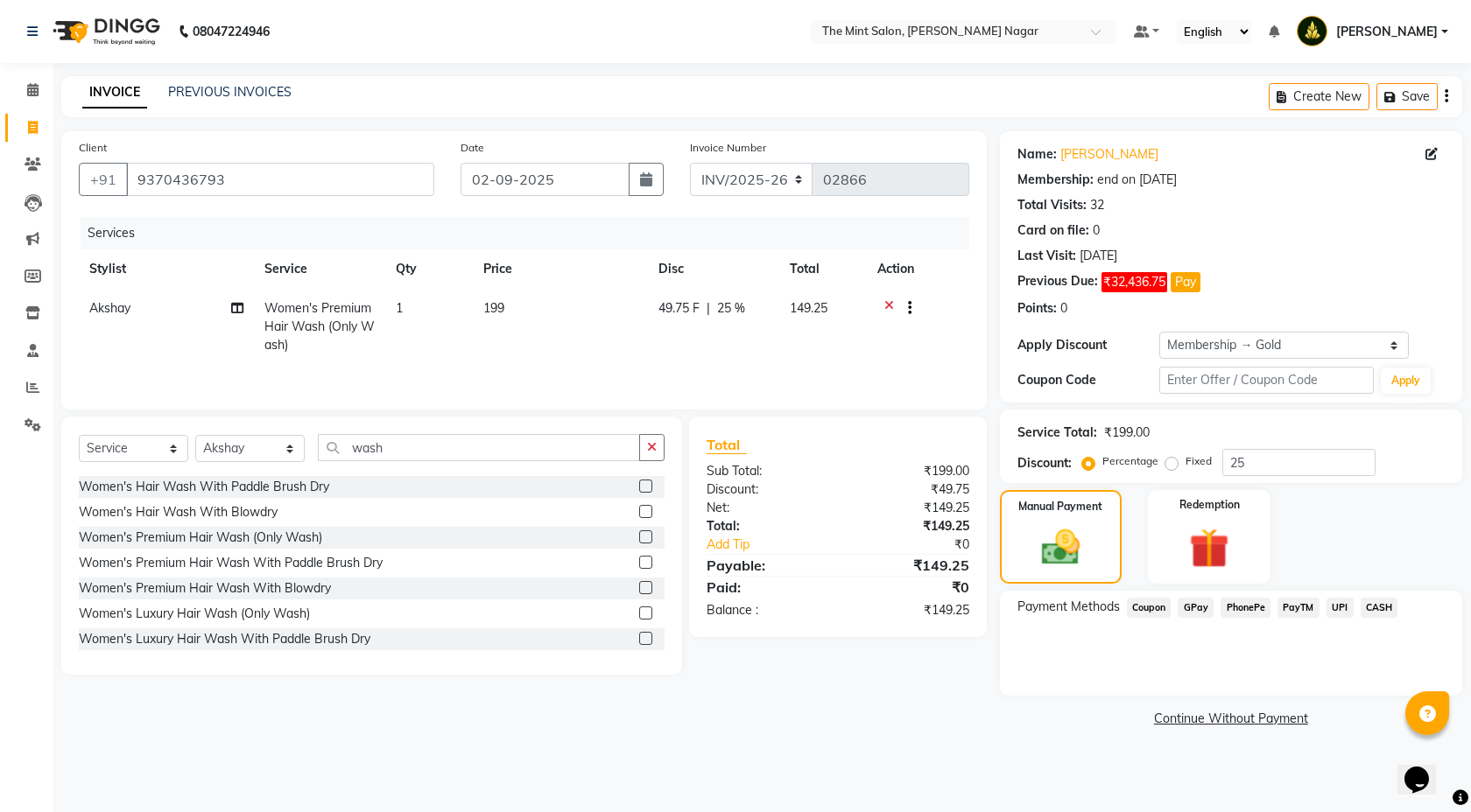
click at [1254, 608] on span "PhonePe" at bounding box center [1245, 608] width 50 height 20
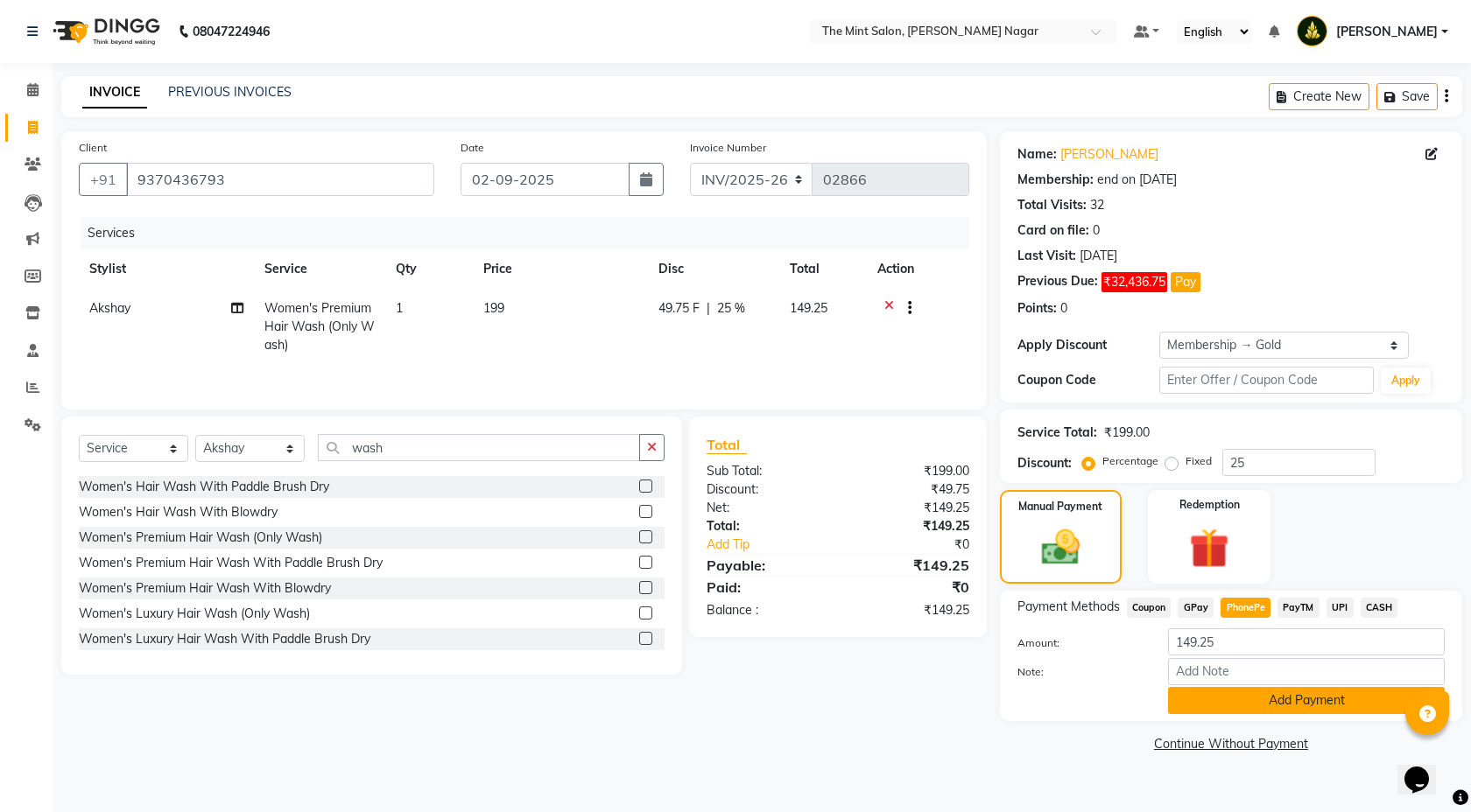
click at [1259, 688] on button "Add Payment" at bounding box center [1306, 700] width 276 height 27
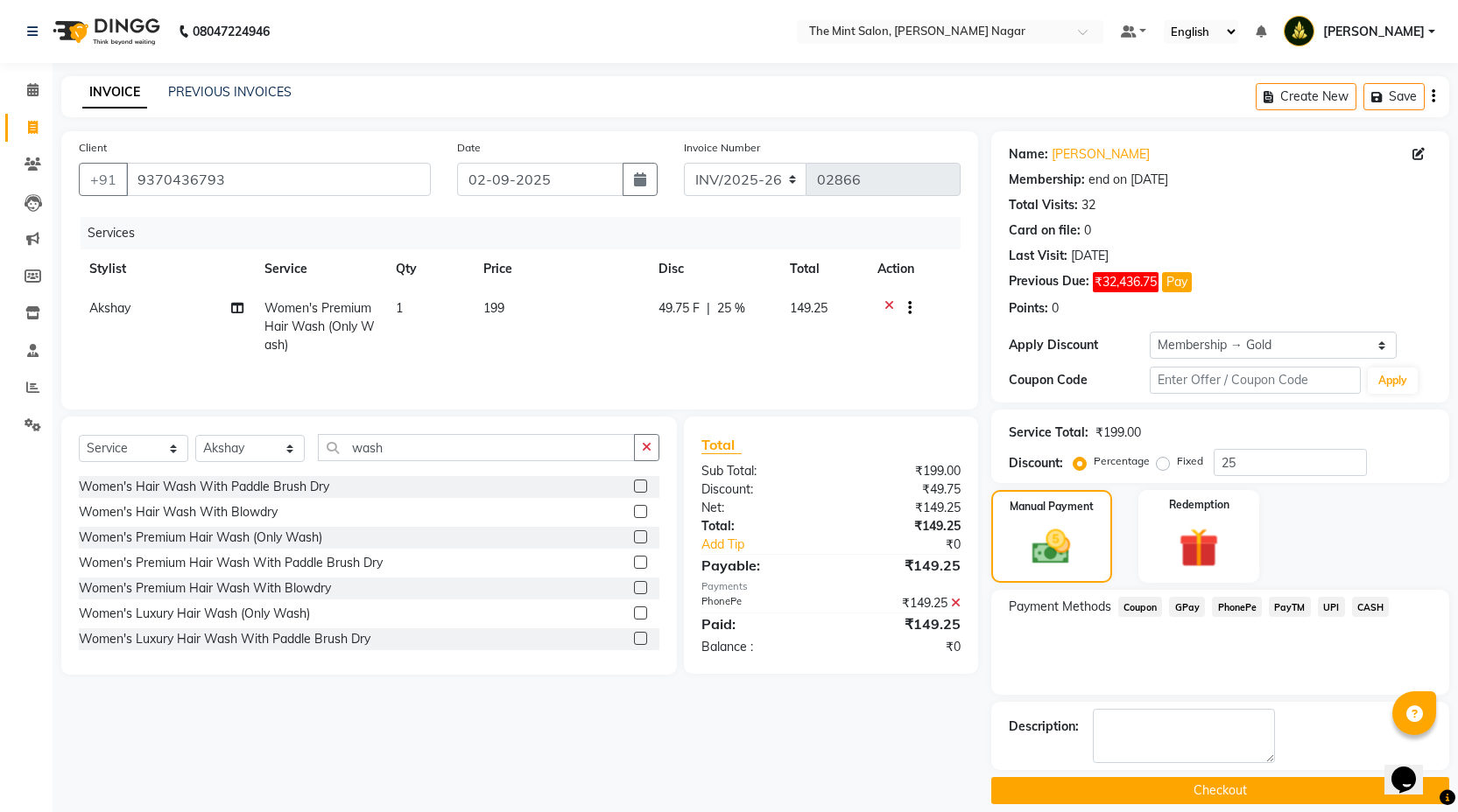
scroll to position [18, 0]
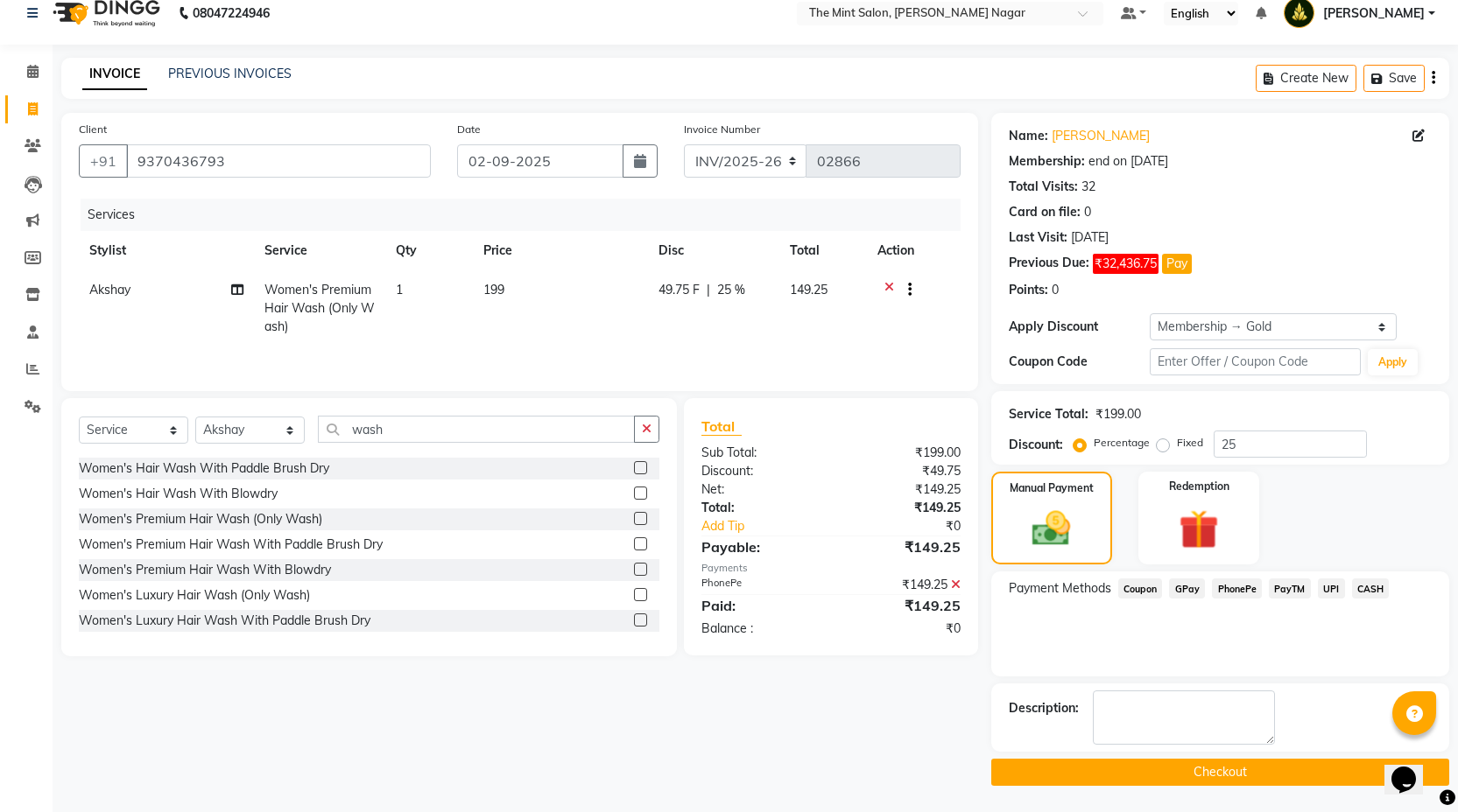
click at [951, 588] on icon at bounding box center [956, 584] width 9 height 12
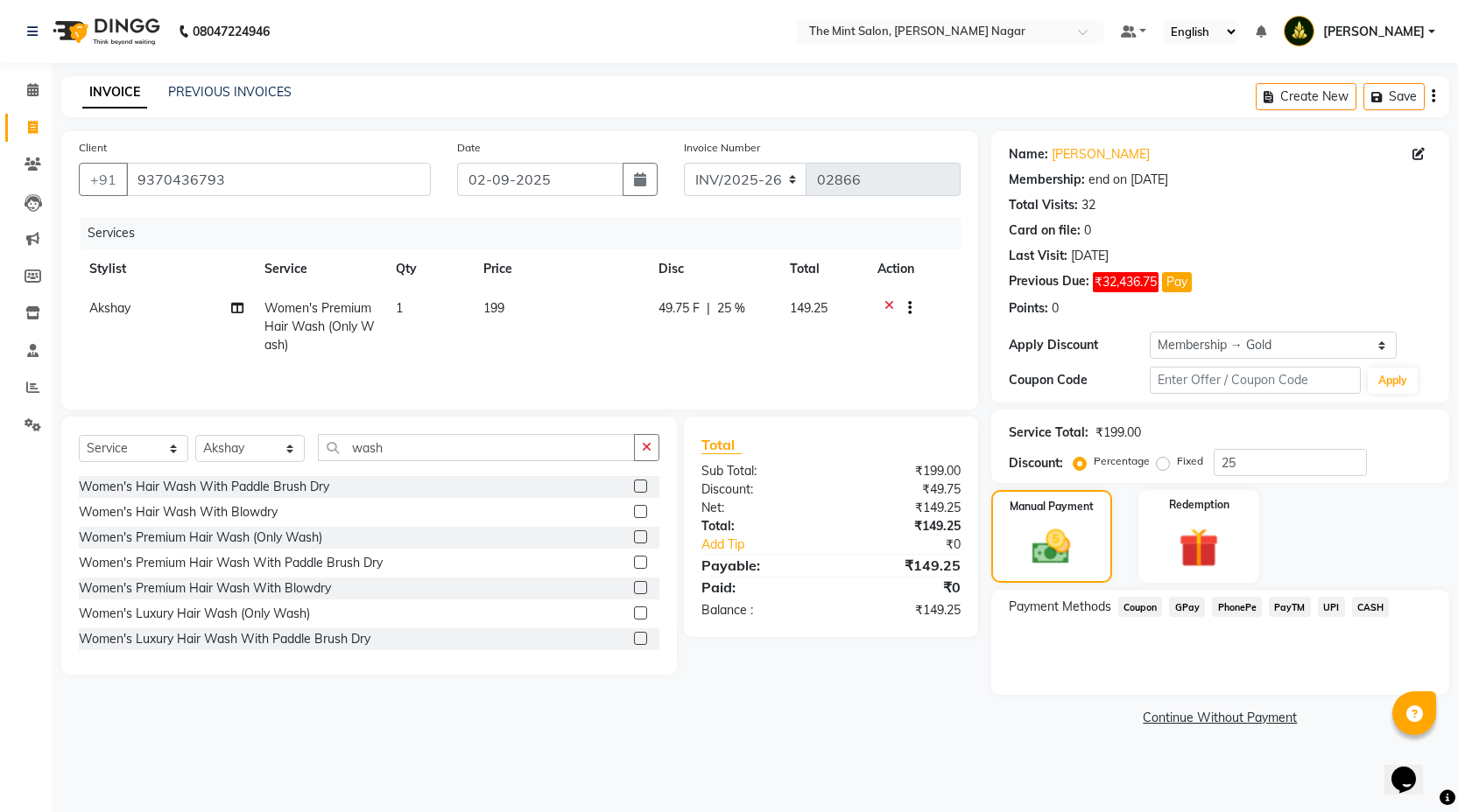
scroll to position [0, 0]
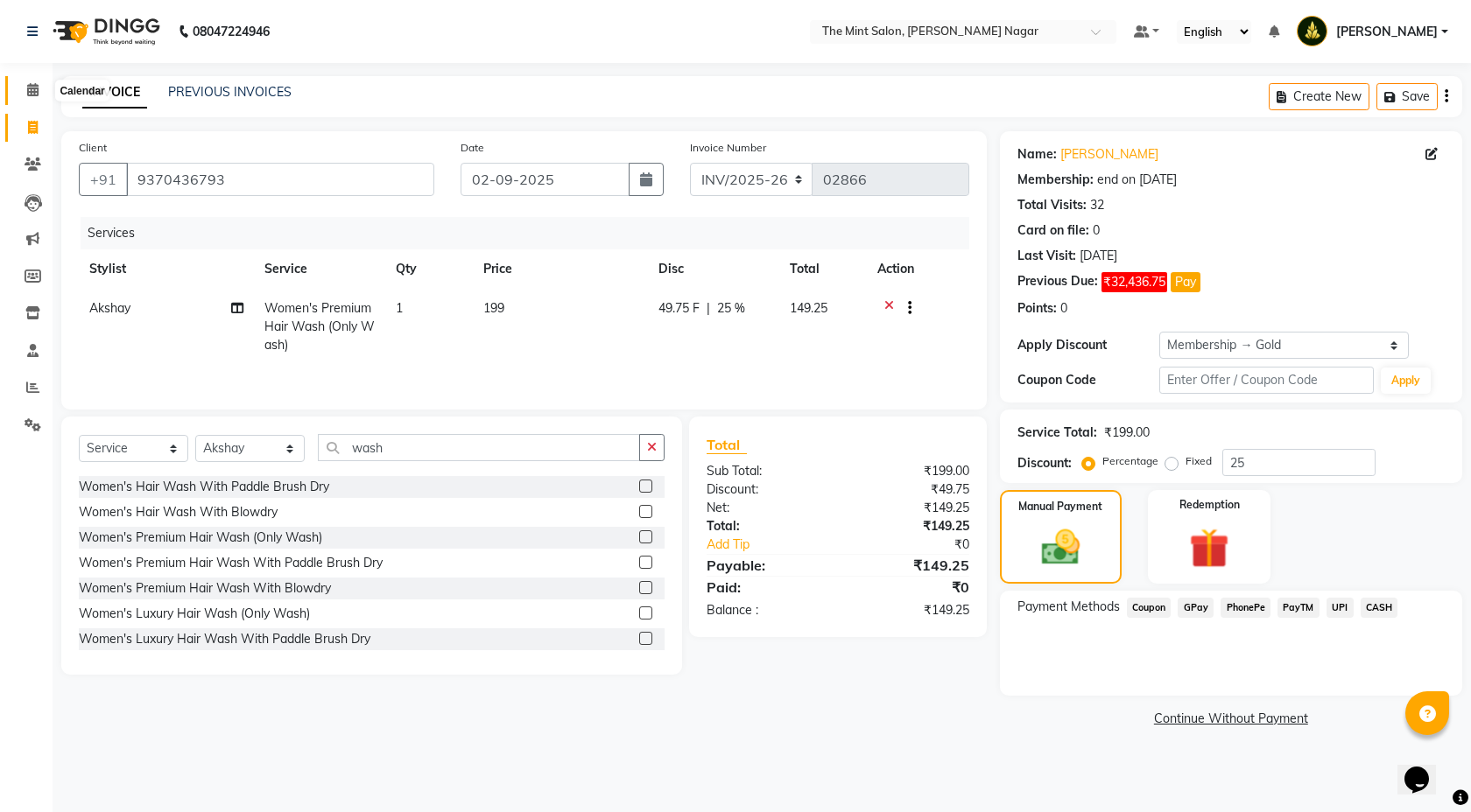
click at [27, 91] on span at bounding box center [32, 90] width 30 height 20
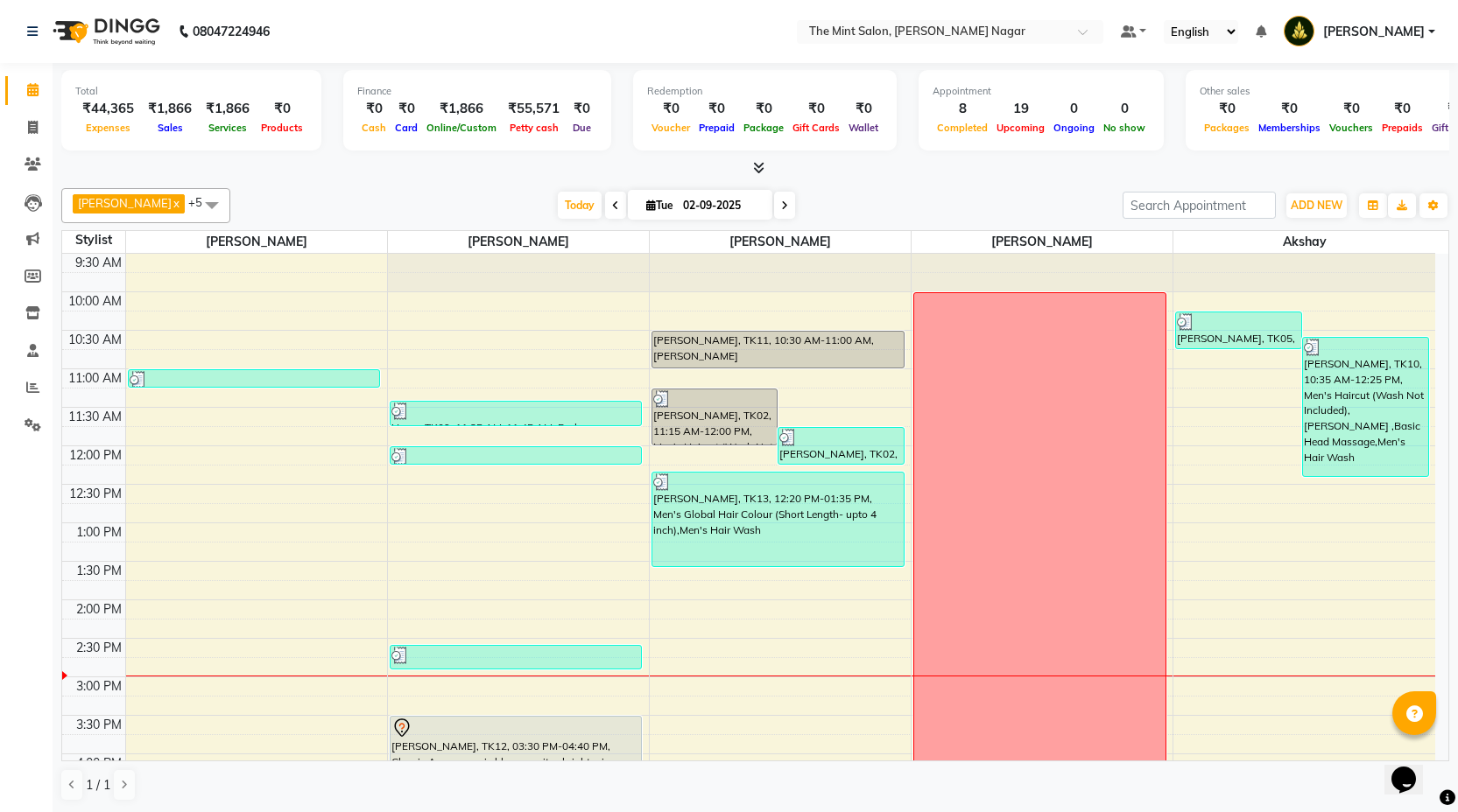
scroll to position [50, 0]
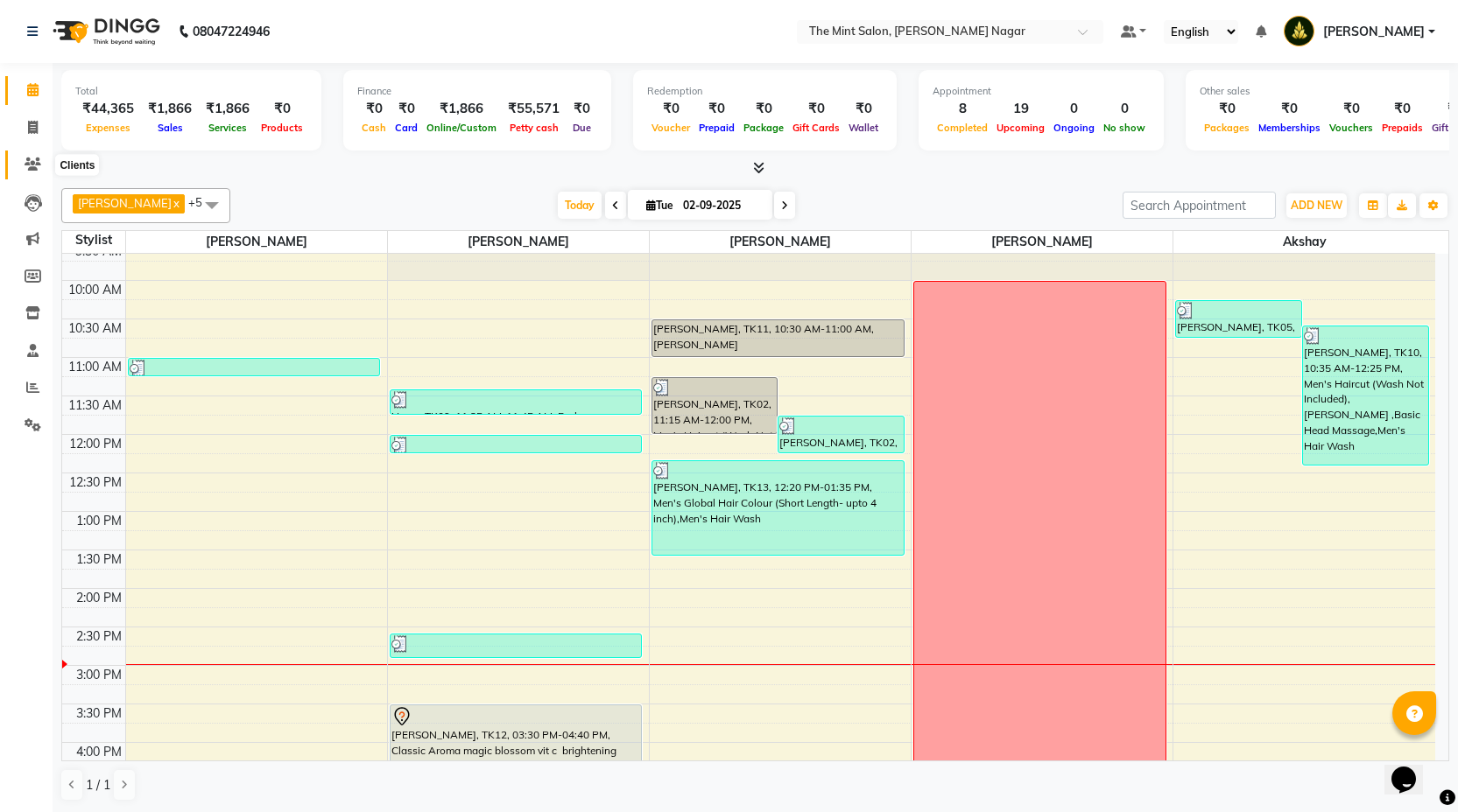
click at [34, 155] on span at bounding box center [32, 165] width 30 height 20
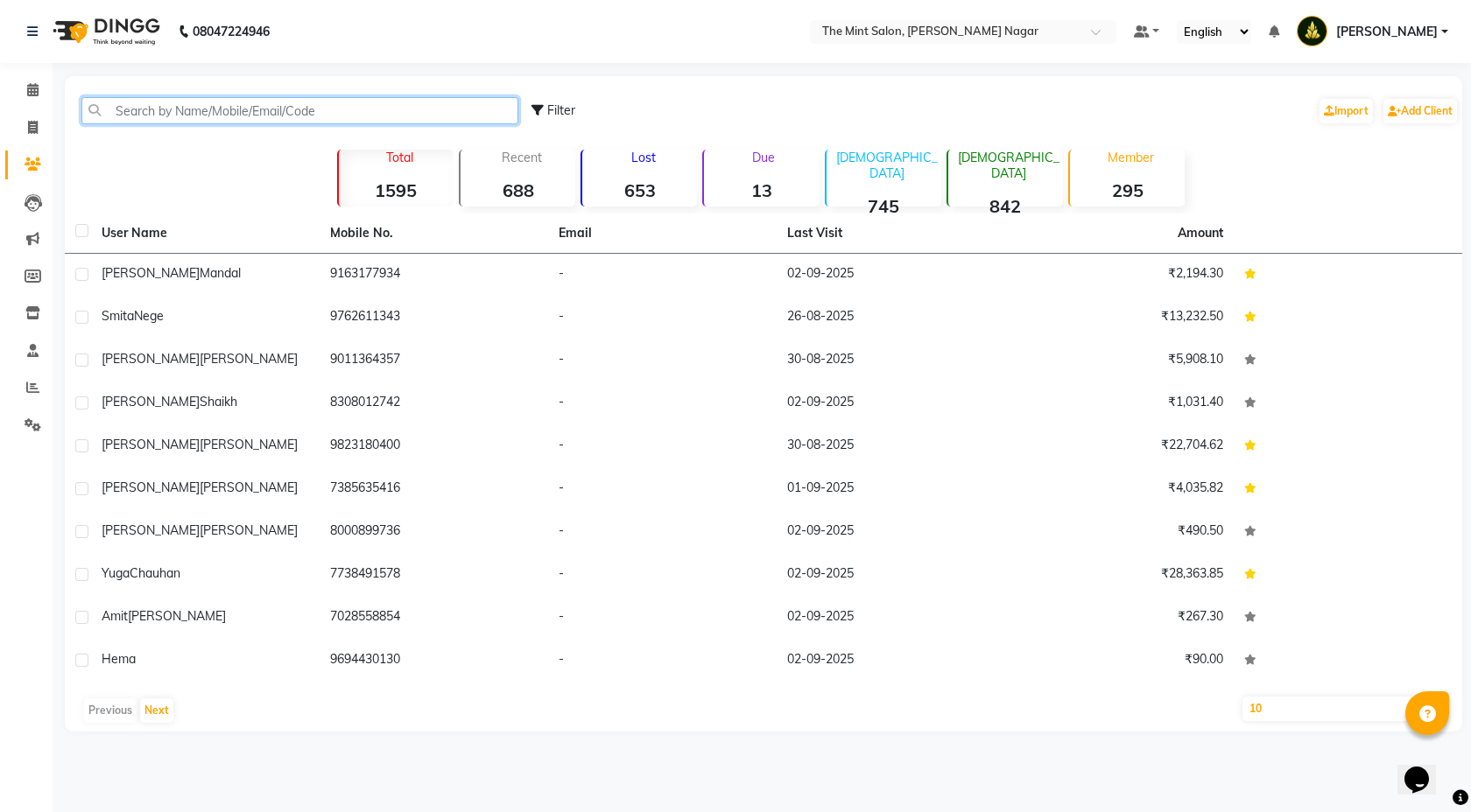
click at [211, 110] on input "text" at bounding box center [300, 111] width 437 height 27
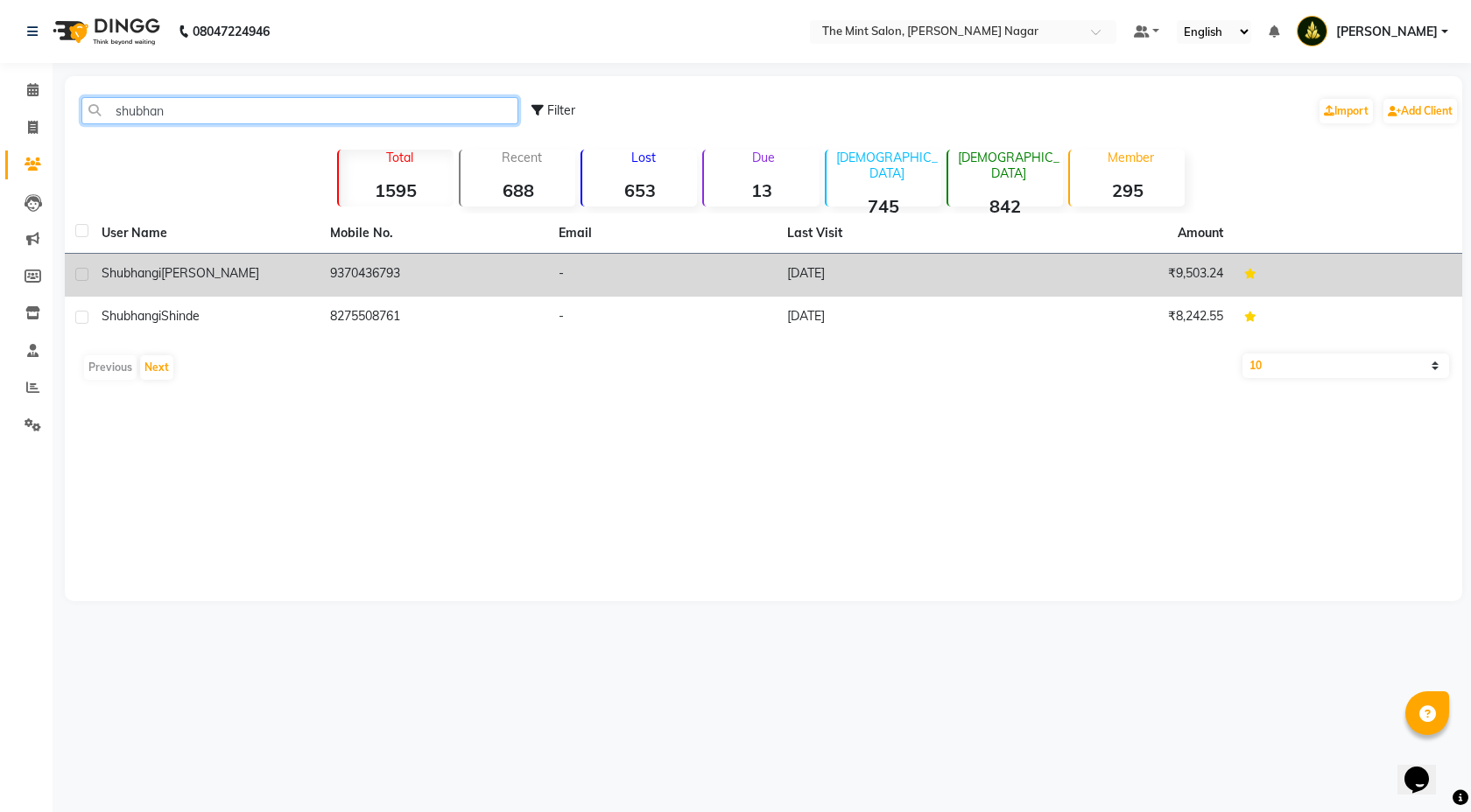
type input "shubhan"
click at [238, 281] on div "[PERSON_NAME]" at bounding box center [204, 273] width 207 height 18
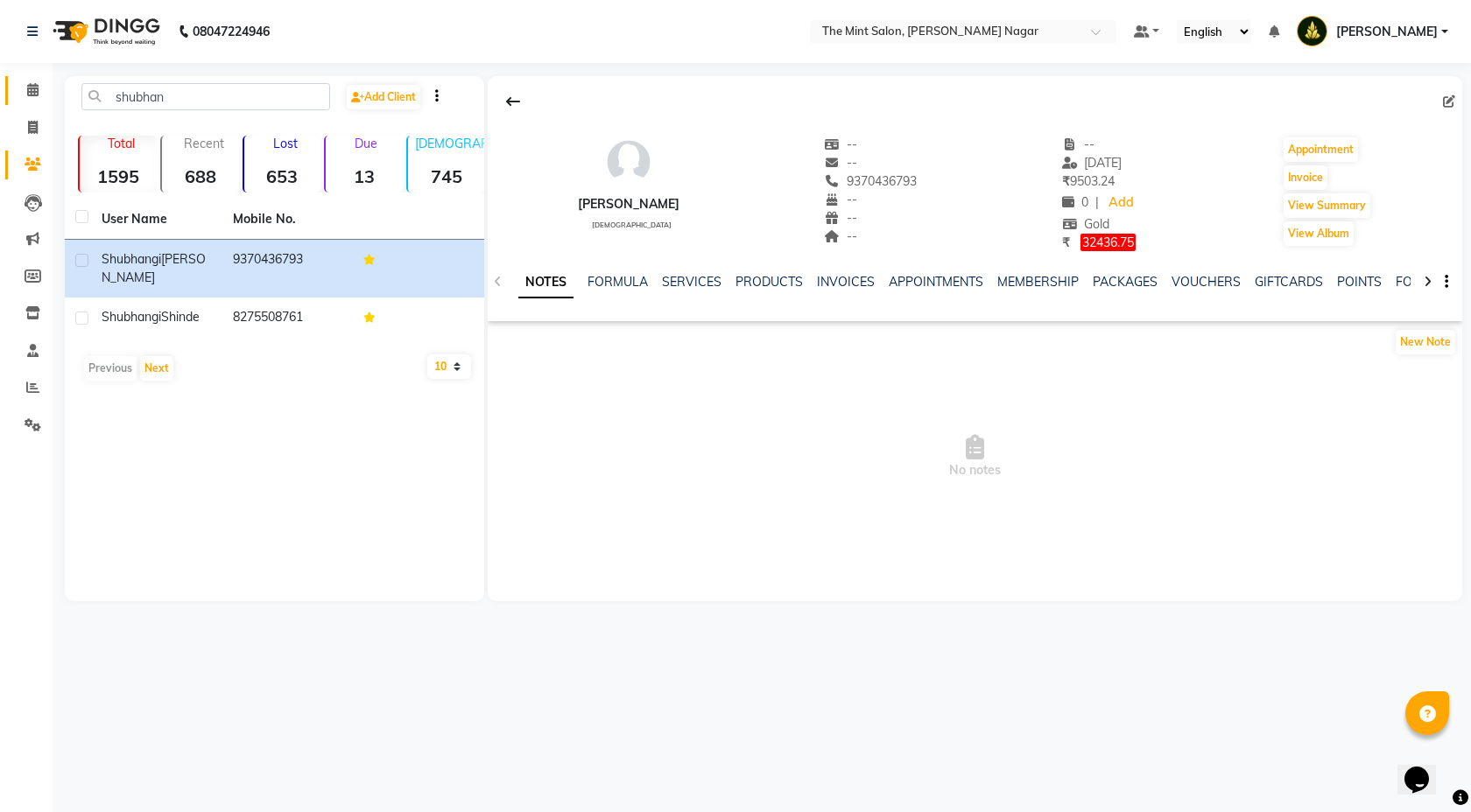
click at [29, 95] on icon at bounding box center [33, 90] width 11 height 13
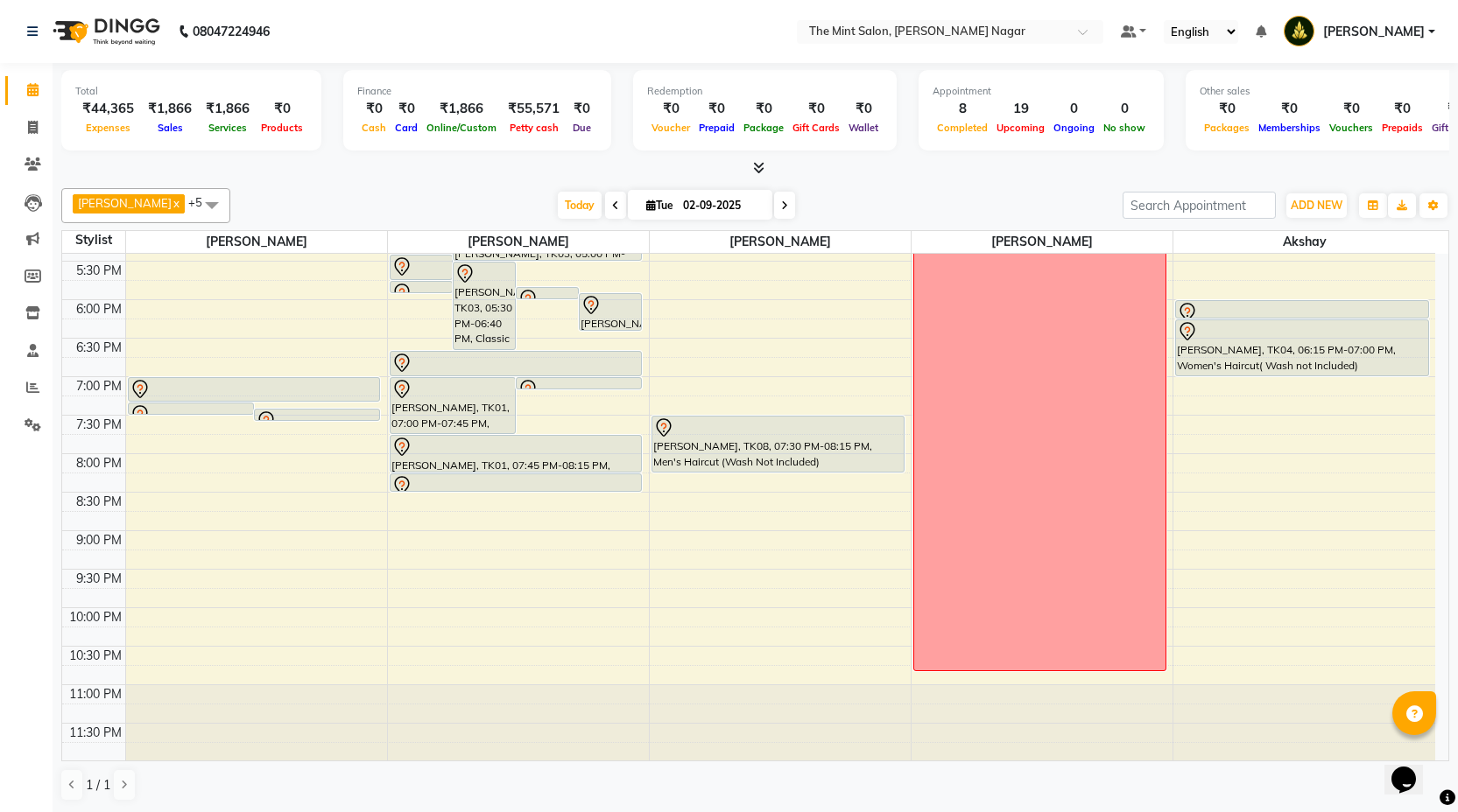
scroll to position [1, 0]
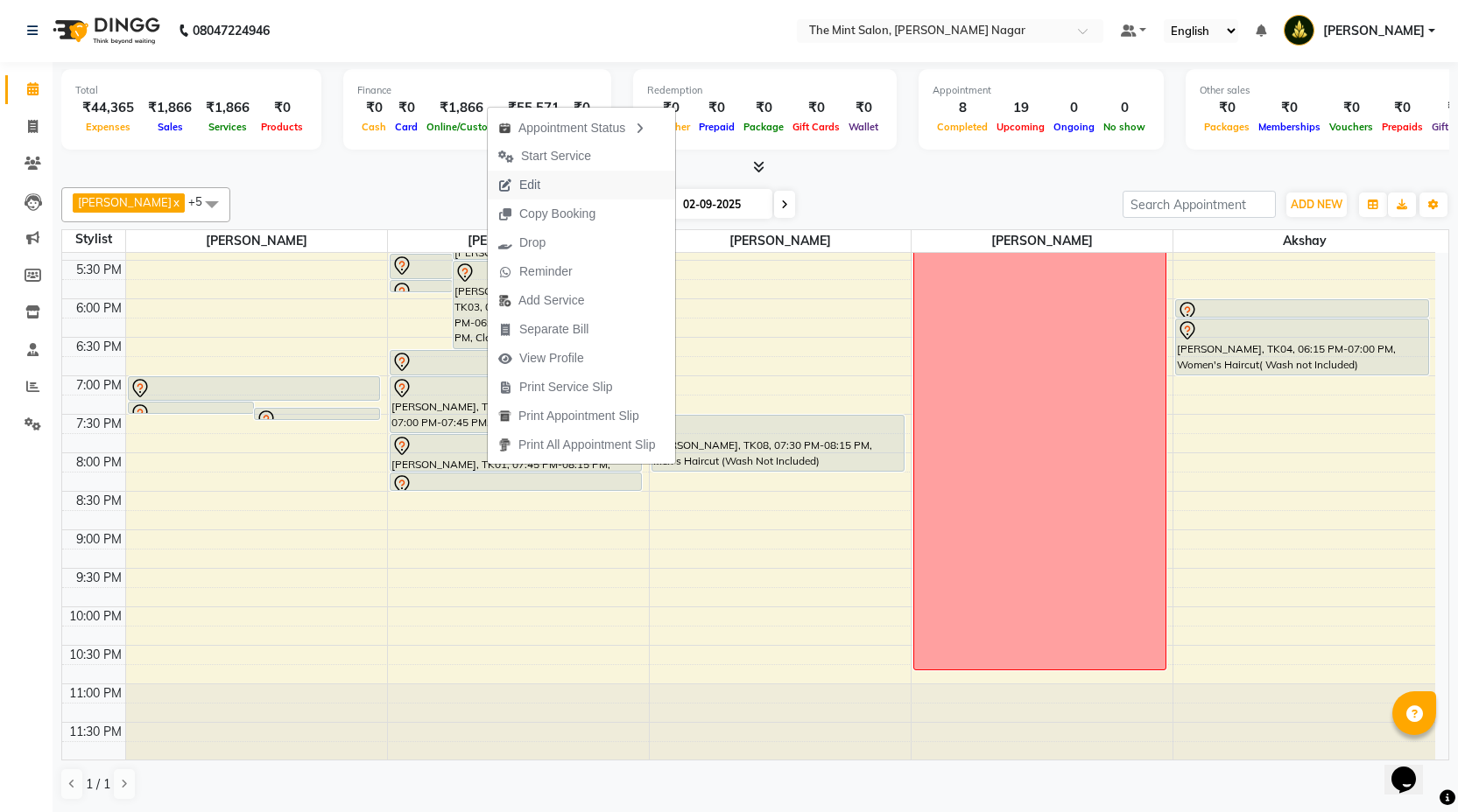
click at [524, 190] on span "Edit" at bounding box center [530, 185] width 21 height 18
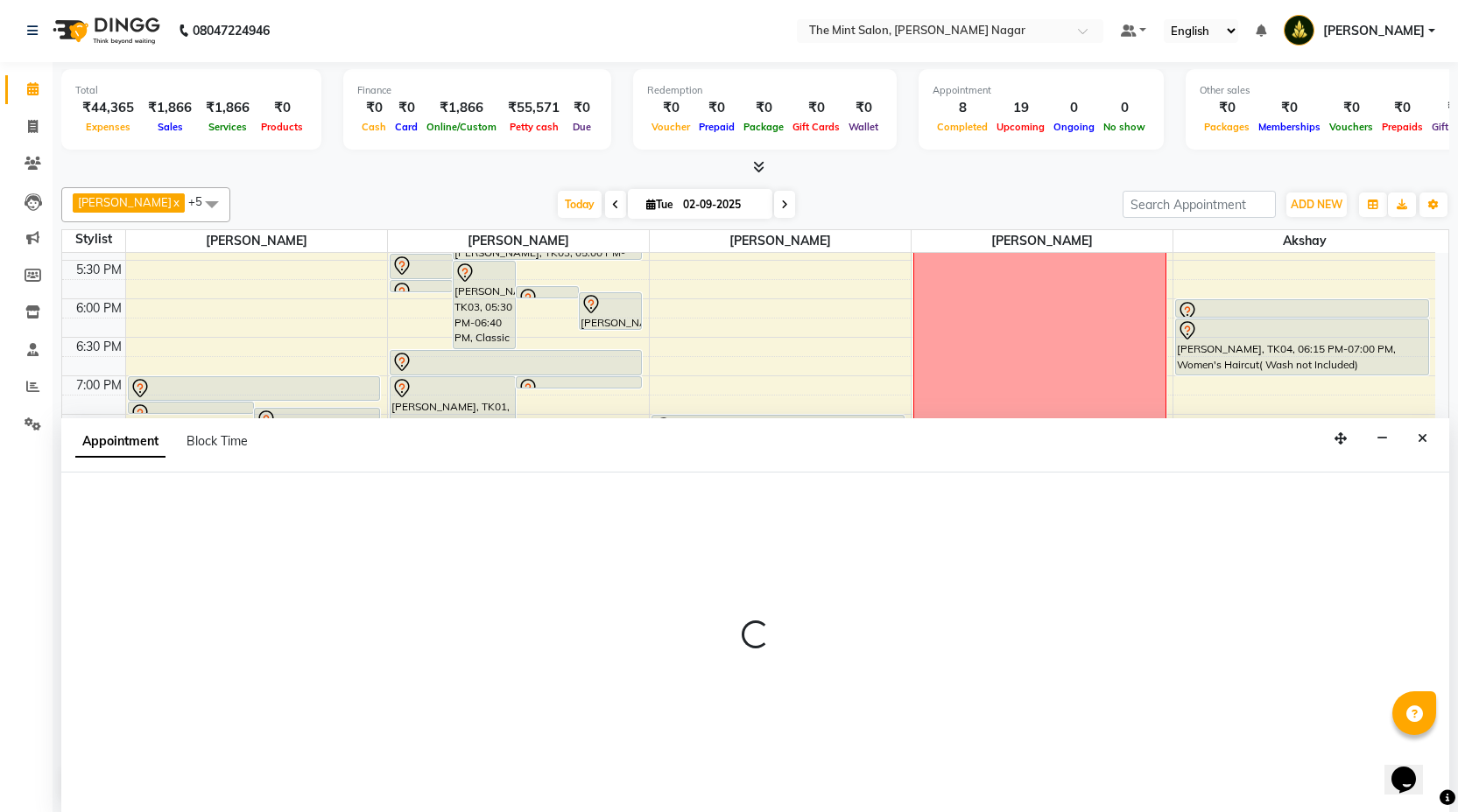
select select "tentative"
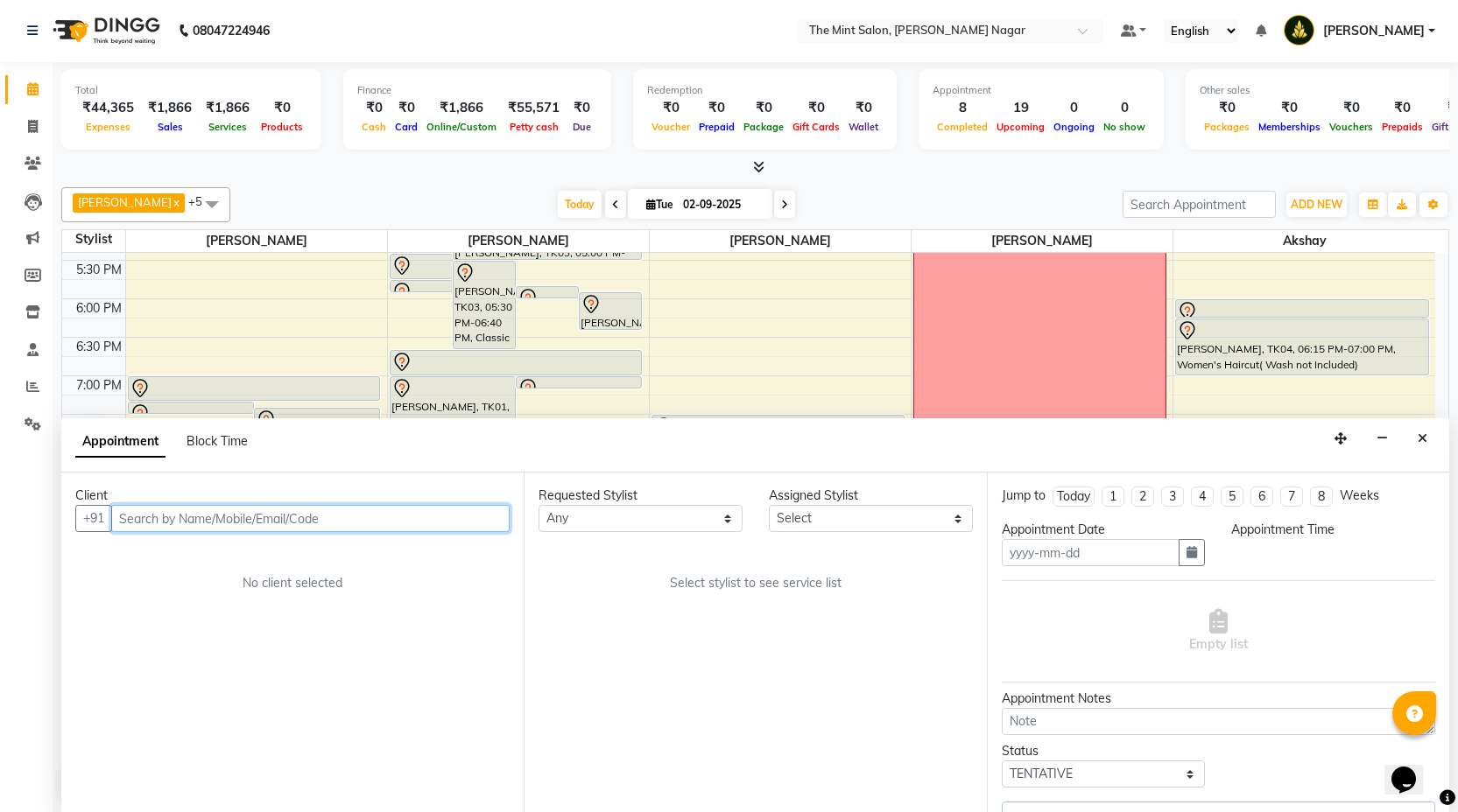
type input "02-09-2025"
select select "61942"
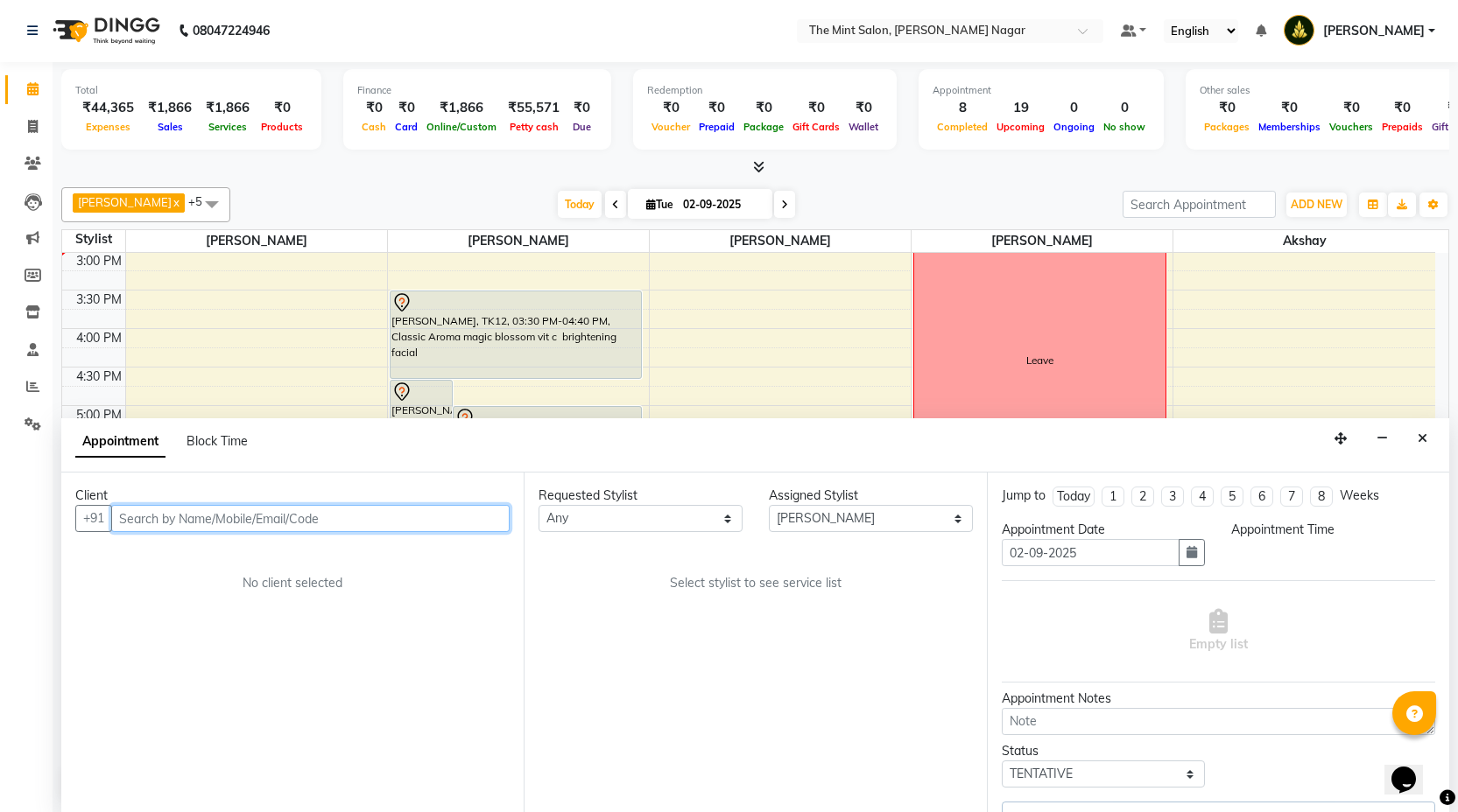
select select "1140"
select select "3576"
select select "3616"
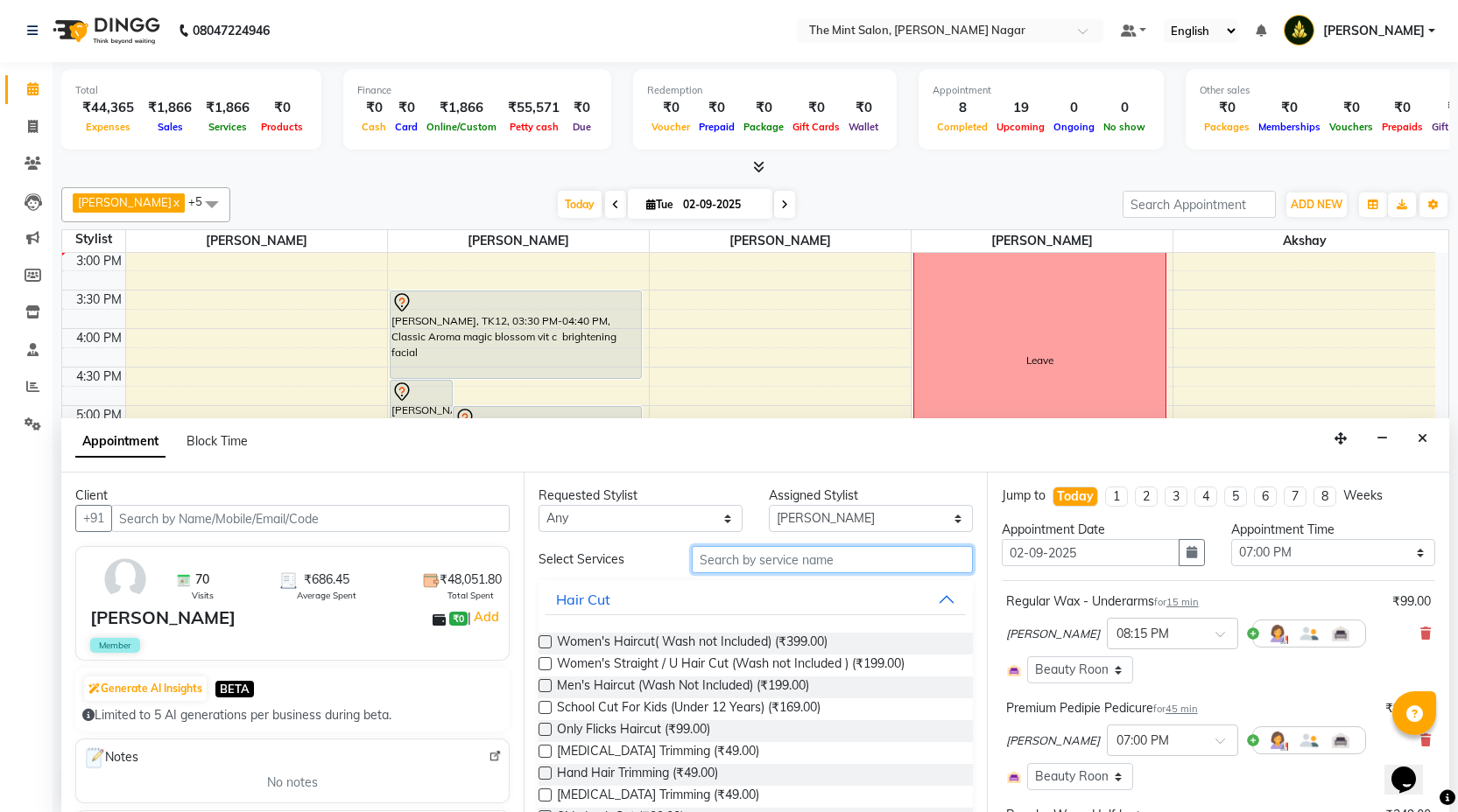
click at [737, 565] on input "text" at bounding box center [832, 559] width 280 height 27
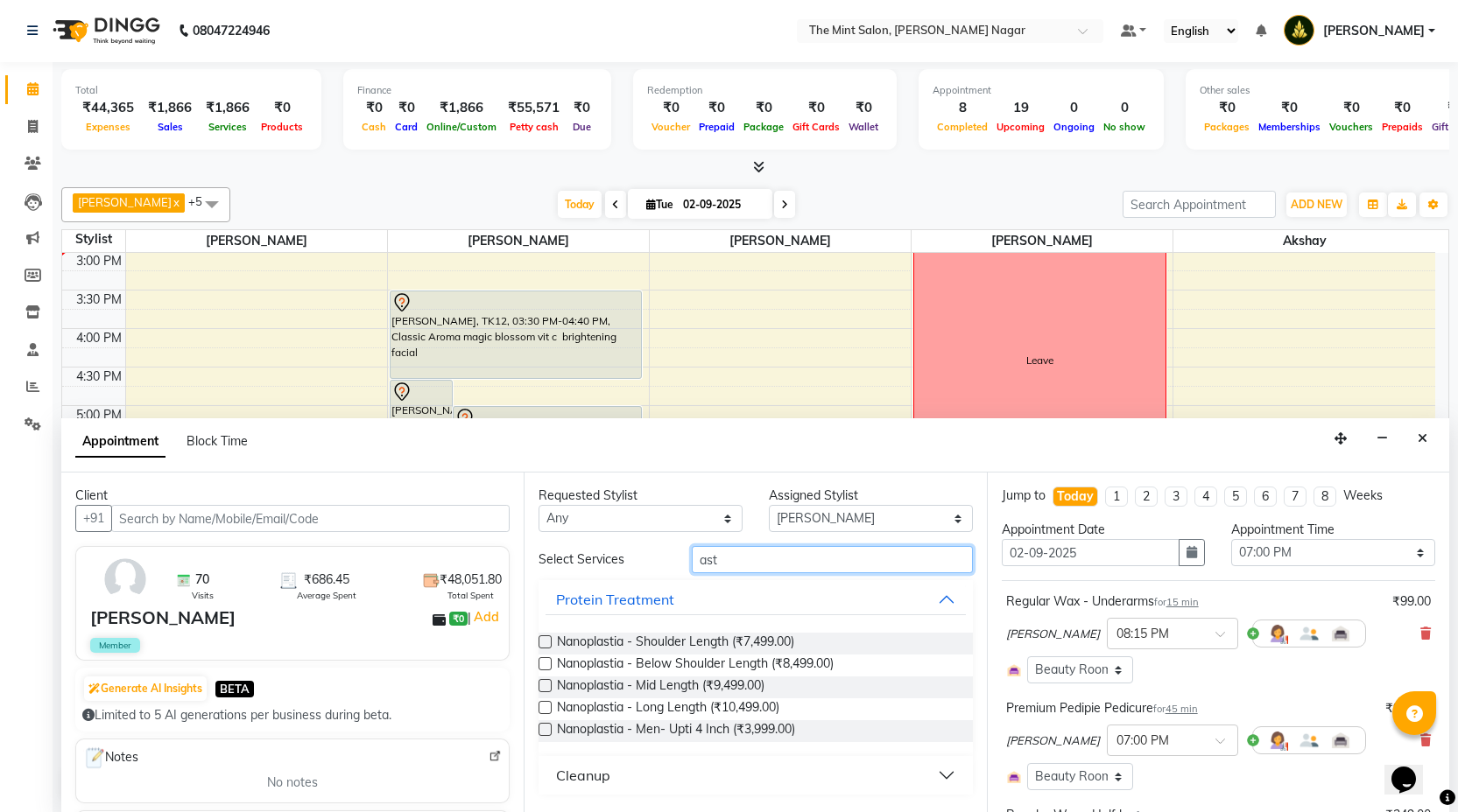
type input "ast"
click at [944, 765] on button "Cleanup" at bounding box center [755, 775] width 419 height 31
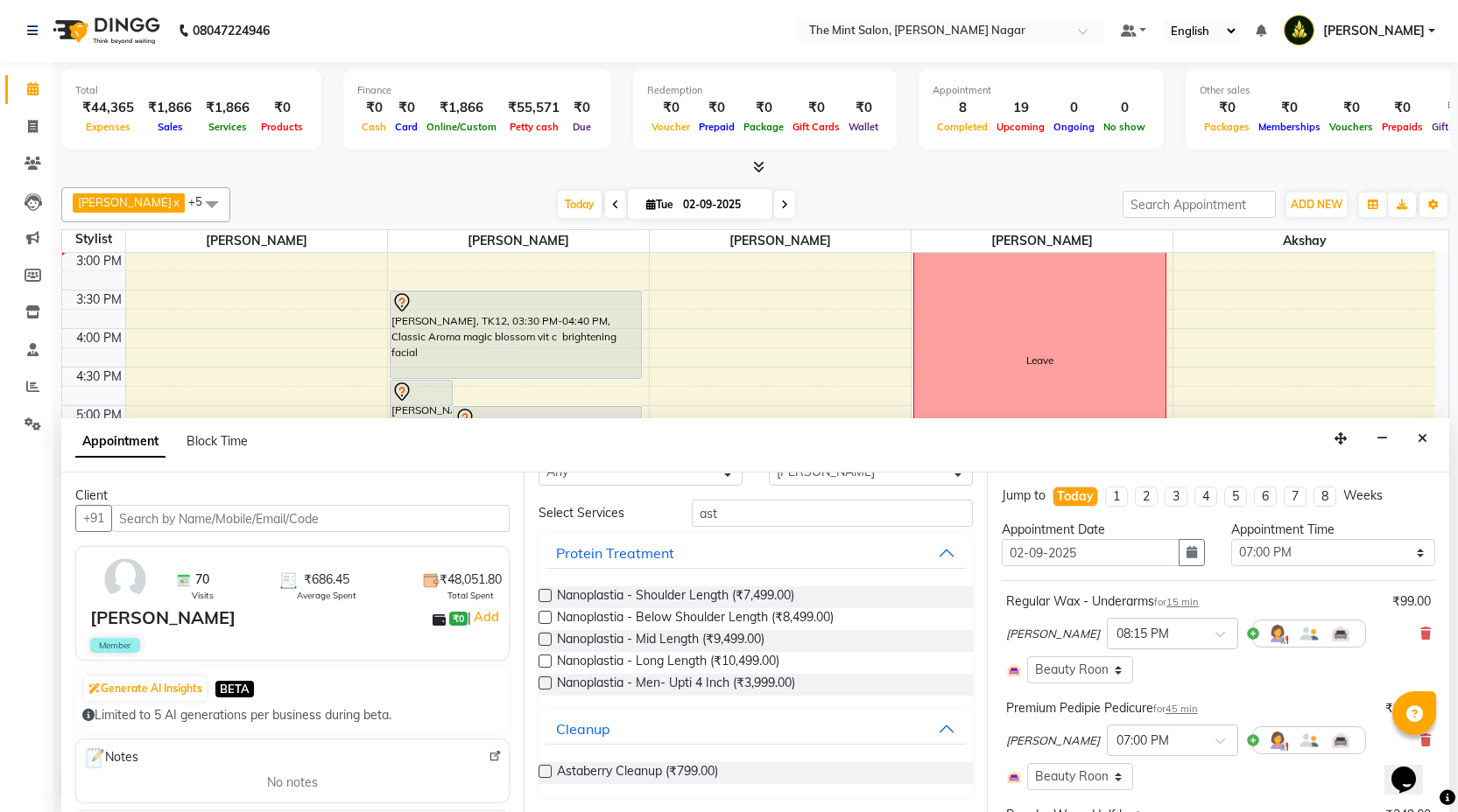
click at [544, 770] on label at bounding box center [545, 771] width 13 height 13
click at [544, 770] on input "checkbox" at bounding box center [544, 773] width 11 height 11
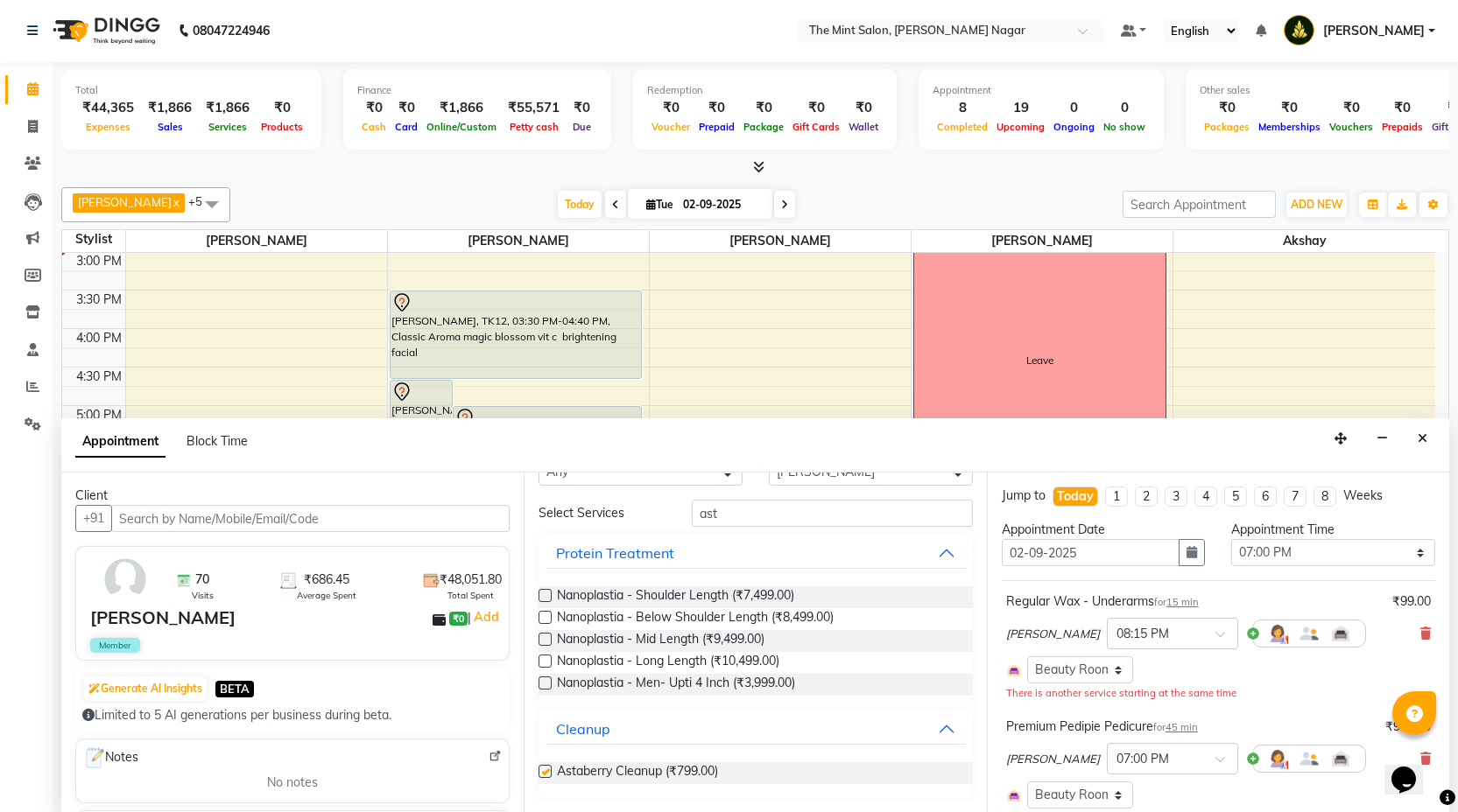
checkbox input "false"
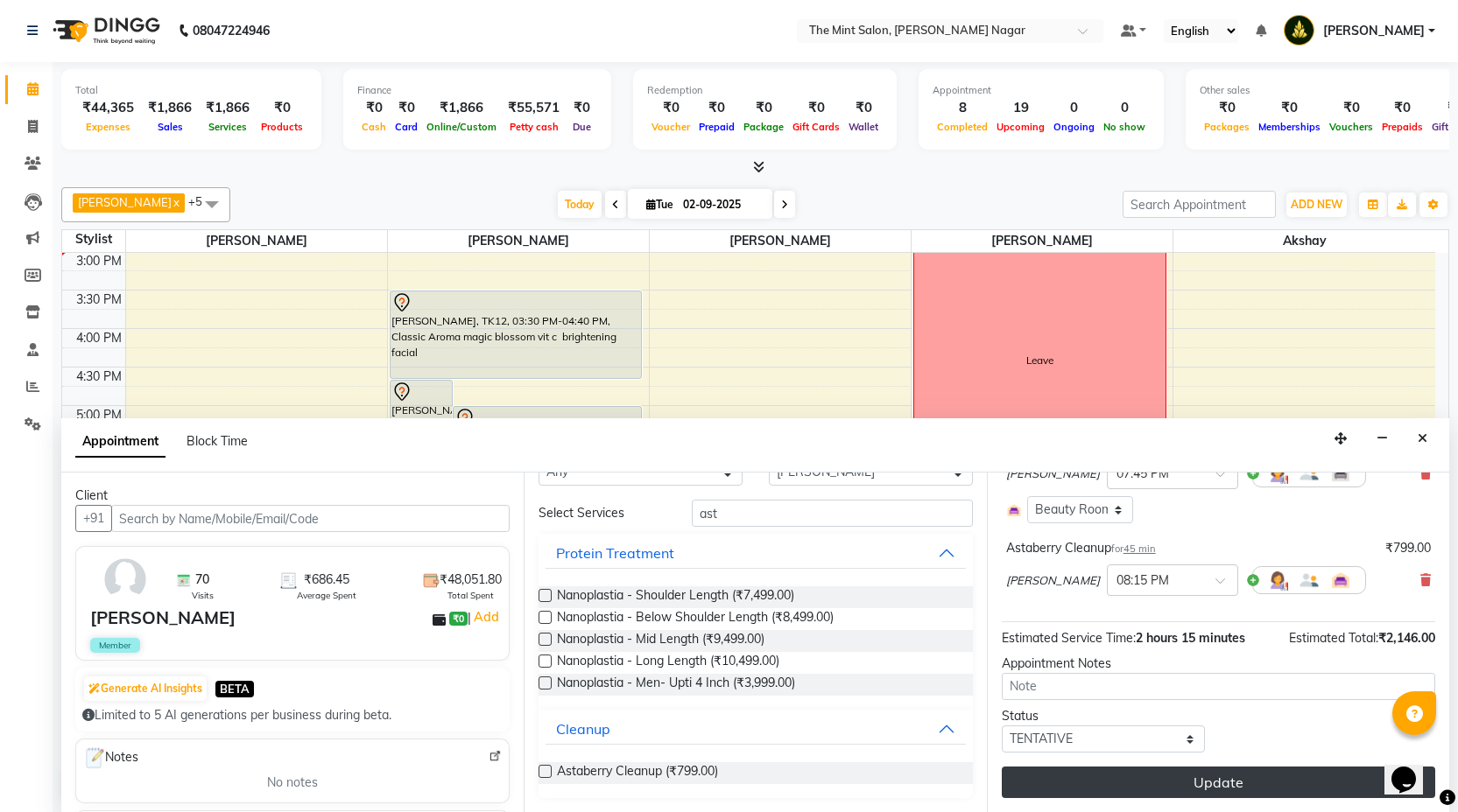
click at [1155, 787] on button "Update" at bounding box center [1218, 782] width 434 height 31
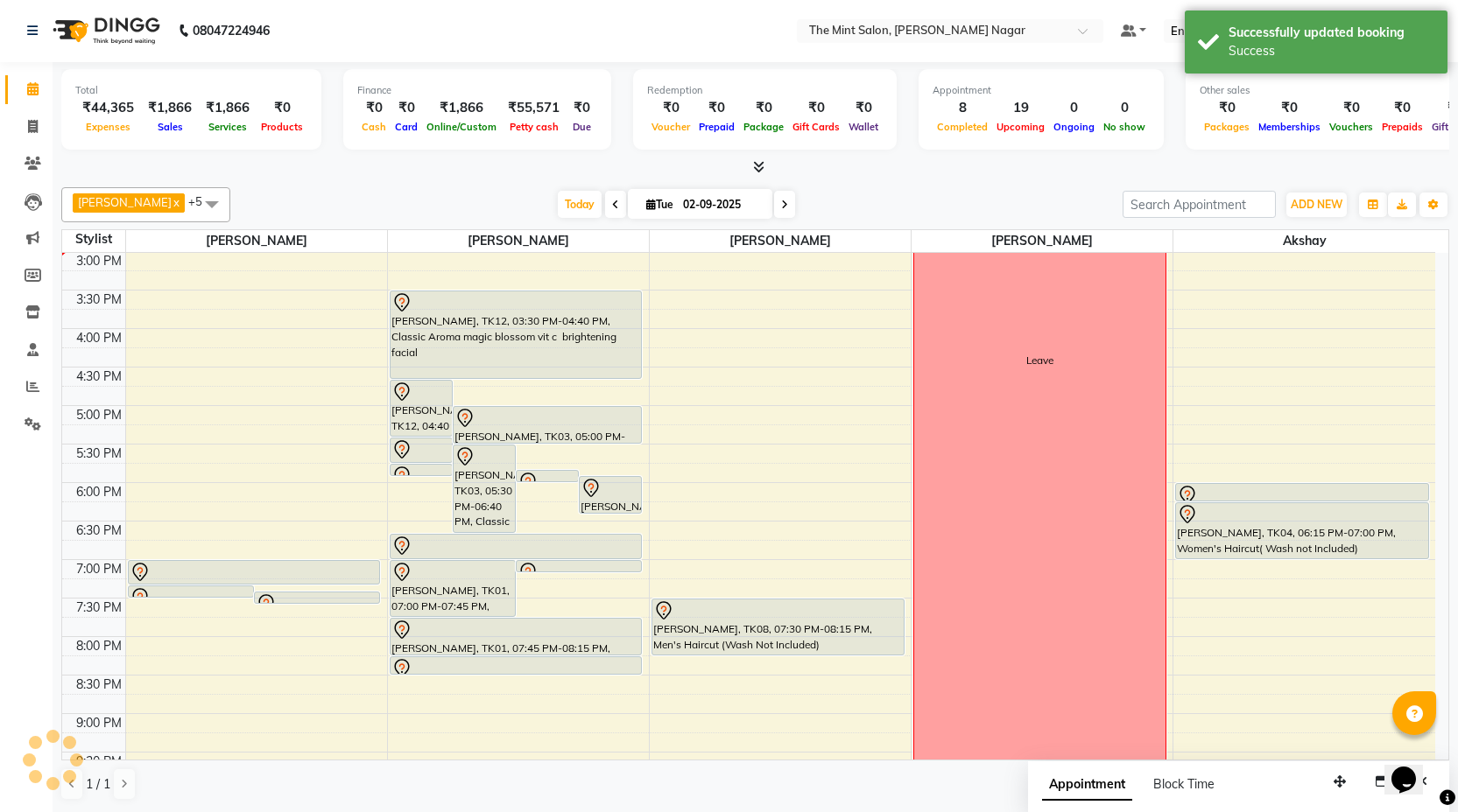
scroll to position [0, 0]
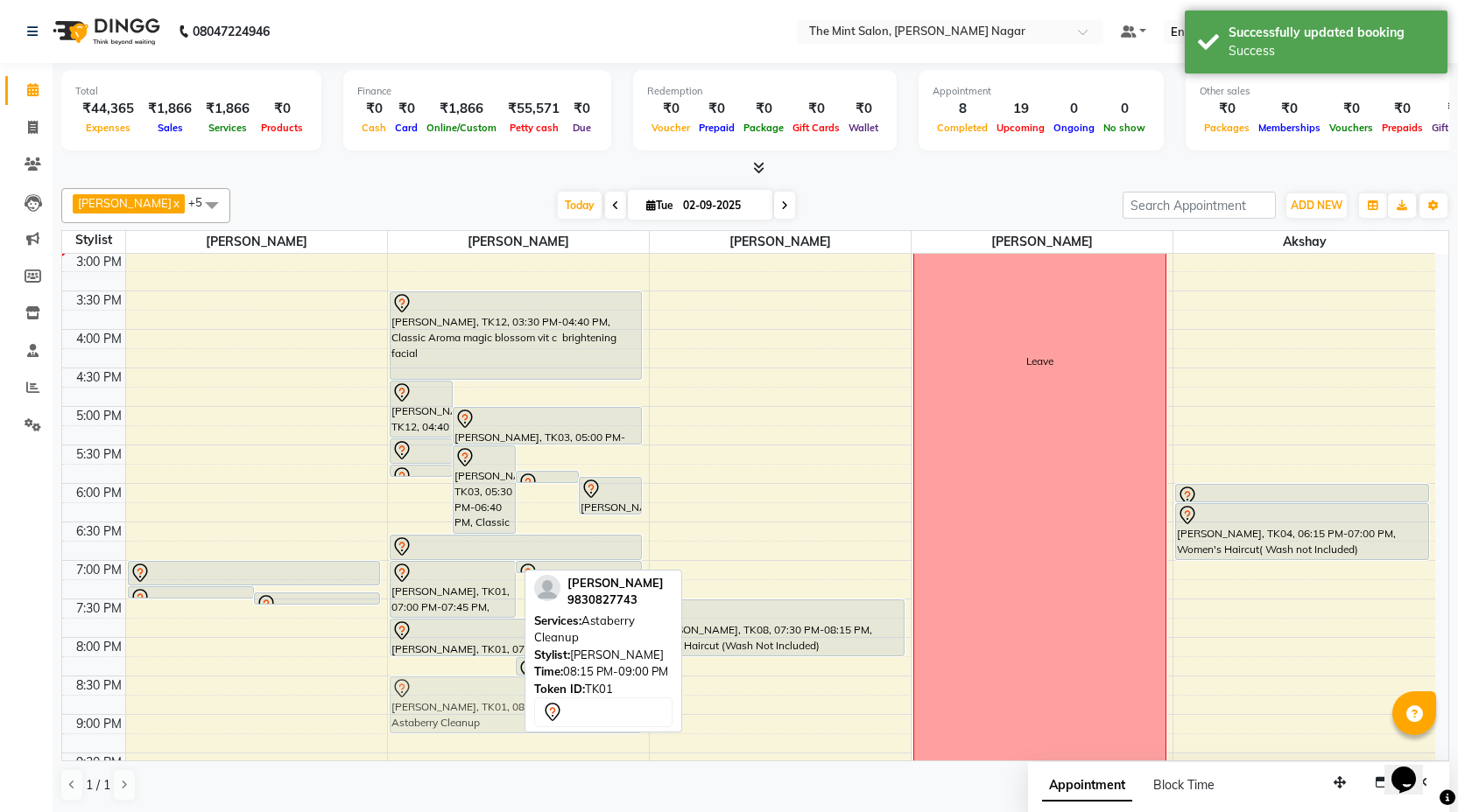
drag, startPoint x: 471, startPoint y: 688, endPoint x: 472, endPoint y: 705, distance: 17.0
click at [472, 705] on div "[PERSON_NAME], TK12, 05:25 PM-05:45 PM, Eyebrows Threading [PERSON_NAME], TK03,…" at bounding box center [519, 368] width 261 height 1155
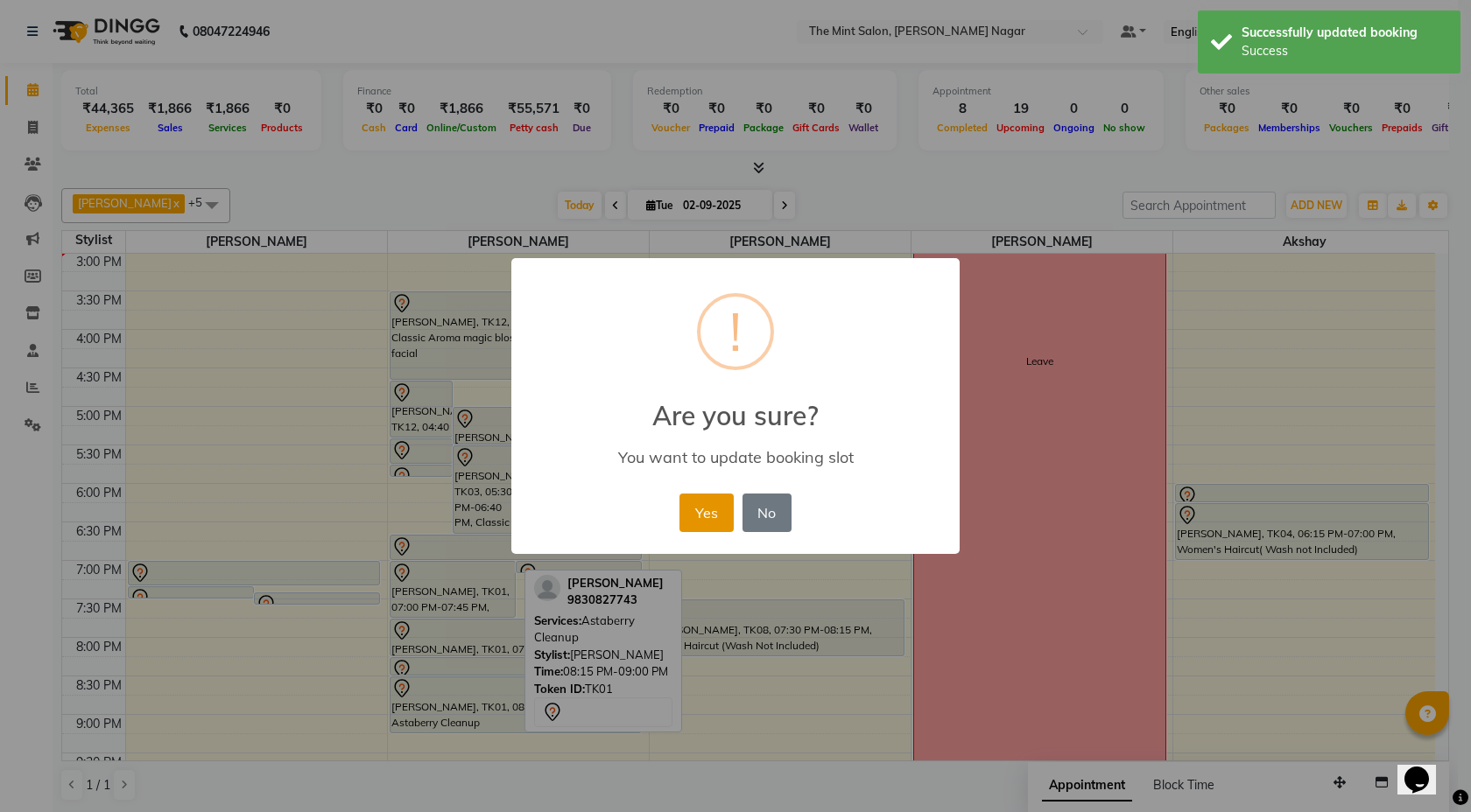
click at [717, 503] on button "Yes" at bounding box center [706, 513] width 53 height 39
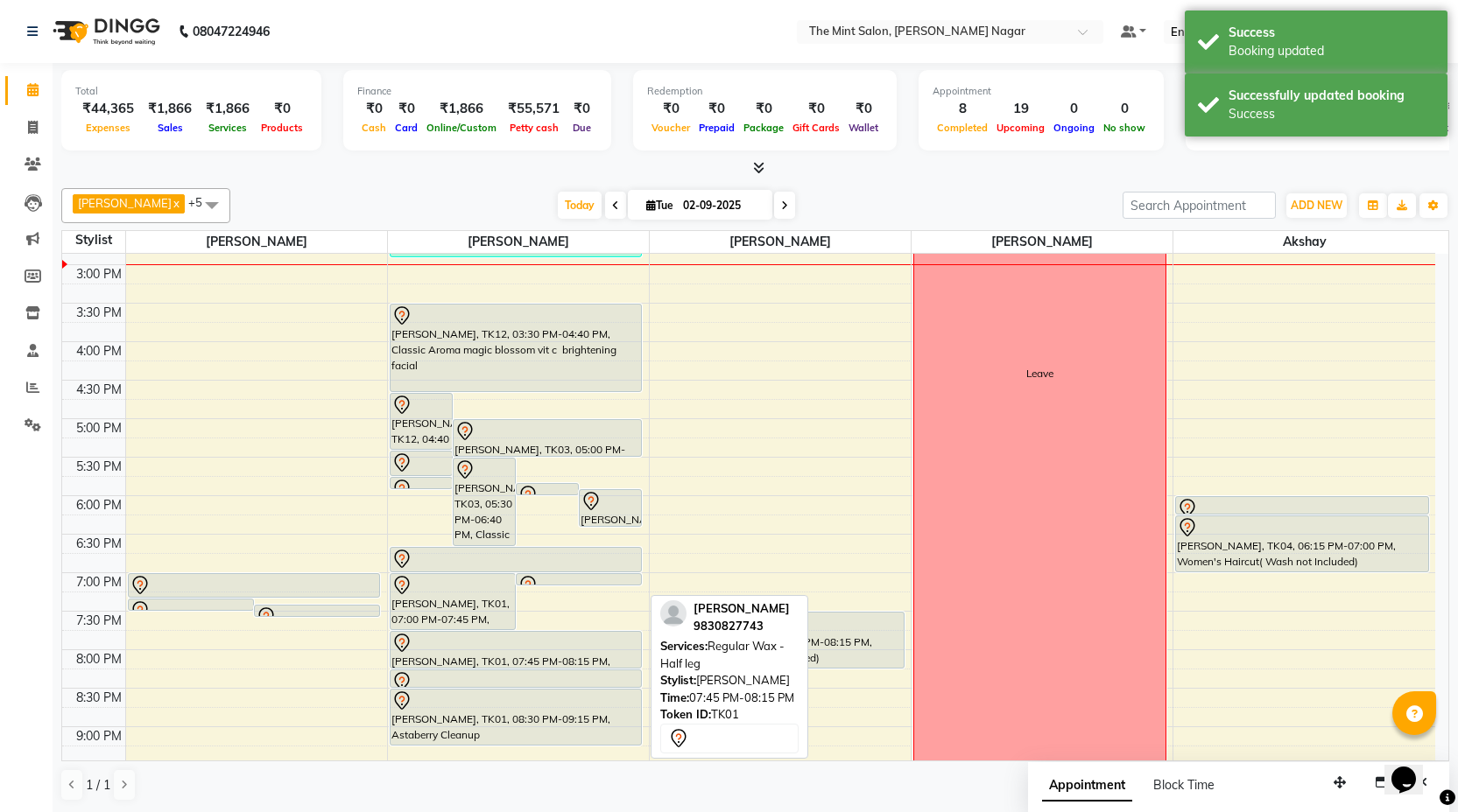
scroll to position [420, 0]
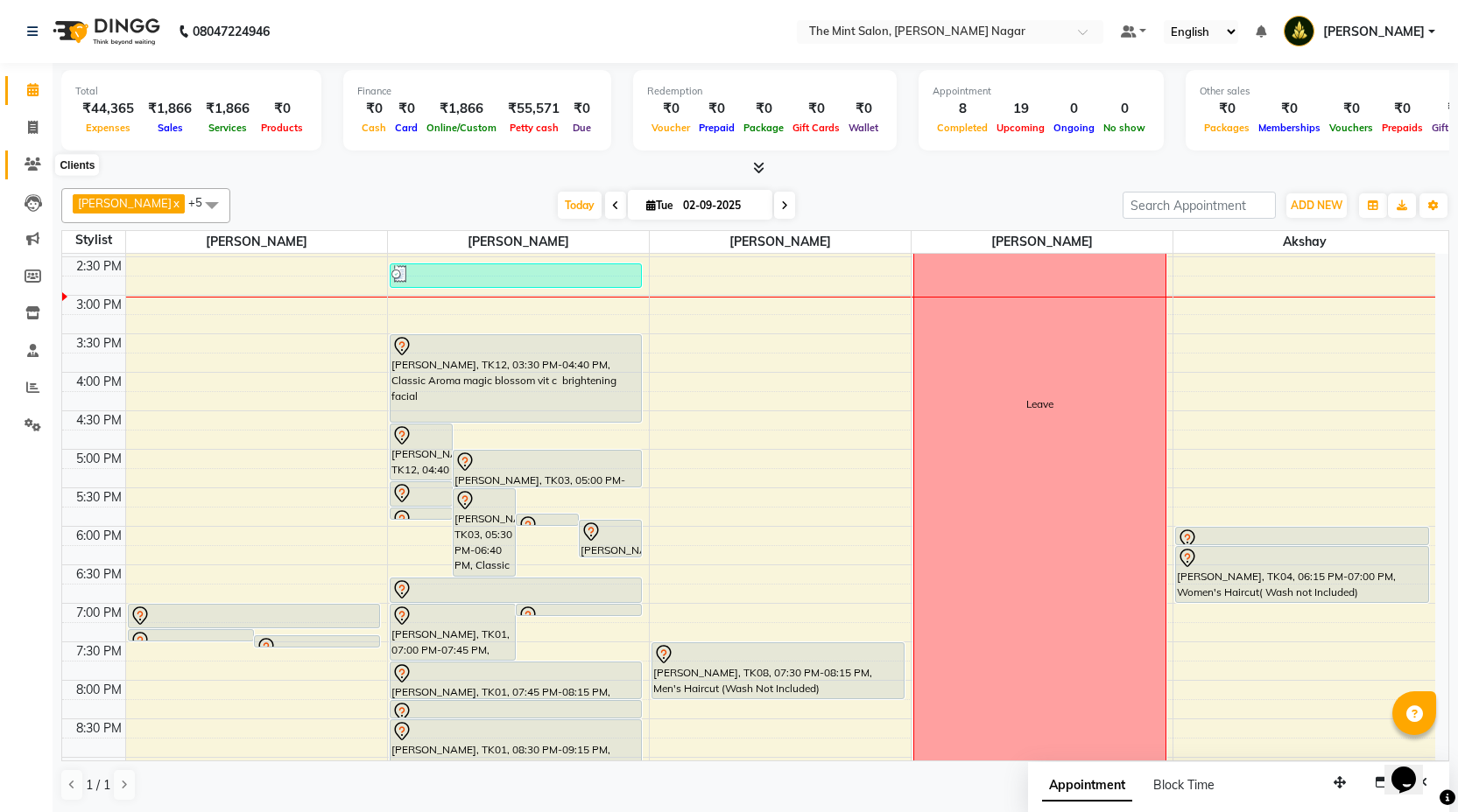
click at [25, 153] on link "Clients" at bounding box center [27, 165] width 42 height 29
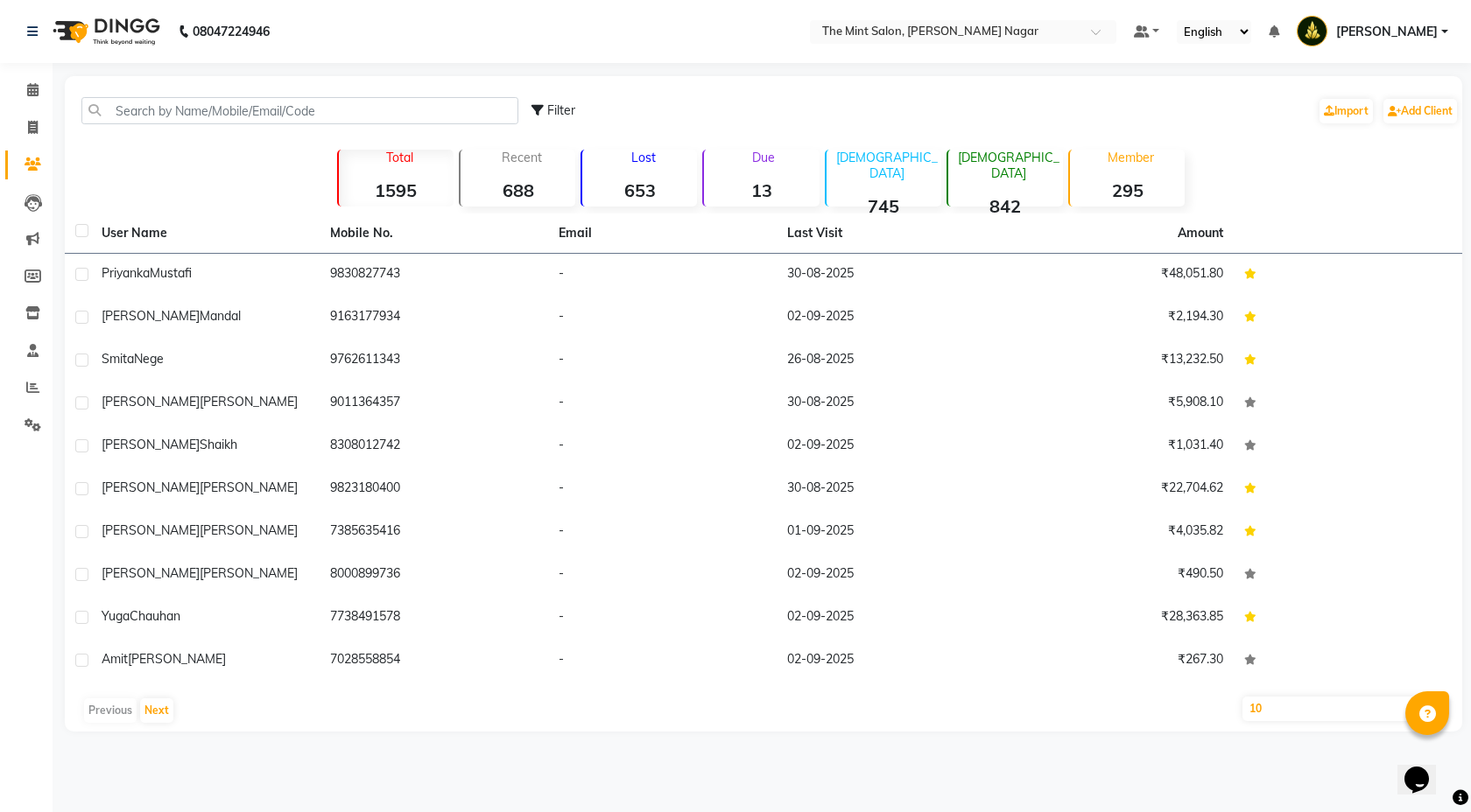
click at [763, 172] on div "Due 13" at bounding box center [760, 178] width 116 height 57
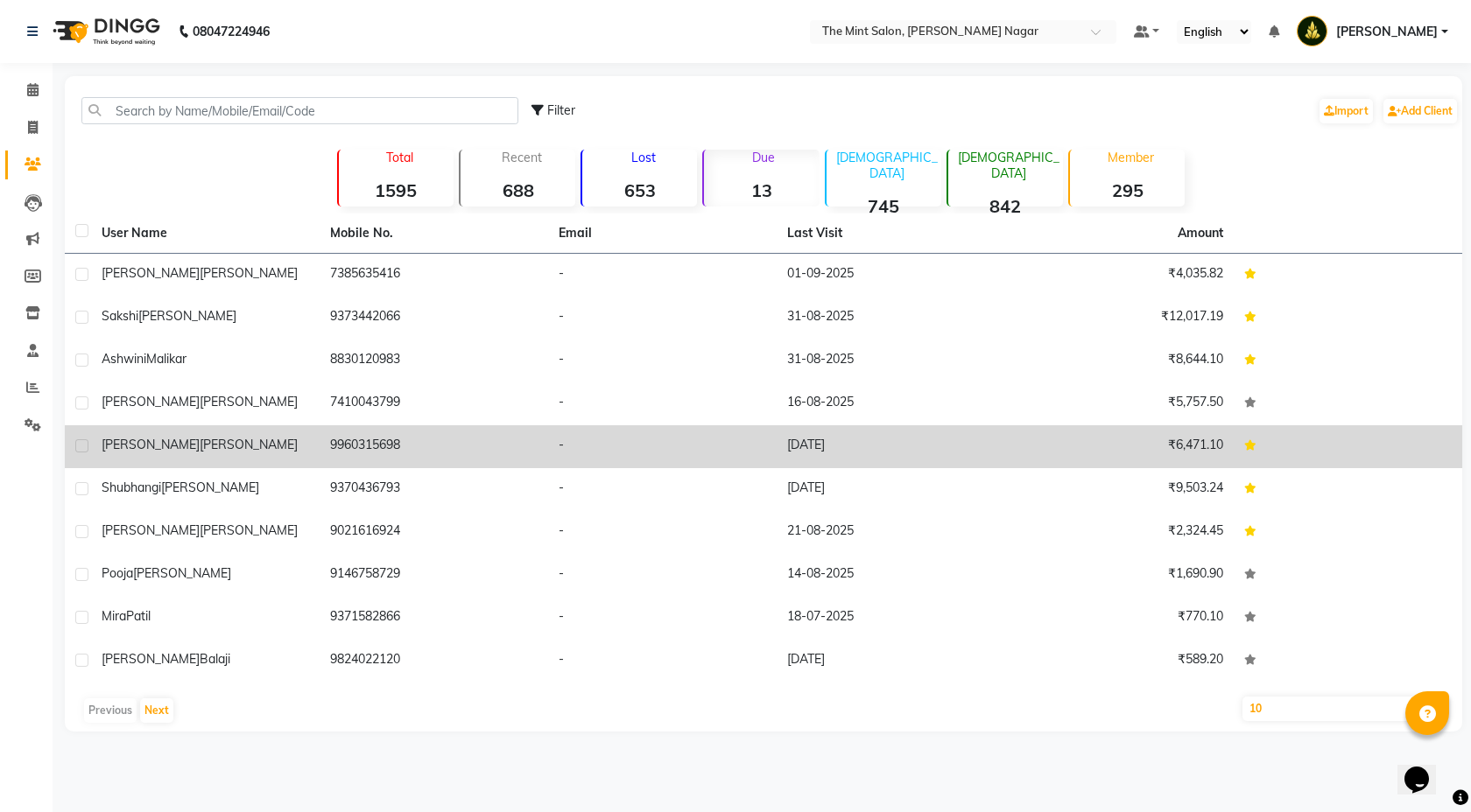
click at [267, 459] on td "[PERSON_NAME]" at bounding box center [204, 447] width 228 height 43
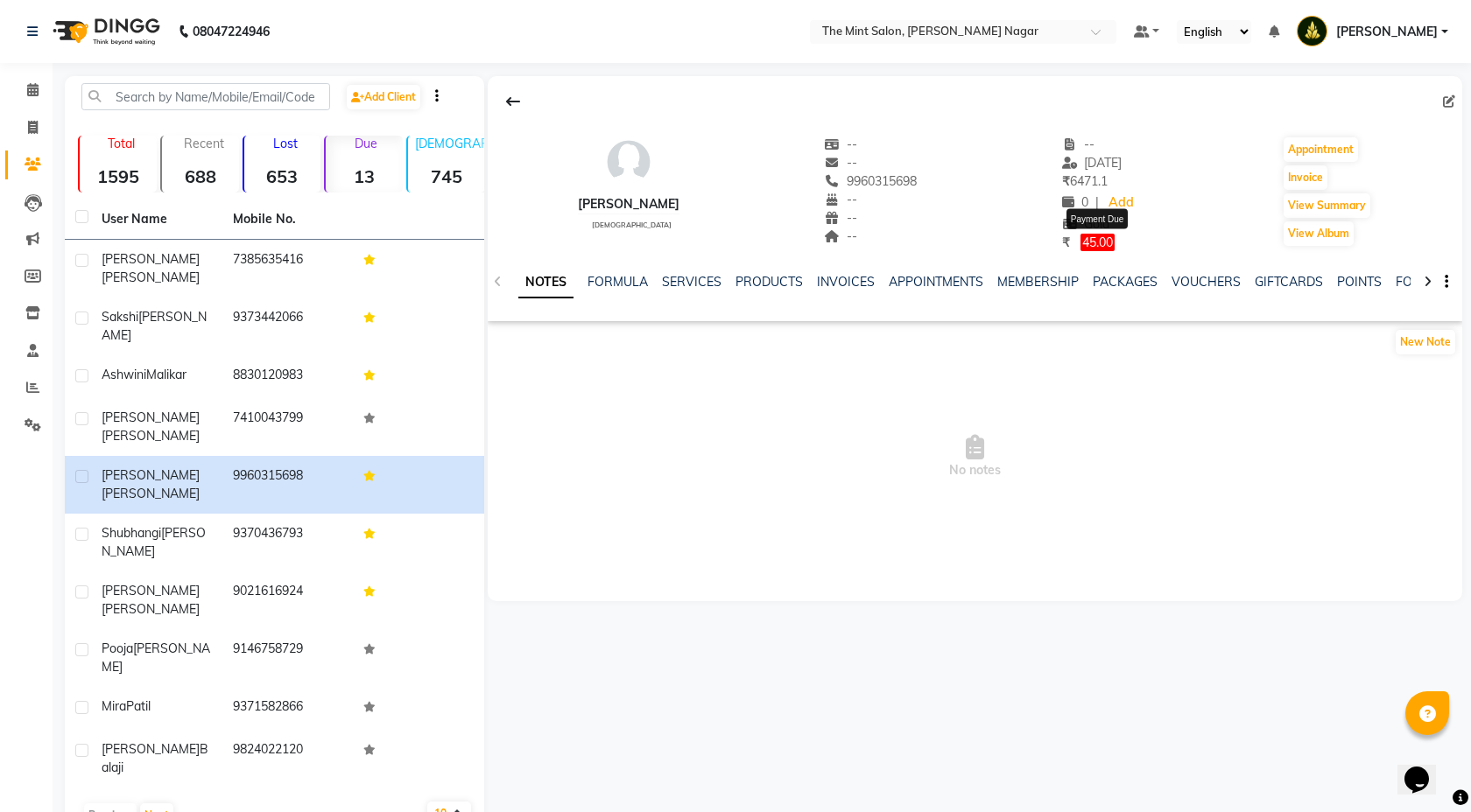
click at [1107, 241] on span "45.00" at bounding box center [1097, 242] width 34 height 17
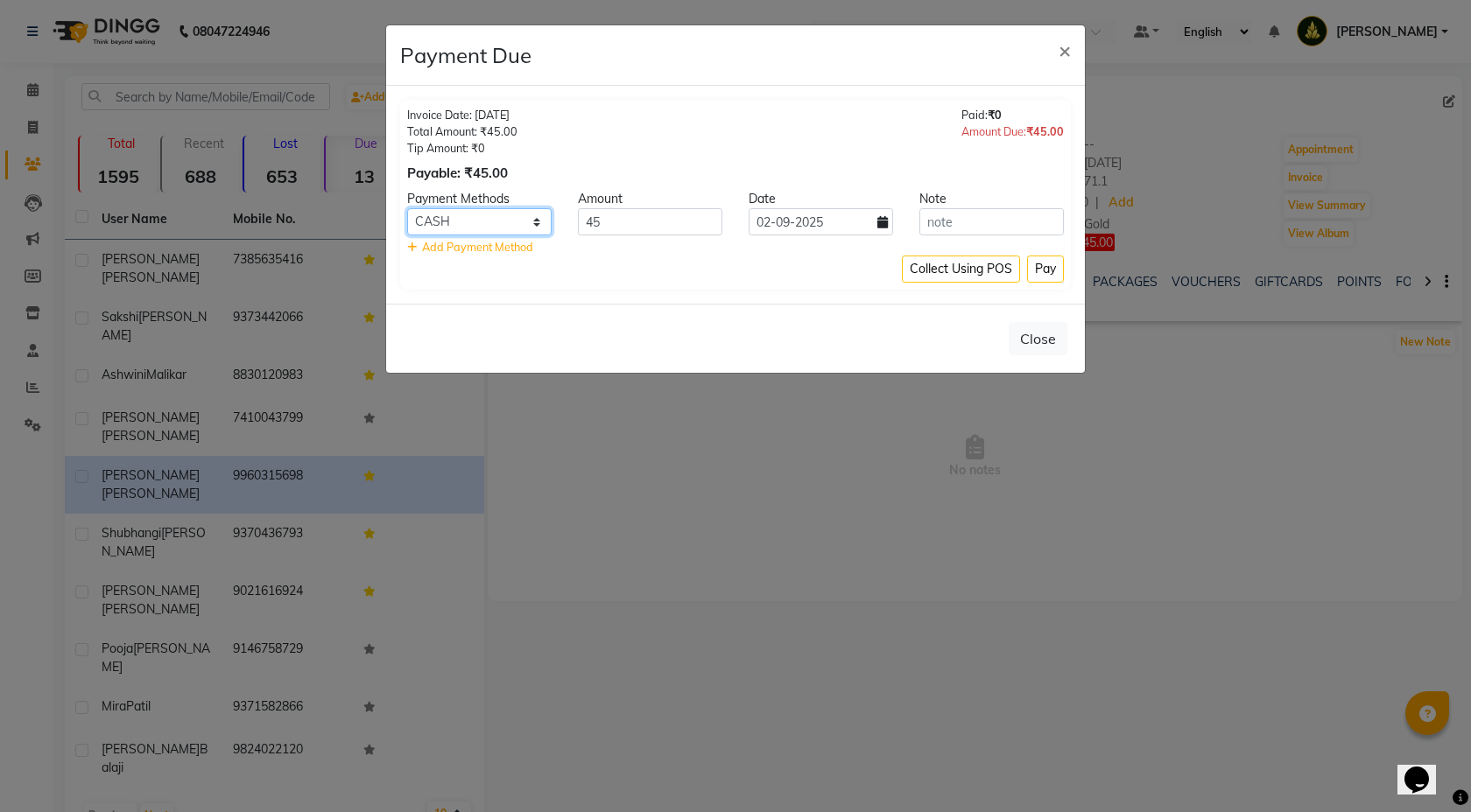
click at [535, 226] on select "Coupon GPay PhonePe PayTM UPI CASH" at bounding box center [479, 221] width 145 height 27
select select "7"
click at [1044, 267] on button "Pay" at bounding box center [1045, 269] width 37 height 27
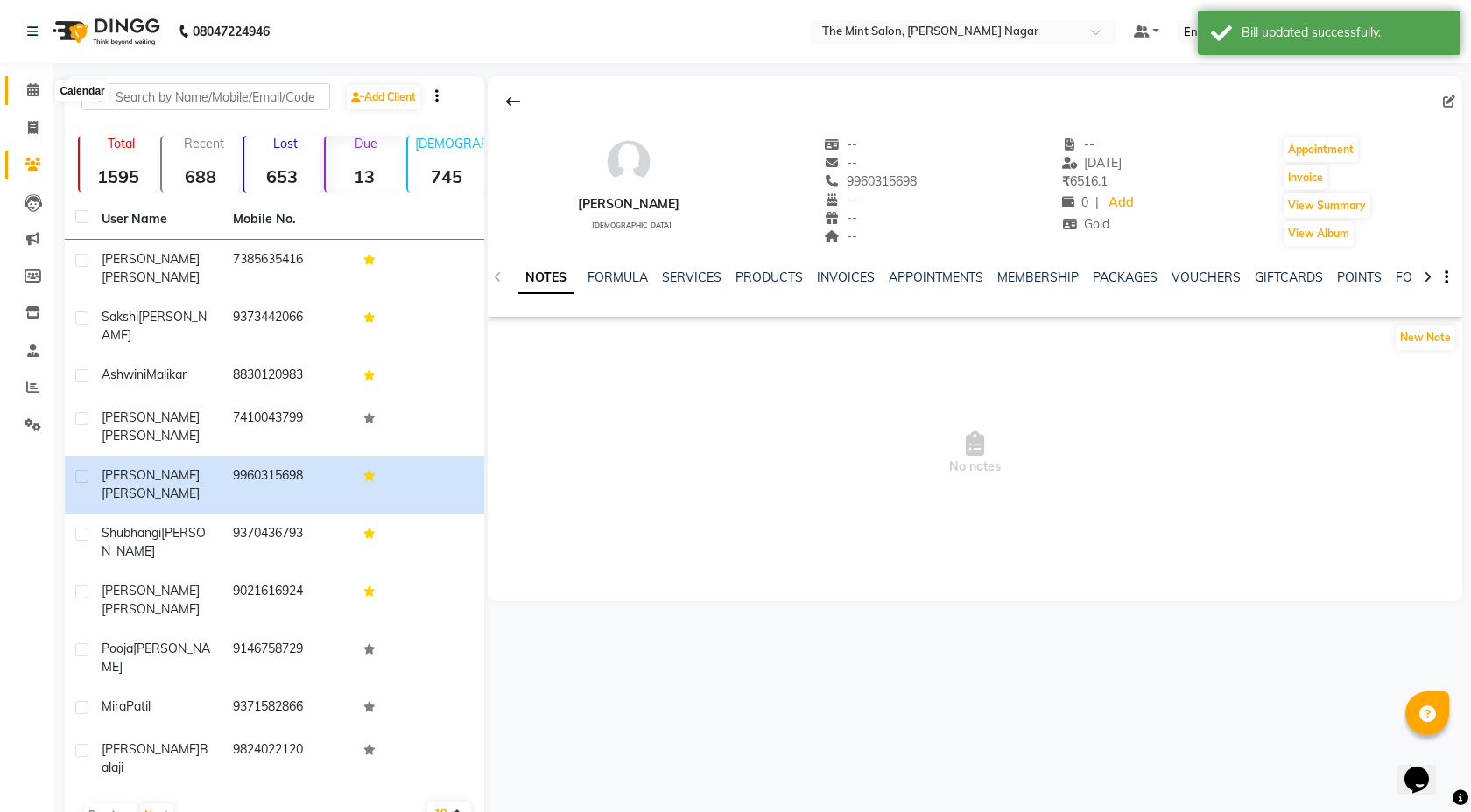
click at [27, 94] on icon at bounding box center [33, 90] width 11 height 13
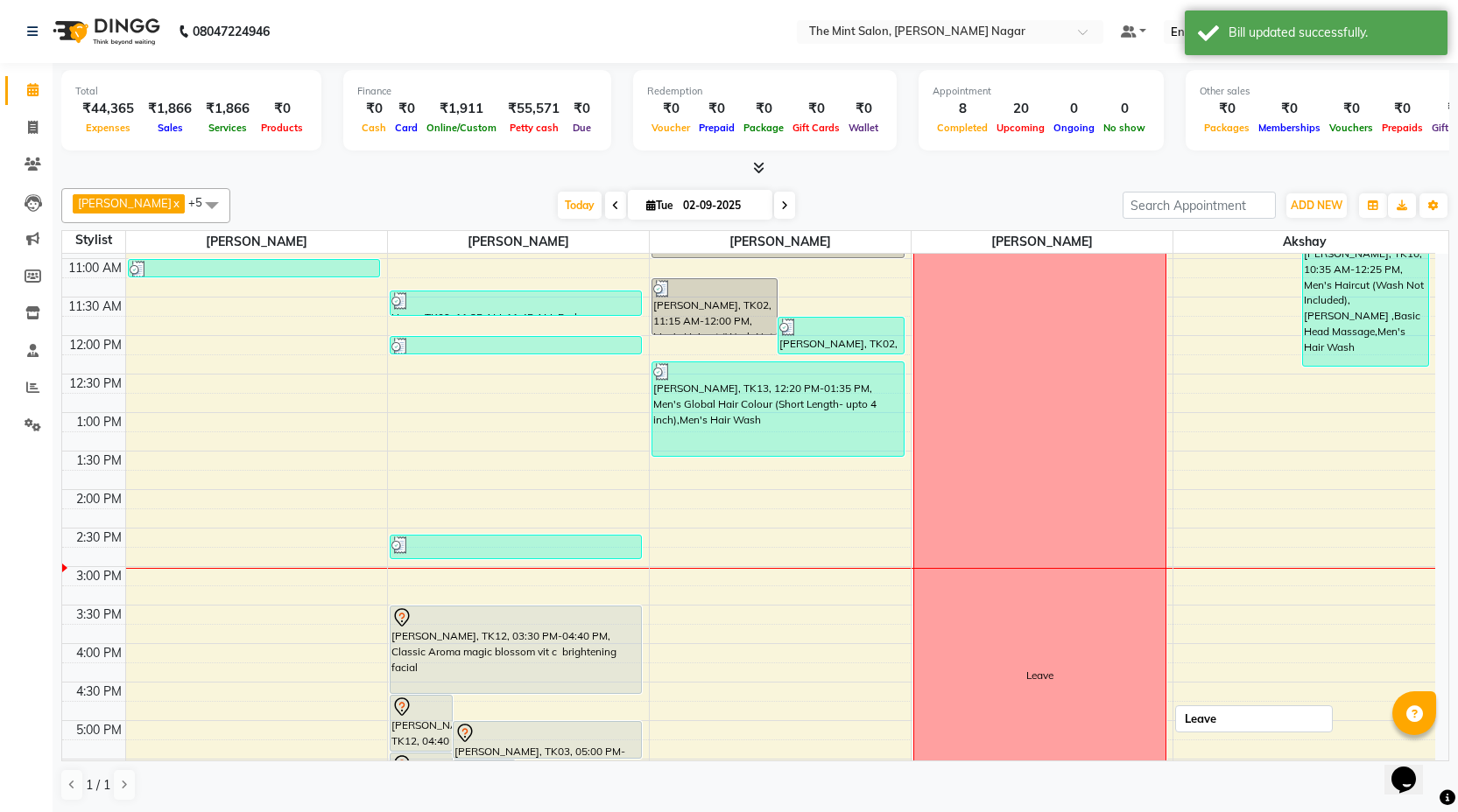
scroll to position [156, 0]
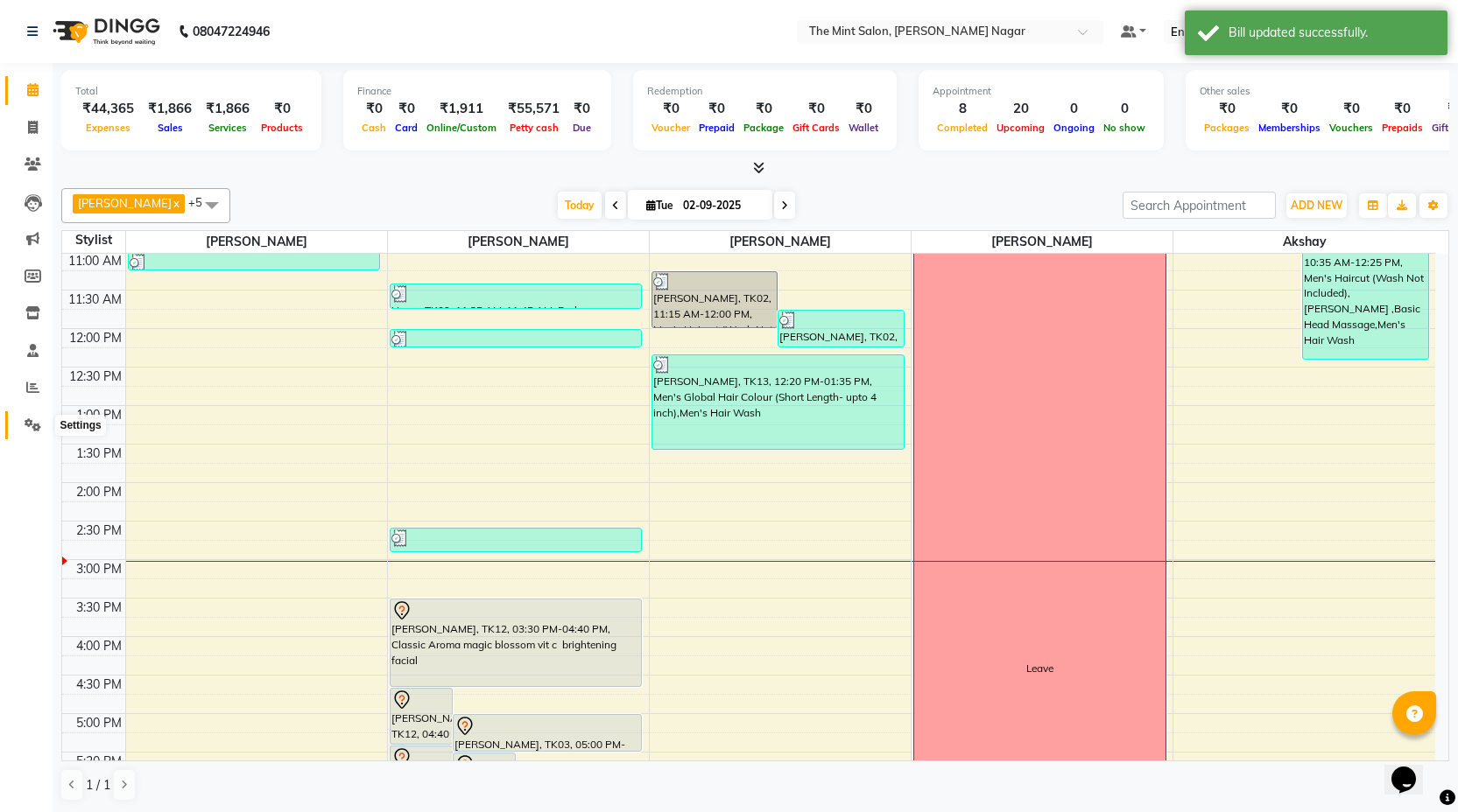
click at [28, 420] on icon at bounding box center [33, 425] width 17 height 13
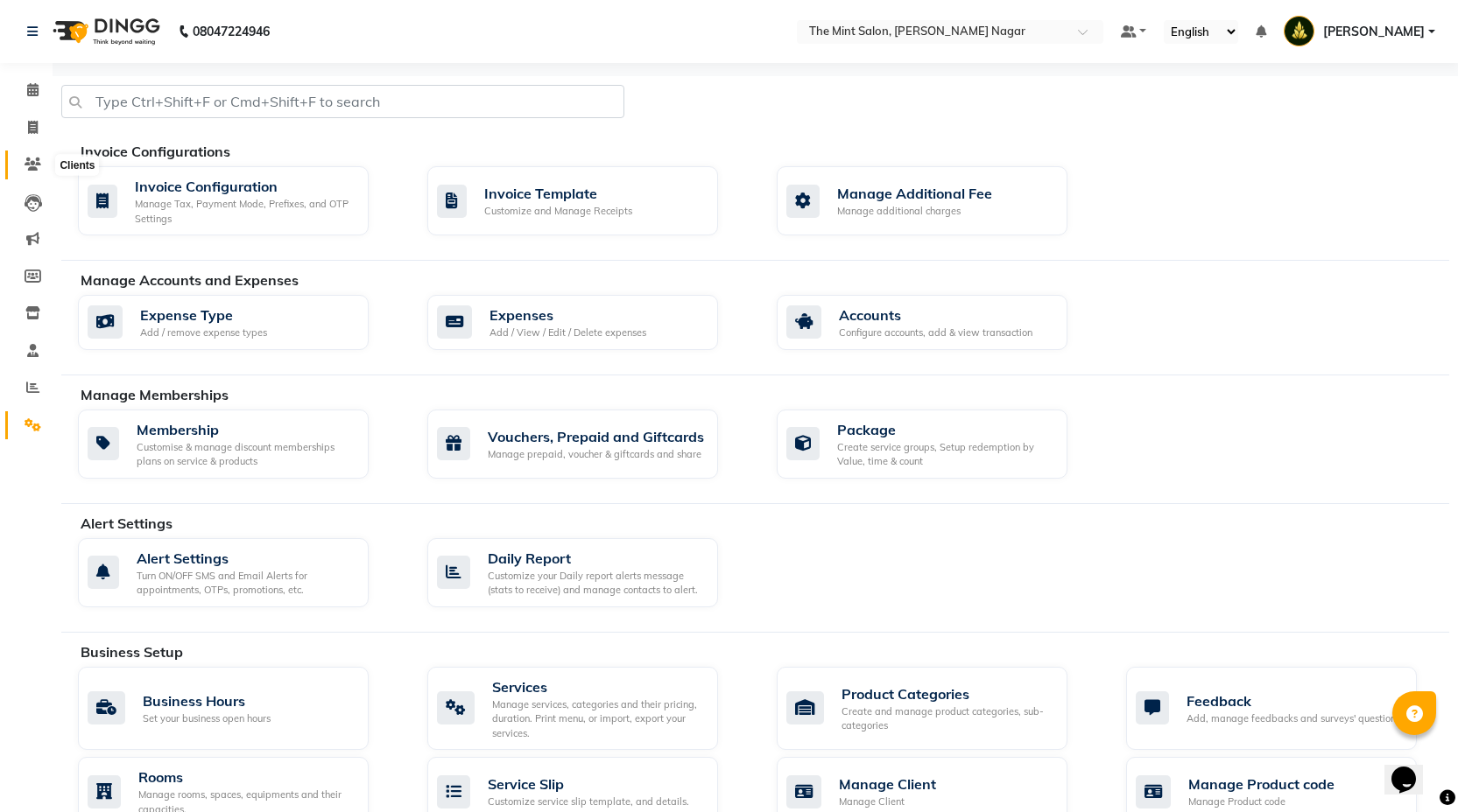
click at [28, 169] on icon at bounding box center [33, 164] width 17 height 13
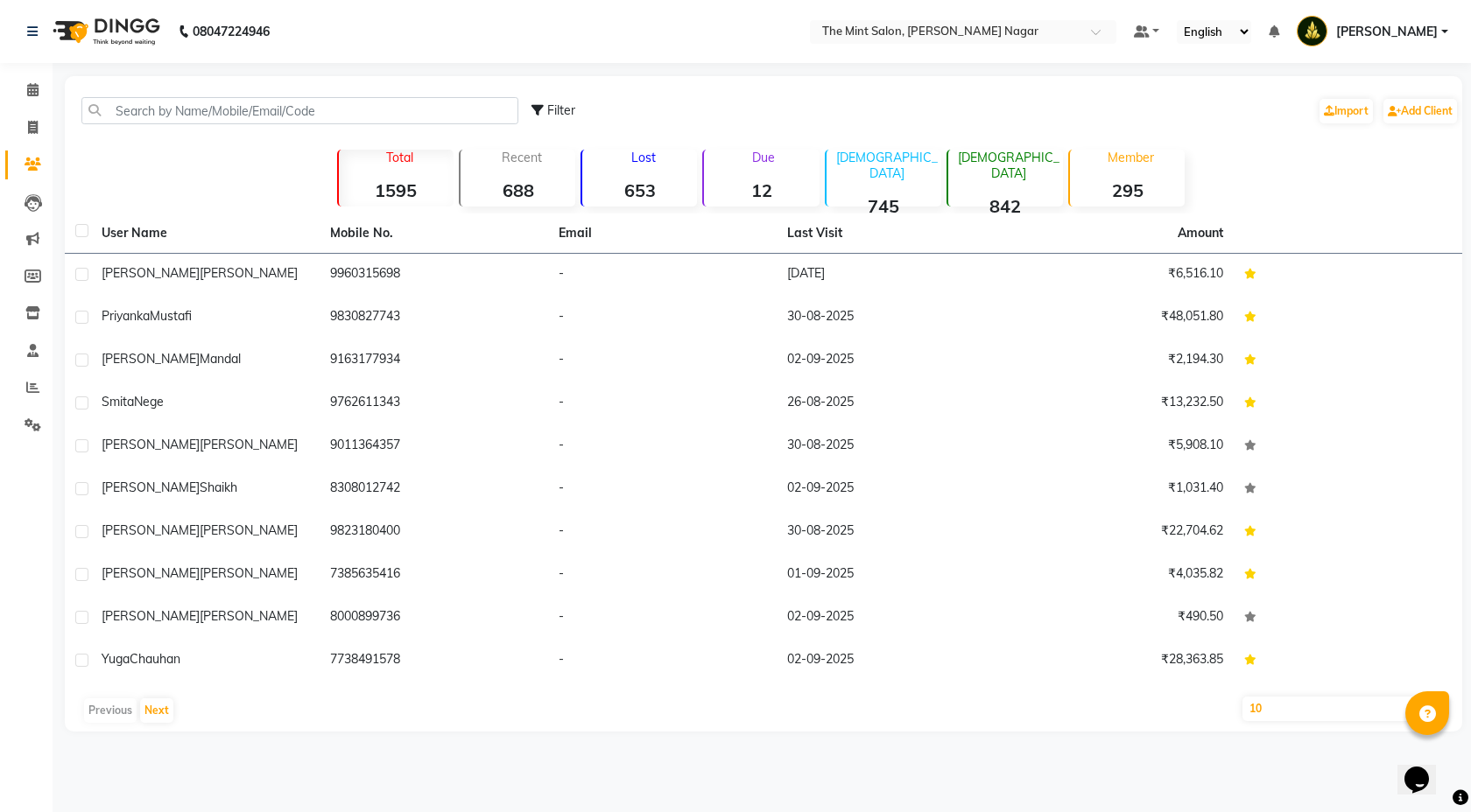
click at [773, 186] on strong "12" at bounding box center [761, 190] width 115 height 22
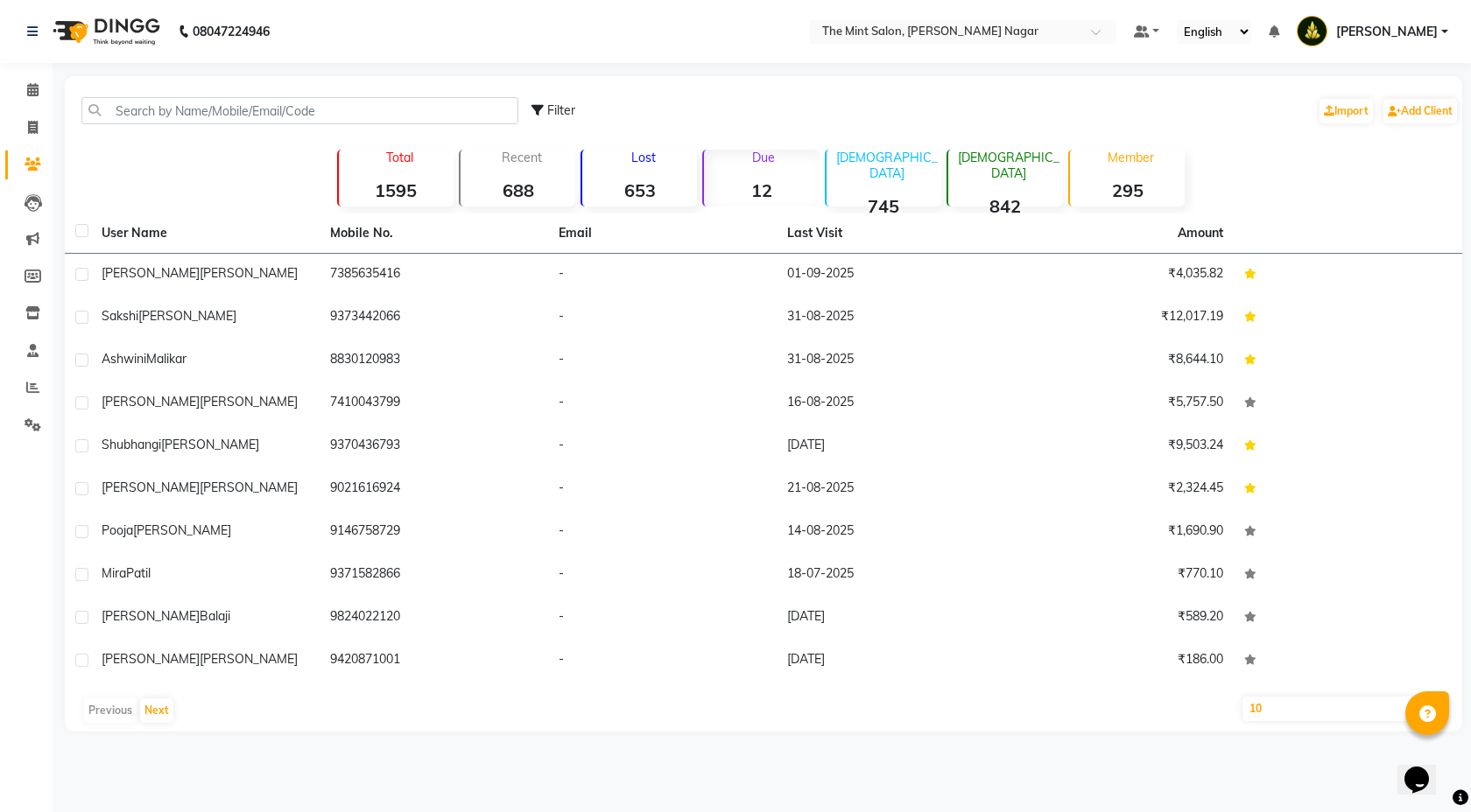
click at [771, 197] on strong "12" at bounding box center [761, 190] width 115 height 22
click at [28, 85] on icon at bounding box center [33, 90] width 11 height 13
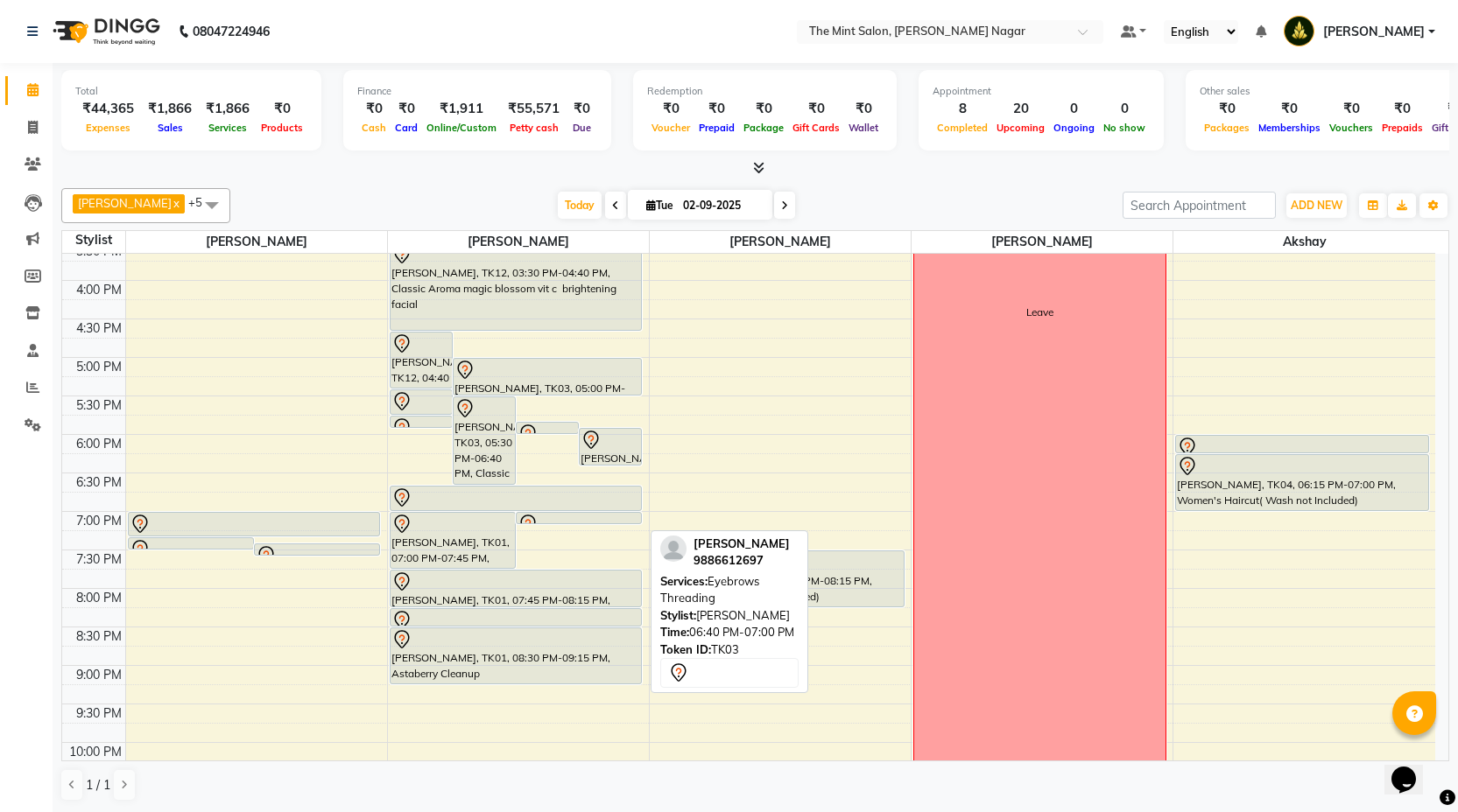
scroll to position [514, 0]
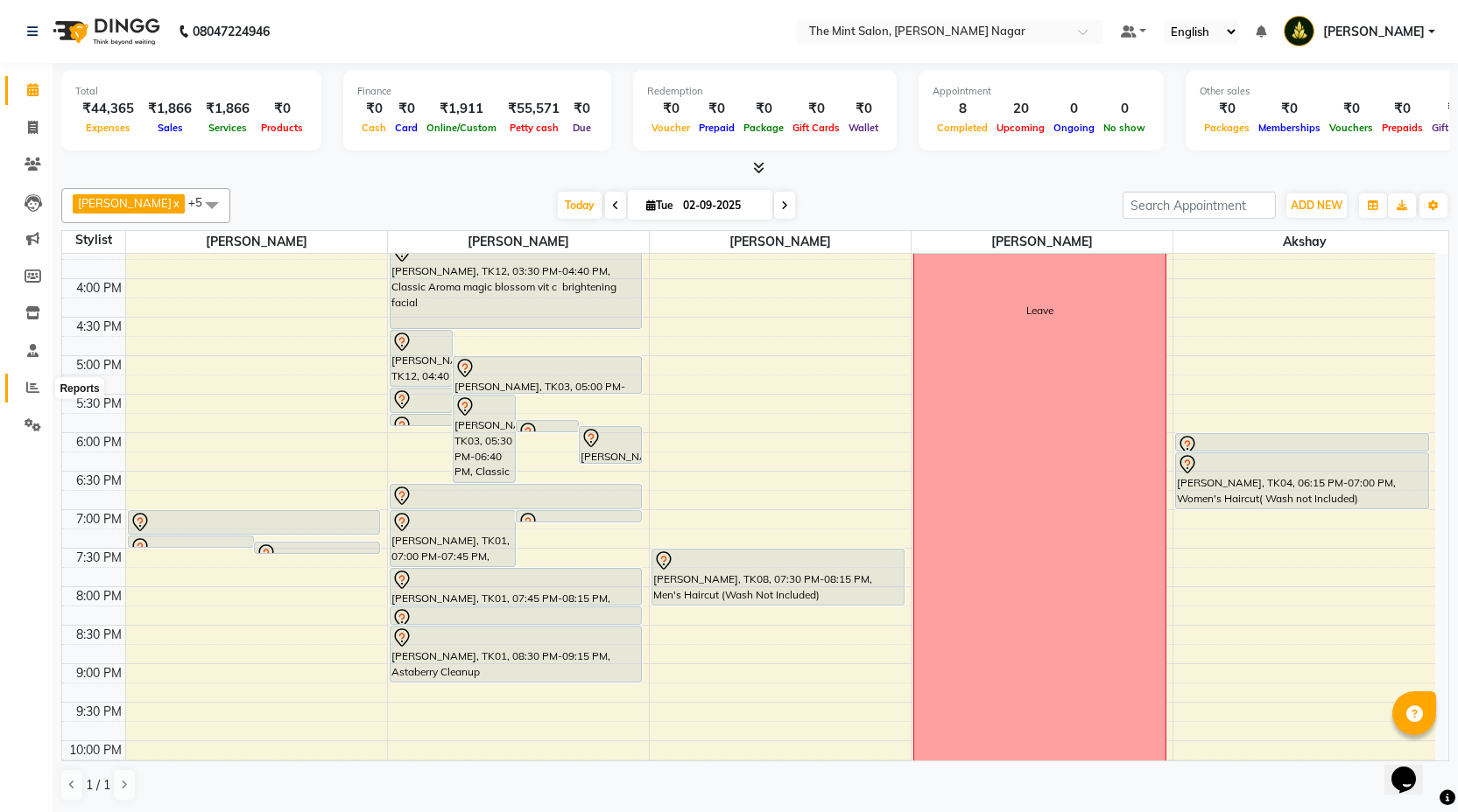
click at [27, 394] on icon at bounding box center [33, 387] width 13 height 13
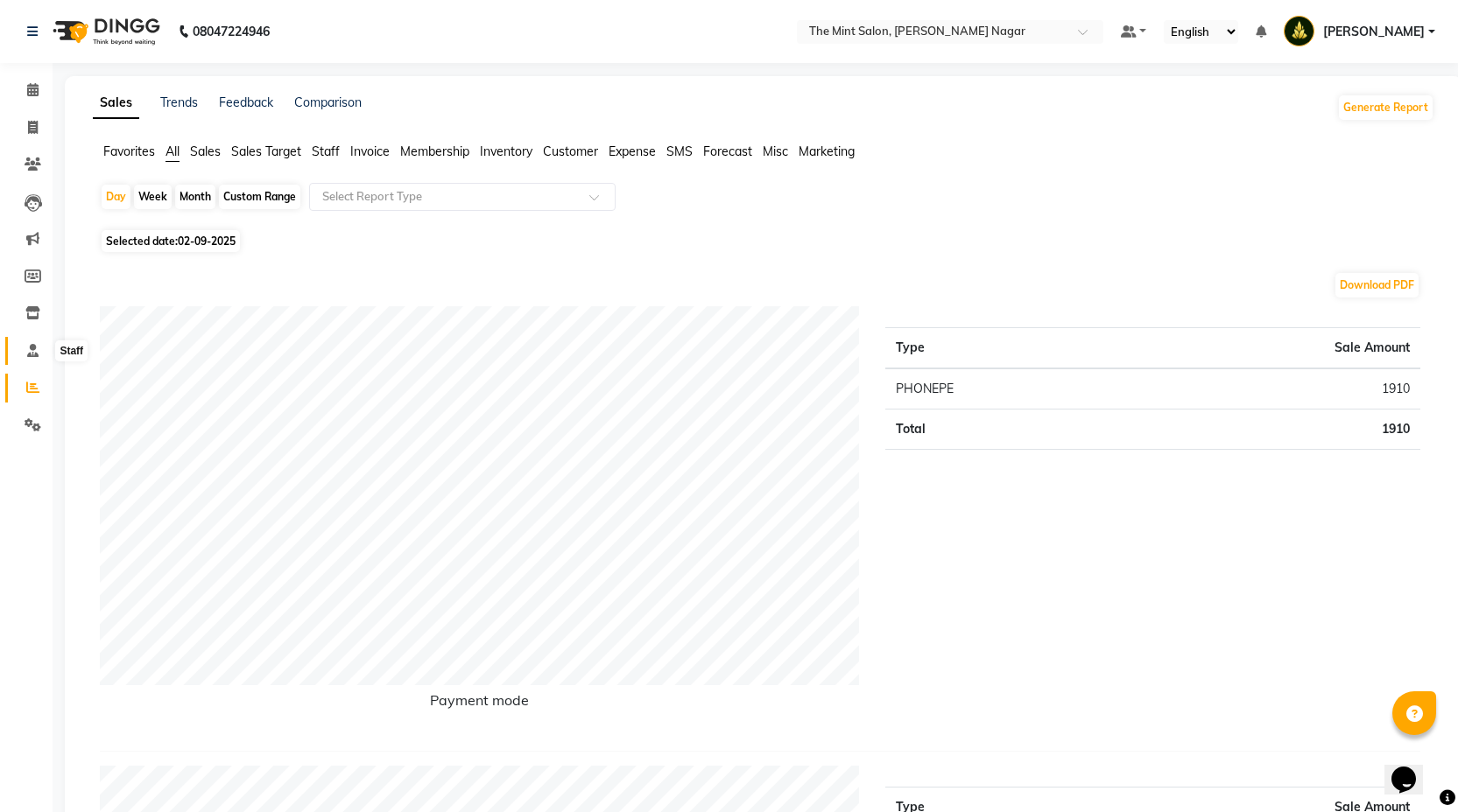
click at [28, 355] on icon at bounding box center [33, 351] width 11 height 13
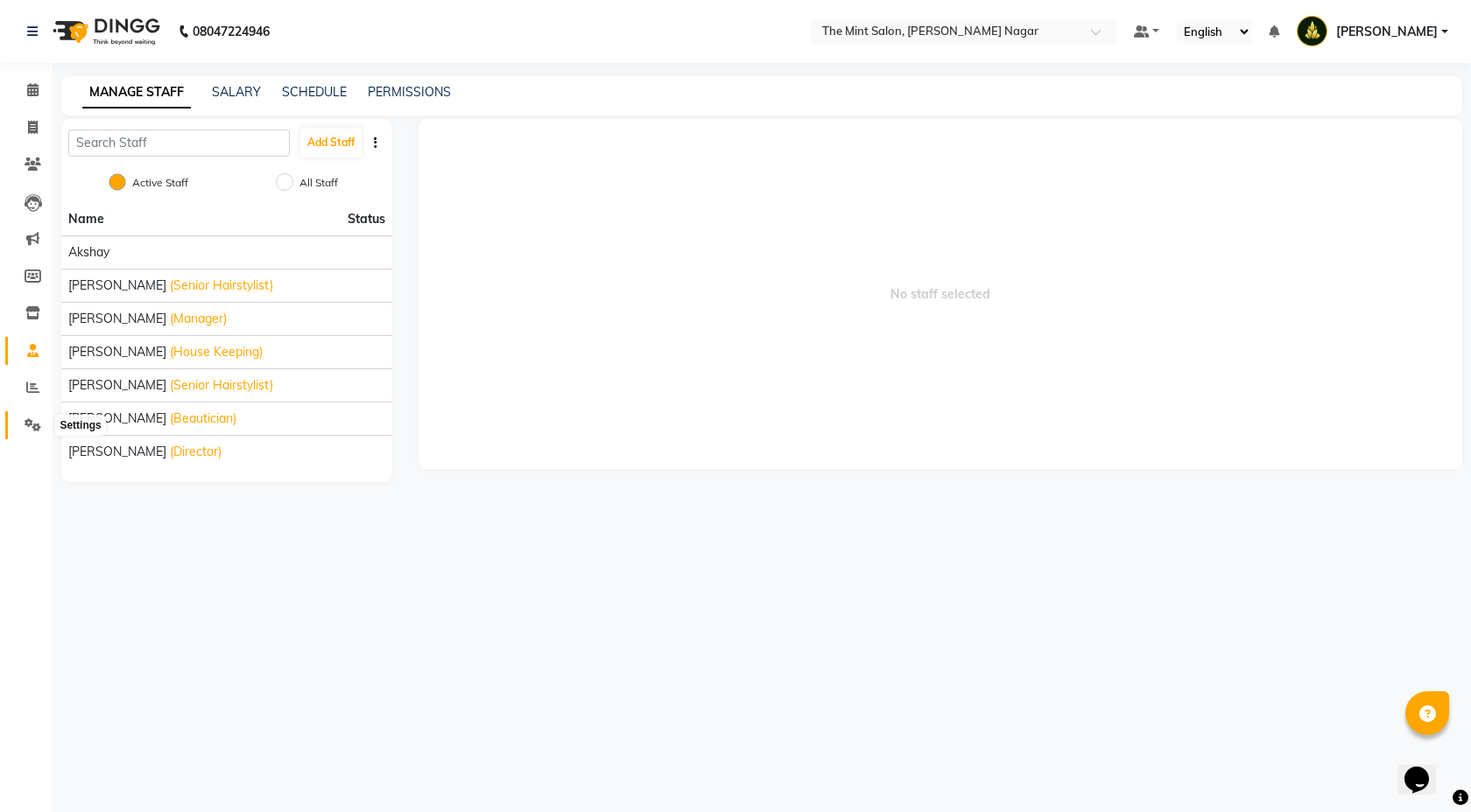
click at [31, 422] on icon at bounding box center [33, 425] width 17 height 13
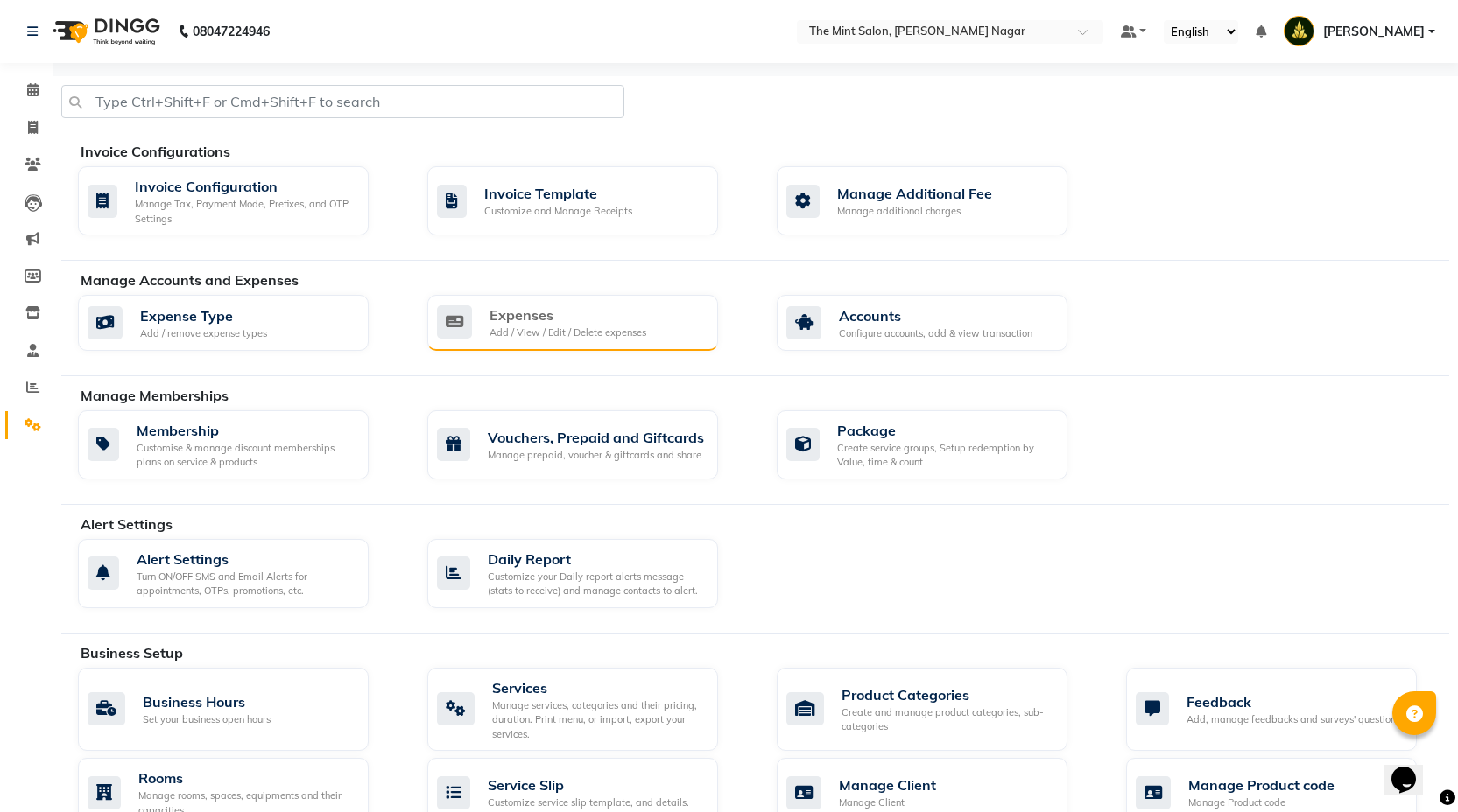
click at [568, 321] on div "Expenses" at bounding box center [568, 315] width 157 height 21
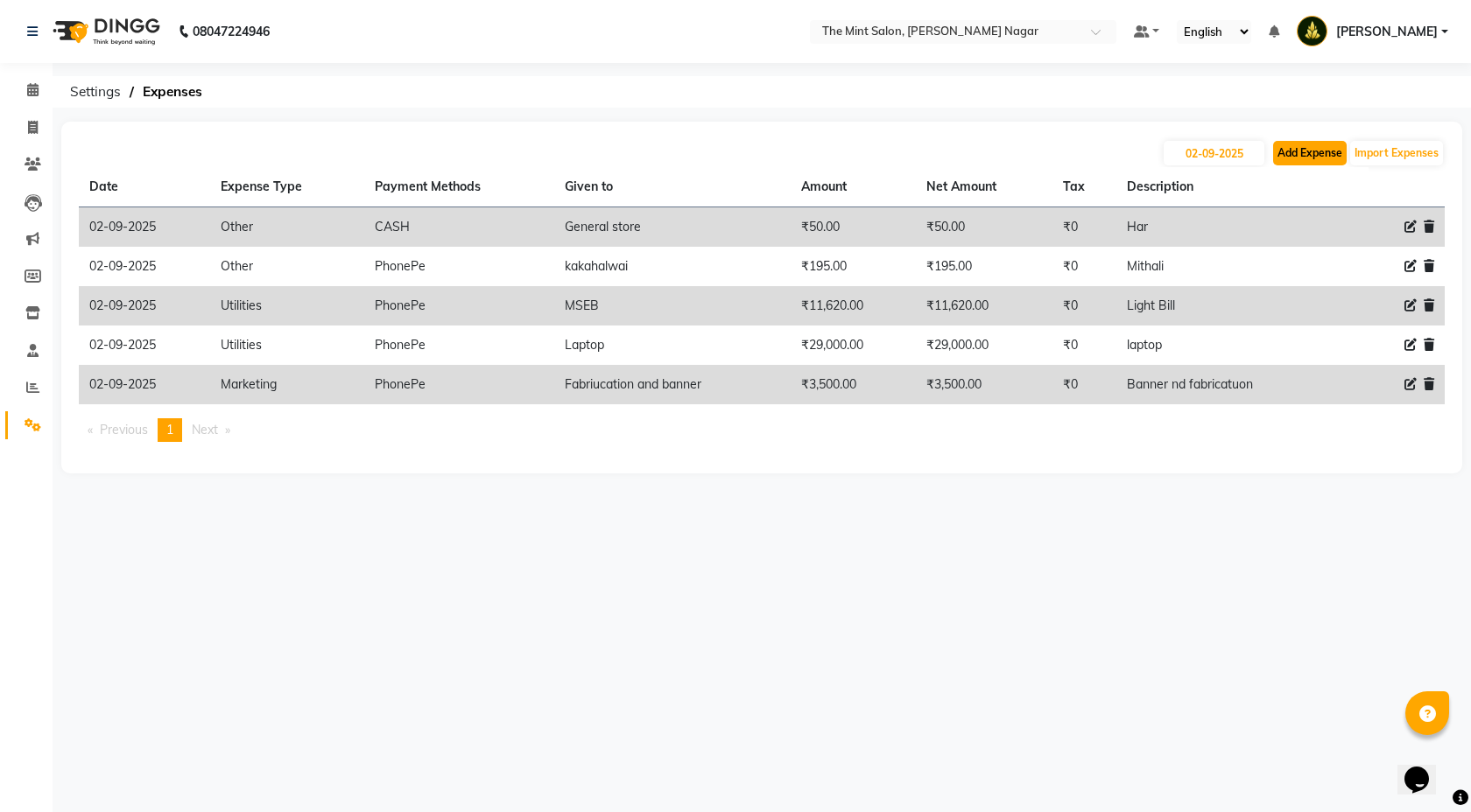
click at [1295, 146] on button "Add Expense" at bounding box center [1310, 153] width 74 height 25
select select "1"
select select "6185"
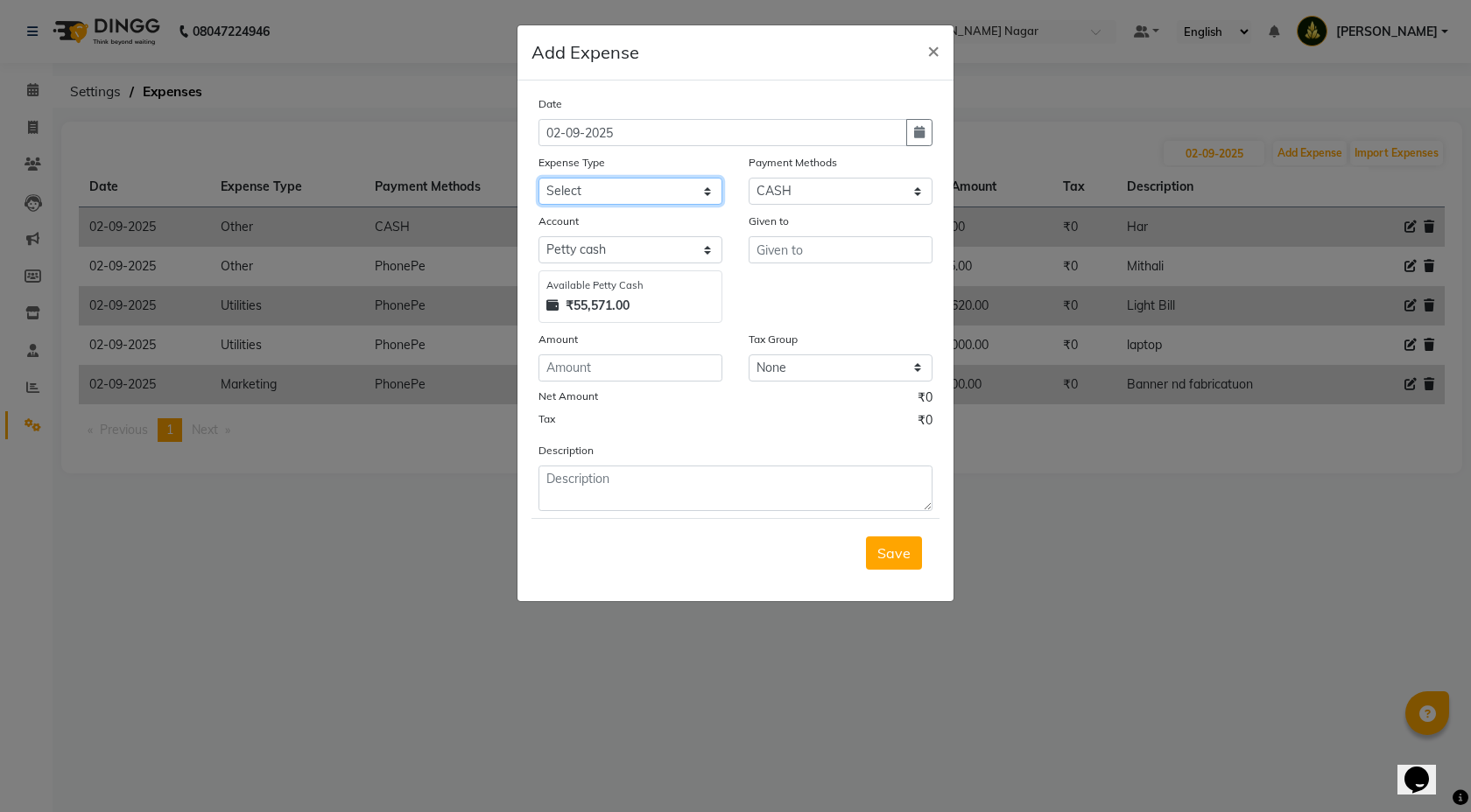
click at [701, 193] on select "Select Advance Salary Bank charges Bonus Car maintenance Cash transfer to bank …" at bounding box center [630, 191] width 184 height 27
click at [706, 184] on select "Select Advance Salary Bank charges Bonus Car maintenance Cash transfer to bank …" at bounding box center [630, 191] width 184 height 27
select select "18178"
click at [901, 192] on select "Select Coupon Gift Card GPay PhonePe PayTM UPI CASH Wallet Points" at bounding box center [841, 191] width 184 height 27
select select "7"
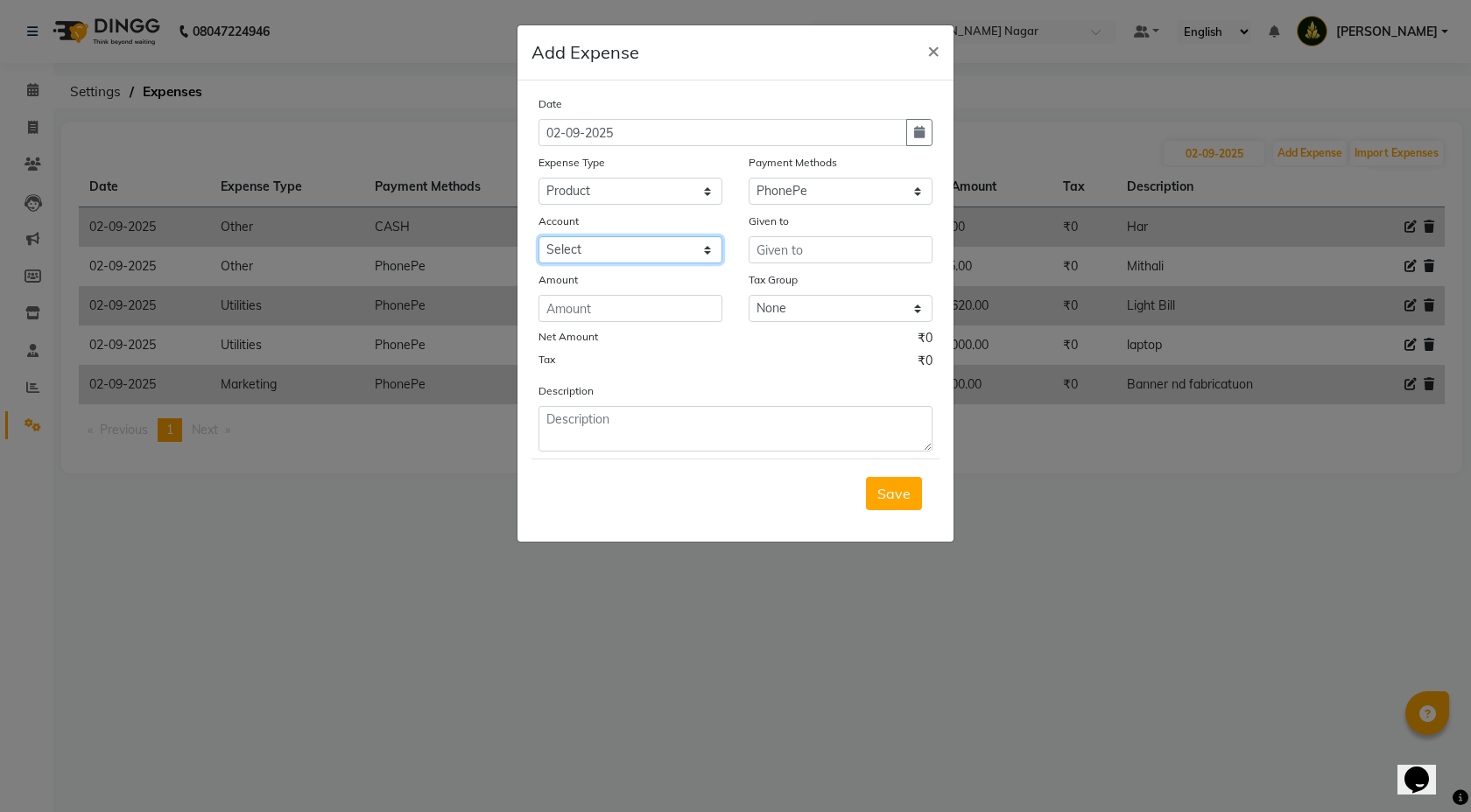
click at [703, 252] on select "Select HDFC Bank" at bounding box center [630, 250] width 184 height 27
select select "6967"
click at [775, 246] on input "text" at bounding box center [841, 250] width 184 height 27
type input "[PERSON_NAME] Hadapsar"
click at [650, 307] on input "number" at bounding box center [630, 309] width 184 height 27
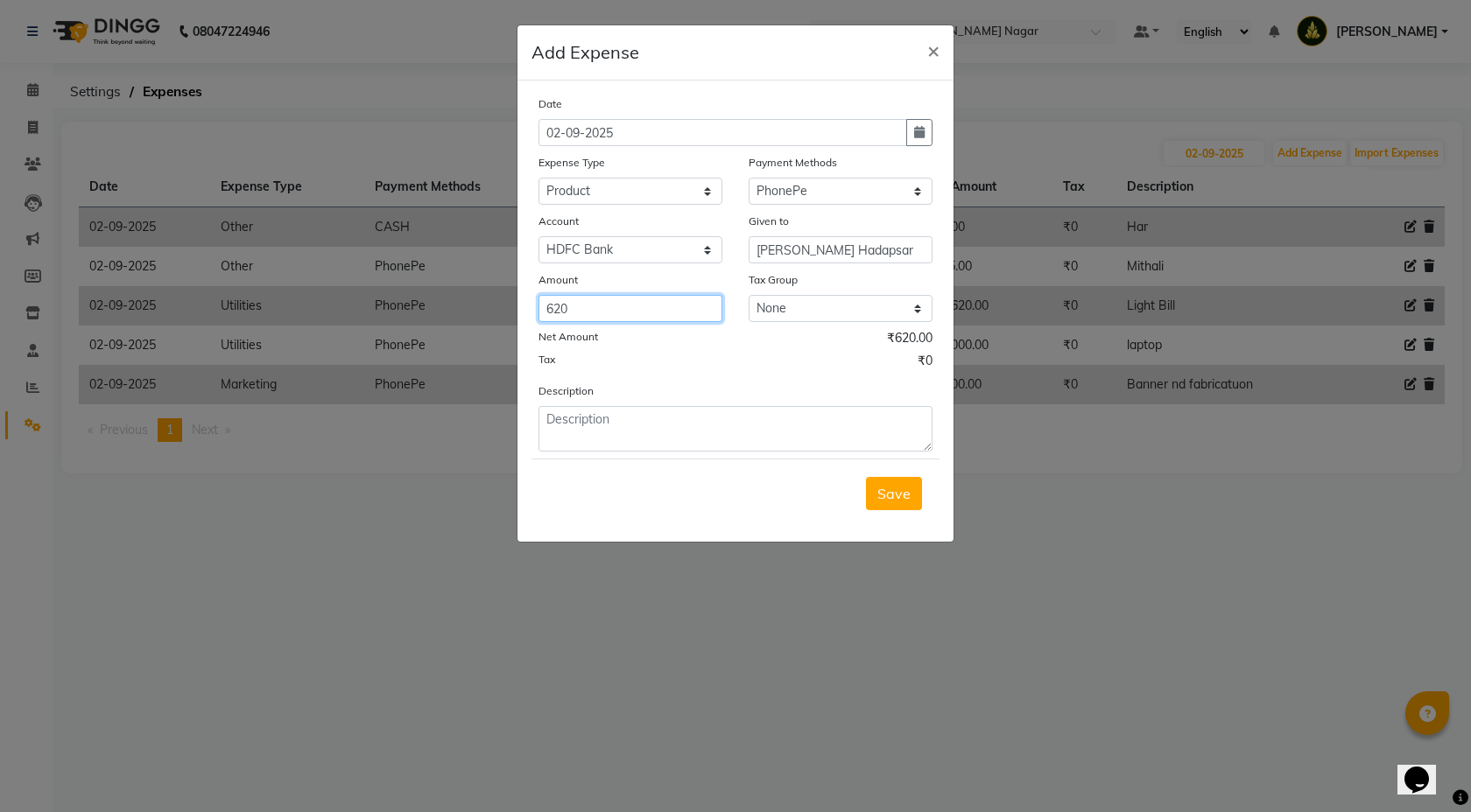
type input "620"
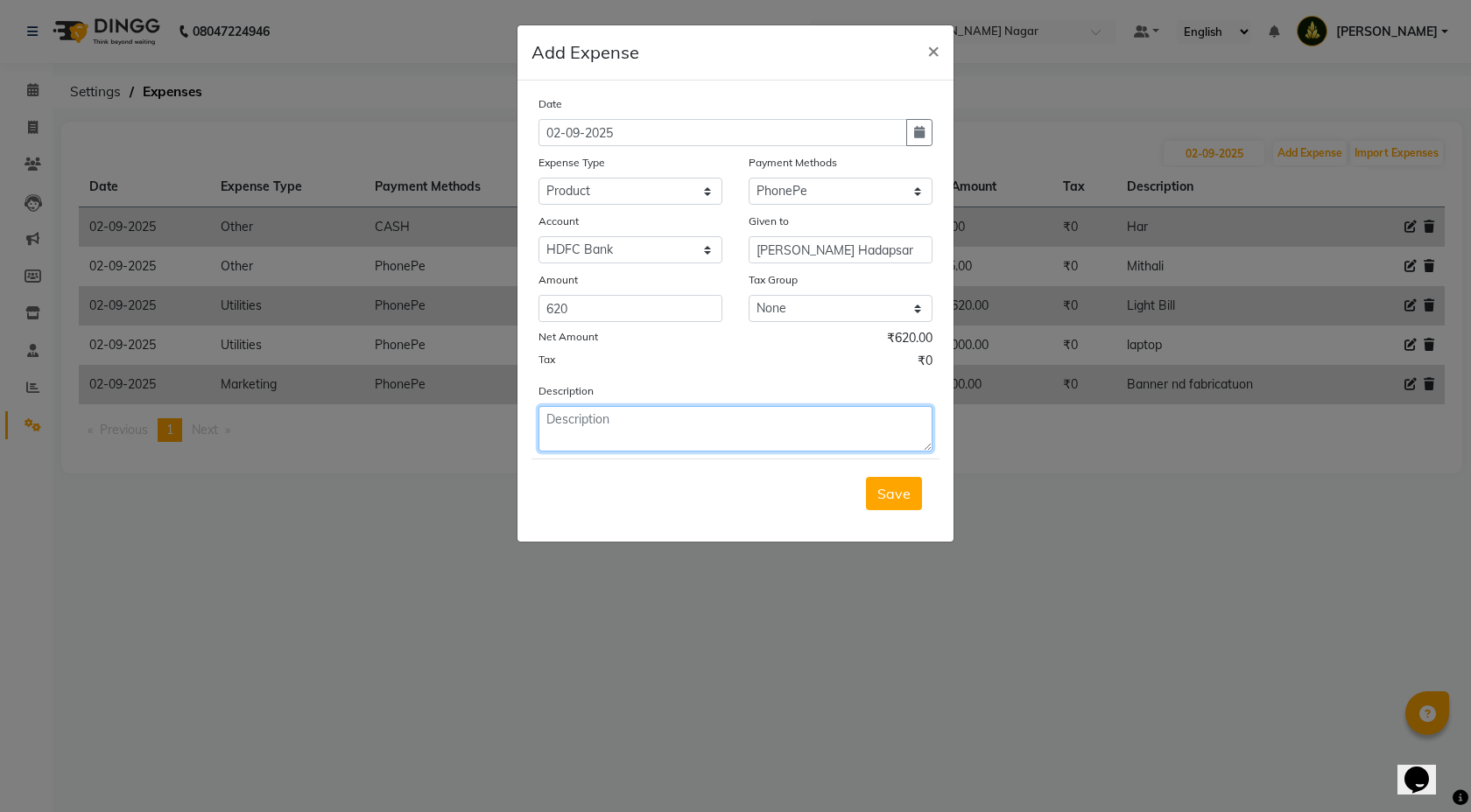
click at [639, 434] on textarea at bounding box center [736, 429] width 394 height 45
type textarea "Vent brush scissor"
click at [899, 507] on button "Save" at bounding box center [894, 493] width 56 height 33
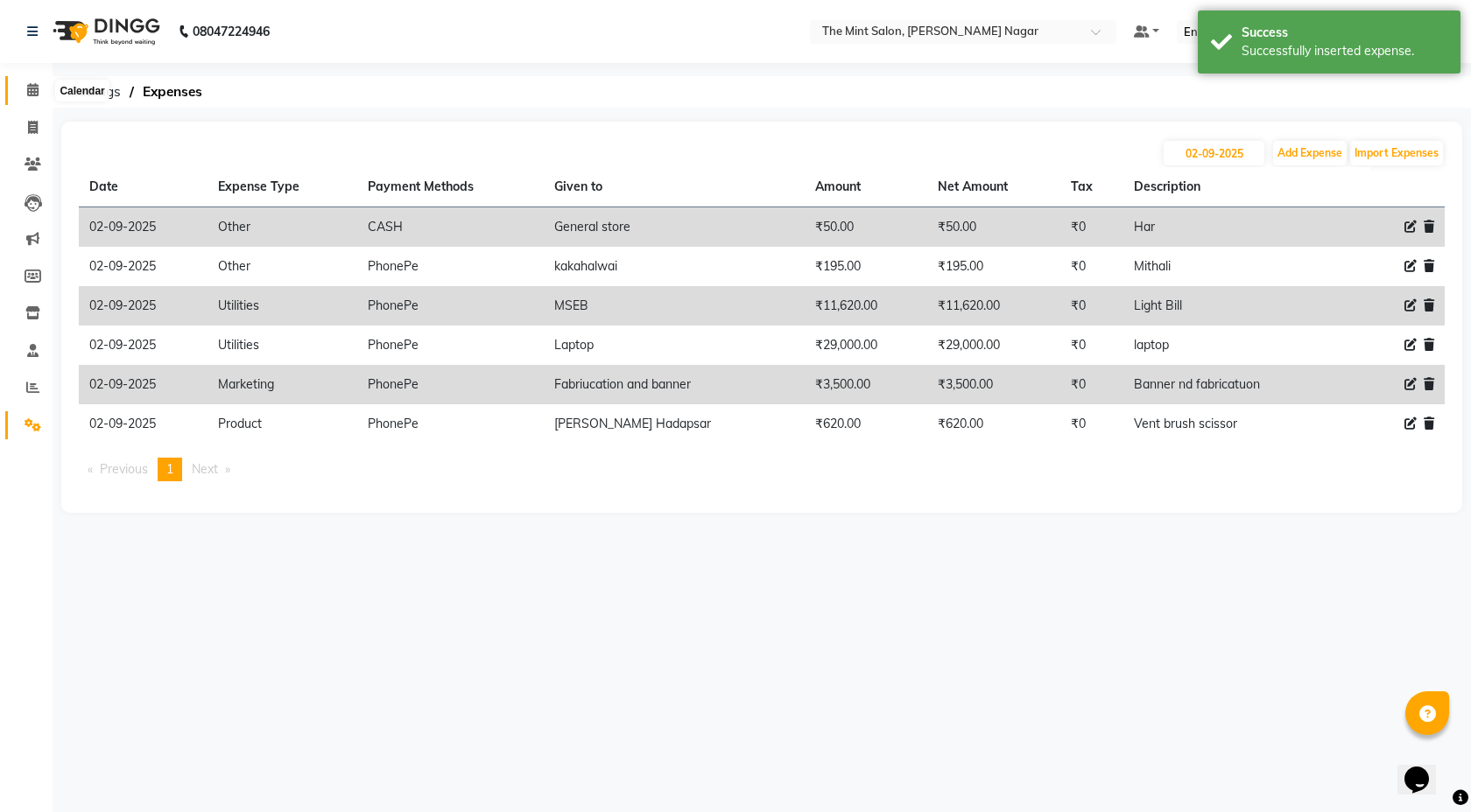
click at [25, 84] on span at bounding box center [32, 90] width 30 height 20
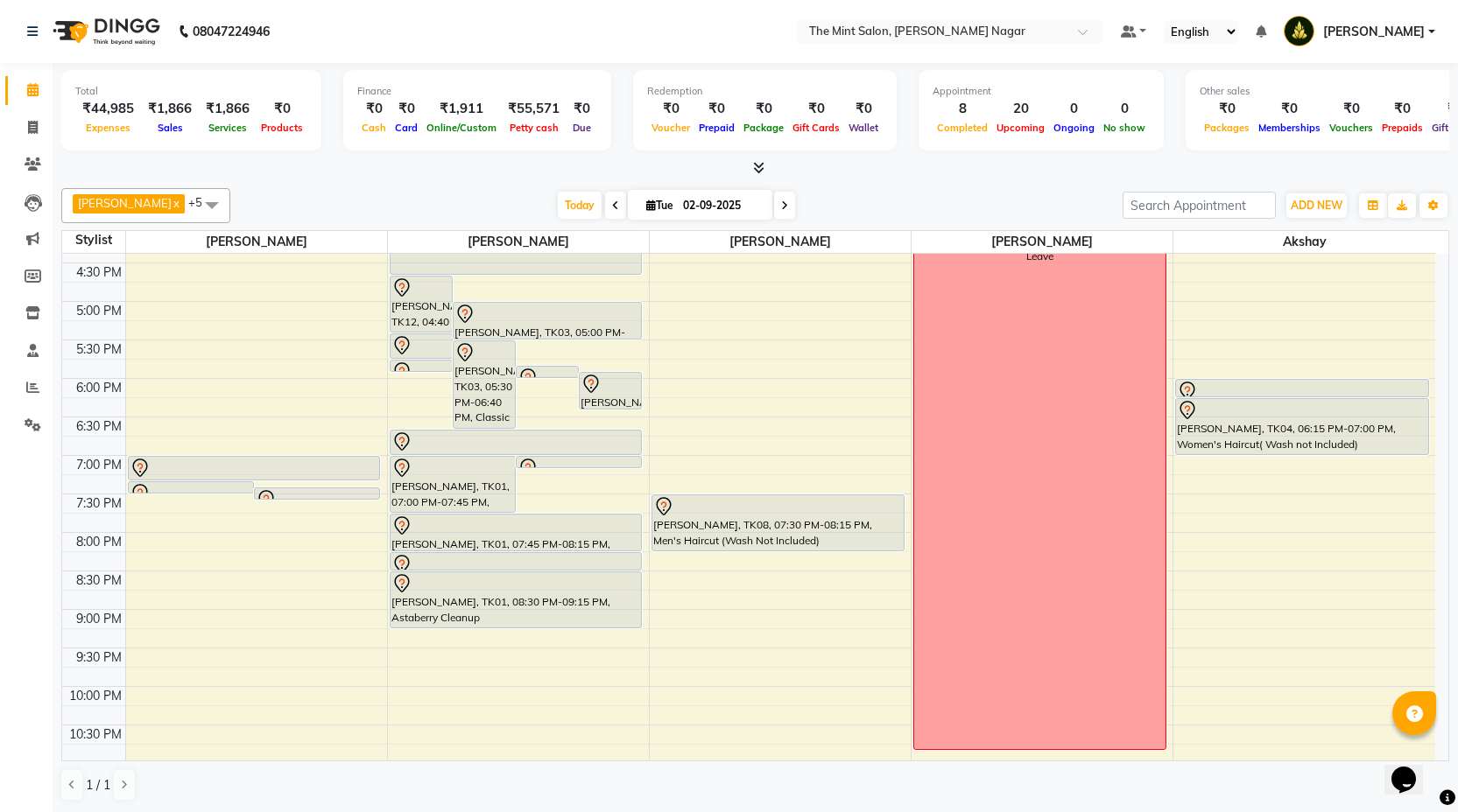
scroll to position [581, 0]
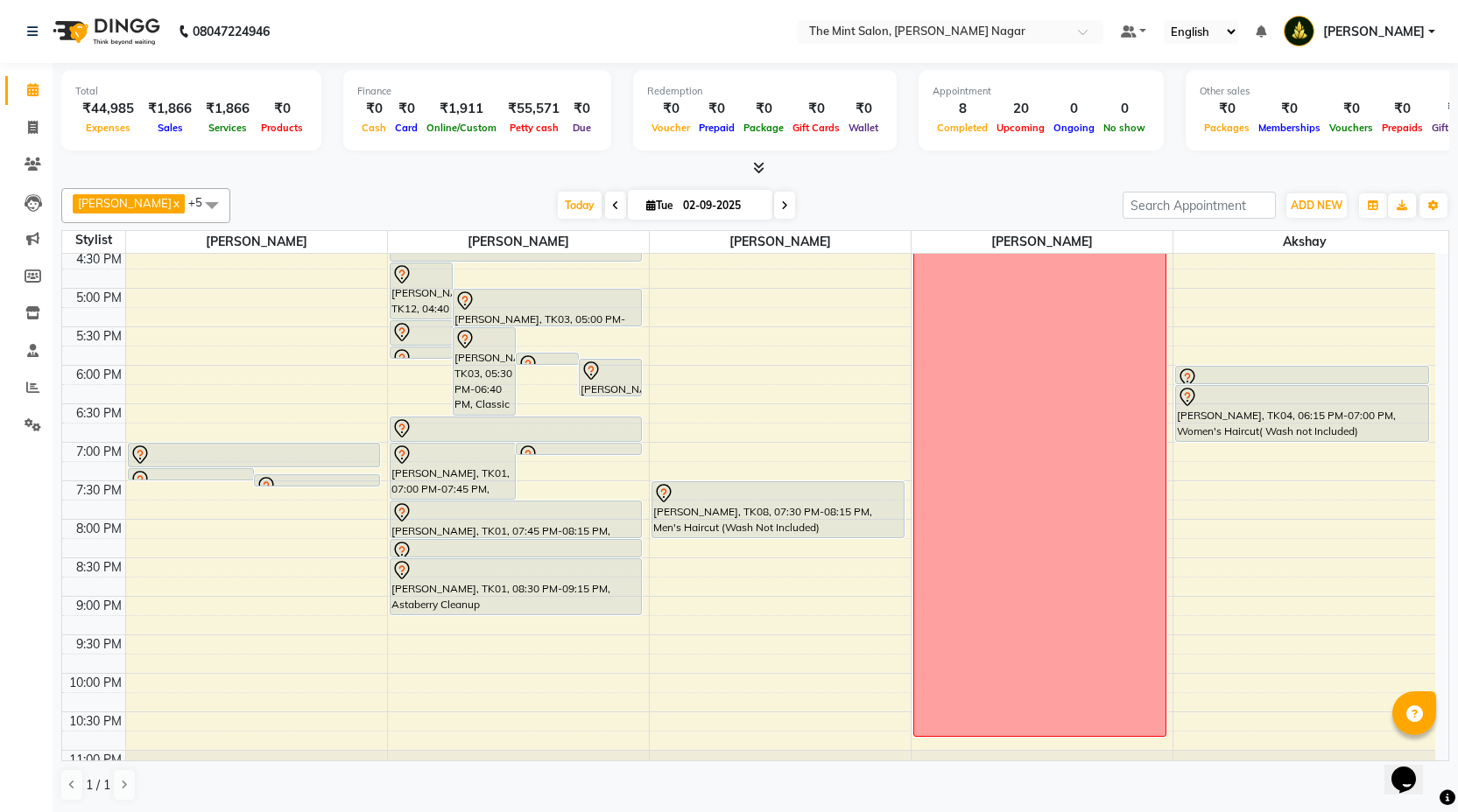
click at [1190, 508] on div "9:00 AM 9:30 AM 10:00 AM 10:30 AM 11:00 AM 11:30 AM 12:00 PM 12:30 PM 1:00 PM 1…" at bounding box center [749, 250] width 1373 height 1155
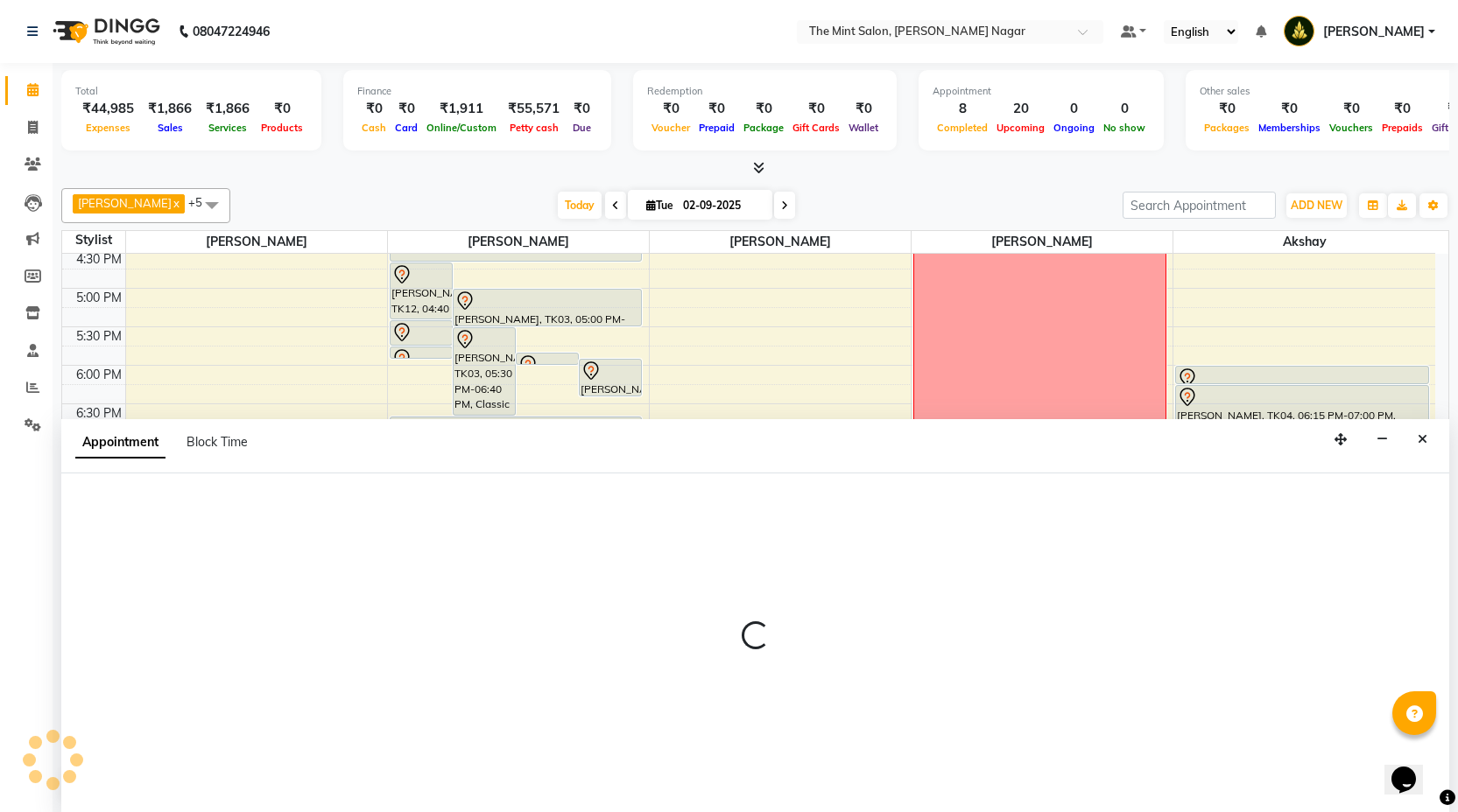
scroll to position [1, 0]
select select "90065"
select select "1185"
select select "tentative"
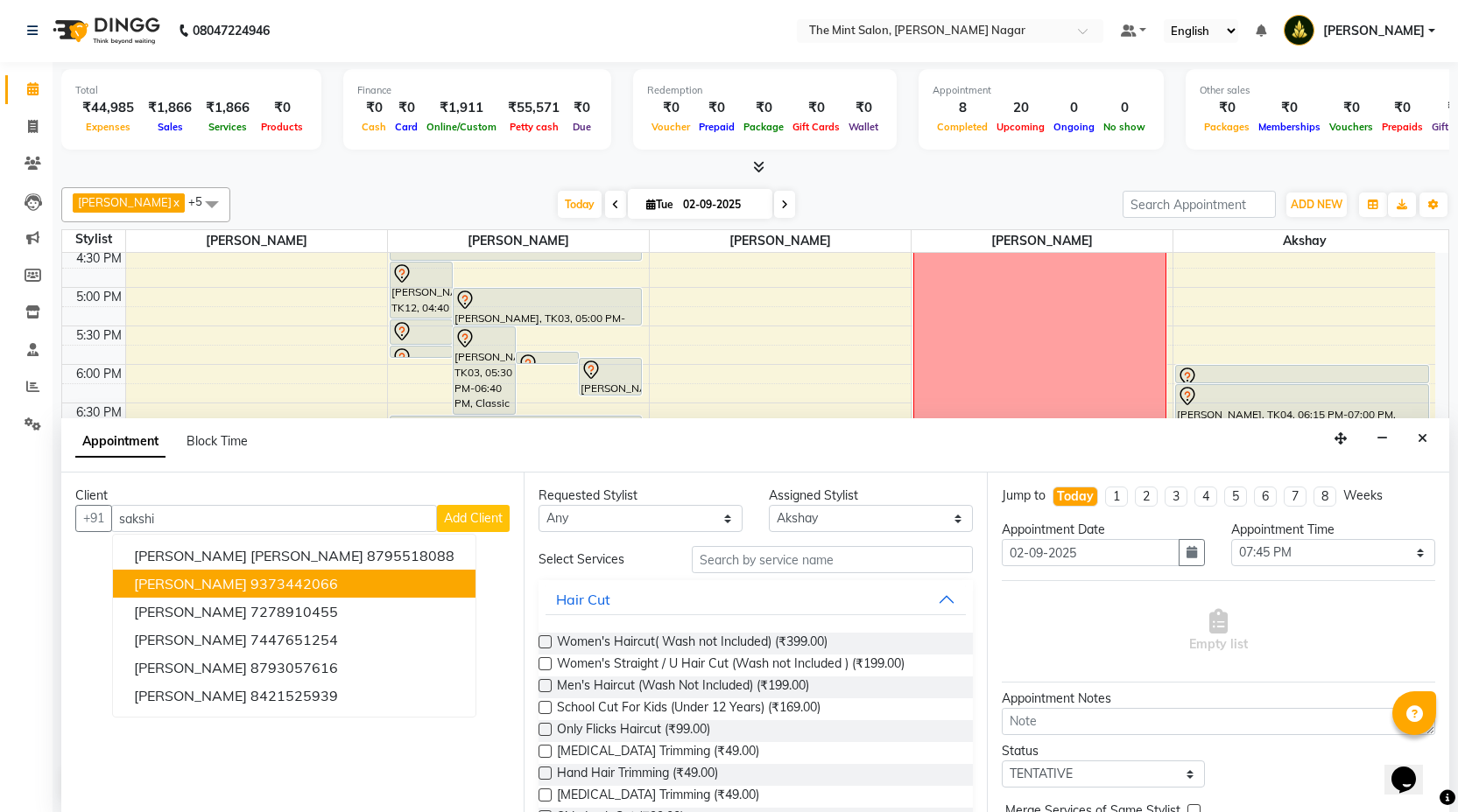
click at [281, 591] on ngb-highlight "9373442066" at bounding box center [294, 584] width 87 height 17
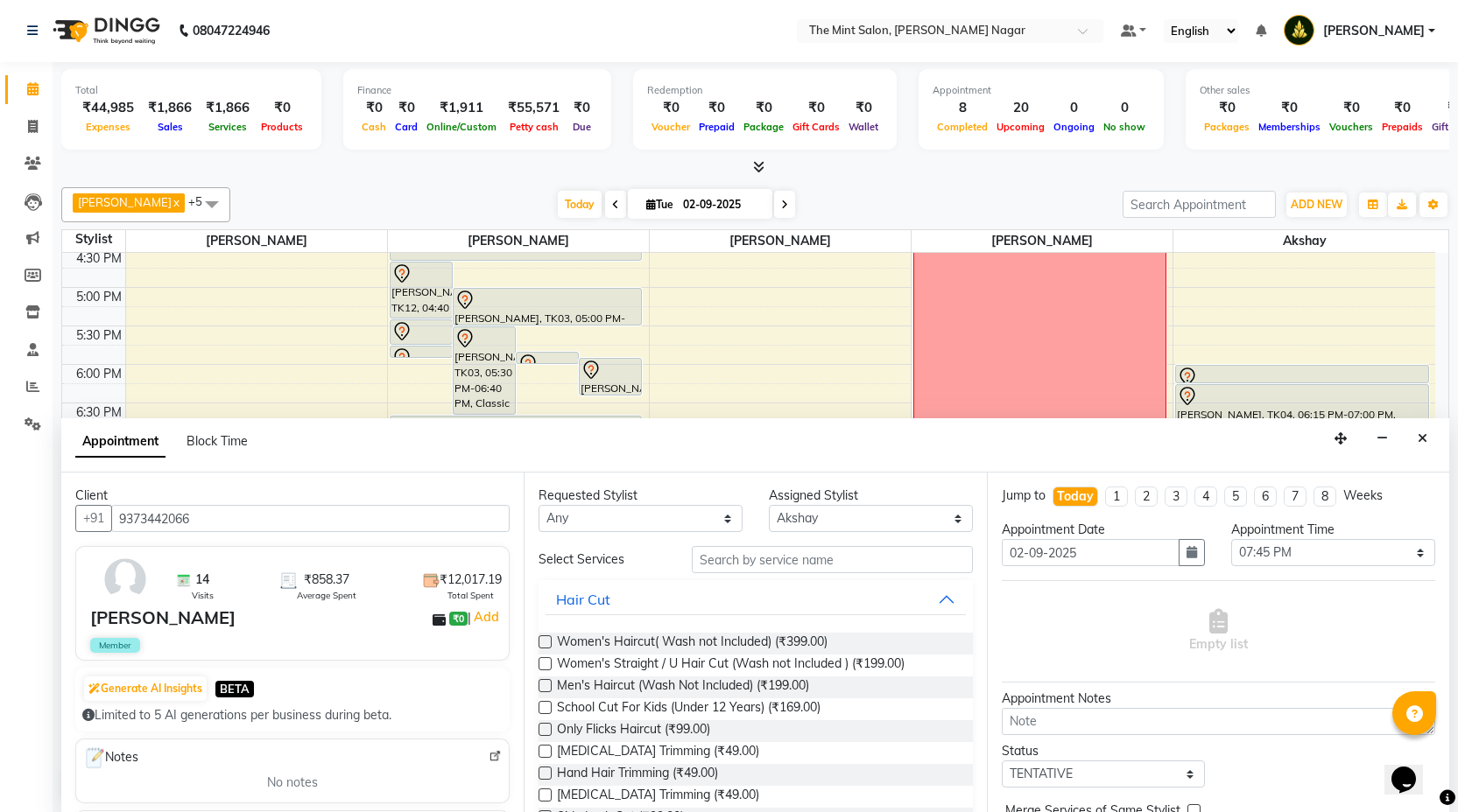
type input "9373442066"
click at [735, 552] on input "text" at bounding box center [832, 559] width 280 height 27
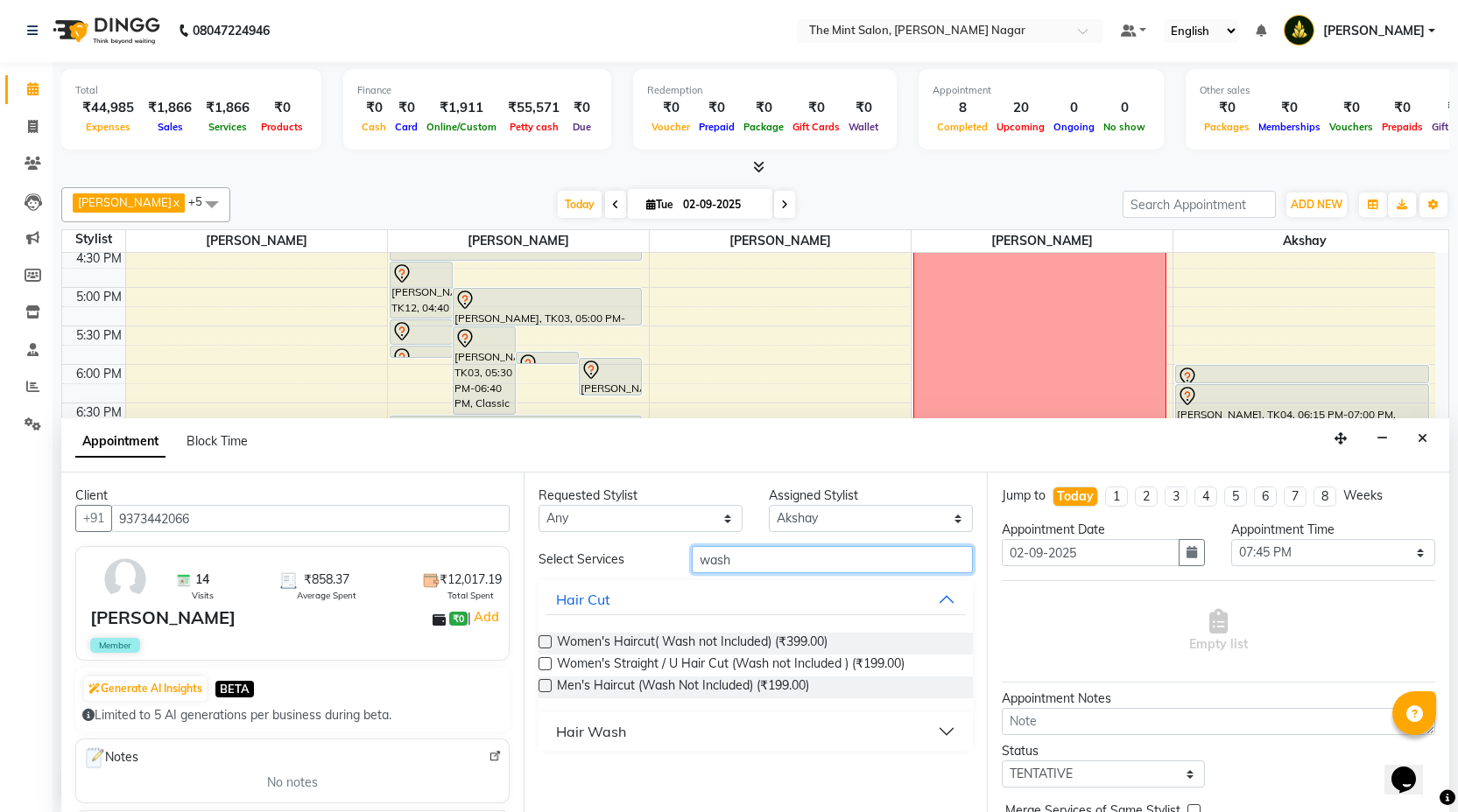
type input "wash"
click at [947, 727] on button "Hair Wash" at bounding box center [755, 732] width 419 height 31
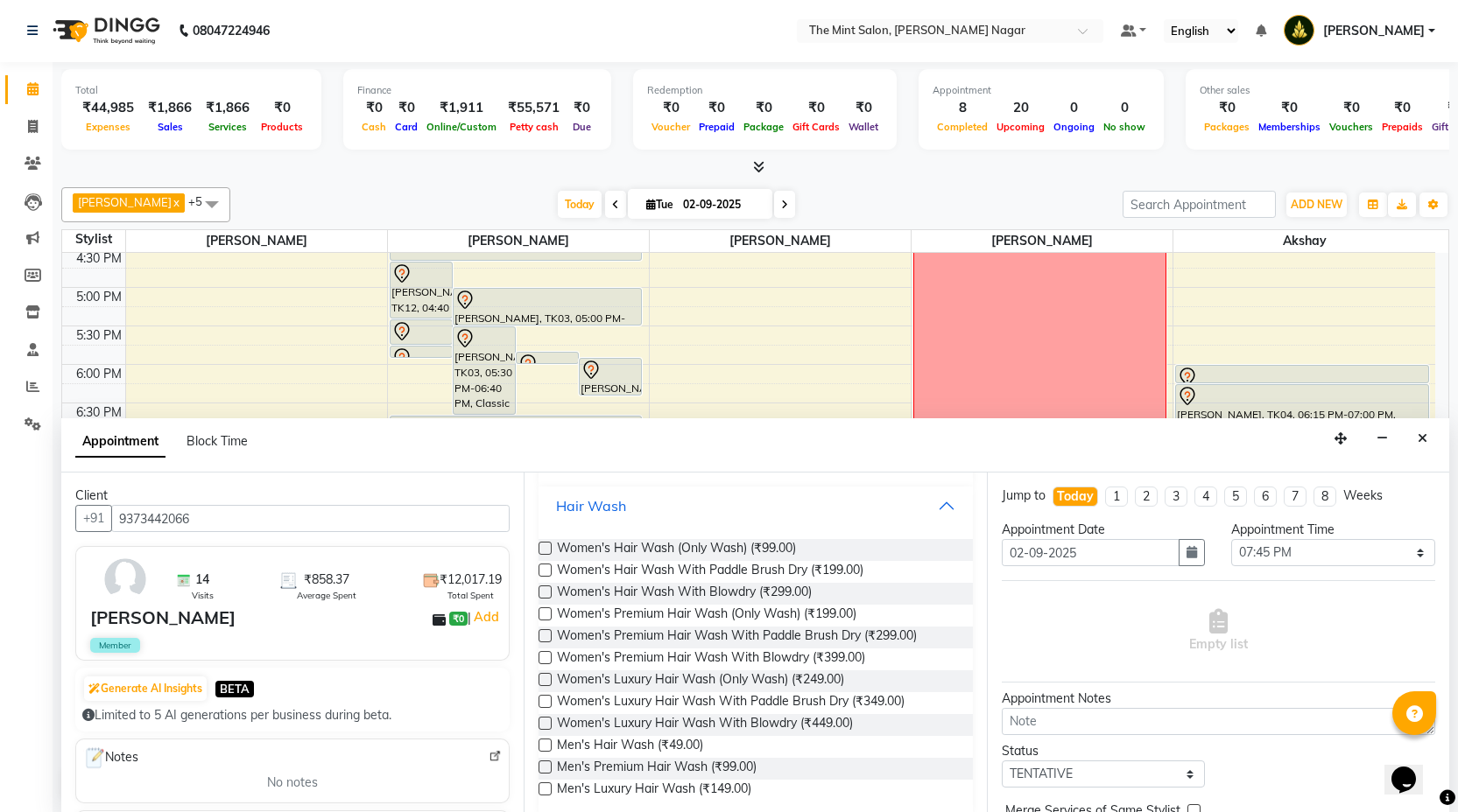
scroll to position [243, 0]
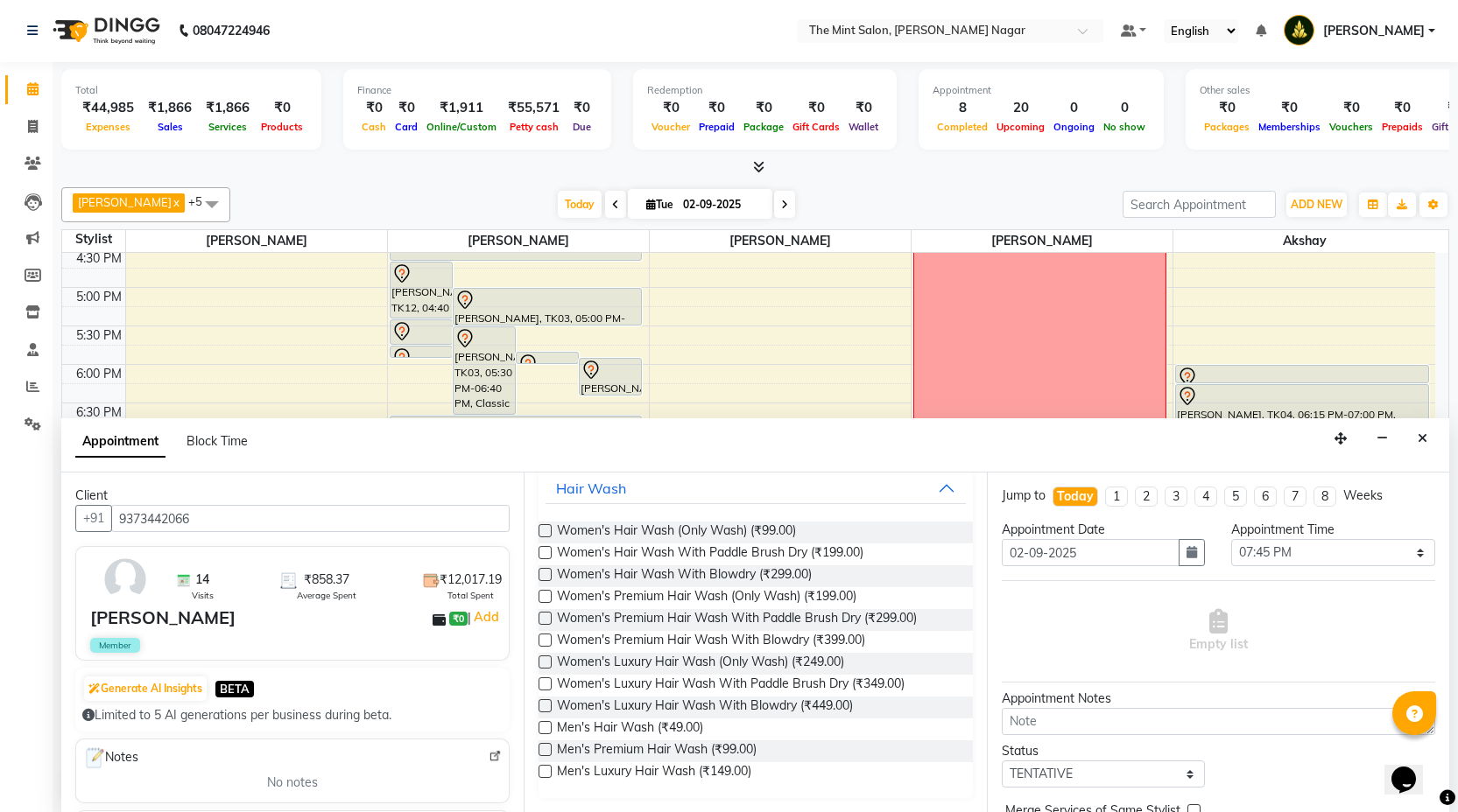
click at [545, 639] on label at bounding box center [545, 641] width 13 height 13
click at [545, 639] on input "checkbox" at bounding box center [544, 642] width 11 height 11
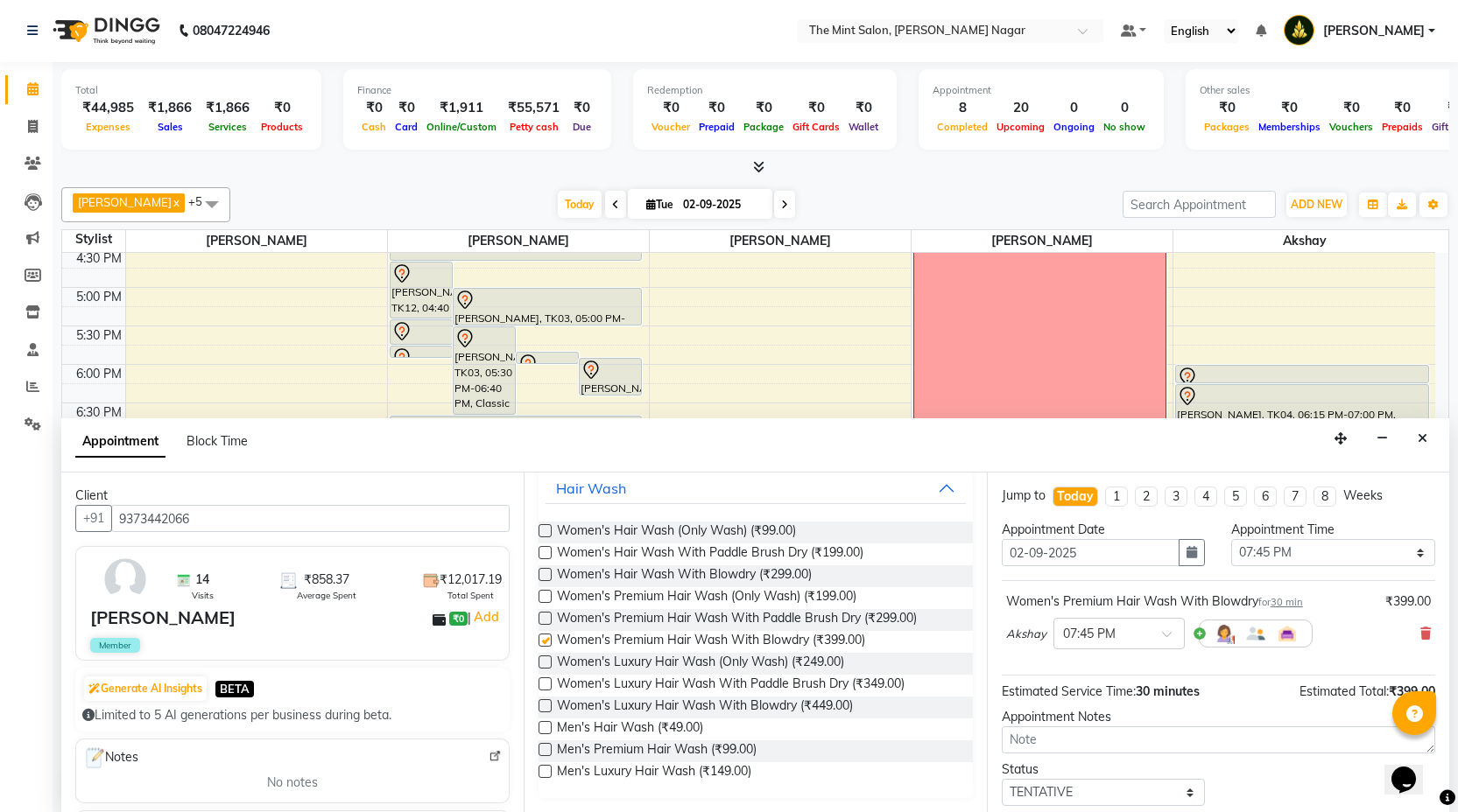
checkbox input "false"
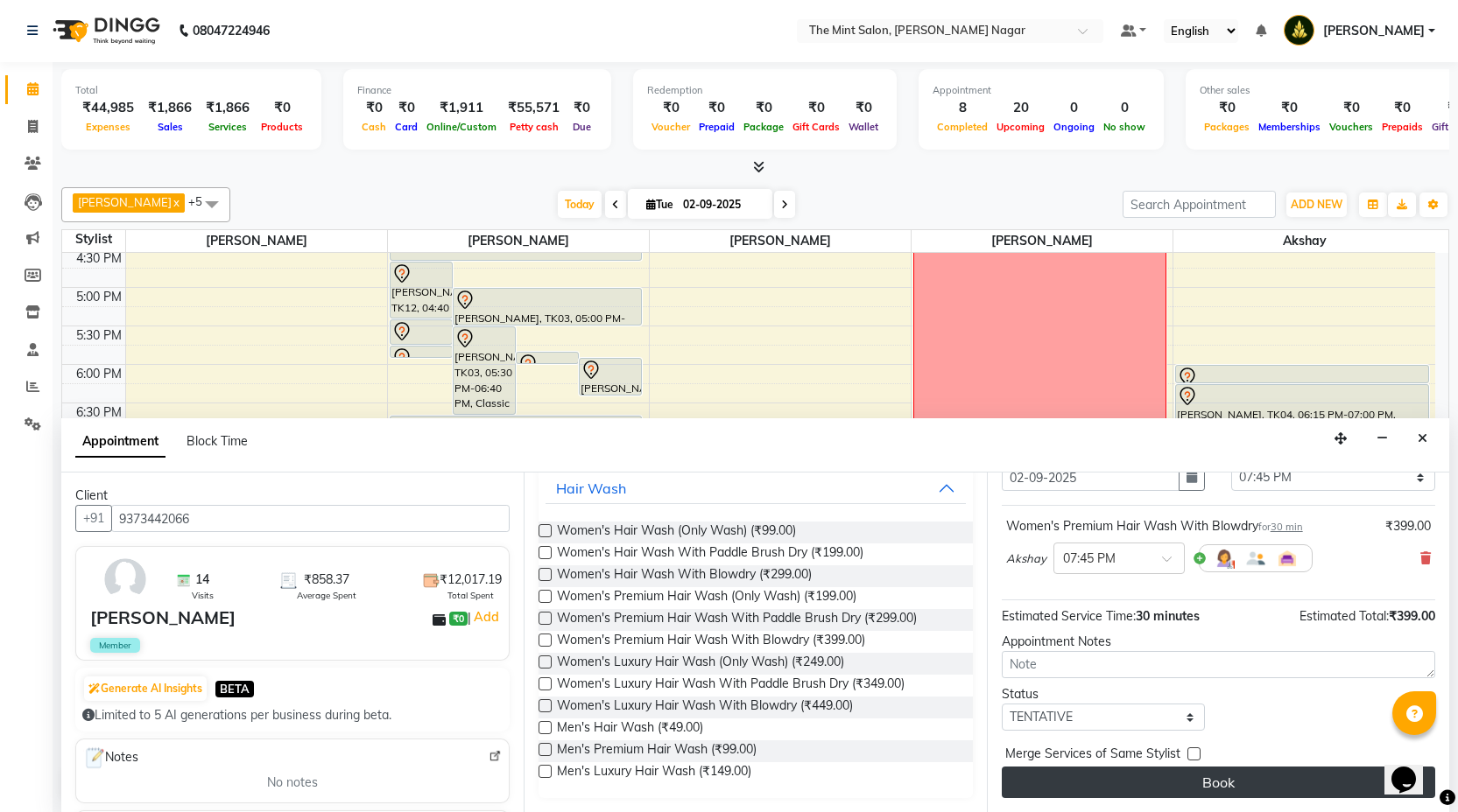
click at [1208, 781] on button "Book" at bounding box center [1218, 782] width 434 height 31
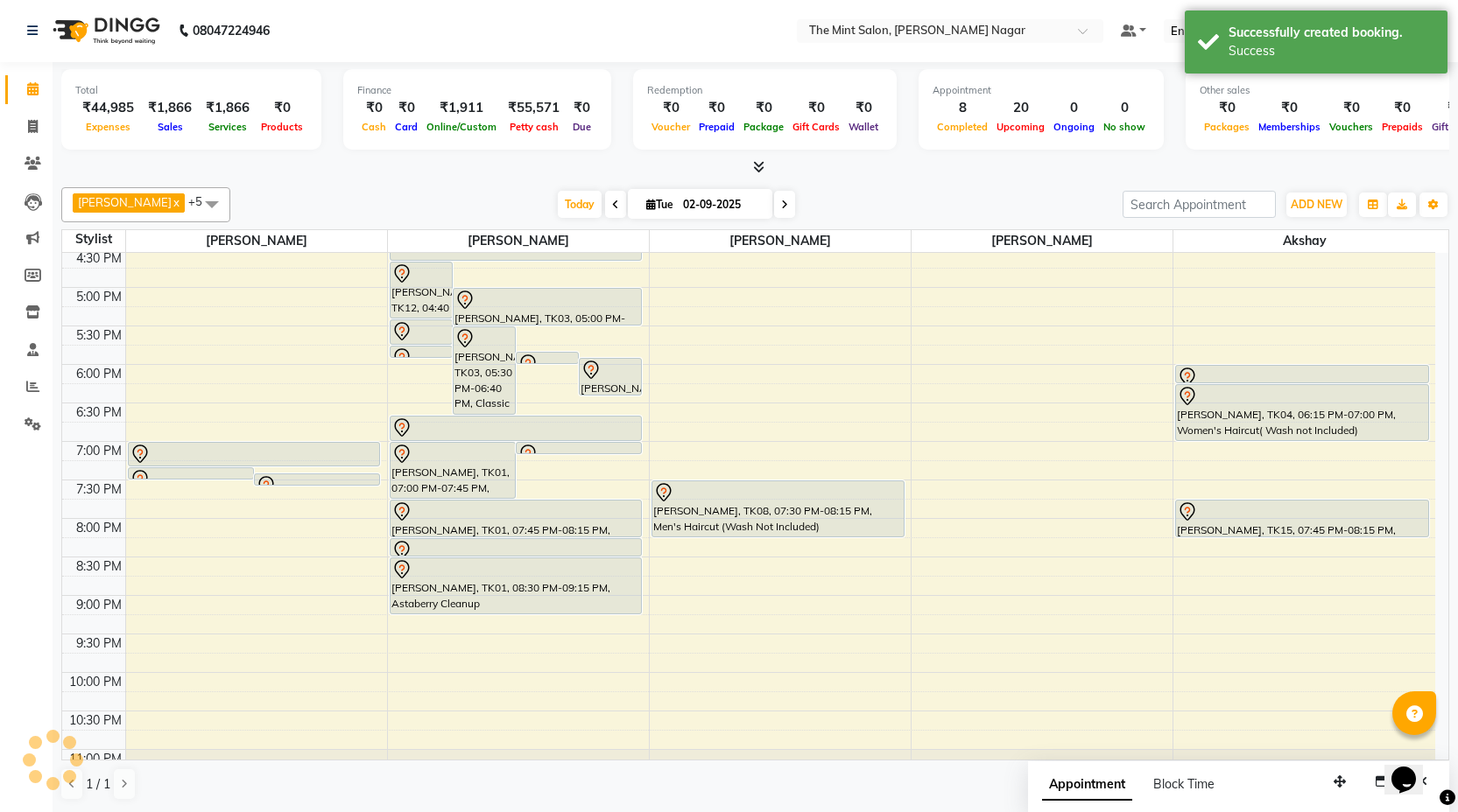
scroll to position [0, 0]
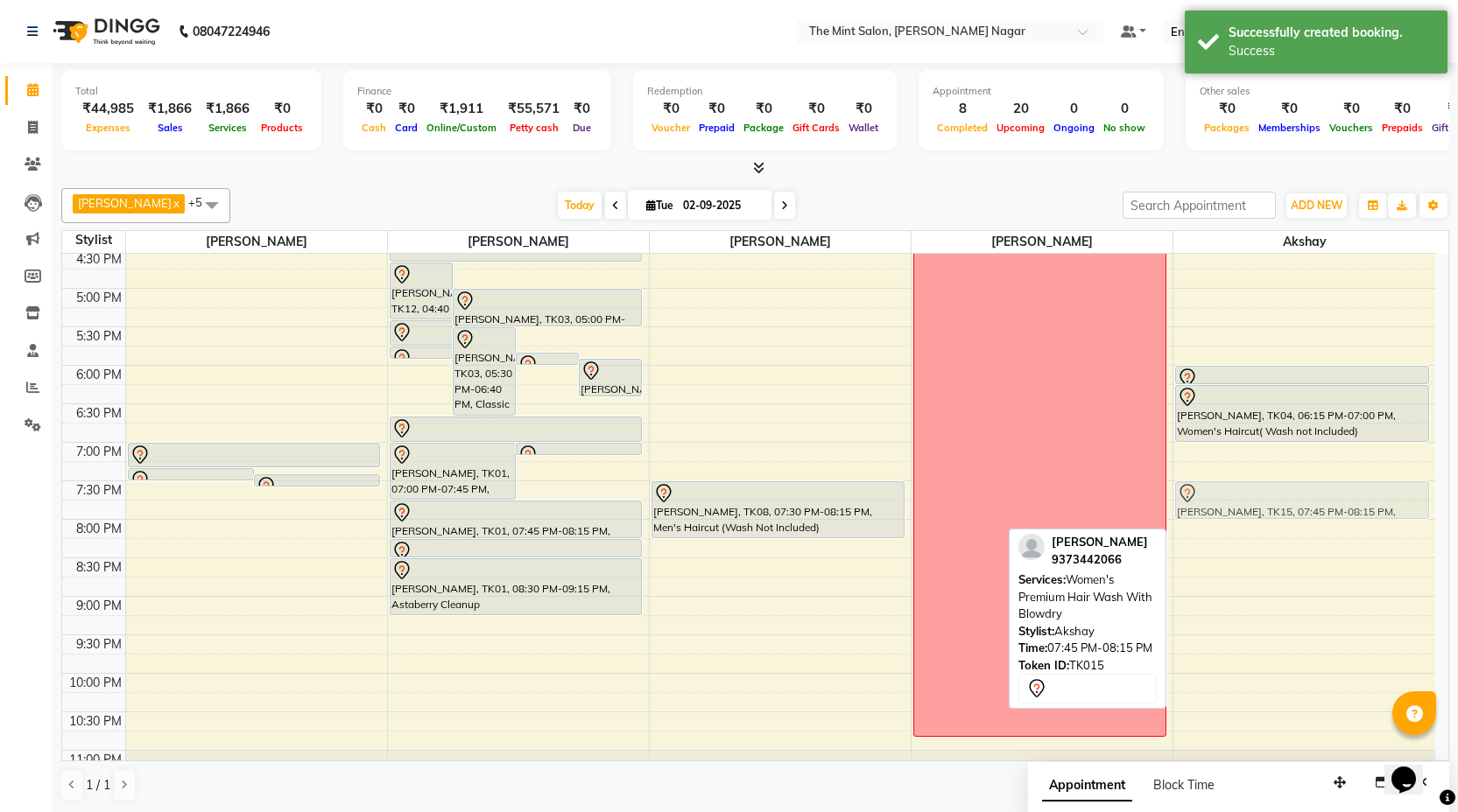
drag, startPoint x: 1243, startPoint y: 507, endPoint x: 1242, endPoint y: 491, distance: 16.0
click at [1242, 491] on div "[PERSON_NAME], TK05, 10:15 AM-10:45 AM, [PERSON_NAME] [PERSON_NAME], TK10, 10:3…" at bounding box center [1304, 250] width 262 height 1155
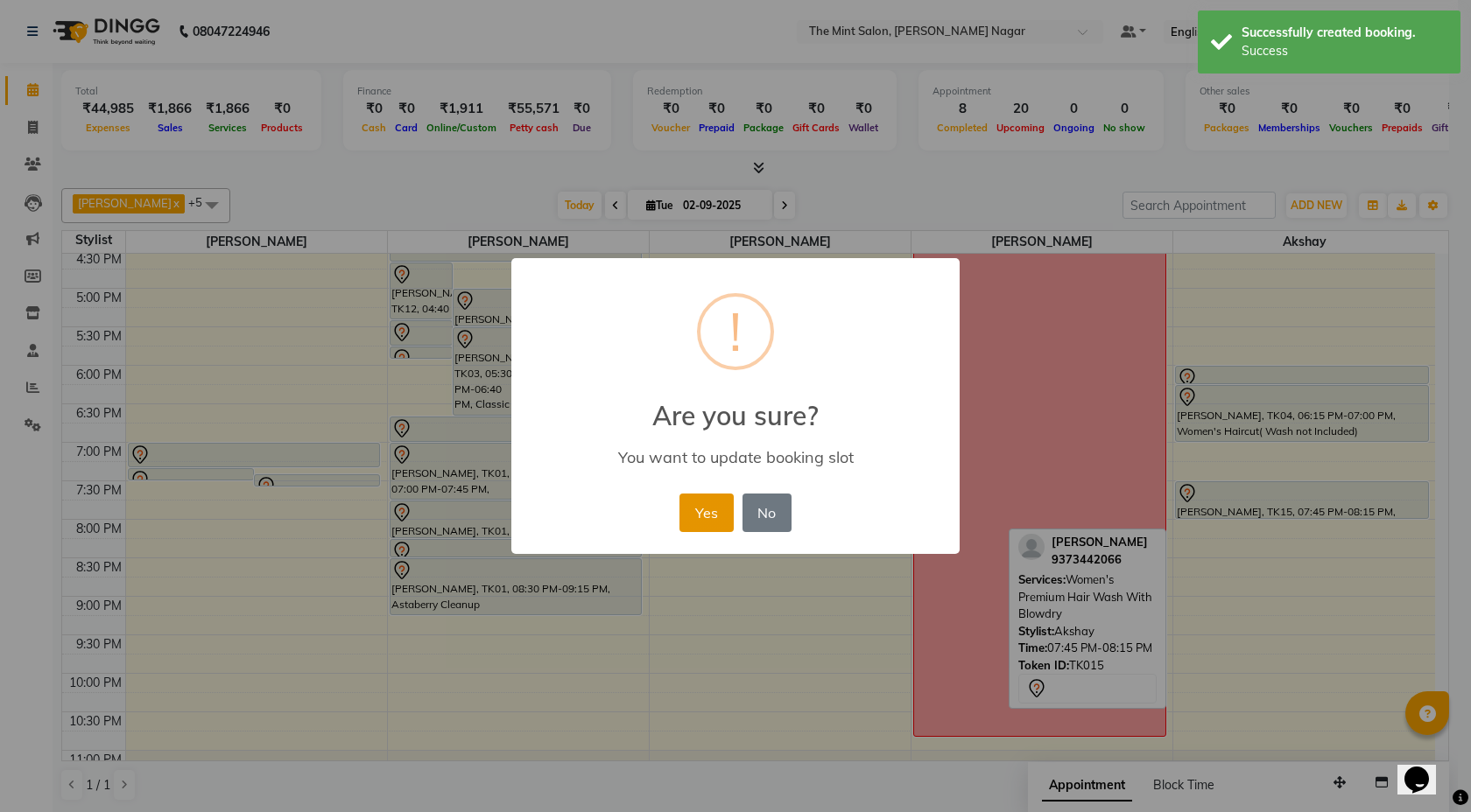
click at [721, 512] on button "Yes" at bounding box center [706, 513] width 53 height 39
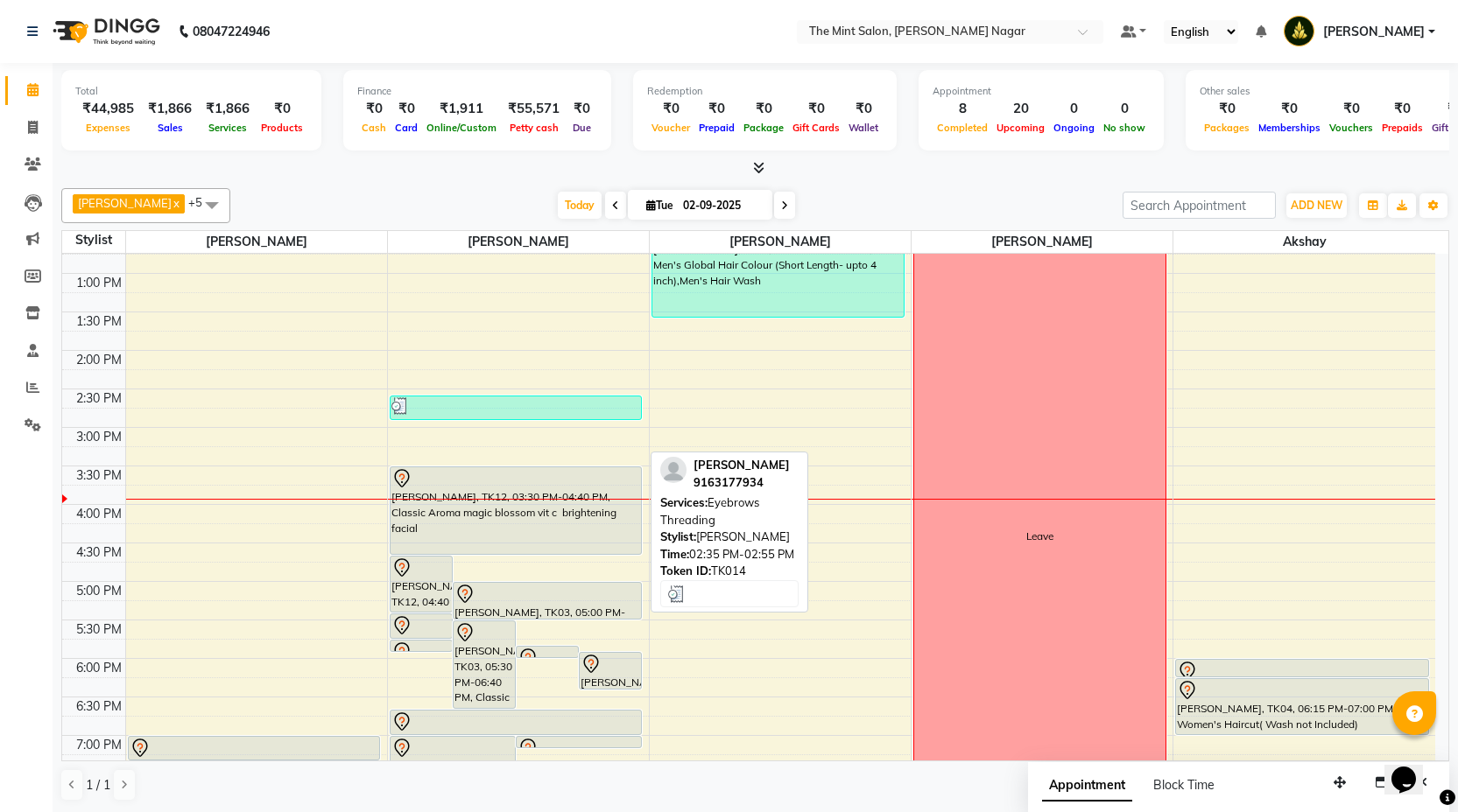
scroll to position [283, 0]
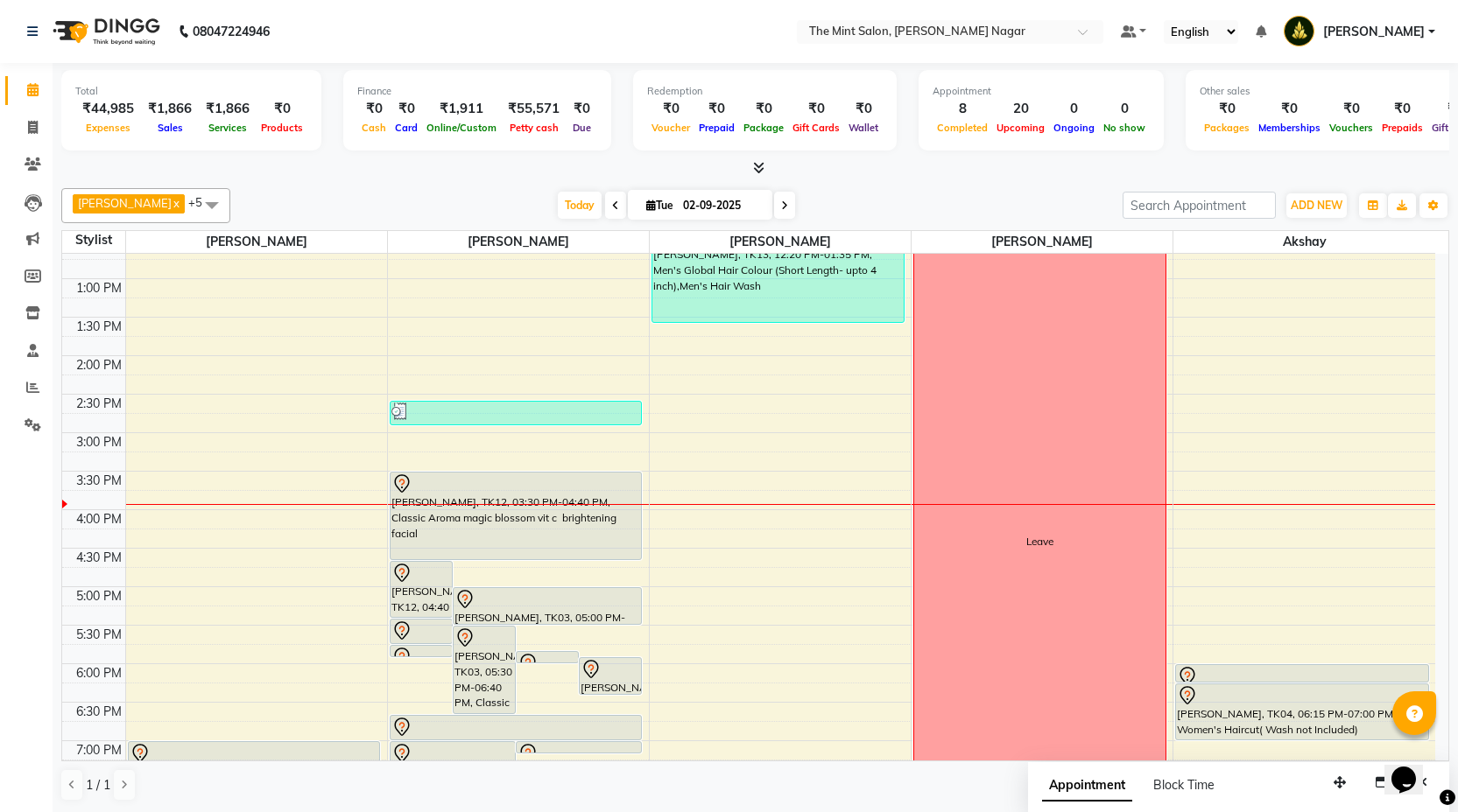
click at [404, 443] on div "9:00 AM 9:30 AM 10:00 AM 10:30 AM 11:00 AM 11:30 AM 12:00 PM 12:30 PM 1:00 PM 1…" at bounding box center [749, 548] width 1373 height 1155
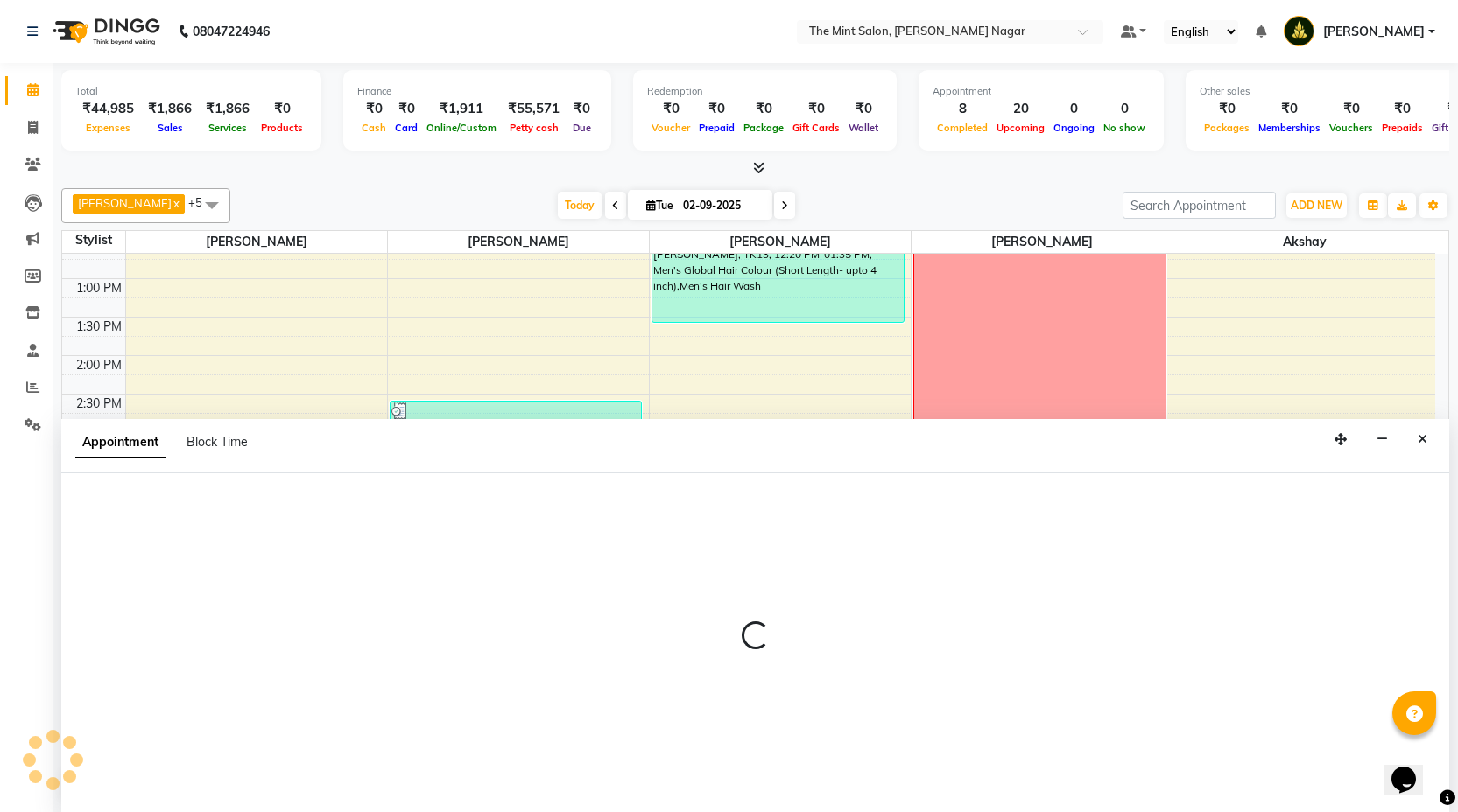
scroll to position [1, 0]
select select "61942"
select select "900"
select select "tentative"
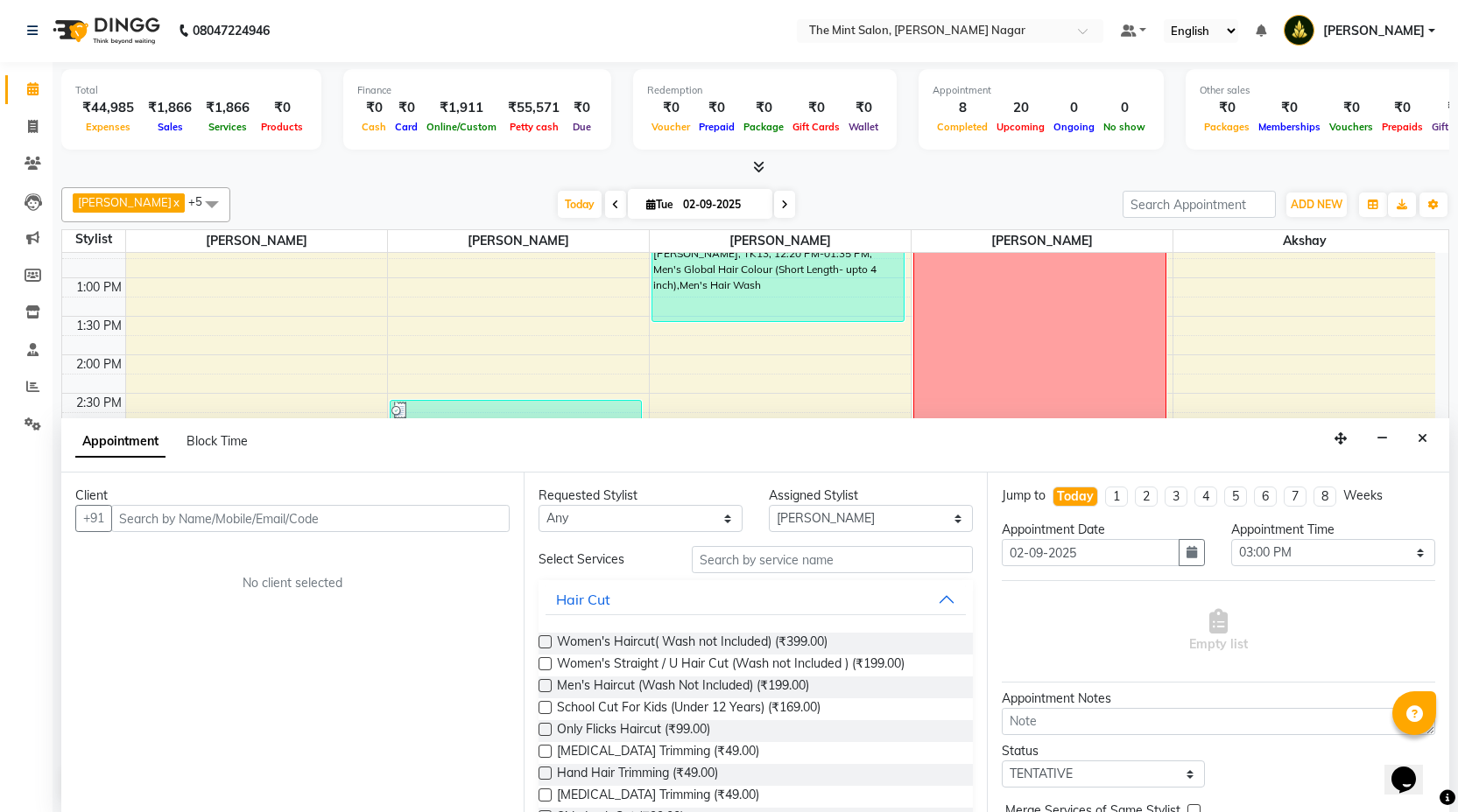
click at [348, 514] on input "text" at bounding box center [310, 519] width 399 height 27
click at [1418, 439] on icon "Close" at bounding box center [1423, 438] width 9 height 12
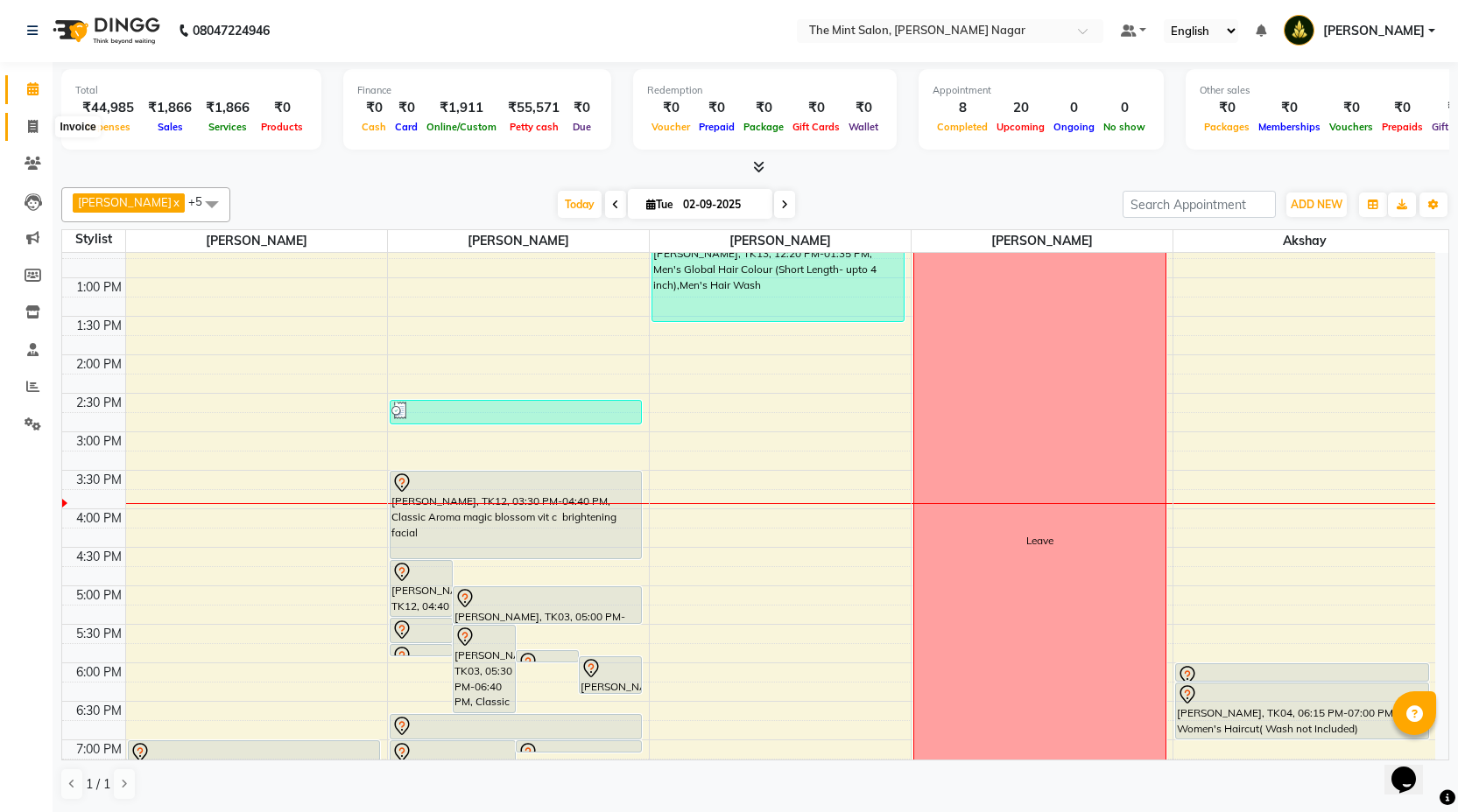
click at [33, 120] on icon at bounding box center [33, 127] width 9 height 13
select select "service"
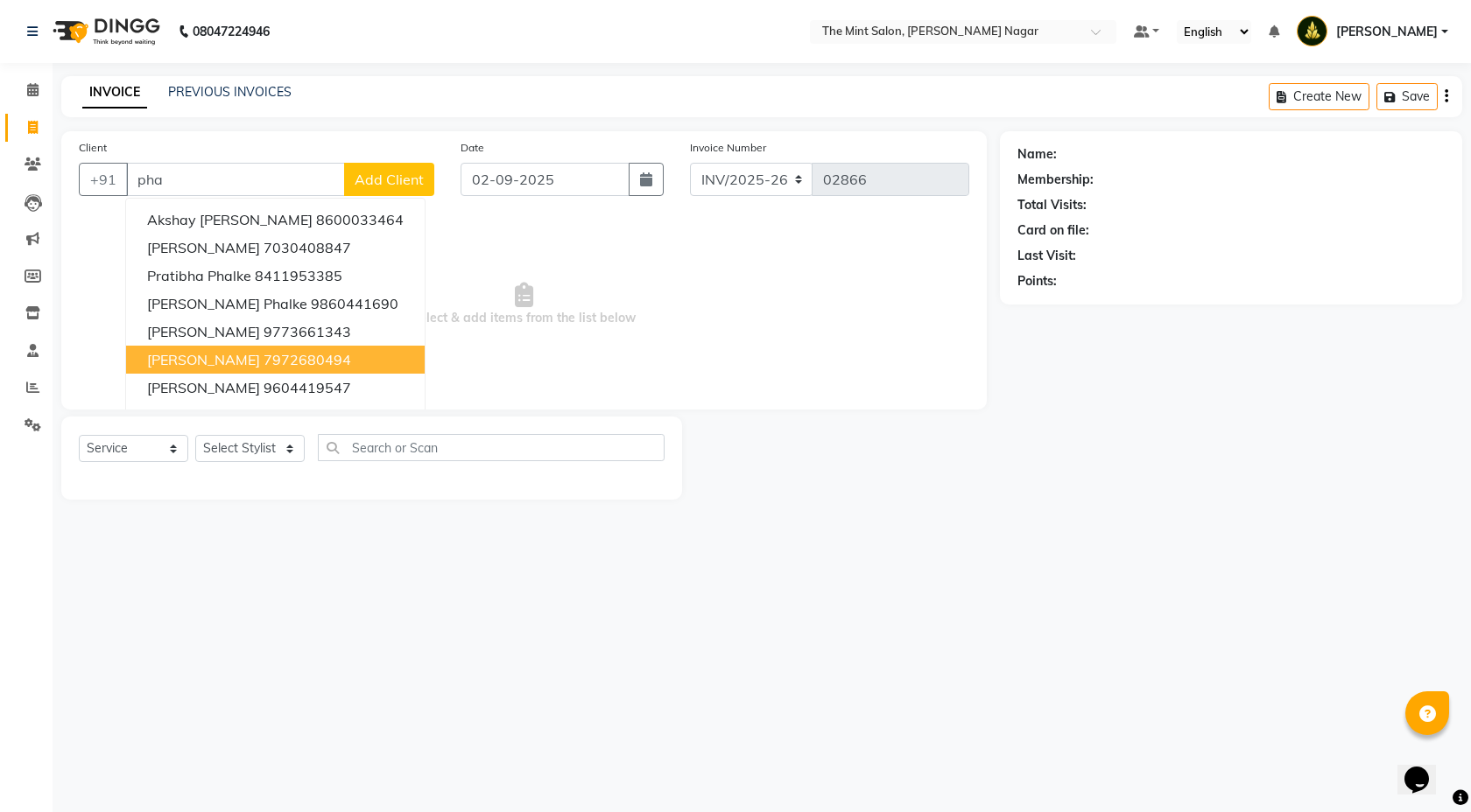
click at [222, 356] on span "[PERSON_NAME]" at bounding box center [203, 360] width 113 height 17
type input "7972680494"
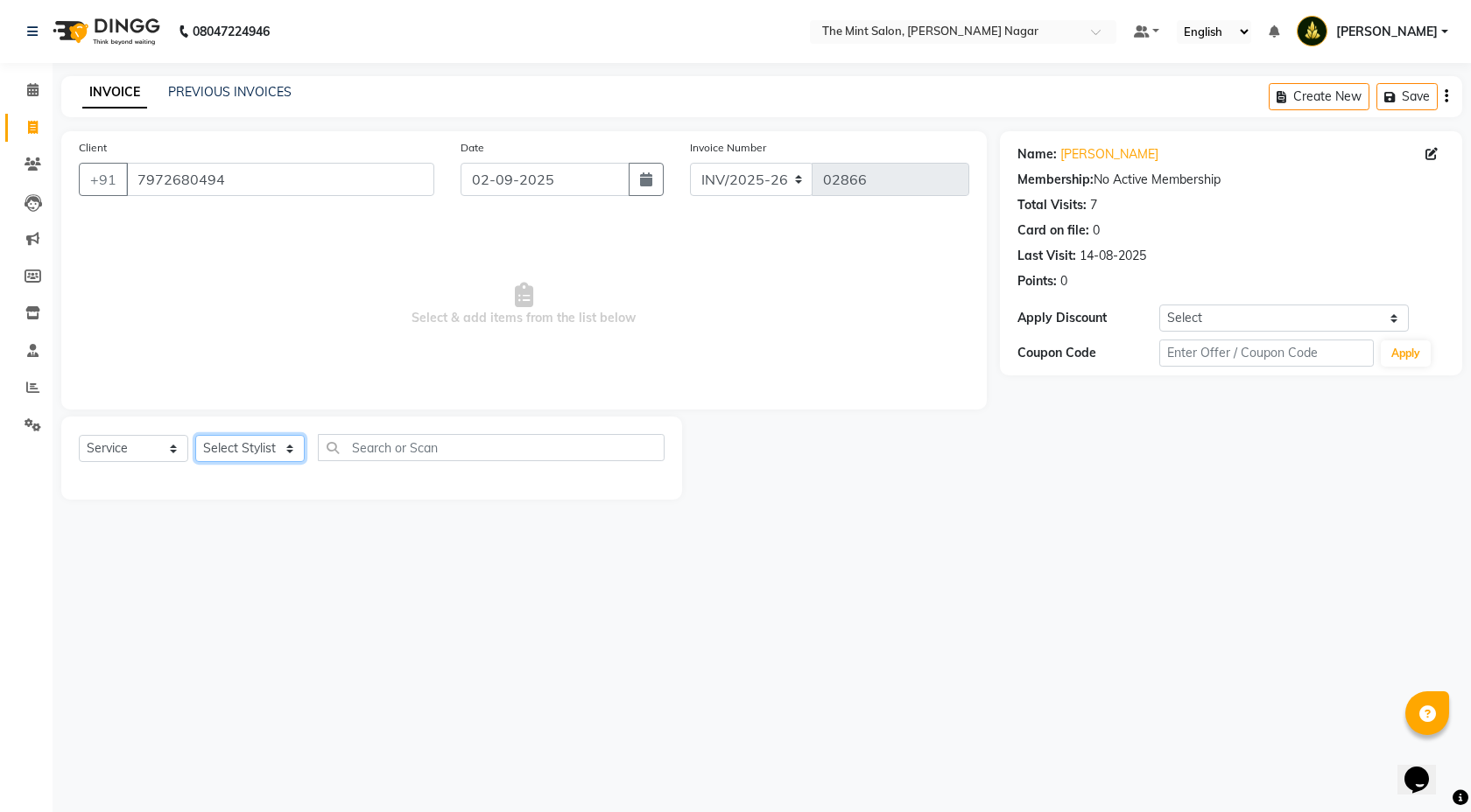
click at [285, 452] on select "Select Stylist [PERSON_NAME] [PERSON_NAME] [PERSON_NAME] Pooja [PERSON_NAME] [P…" at bounding box center [250, 449] width 110 height 27
select select "61942"
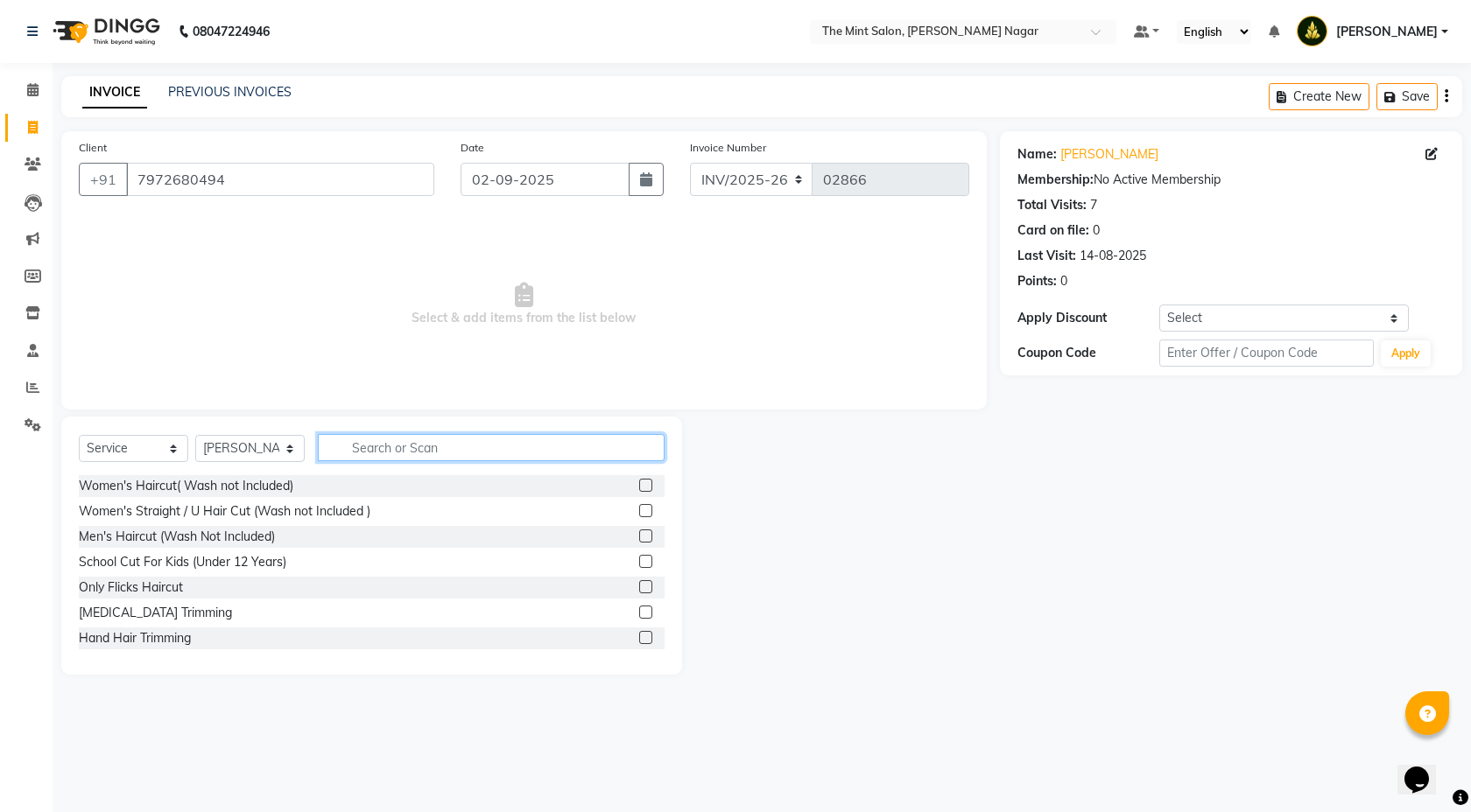
click at [385, 441] on input "text" at bounding box center [491, 448] width 346 height 27
type input "threa"
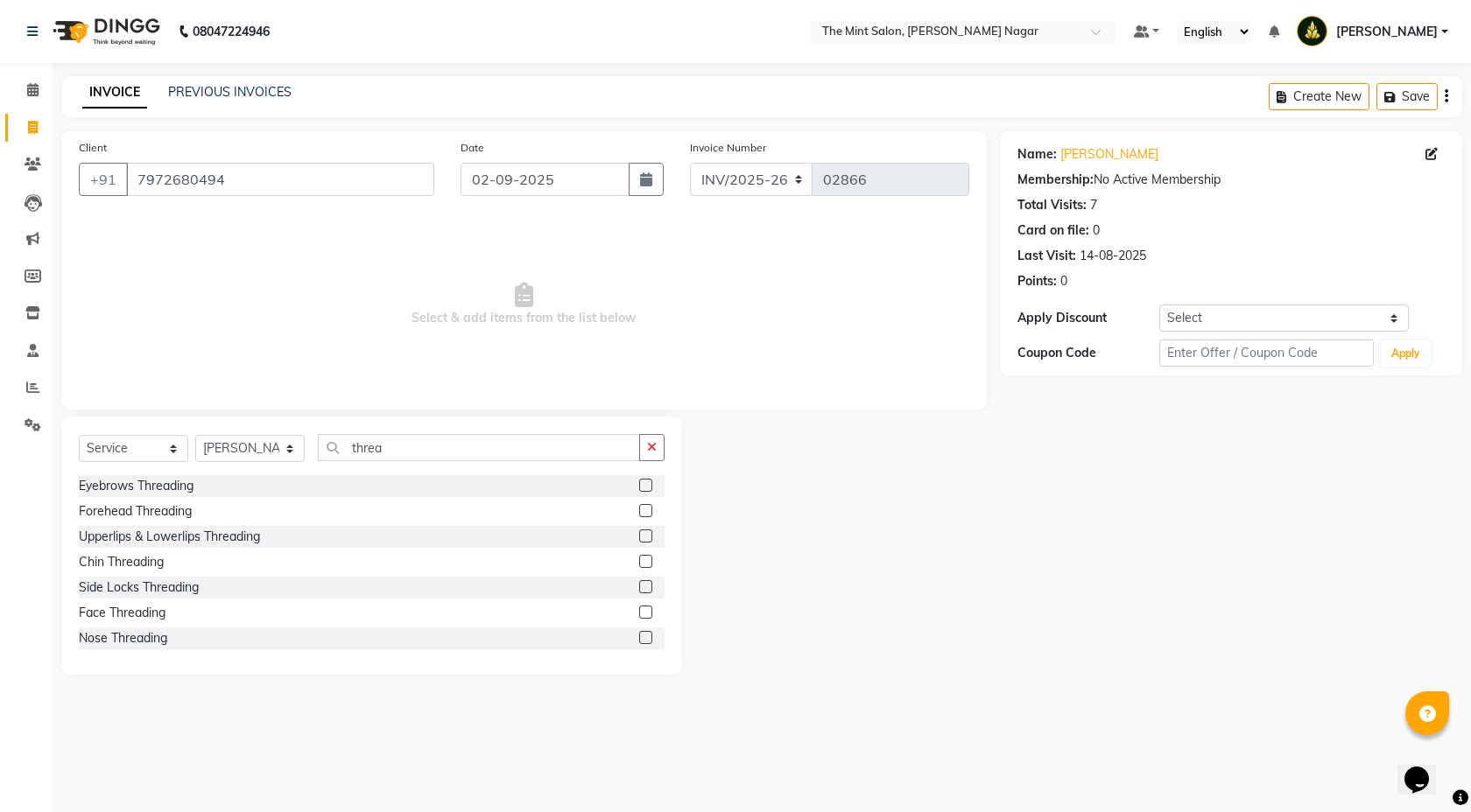
click at [639, 489] on label at bounding box center [646, 485] width 13 height 13
click at [639, 489] on input "checkbox" at bounding box center [645, 486] width 11 height 11
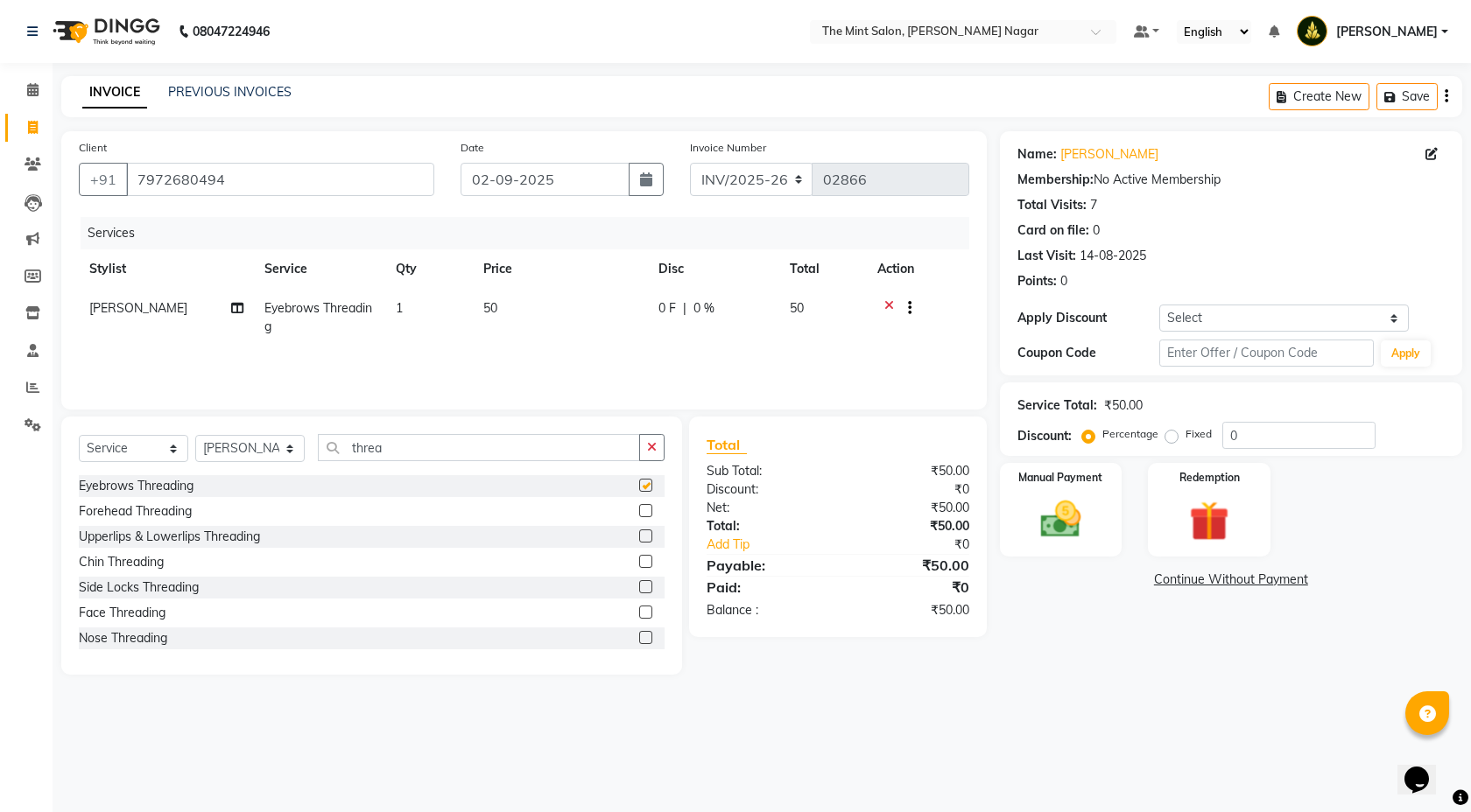
checkbox input "false"
click at [639, 537] on label at bounding box center [646, 537] width 13 height 13
click at [639, 537] on input "checkbox" at bounding box center [645, 537] width 11 height 11
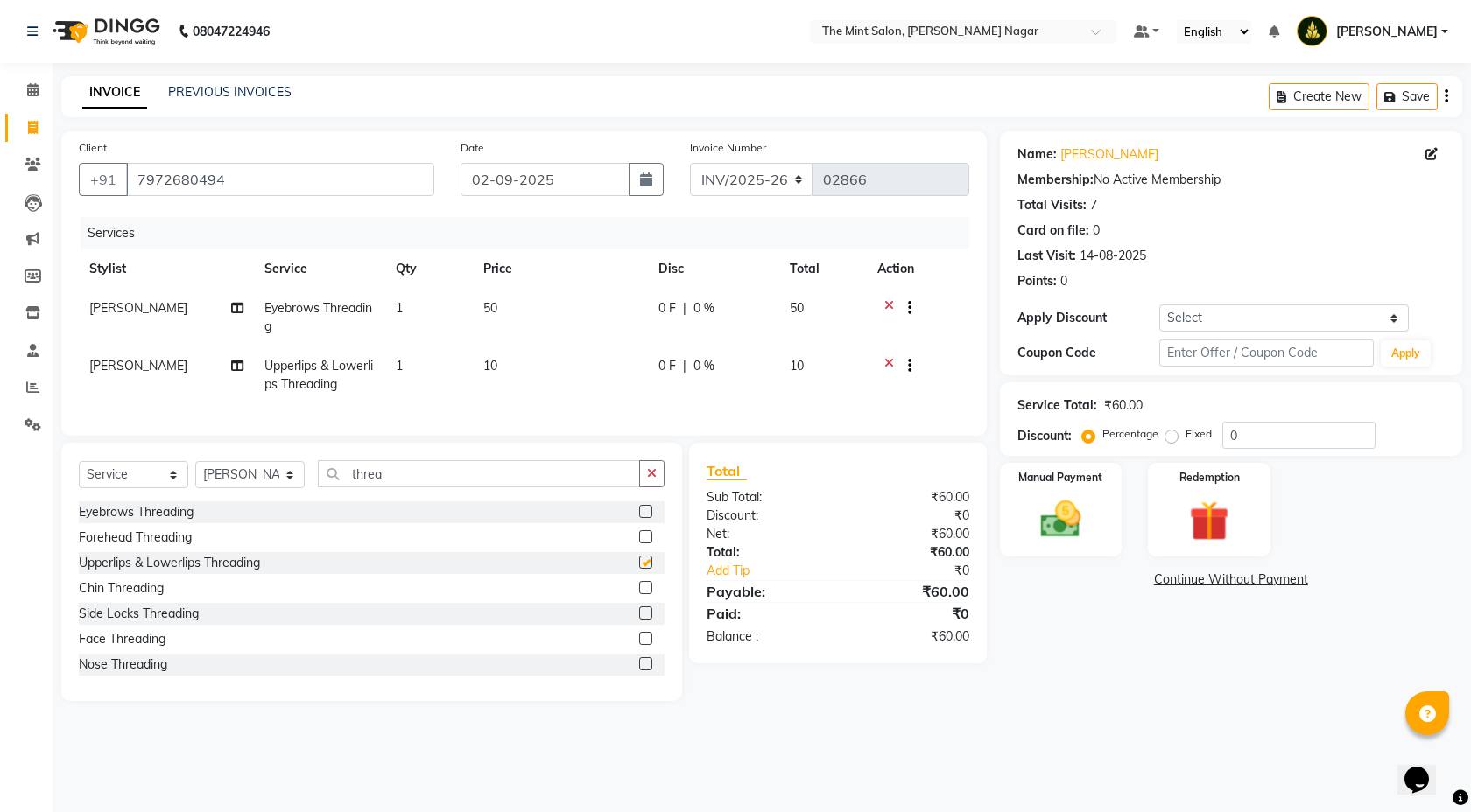
checkbox input "false"
click at [1226, 438] on input "0" at bounding box center [1299, 435] width 153 height 27
type input "10"
click at [417, 485] on input "threa" at bounding box center [479, 474] width 322 height 27
type input "t"
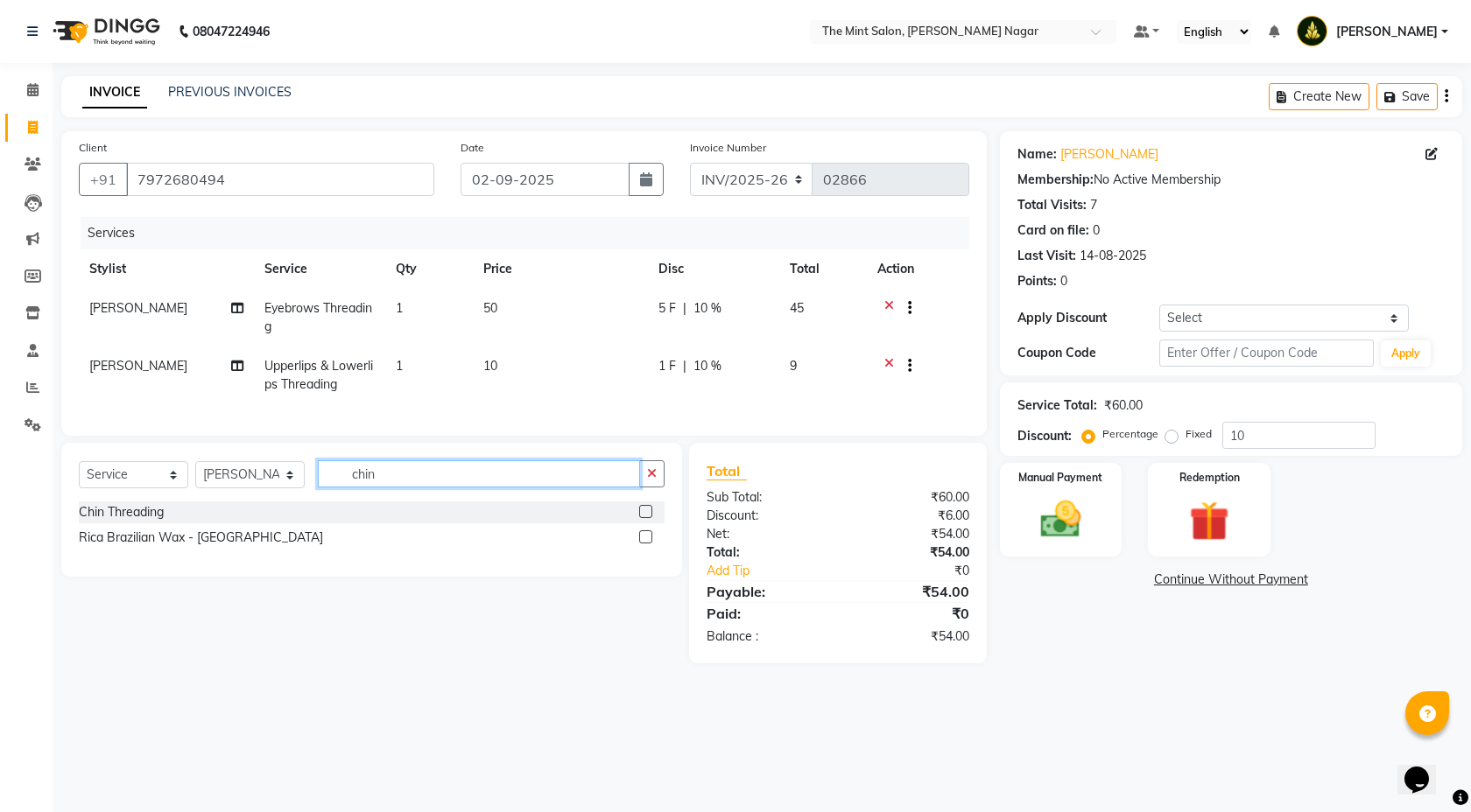
type input "chin"
click at [644, 519] on label at bounding box center [646, 512] width 13 height 13
click at [644, 519] on input "checkbox" at bounding box center [645, 513] width 11 height 11
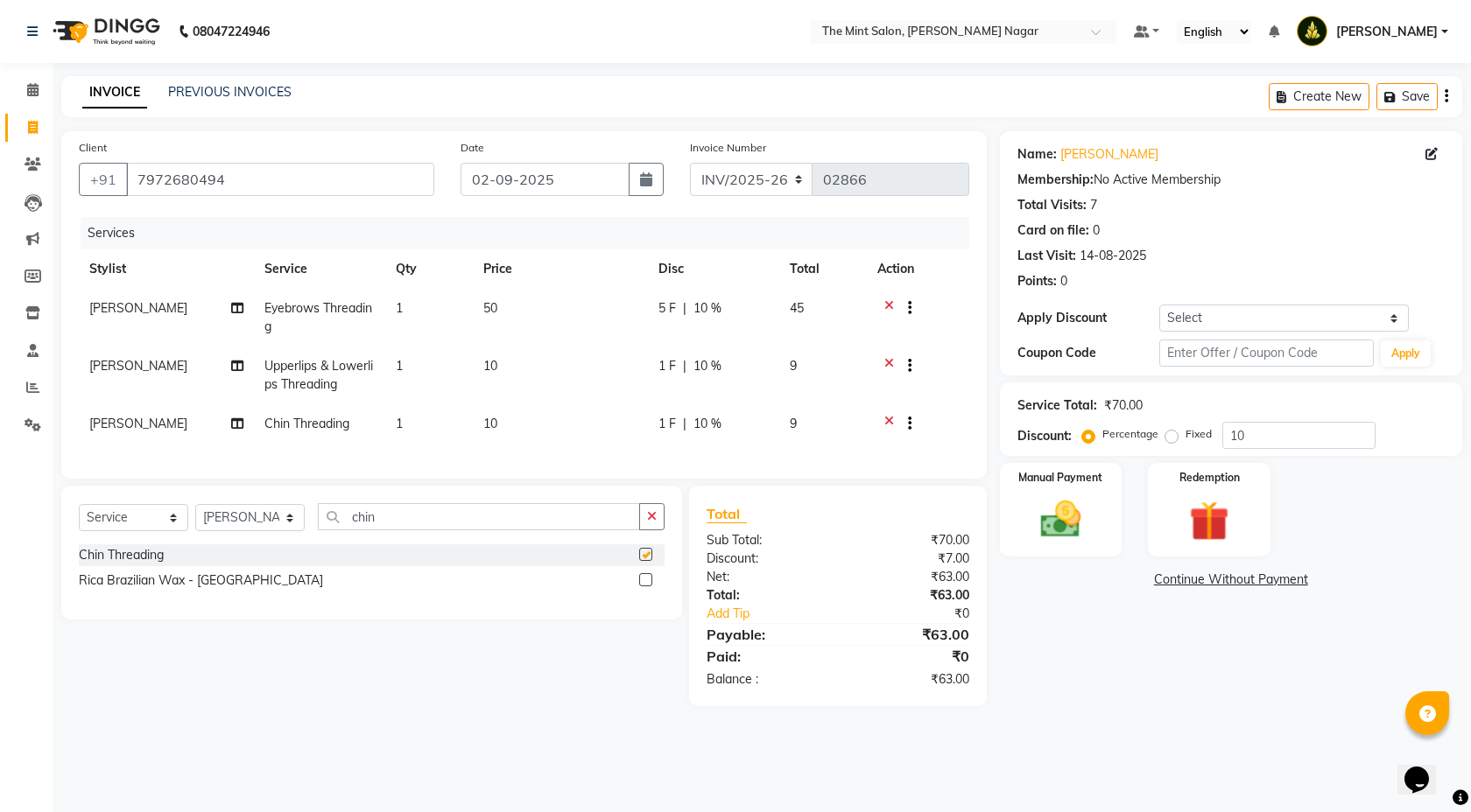
checkbox input "false"
click at [1068, 541] on img at bounding box center [1061, 520] width 68 height 48
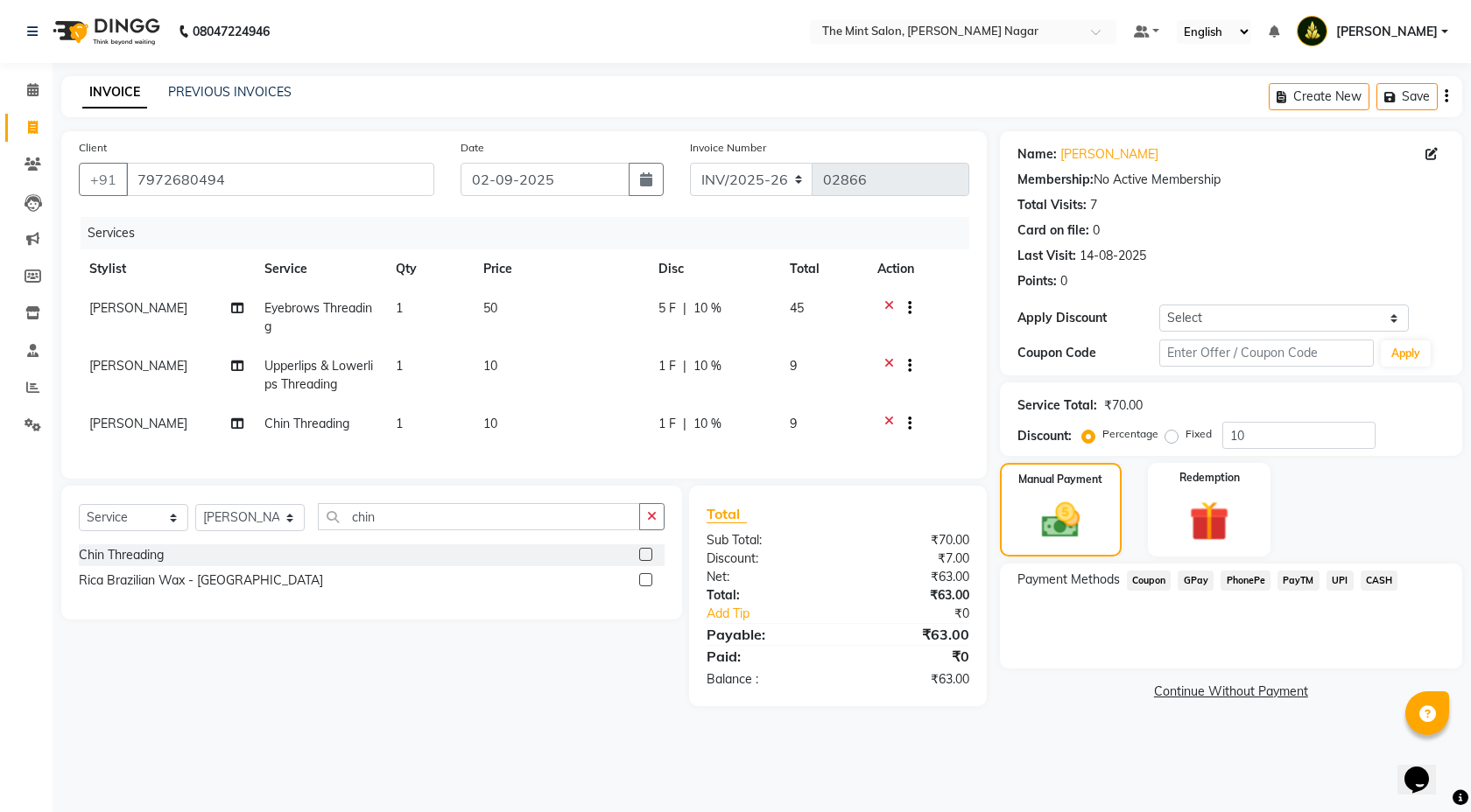
click at [1244, 580] on span "PhonePe" at bounding box center [1245, 580] width 50 height 20
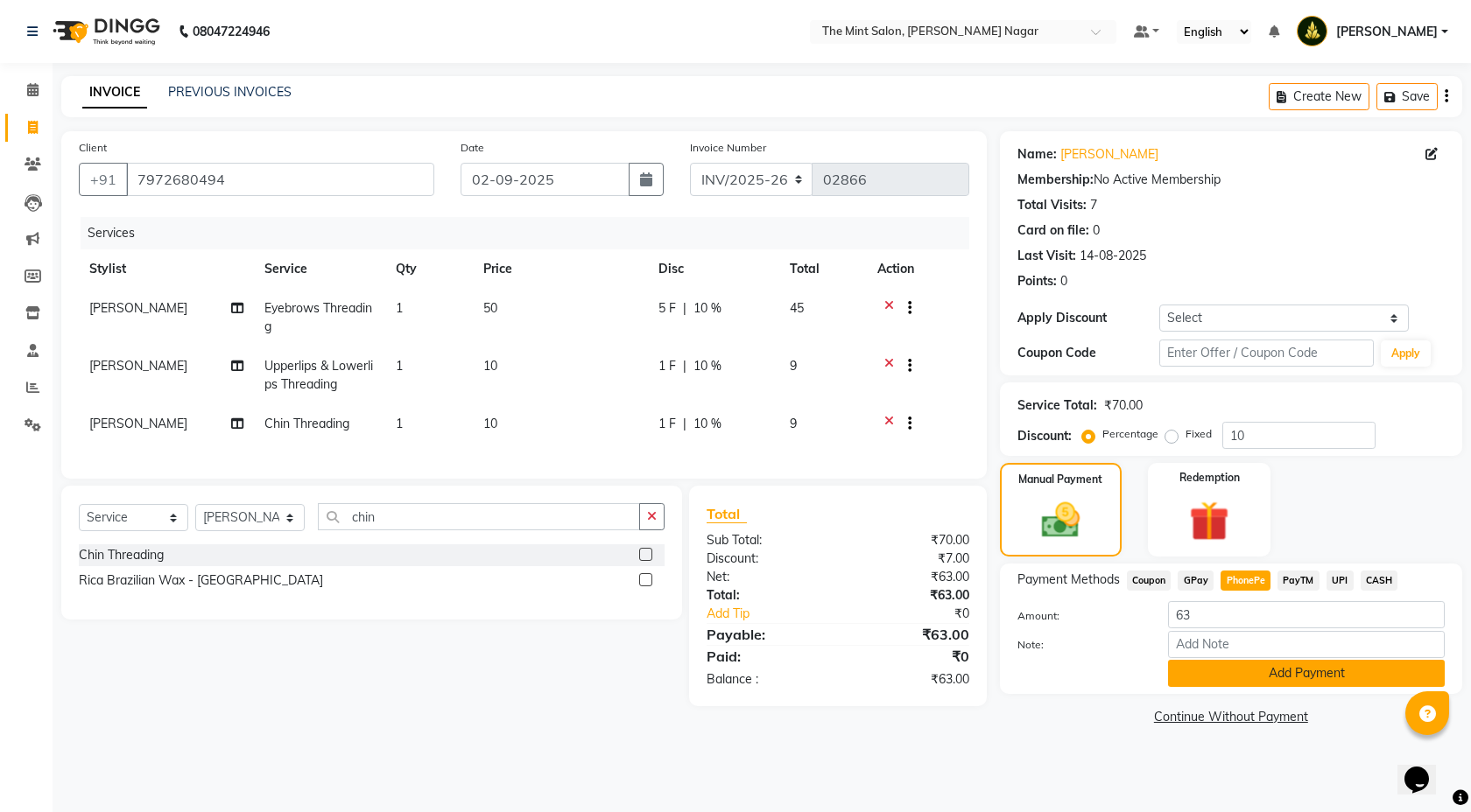
click at [1235, 671] on button "Add Payment" at bounding box center [1306, 673] width 276 height 27
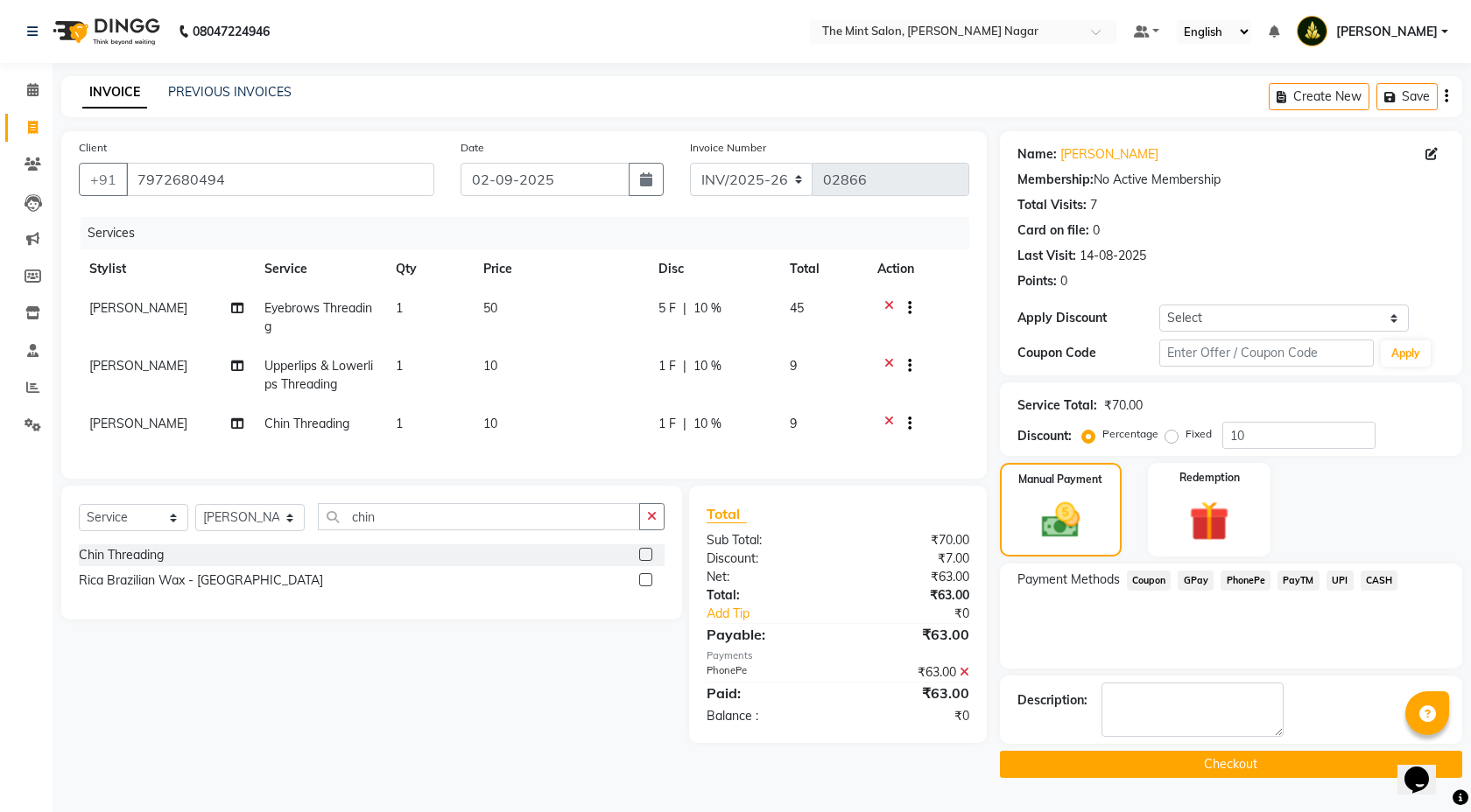
click at [1196, 757] on button "Checkout" at bounding box center [1231, 765] width 462 height 27
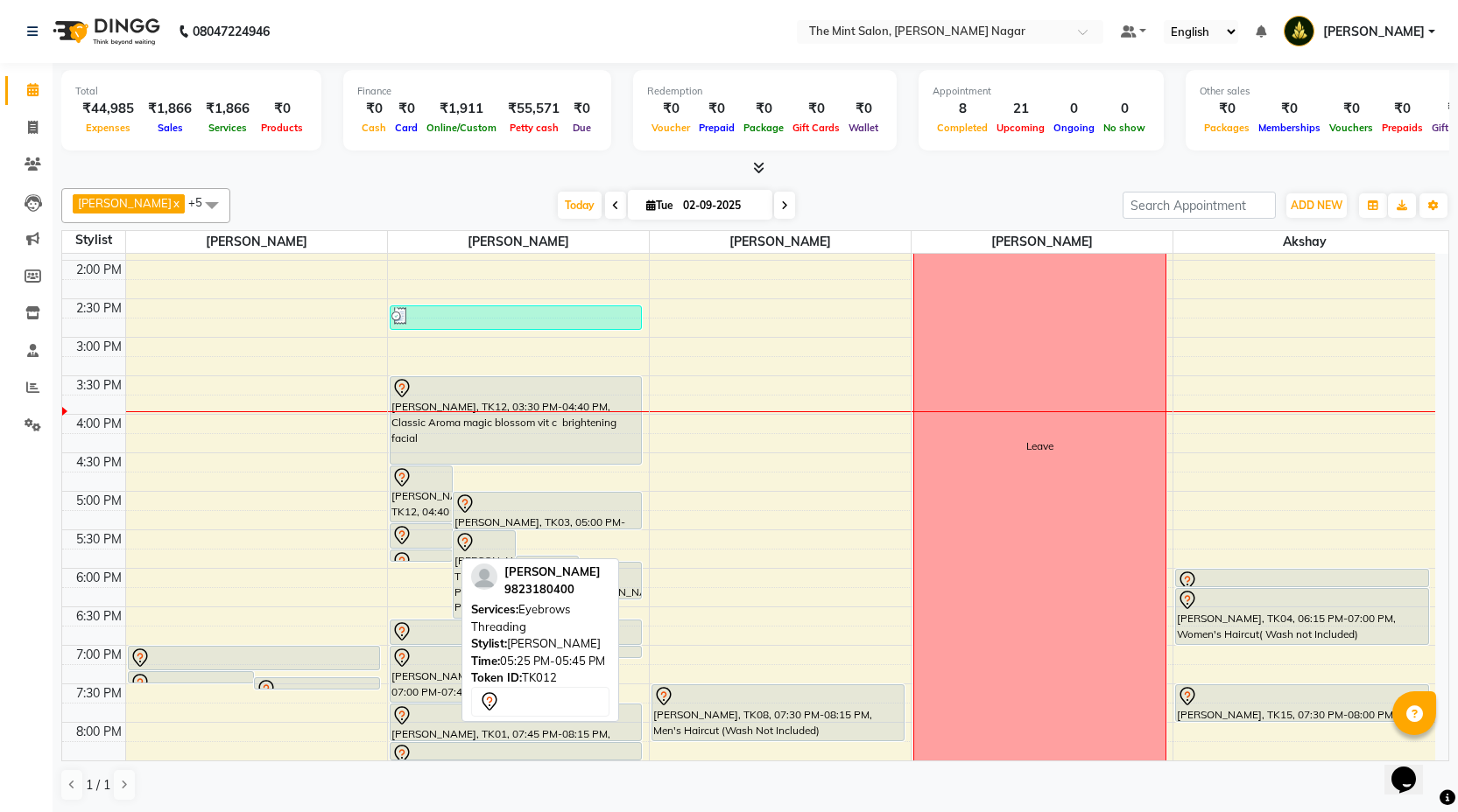
scroll to position [380, 0]
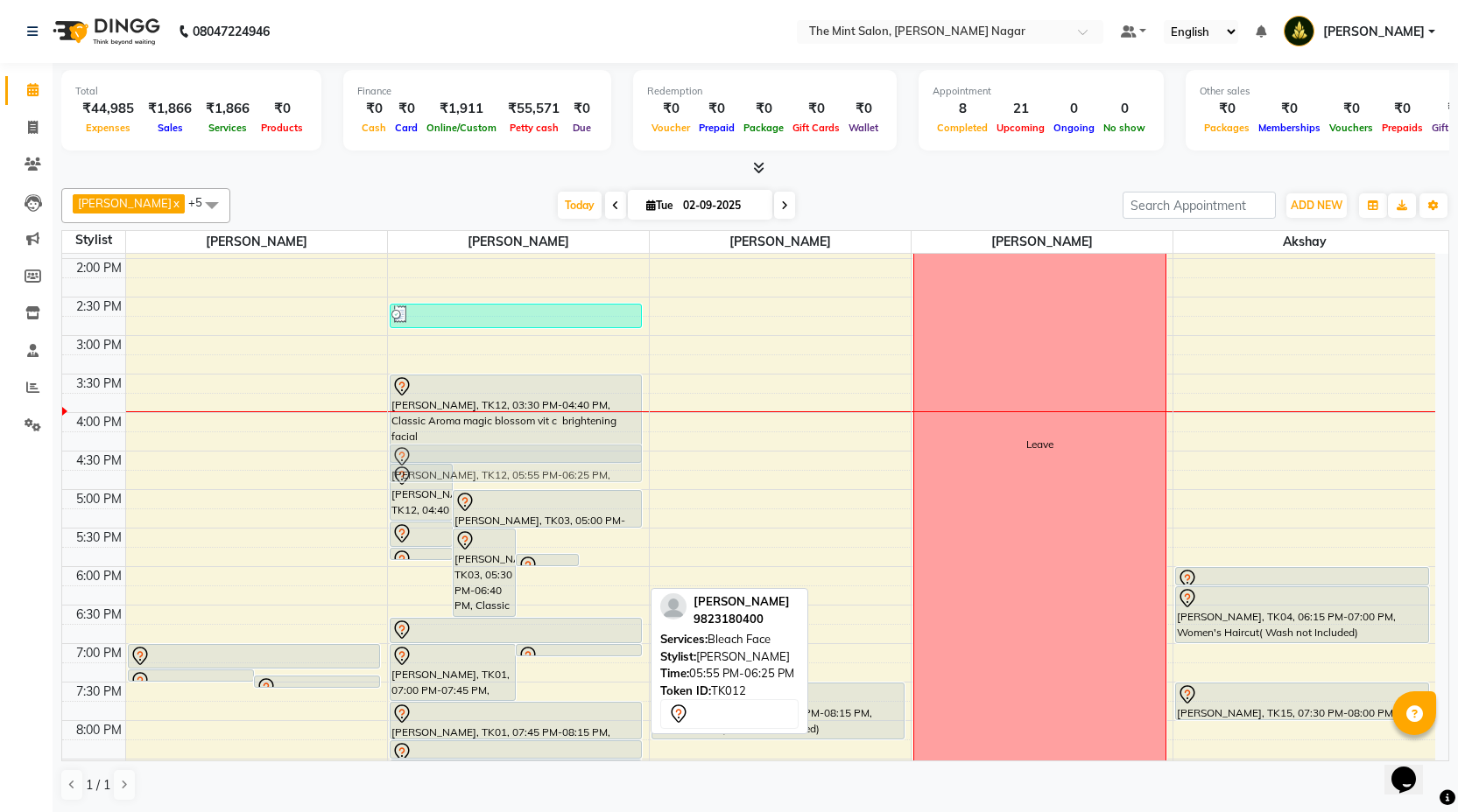
drag, startPoint x: 589, startPoint y: 582, endPoint x: 561, endPoint y: 468, distance: 117.4
click at [561, 468] on div "Monika Patial, TK12, 05:25 PM-05:45 PM, Eyebrows Threading Kavita Behl, TK03, 0…" at bounding box center [519, 451] width 261 height 1155
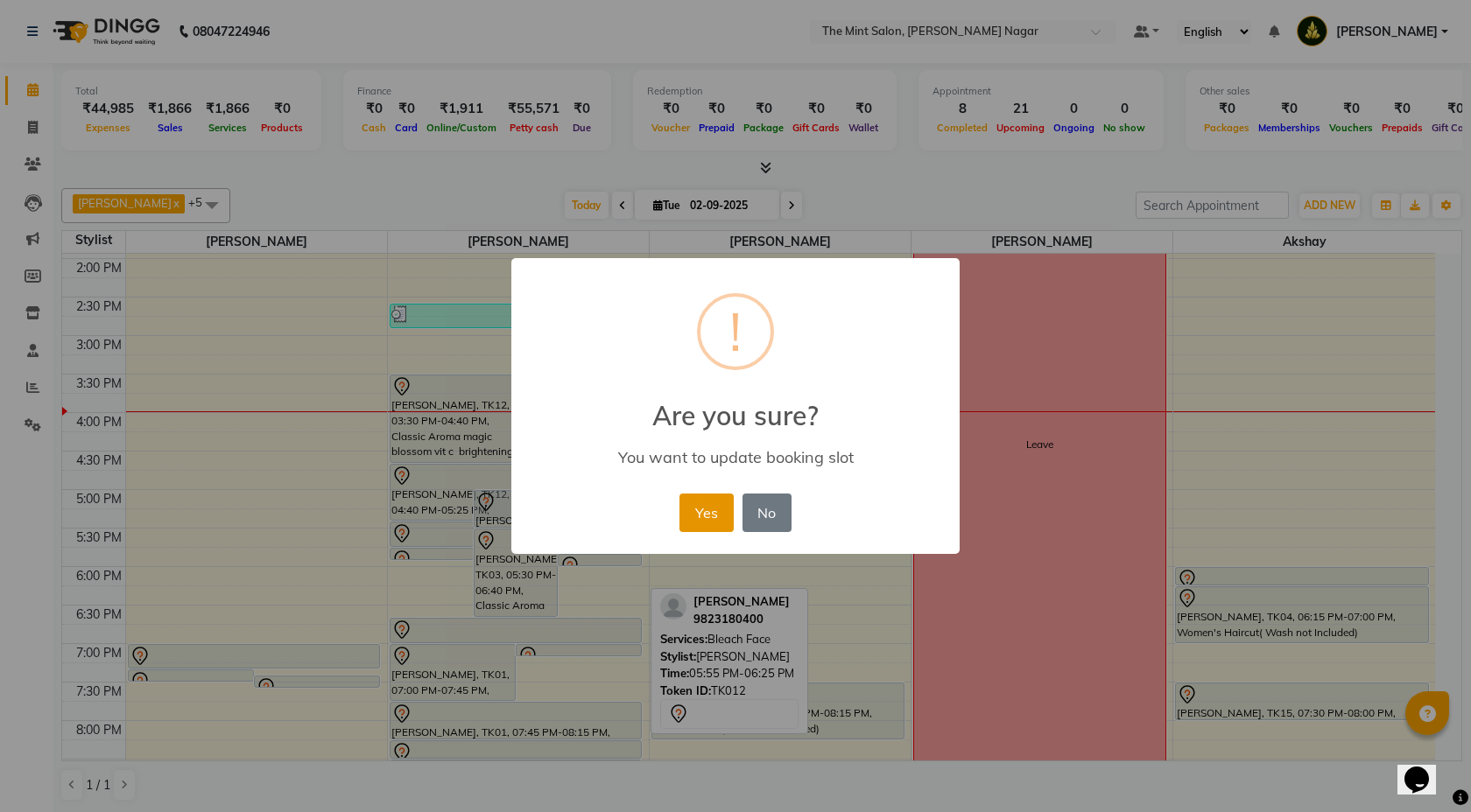
click at [711, 501] on button "Yes" at bounding box center [706, 513] width 53 height 39
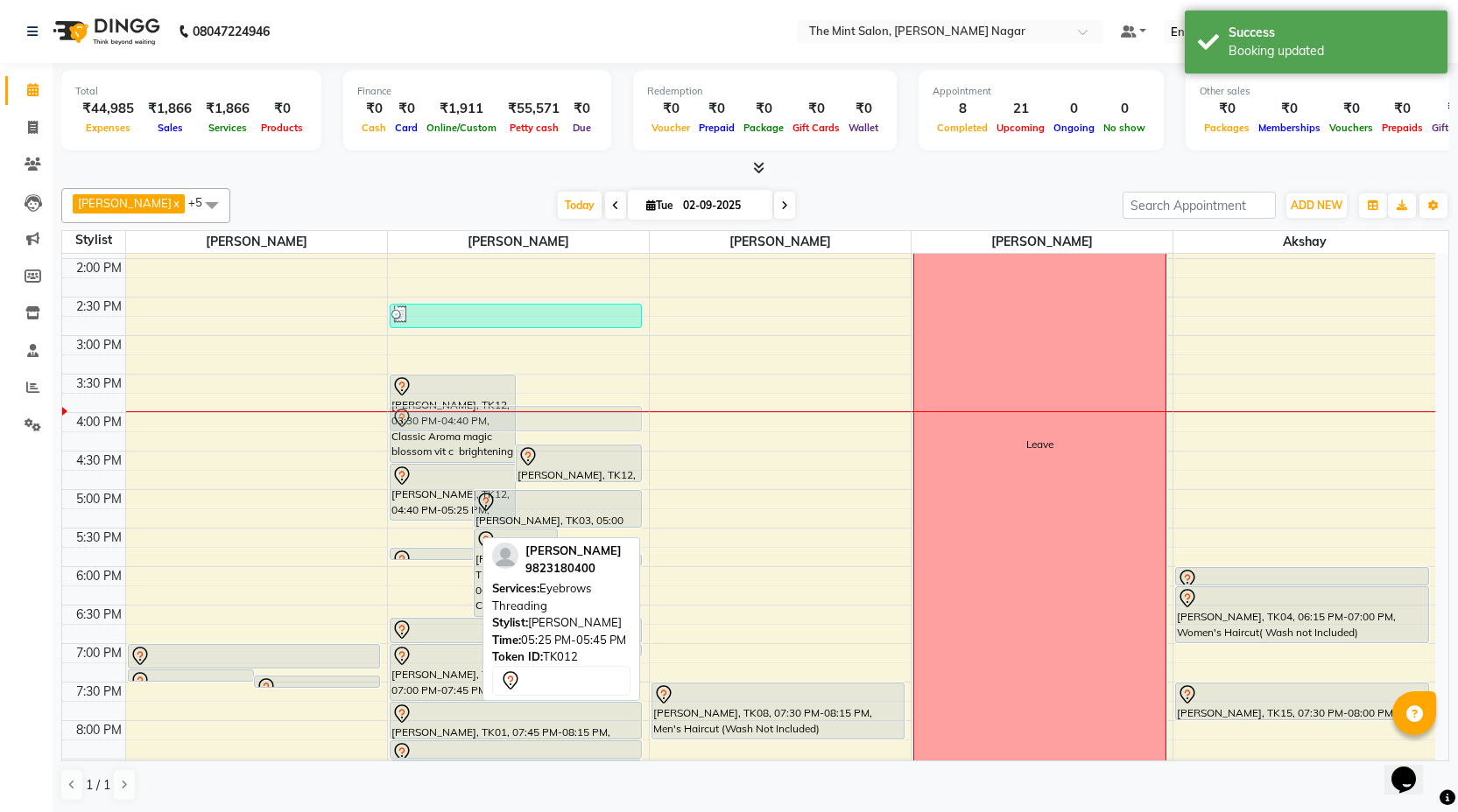
drag, startPoint x: 435, startPoint y: 533, endPoint x: 465, endPoint y: 427, distance: 110.2
click at [465, 427] on div "Monika Patial, TK12, 05:25 PM-05:45 PM, Eyebrows Threading Kavita Behl, TK03, 0…" at bounding box center [519, 451] width 261 height 1155
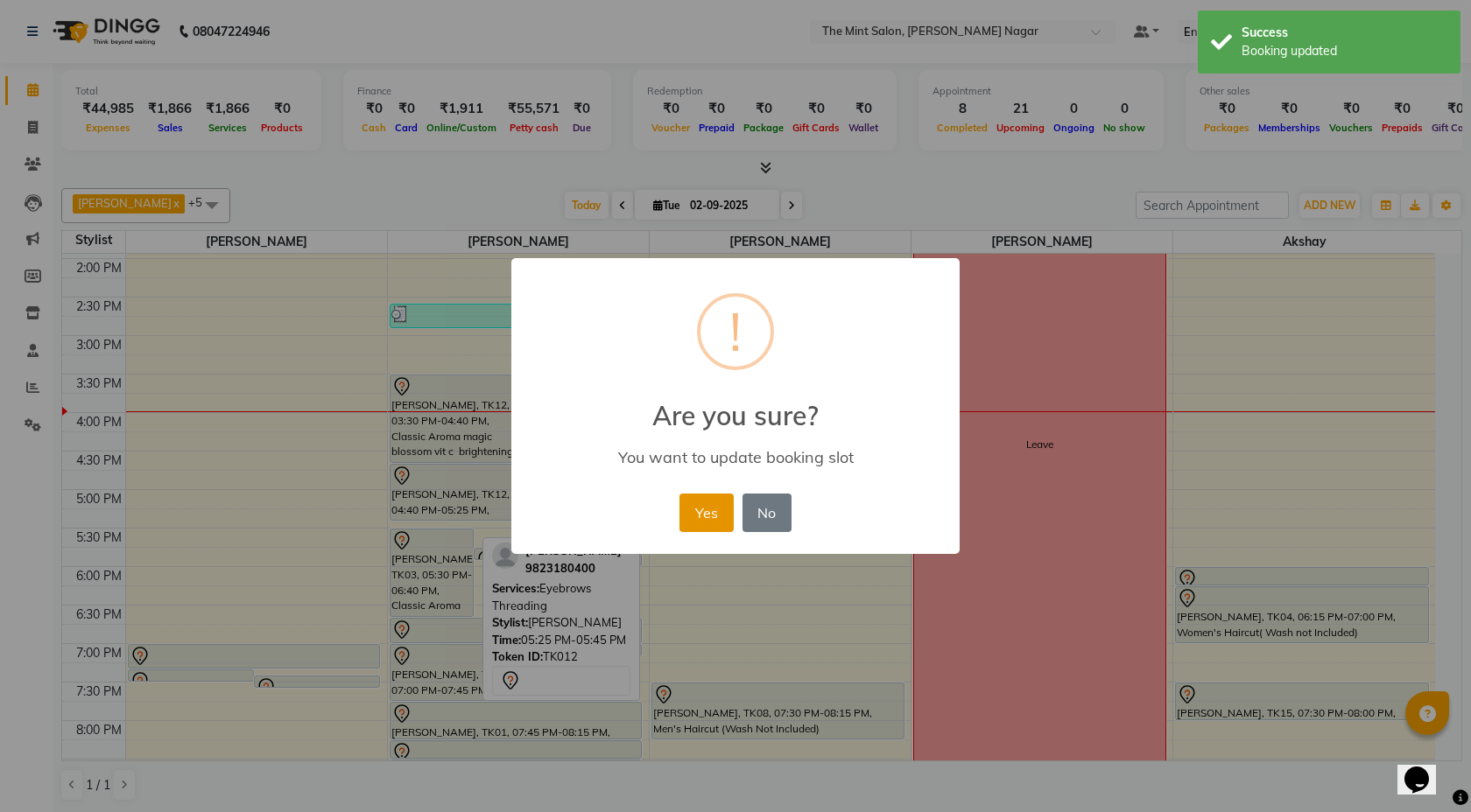
click at [706, 511] on button "Yes" at bounding box center [706, 513] width 53 height 39
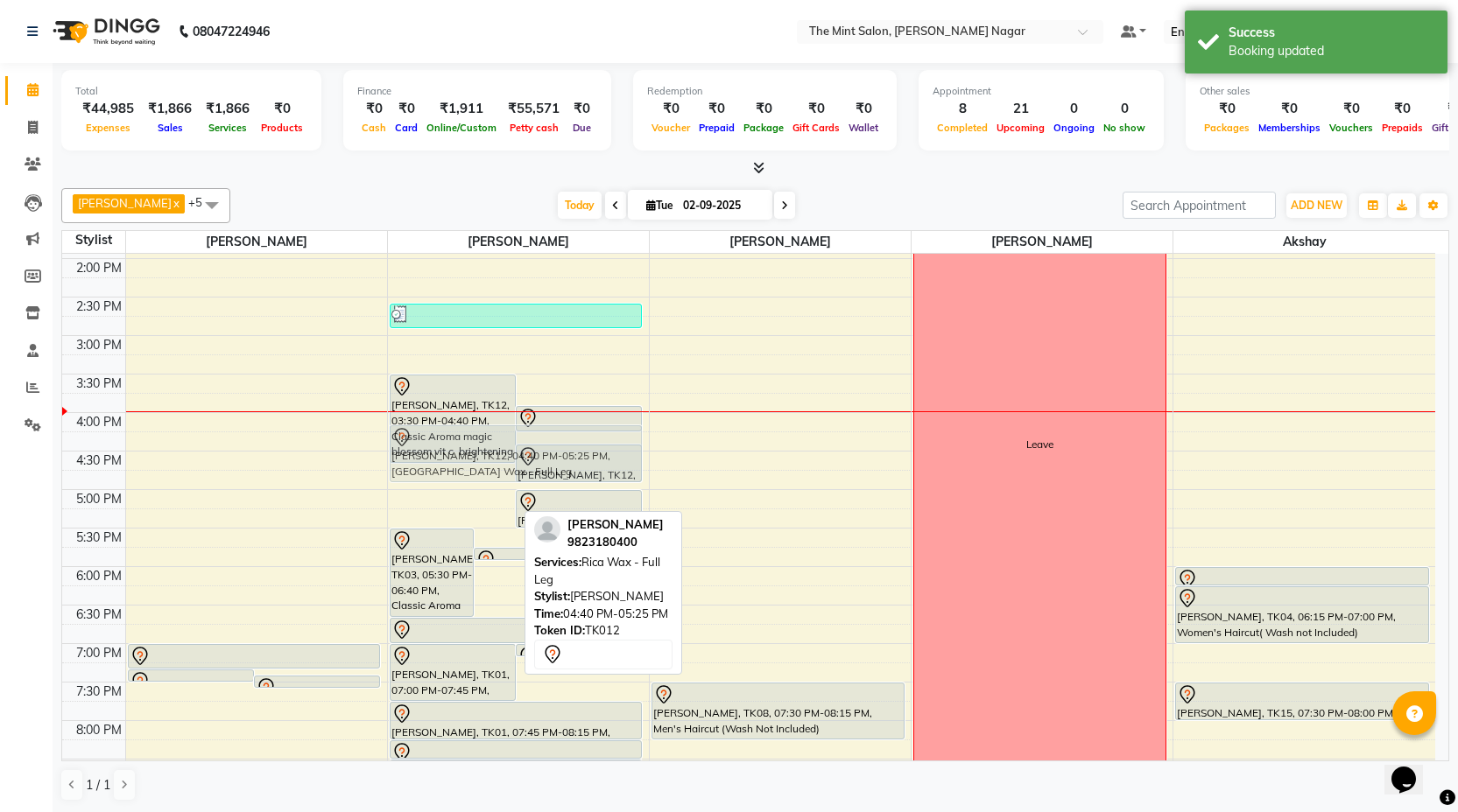
drag, startPoint x: 490, startPoint y: 499, endPoint x: 497, endPoint y: 451, distance: 48.5
click at [497, 451] on div "Kavita Behl, TK03, 05:30 PM-06:40 PM, Classic Aroma magic blossom vit c brighte…" at bounding box center [519, 451] width 261 height 1155
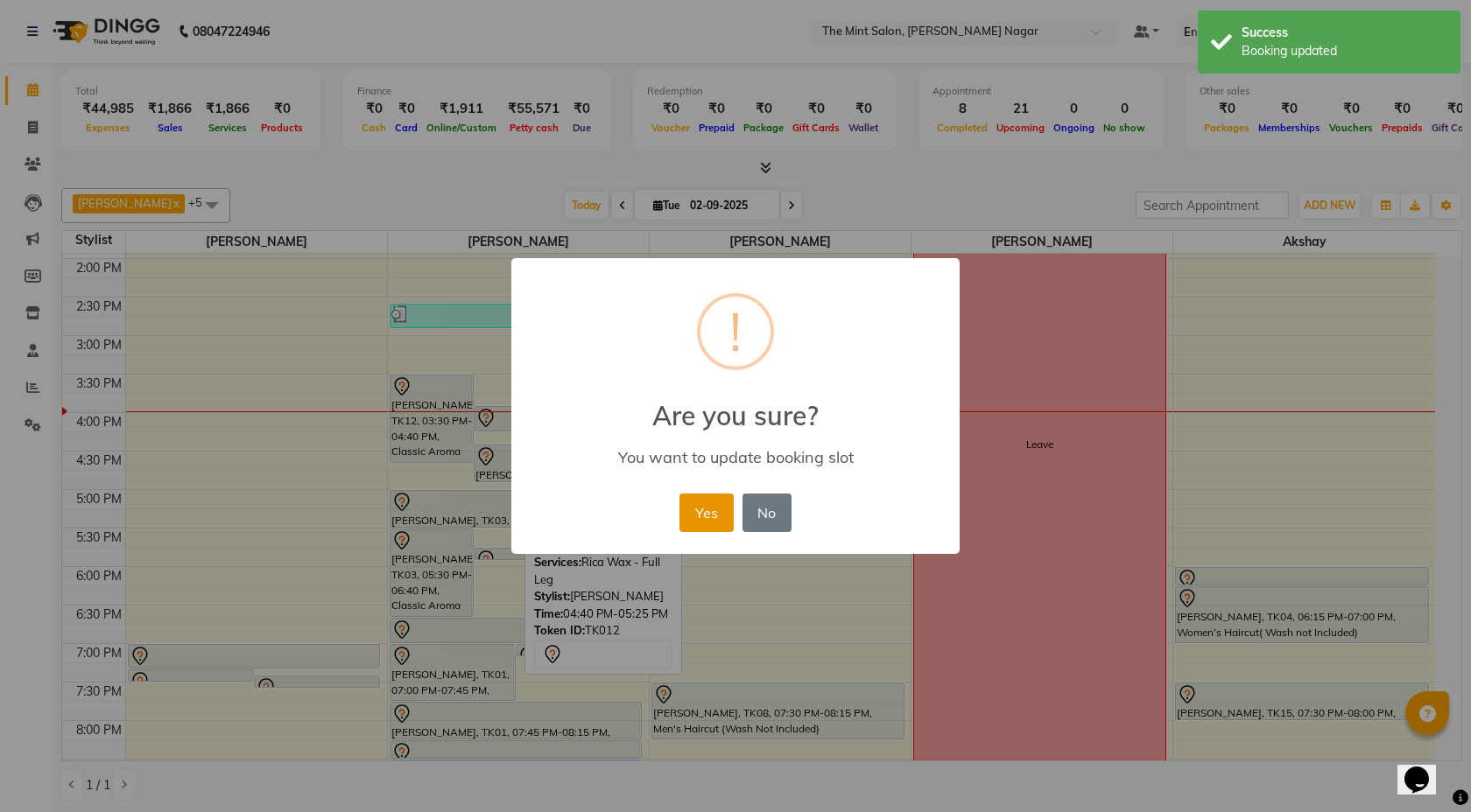
click at [715, 503] on button "Yes" at bounding box center [706, 513] width 53 height 39
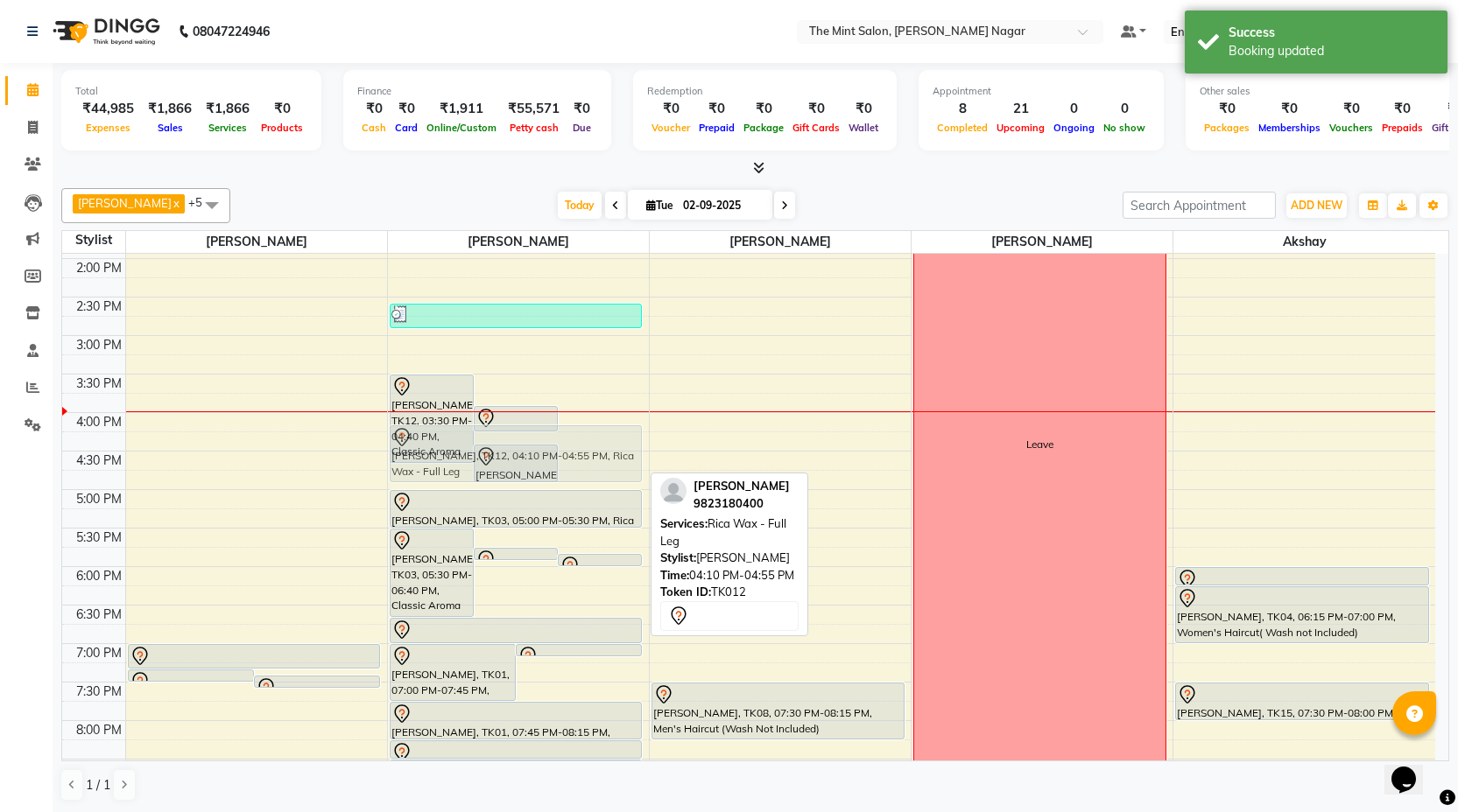
click at [597, 467] on div "Monika Patial, TK12, 03:30 PM-04:40 PM, Classic Aroma magic blossom vit c brigh…" at bounding box center [519, 451] width 261 height 1155
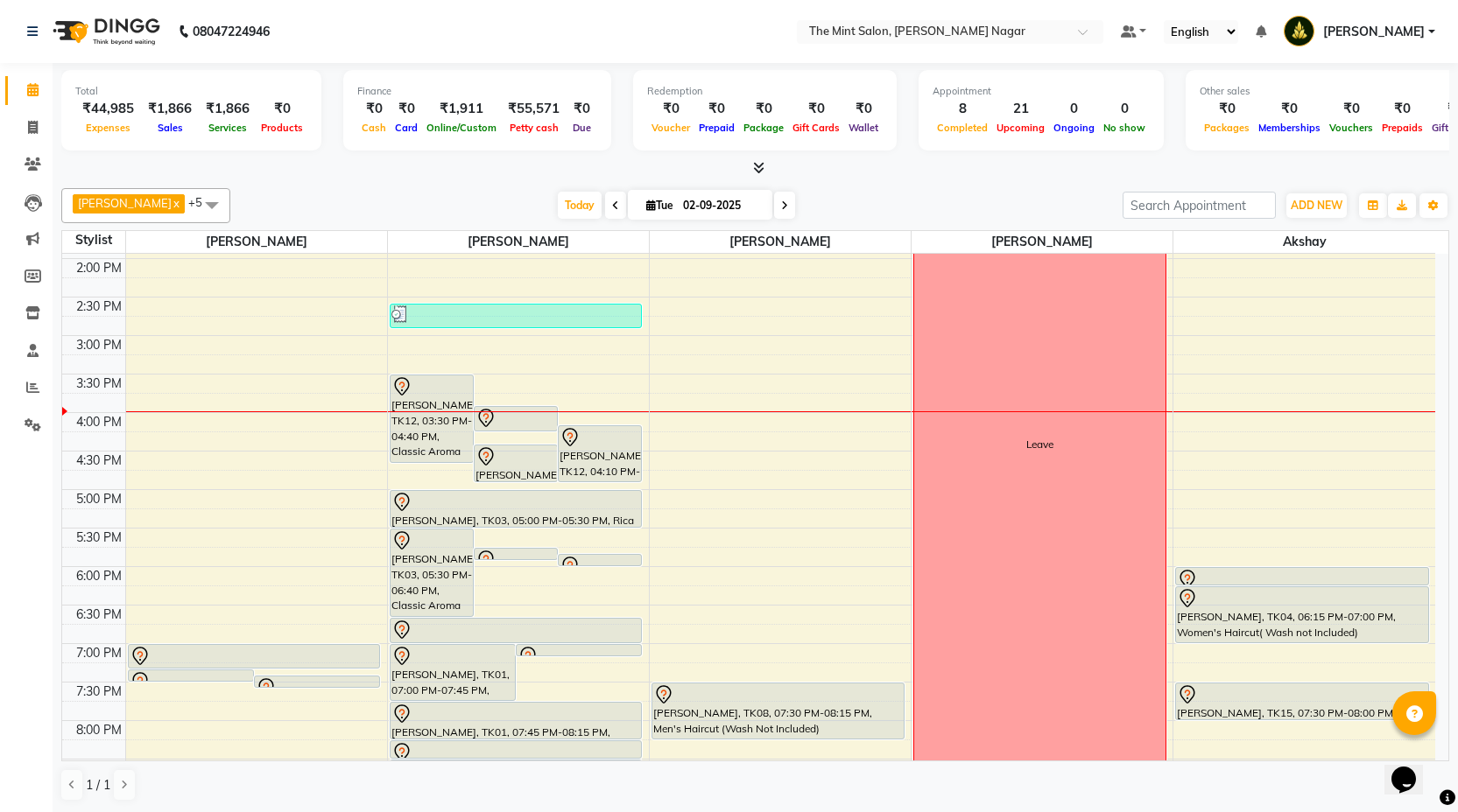
scroll to position [370, 0]
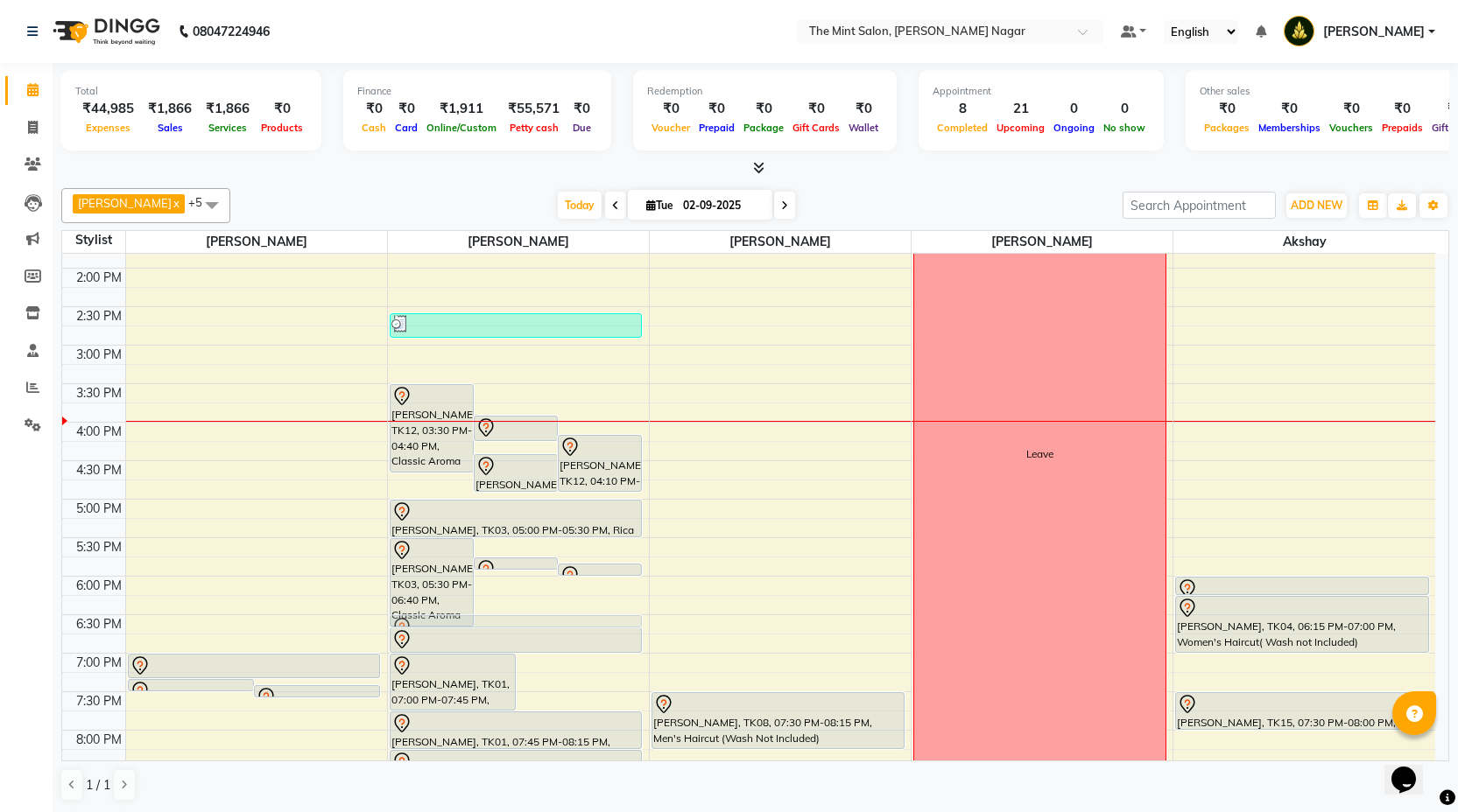
drag, startPoint x: 540, startPoint y: 658, endPoint x: 533, endPoint y: 630, distance: 28.9
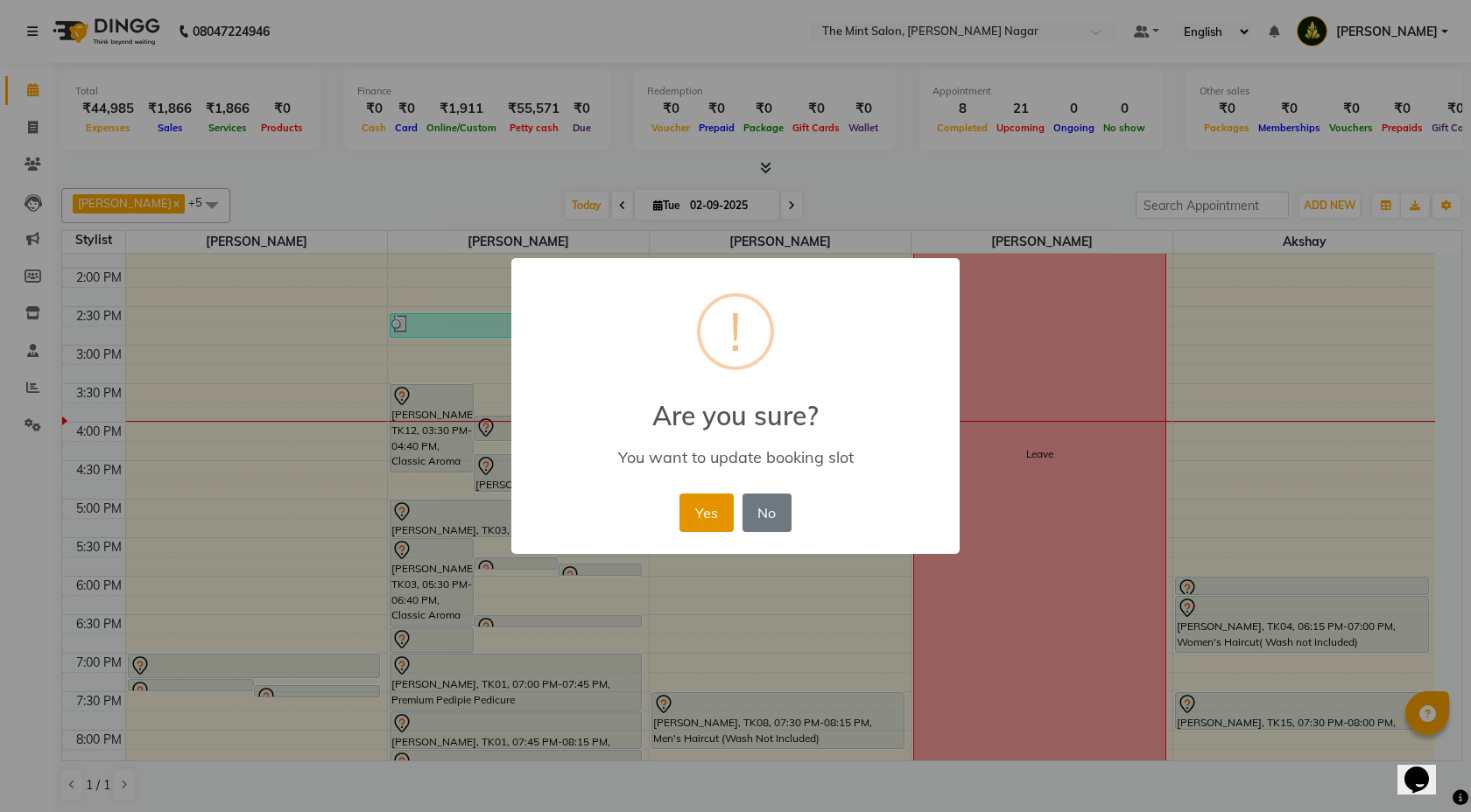
click at [709, 498] on button "Yes" at bounding box center [706, 513] width 53 height 39
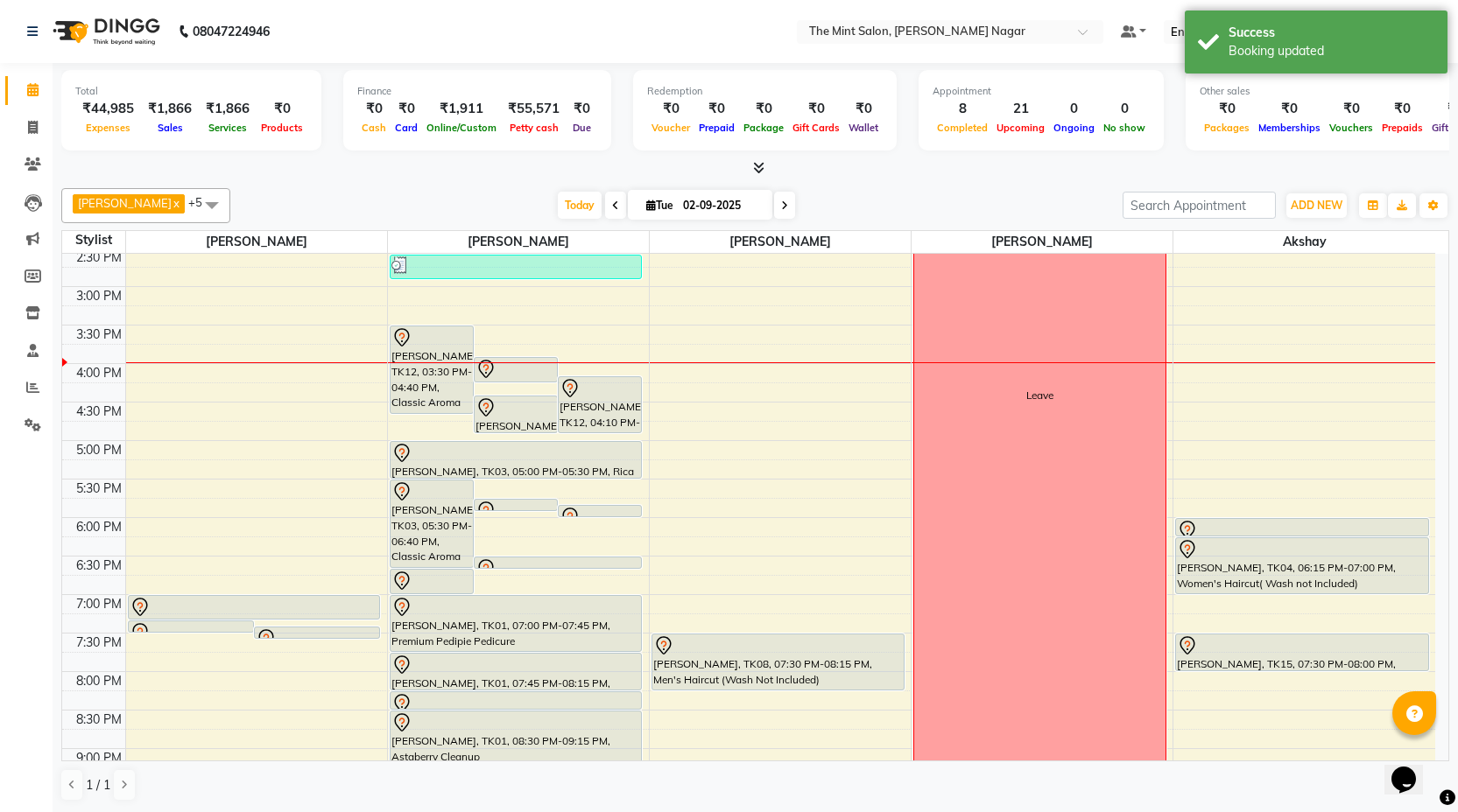
scroll to position [432, 0]
click at [482, 773] on div "1 / 1" at bounding box center [756, 785] width 1388 height 33
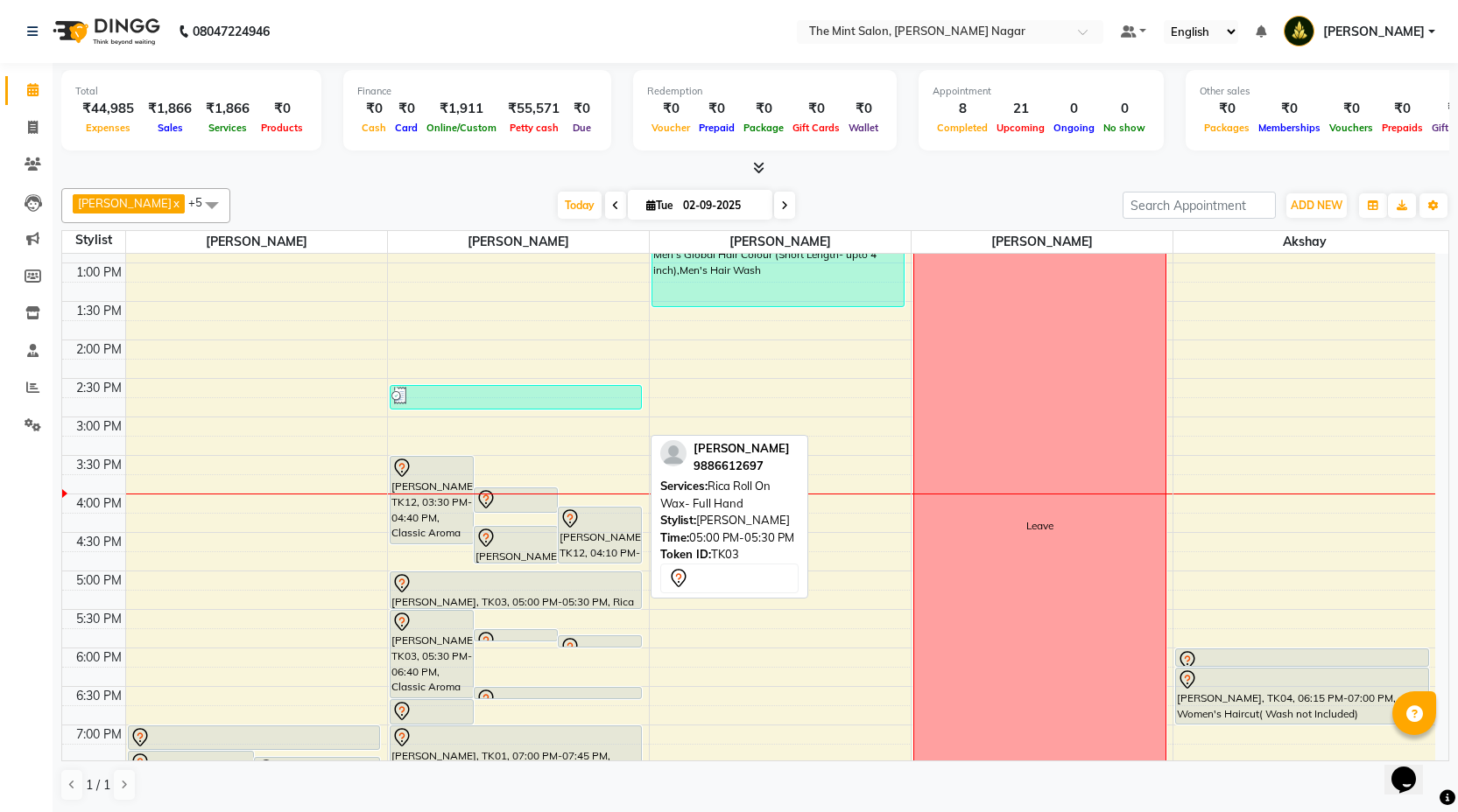
scroll to position [297, 0]
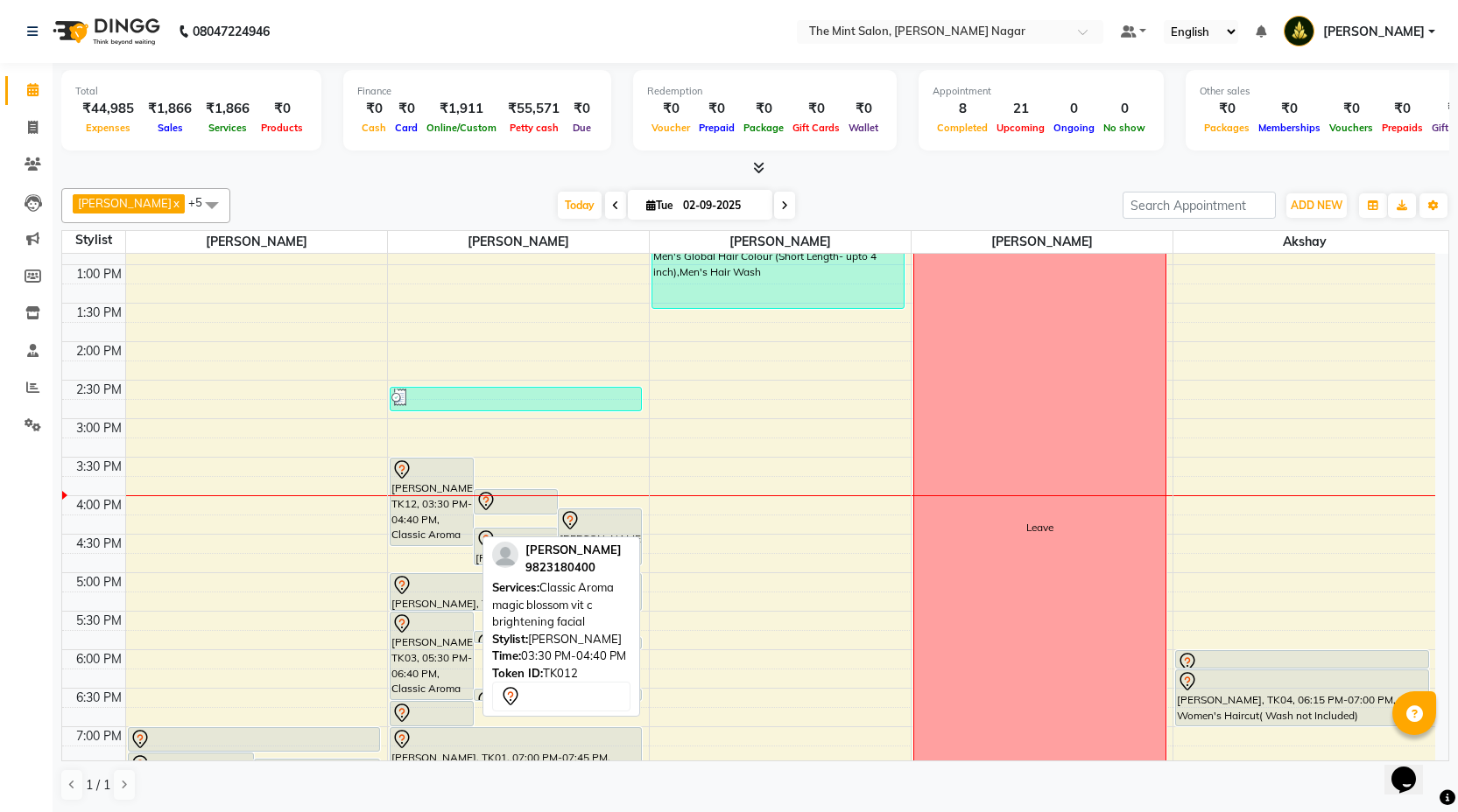
click at [461, 511] on div "[PERSON_NAME], TK12, 03:30 PM-04:40 PM, Classic Aroma magic blossom vit c brigh…" at bounding box center [432, 503] width 82 height 87
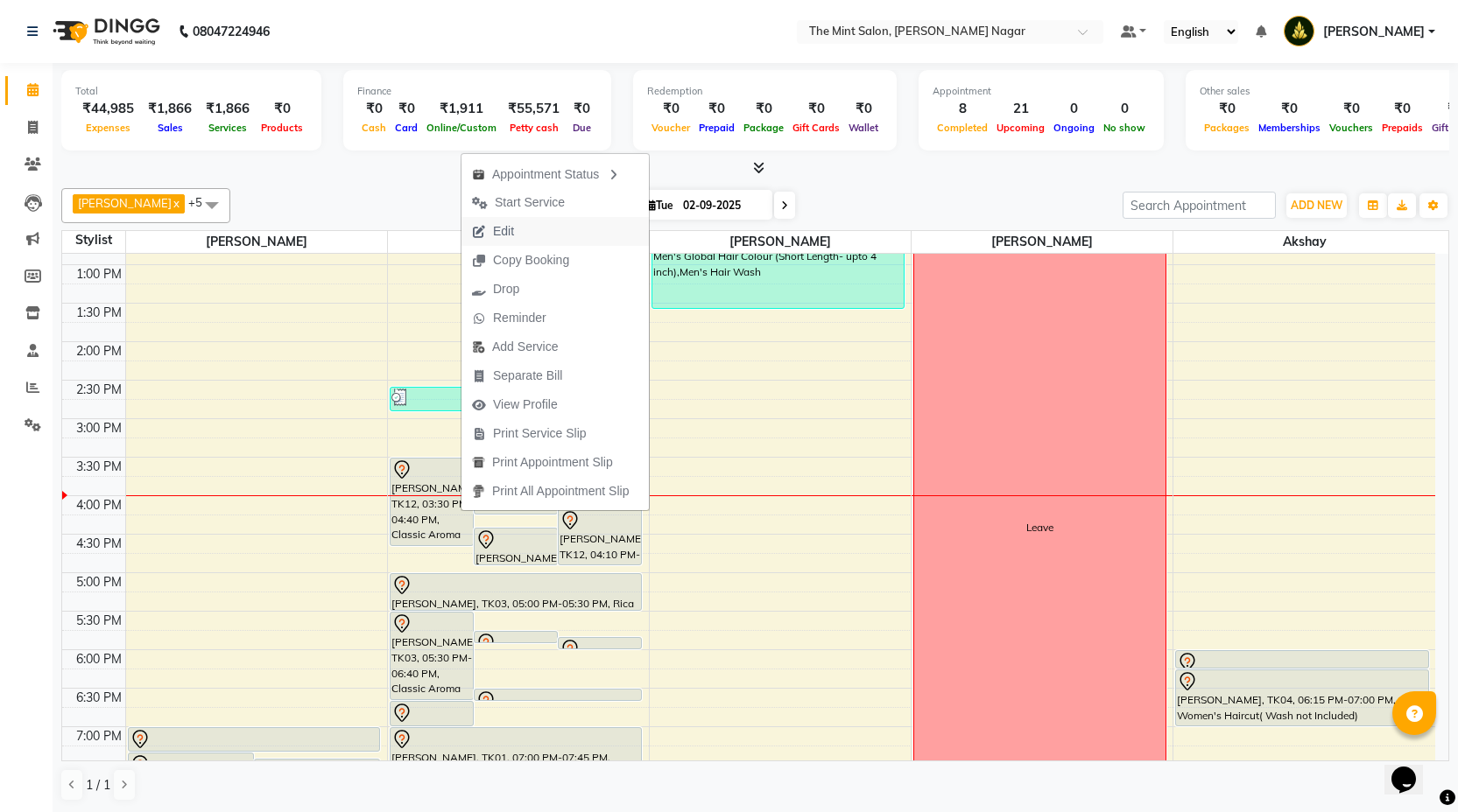
click at [515, 231] on span "Edit" at bounding box center [492, 231] width 63 height 29
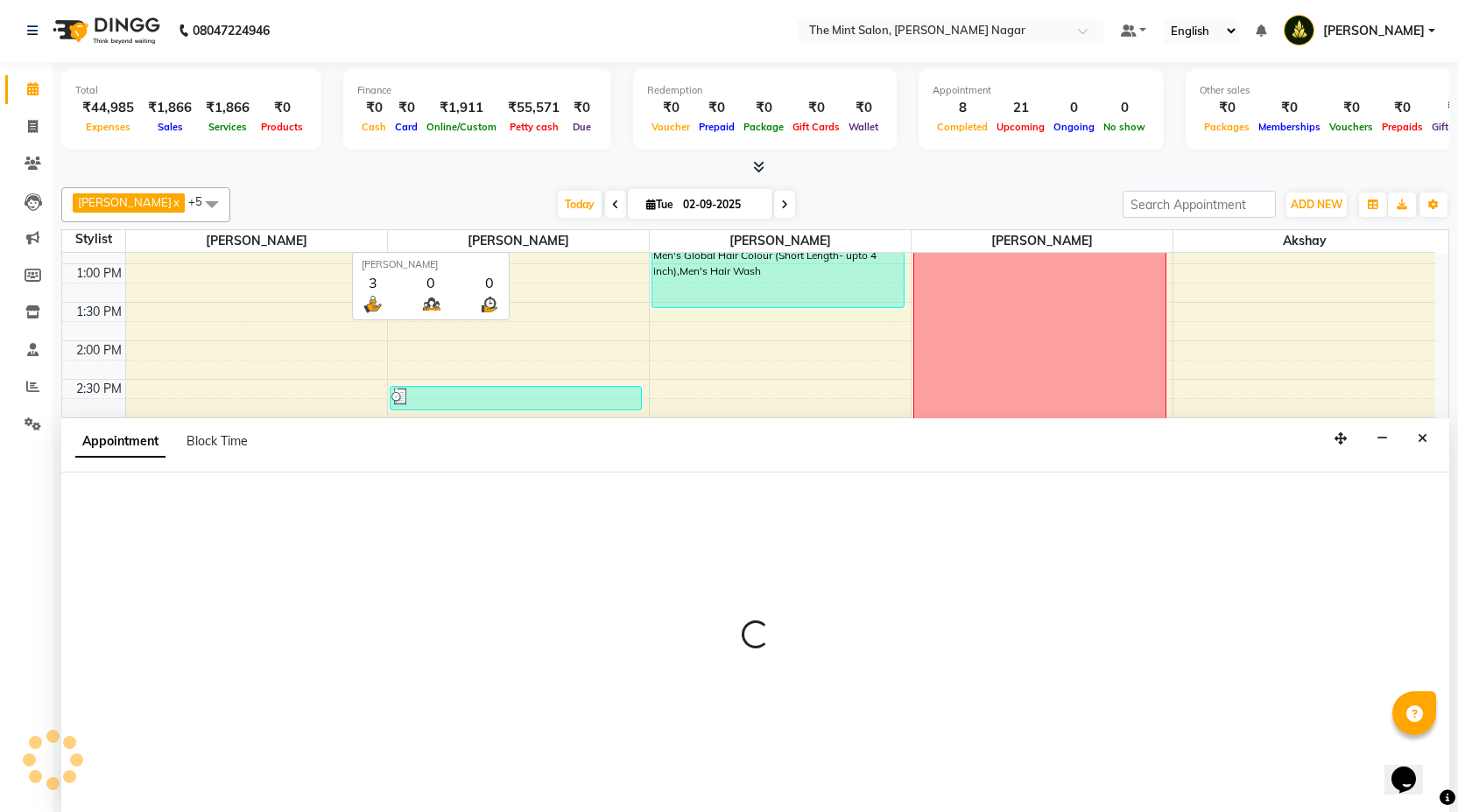
scroll to position [540, 0]
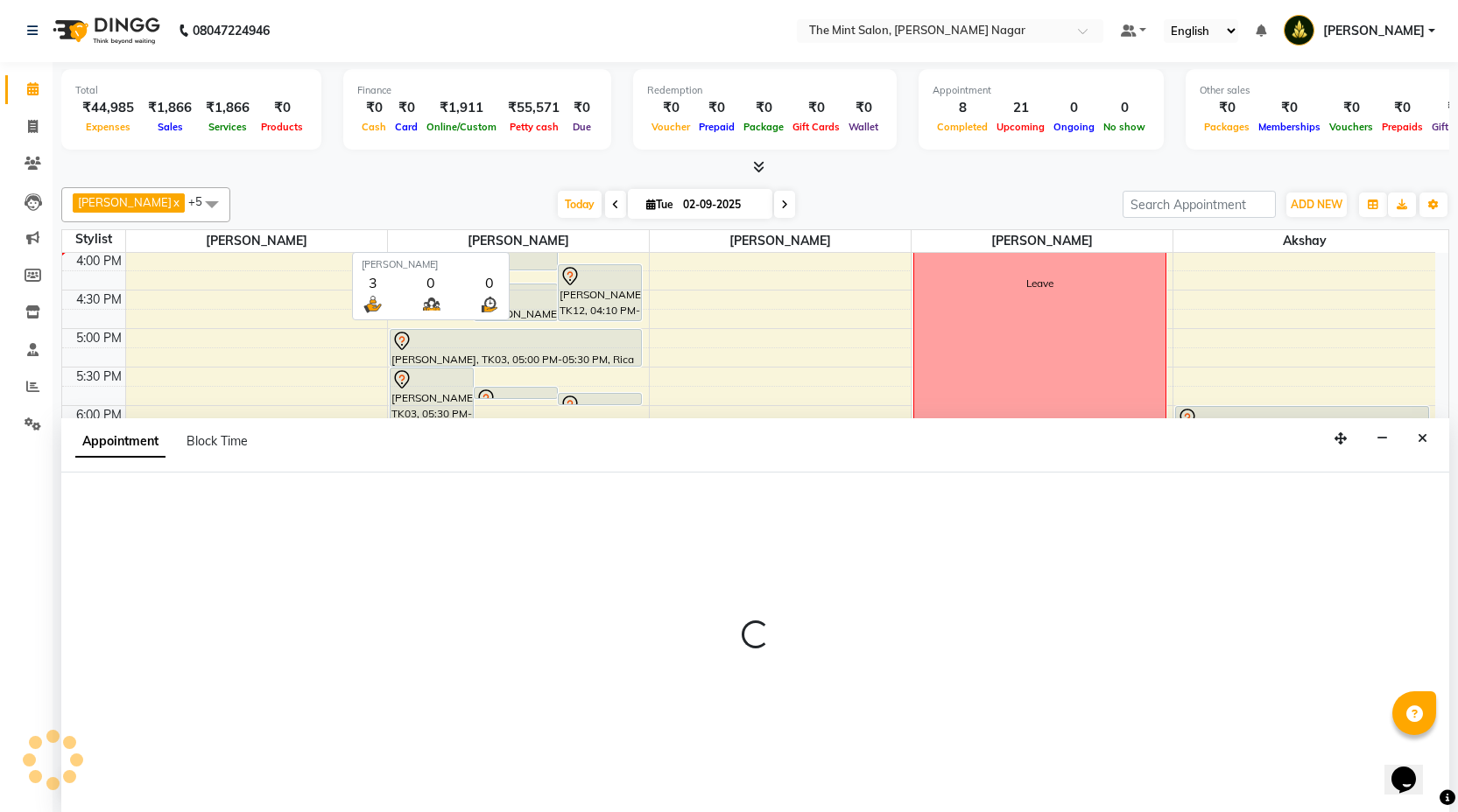
select select "61942"
select select "930"
select select "3576"
select select "3616"
select select "tentative"
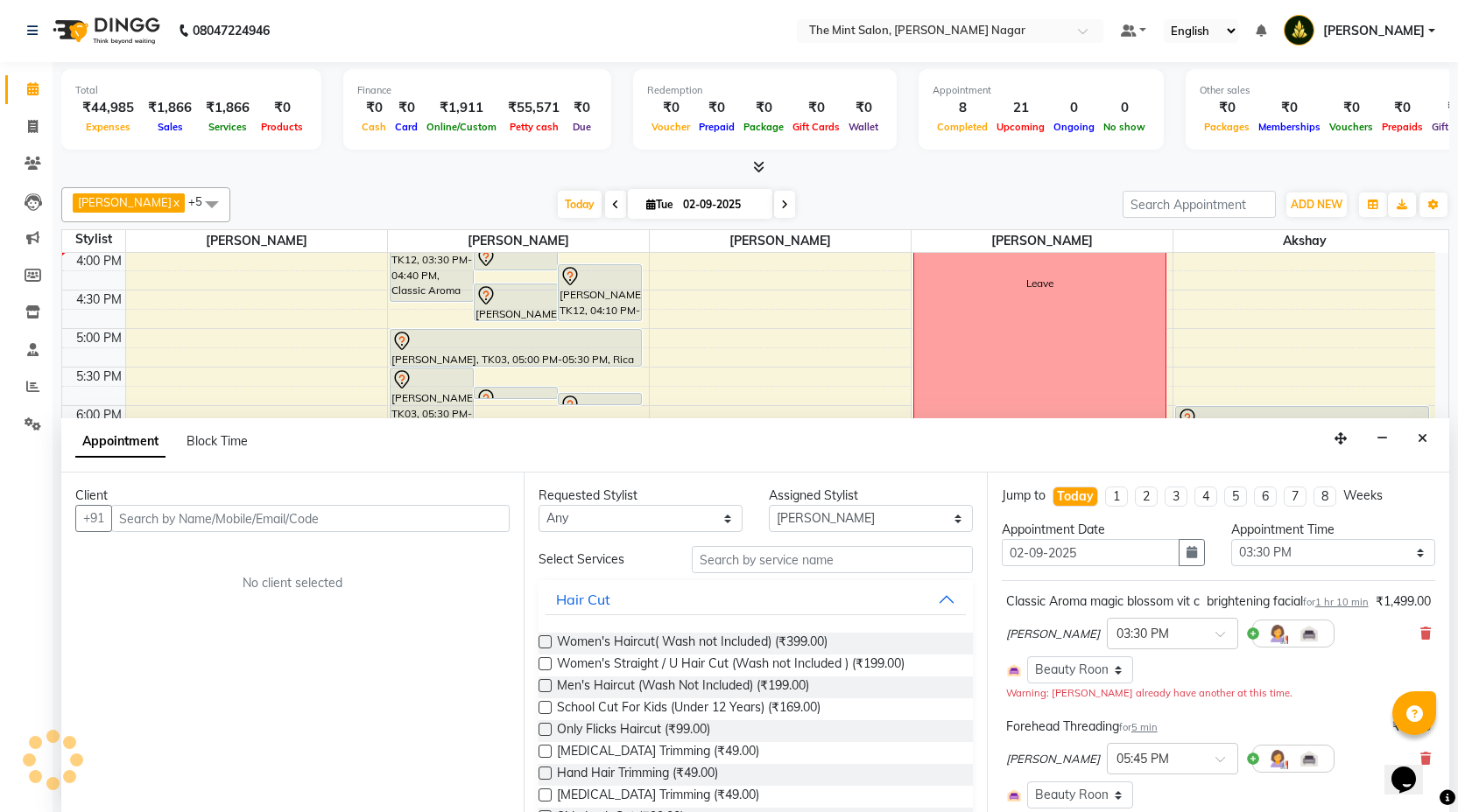
select select "3616"
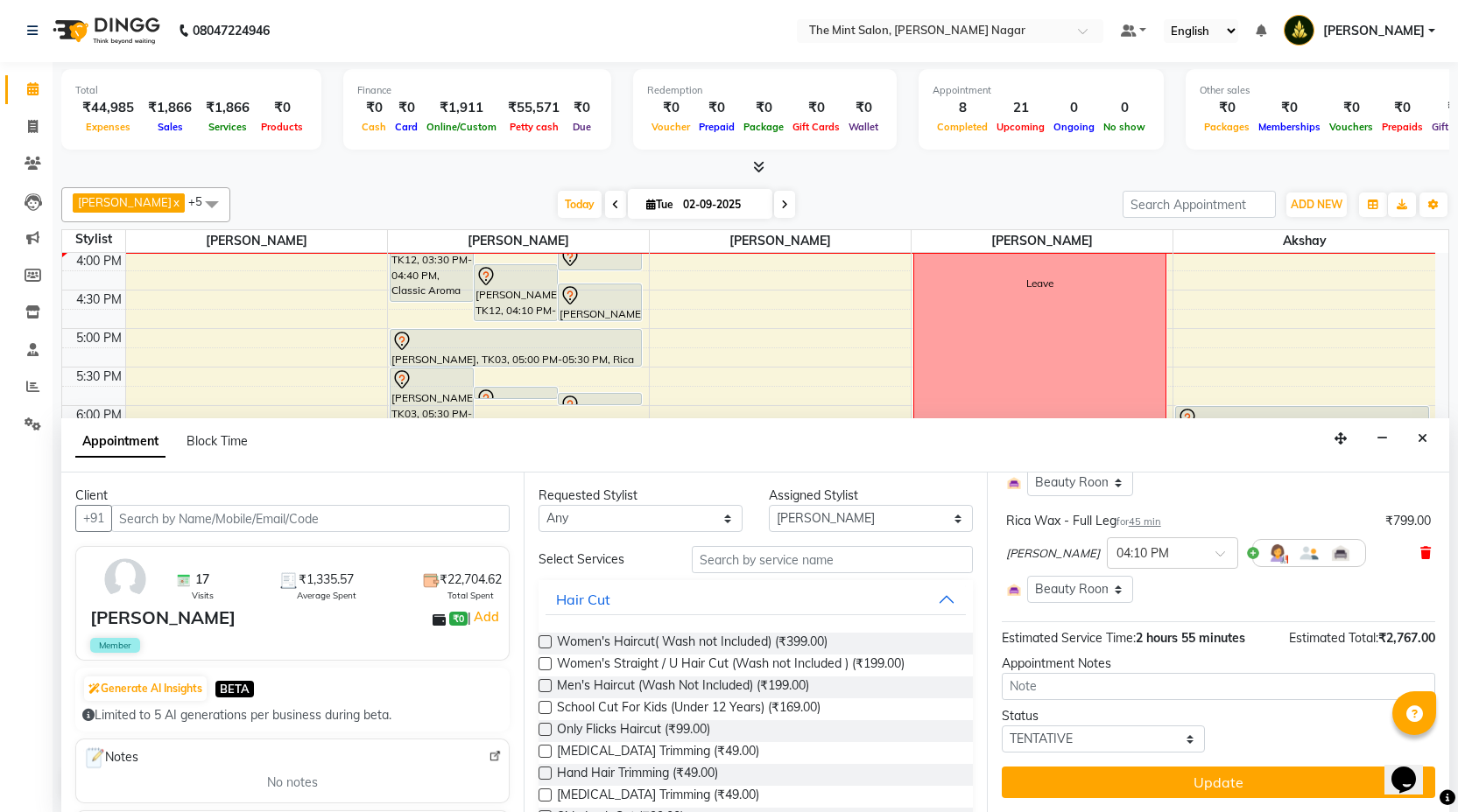
click at [1420, 557] on icon at bounding box center [1425, 553] width 10 height 12
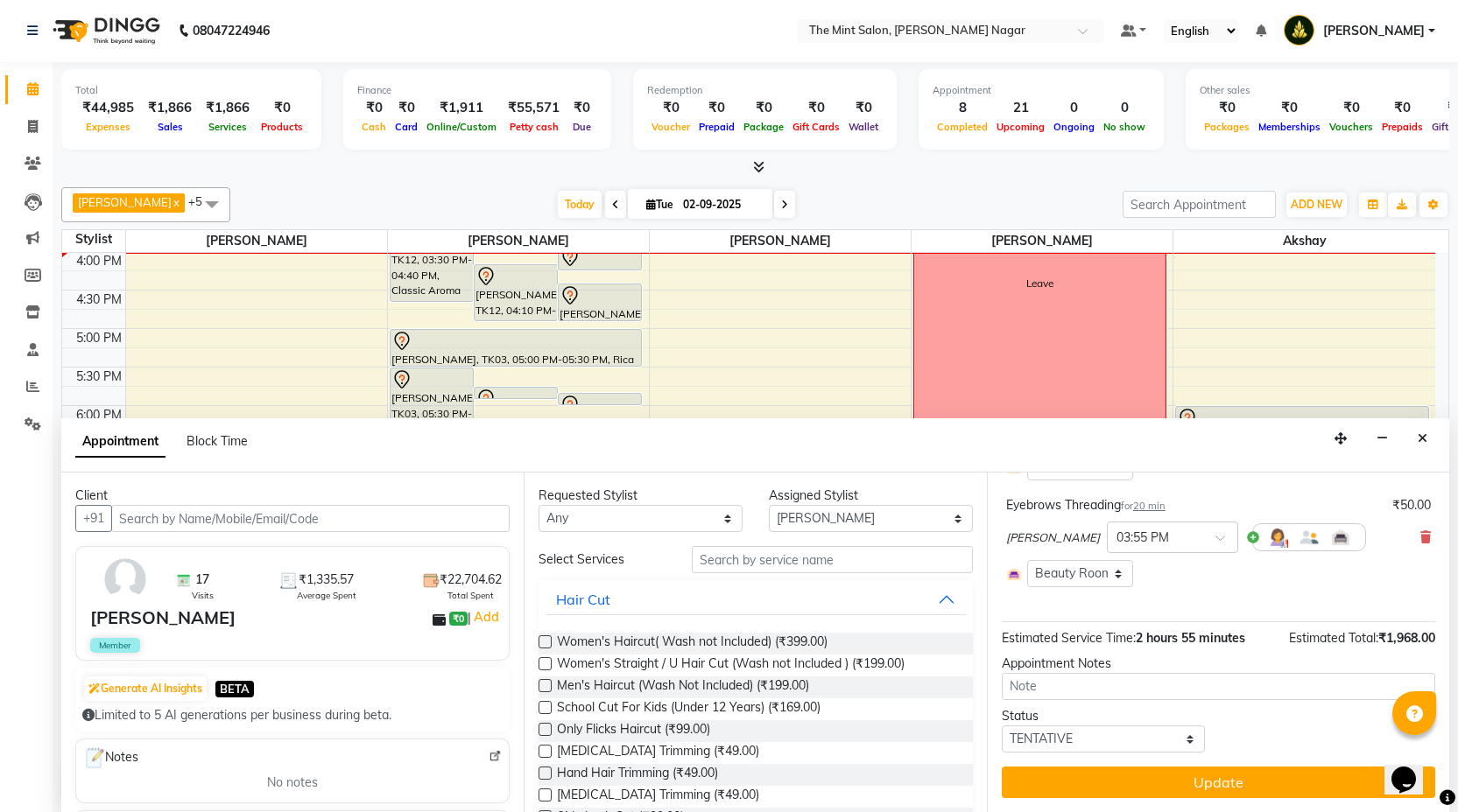
scroll to position [560, 0]
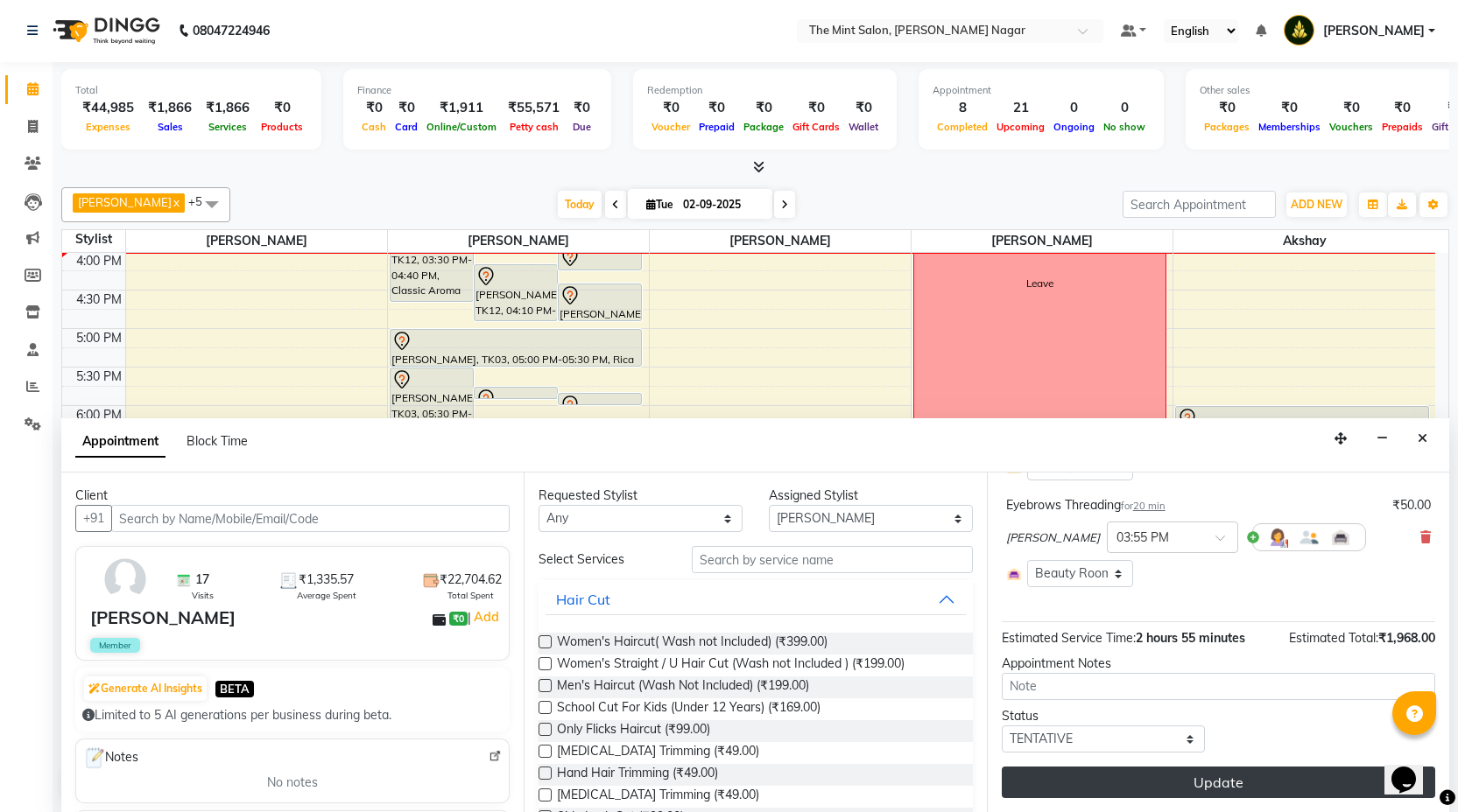
click at [1202, 784] on button "Update" at bounding box center [1218, 782] width 434 height 31
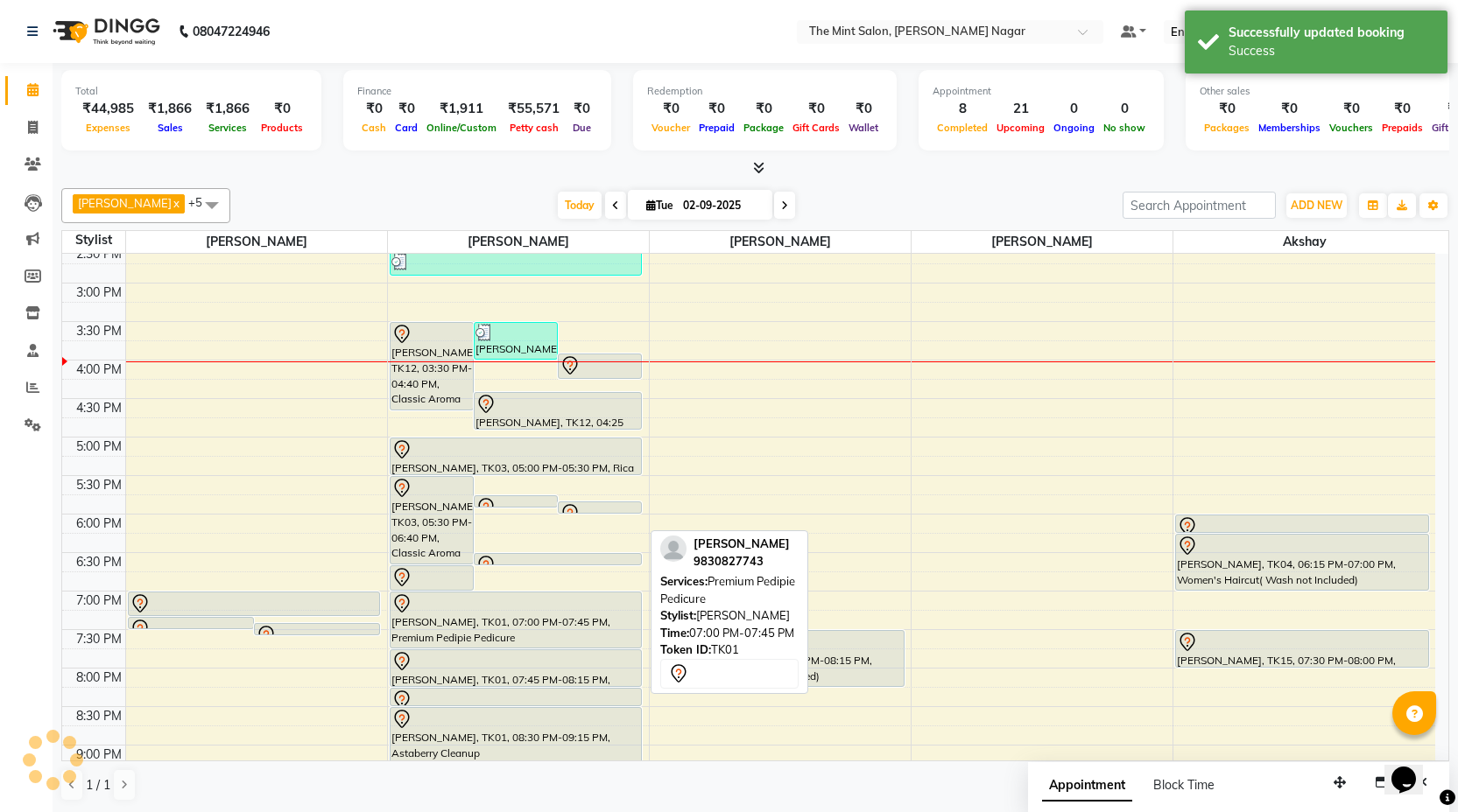
scroll to position [419, 0]
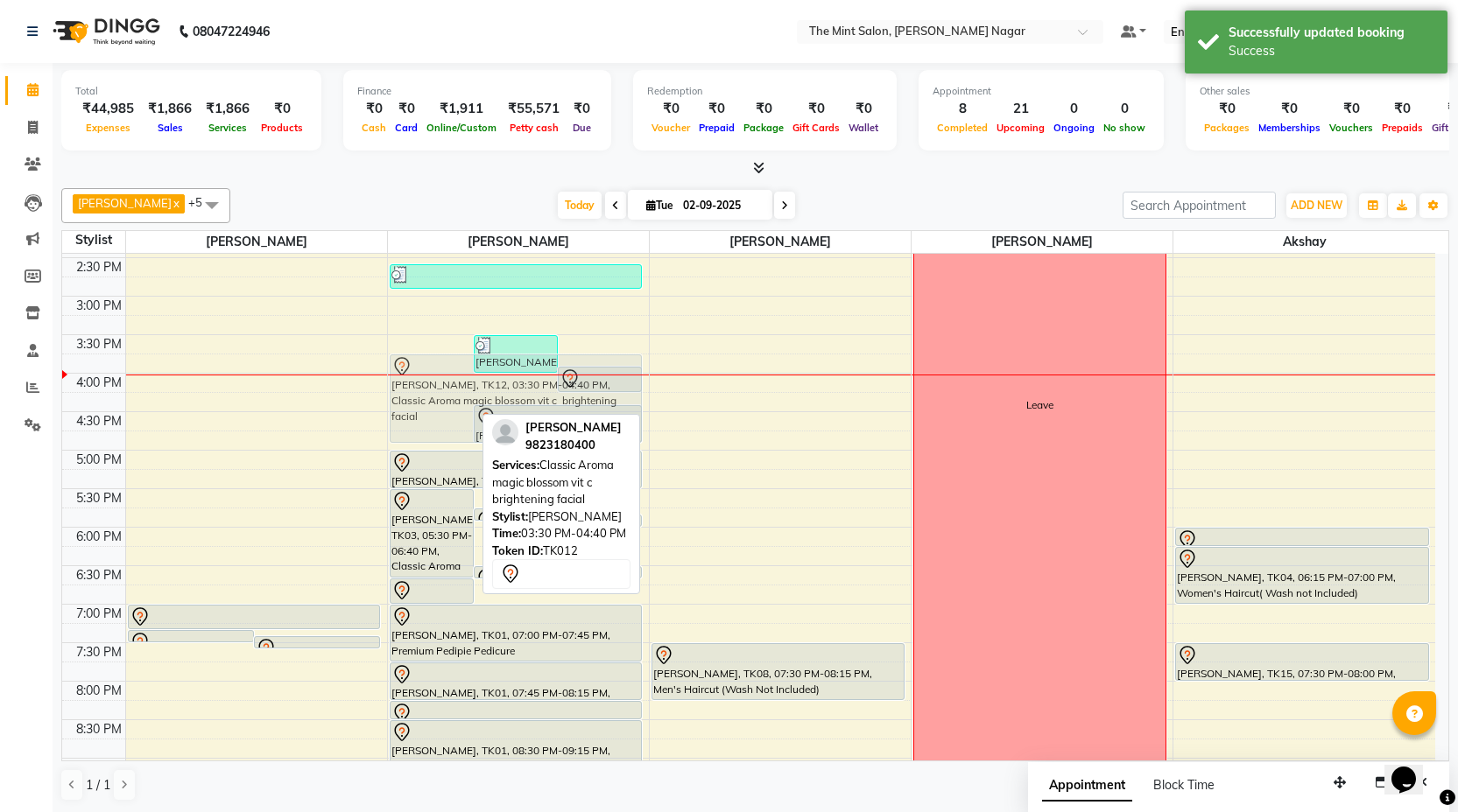
drag, startPoint x: 448, startPoint y: 384, endPoint x: 452, endPoint y: 410, distance: 26.3
click at [452, 410] on div "Monika Patial, TK12, 03:30 PM-04:40 PM, Classic Aroma magic blossom vit c brigh…" at bounding box center [519, 412] width 261 height 1155
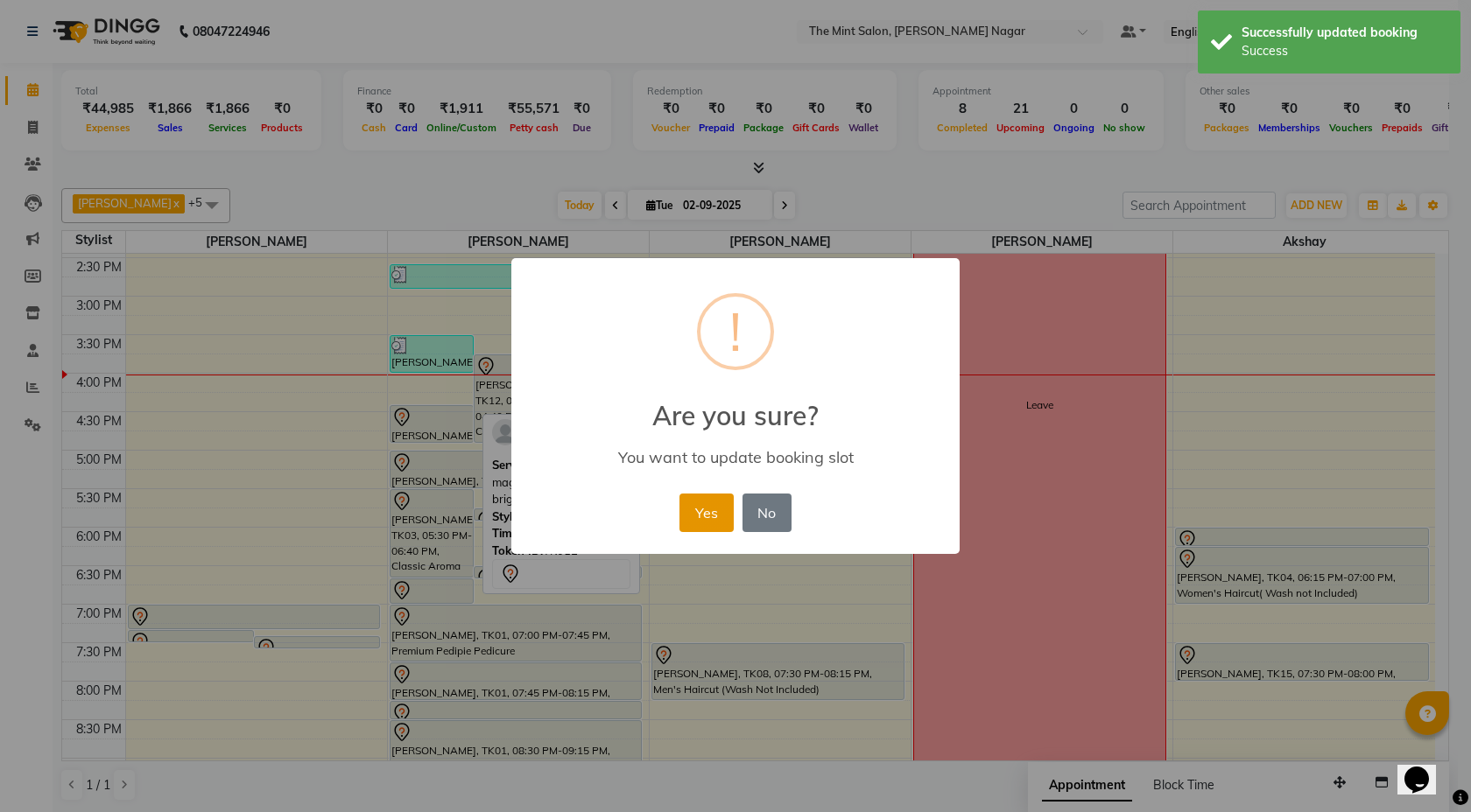
click at [706, 517] on button "Yes" at bounding box center [706, 513] width 53 height 39
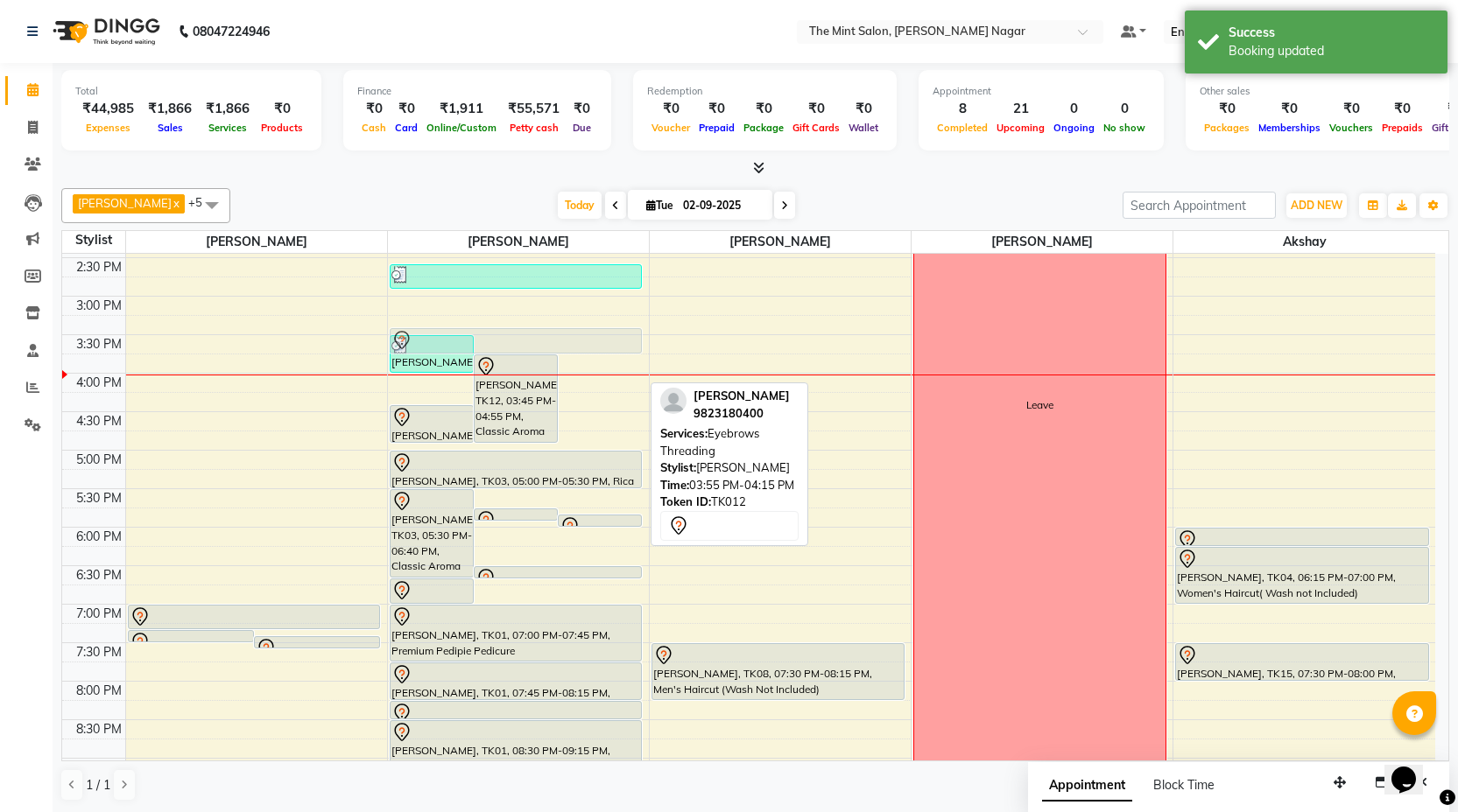
drag, startPoint x: 601, startPoint y: 380, endPoint x: 582, endPoint y: 350, distance: 35.5
click at [582, 350] on div "Shubhada Phatak, TK16, 03:30 PM-04:00 PM, Eyebrows Threading,Upperlips & Lowerl…" at bounding box center [519, 412] width 261 height 1155
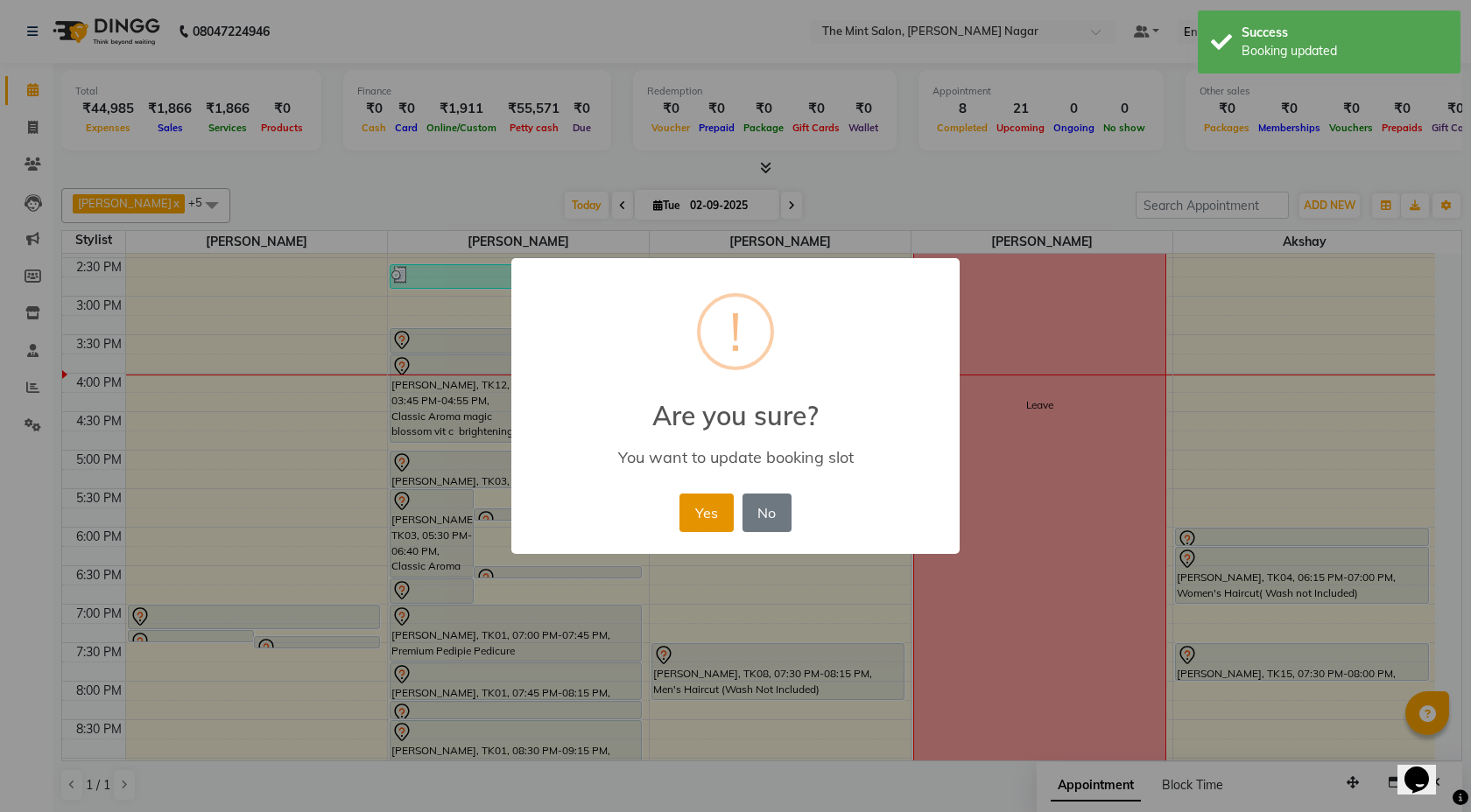
click at [716, 504] on button "Yes" at bounding box center [706, 513] width 53 height 39
